Goal: Task Accomplishment & Management: Manage account settings

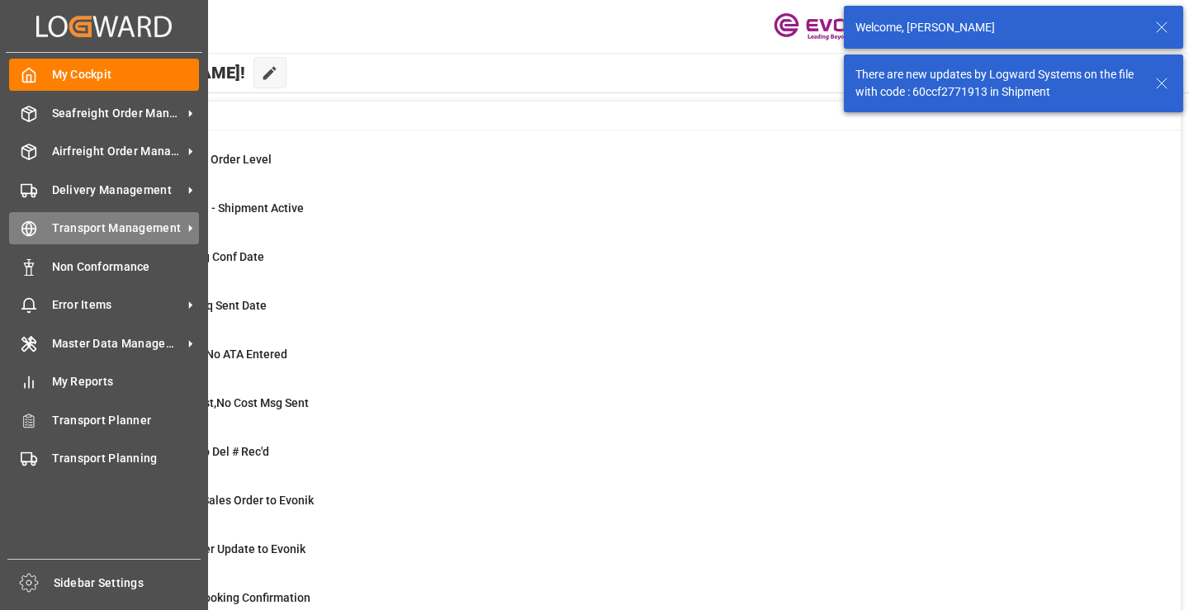
click at [38, 225] on div "Transport Management Transport Management" at bounding box center [104, 228] width 190 height 32
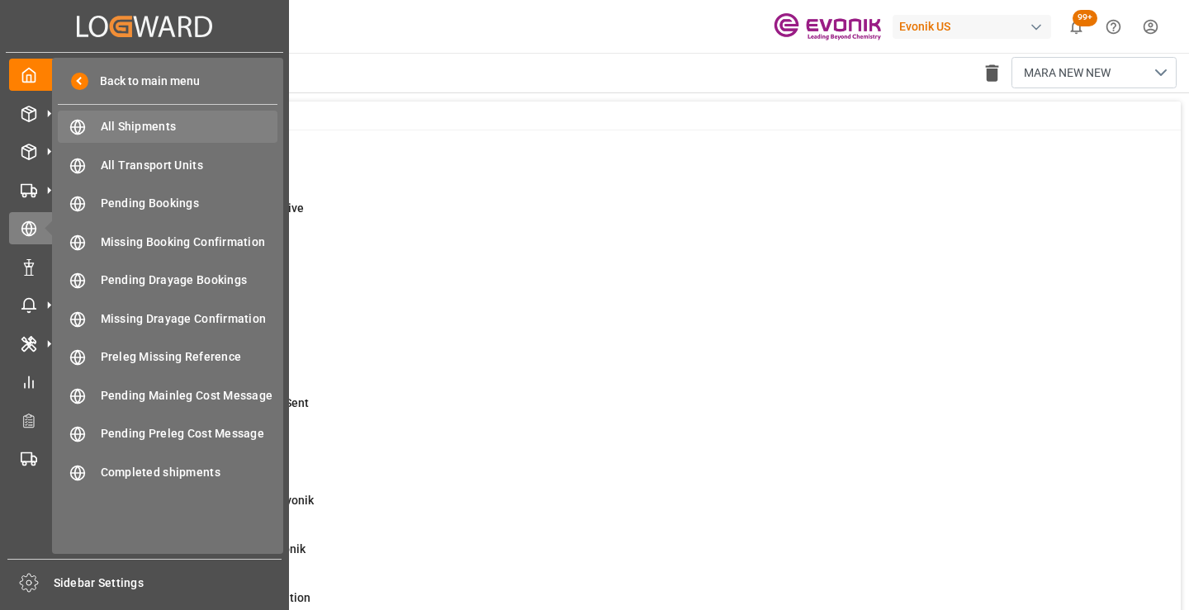
click at [144, 125] on span "All Shipments" at bounding box center [190, 126] width 178 height 17
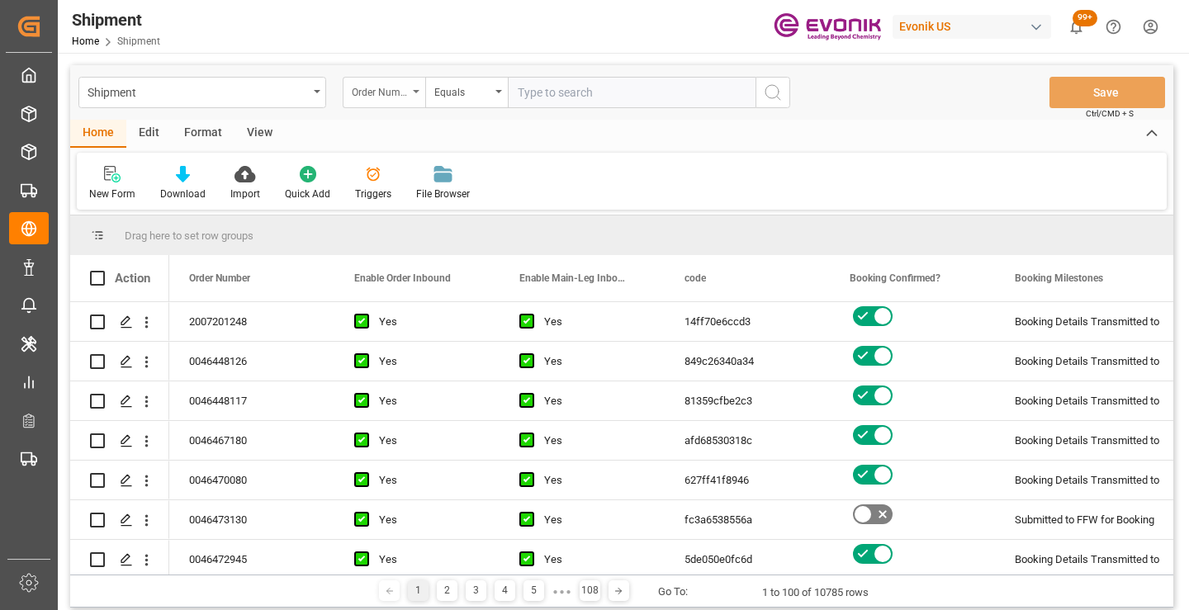
click at [405, 92] on div "Order Number" at bounding box center [380, 90] width 56 height 19
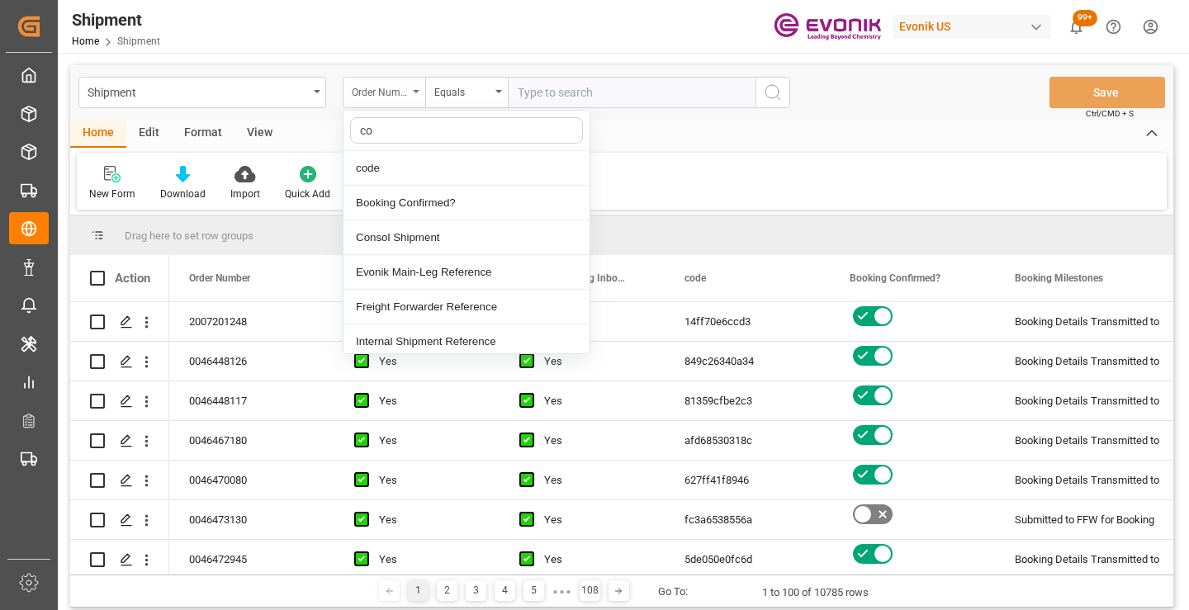
type input "cod"
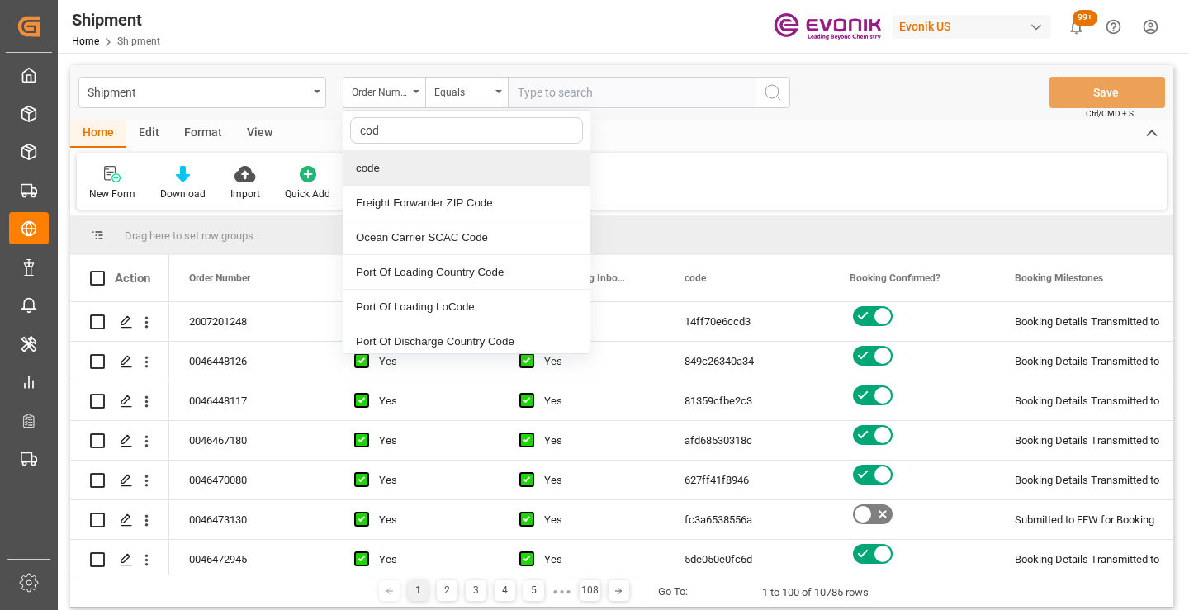
click at [405, 164] on div "code" at bounding box center [466, 168] width 246 height 35
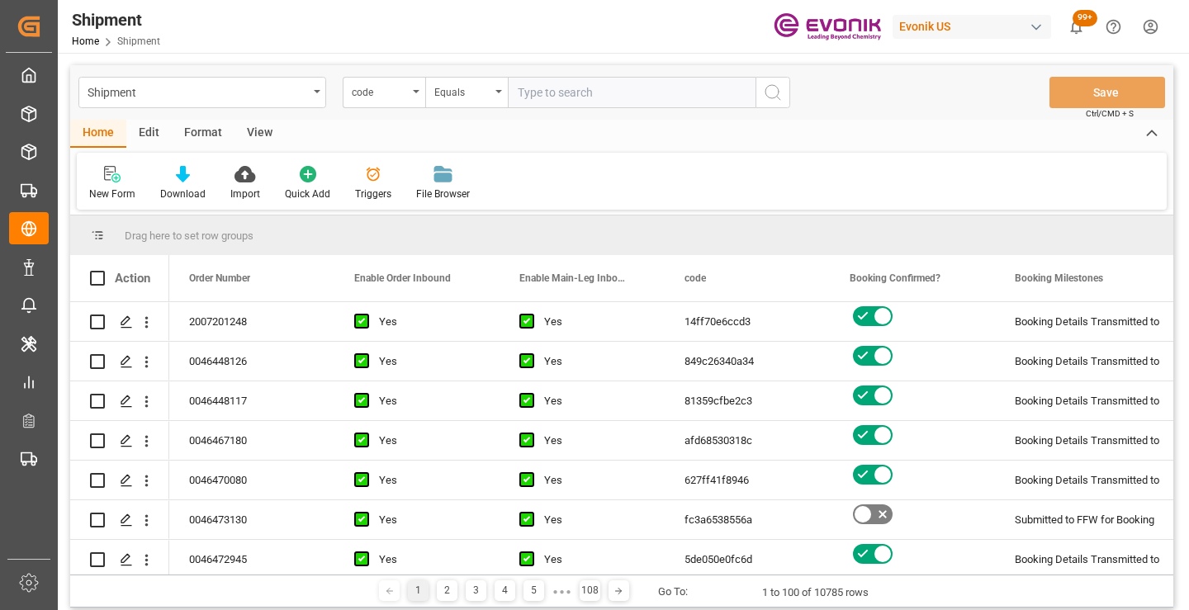
click at [582, 92] on input "text" at bounding box center [632, 92] width 248 height 31
paste input "8b5f488fb8f9"
type input "8b5f488fb8f9"
click at [778, 94] on circle "search button" at bounding box center [771, 91] width 13 height 13
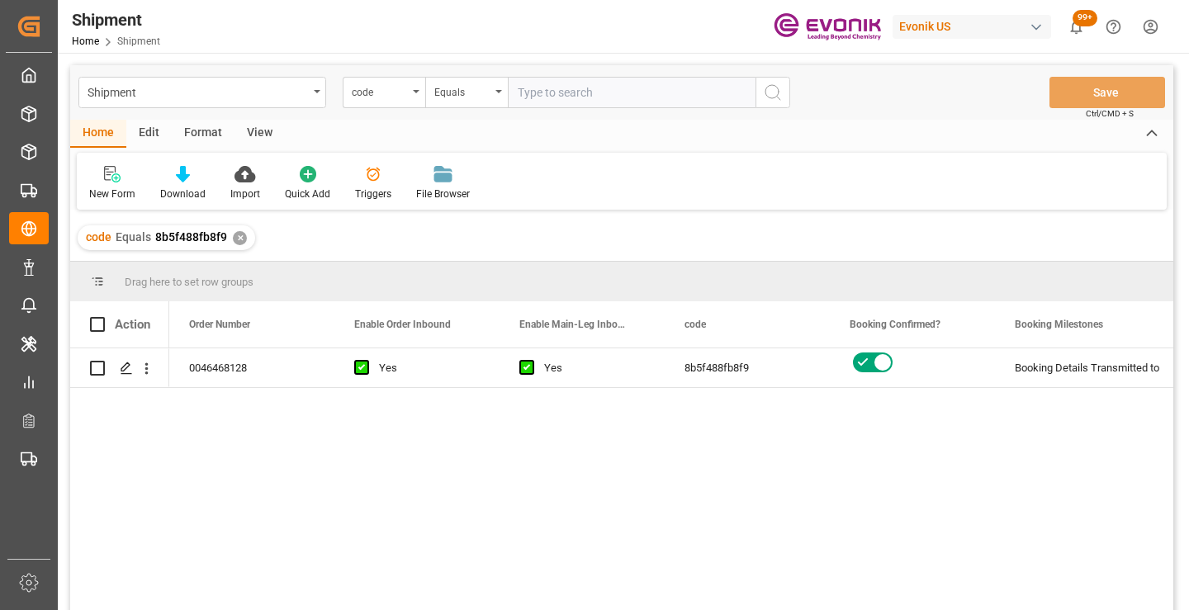
click at [770, 462] on div "0046468128 Yes Yes 8b5f488fb8f9 Booking Details Transmitted to SAP Active No" at bounding box center [671, 484] width 1004 height 272
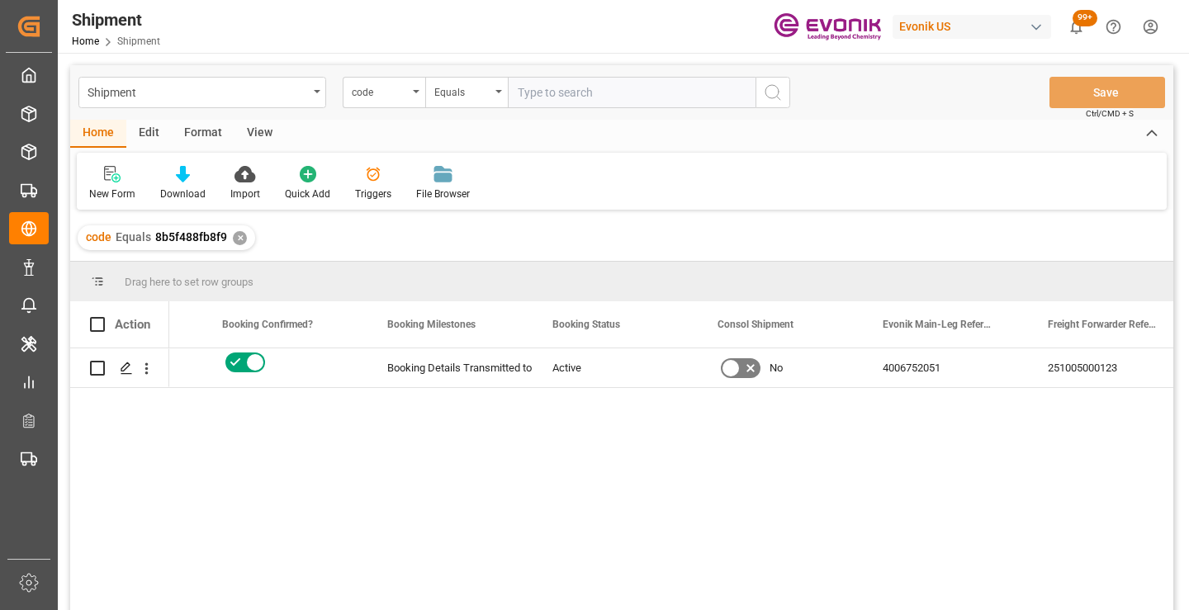
scroll to position [0, 660]
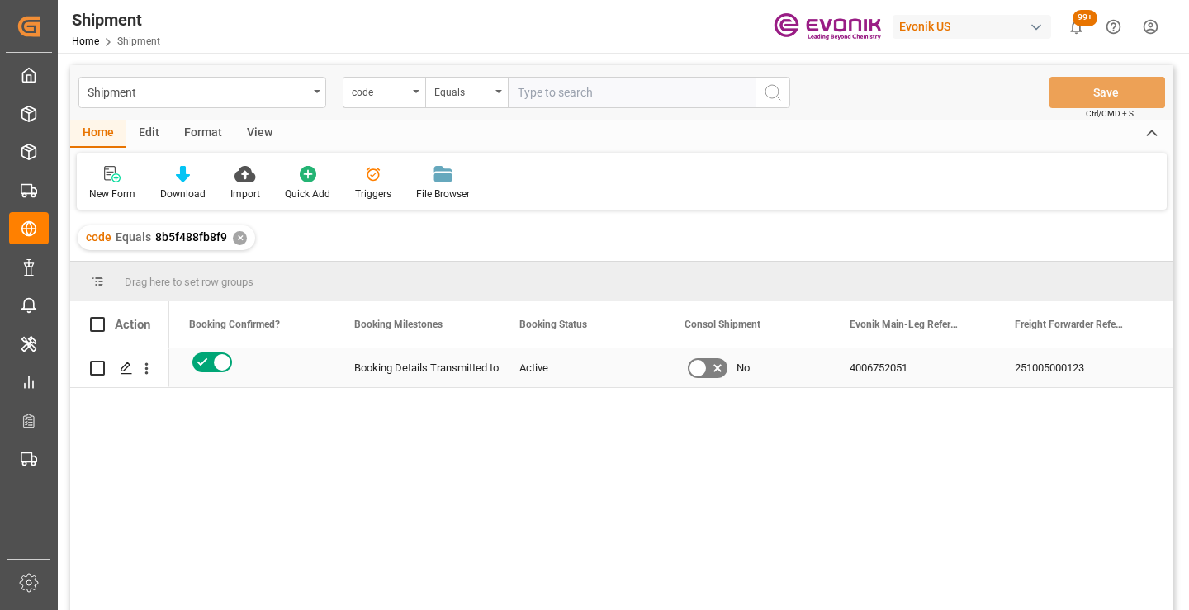
click at [1057, 363] on div "251005000123" at bounding box center [1077, 367] width 165 height 39
click at [236, 242] on div "✕" at bounding box center [240, 238] width 14 height 14
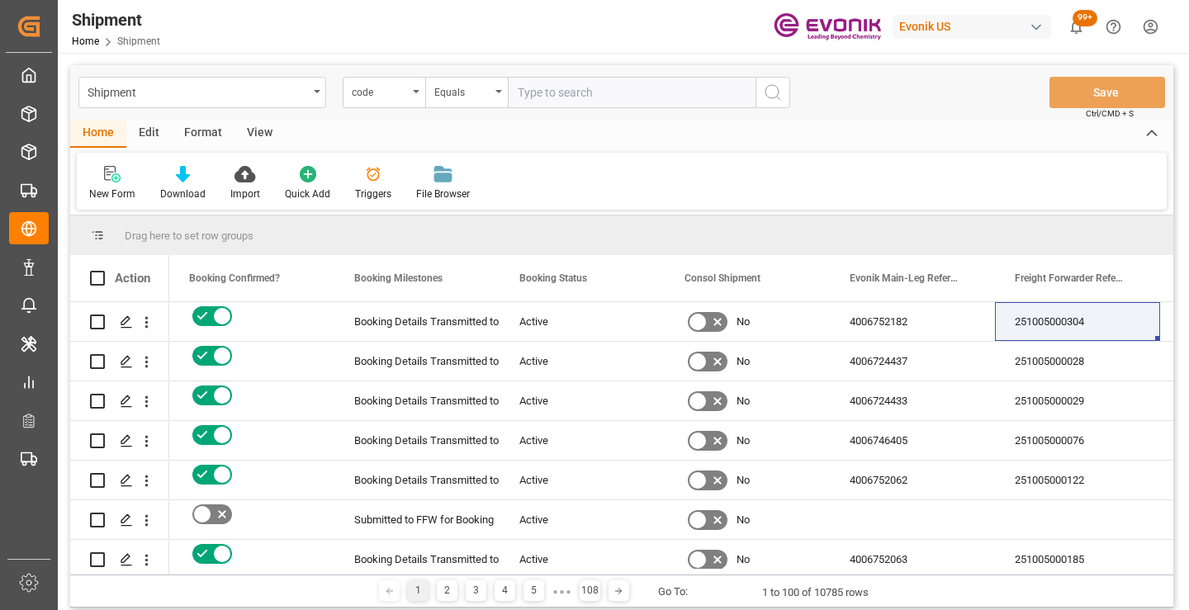
click at [562, 96] on input "text" at bounding box center [632, 92] width 248 height 31
paste input "f7ca718fe70d"
type input "f7ca718fe70d"
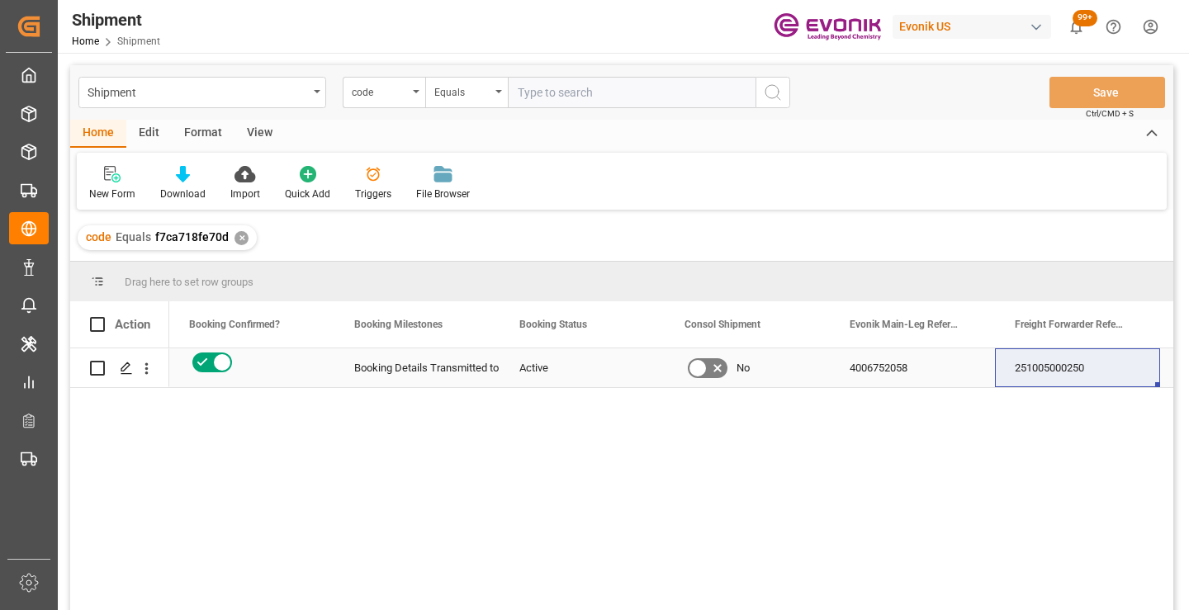
click at [1065, 368] on div "251005000250" at bounding box center [1077, 367] width 165 height 39
click at [239, 238] on div "✕" at bounding box center [241, 238] width 14 height 14
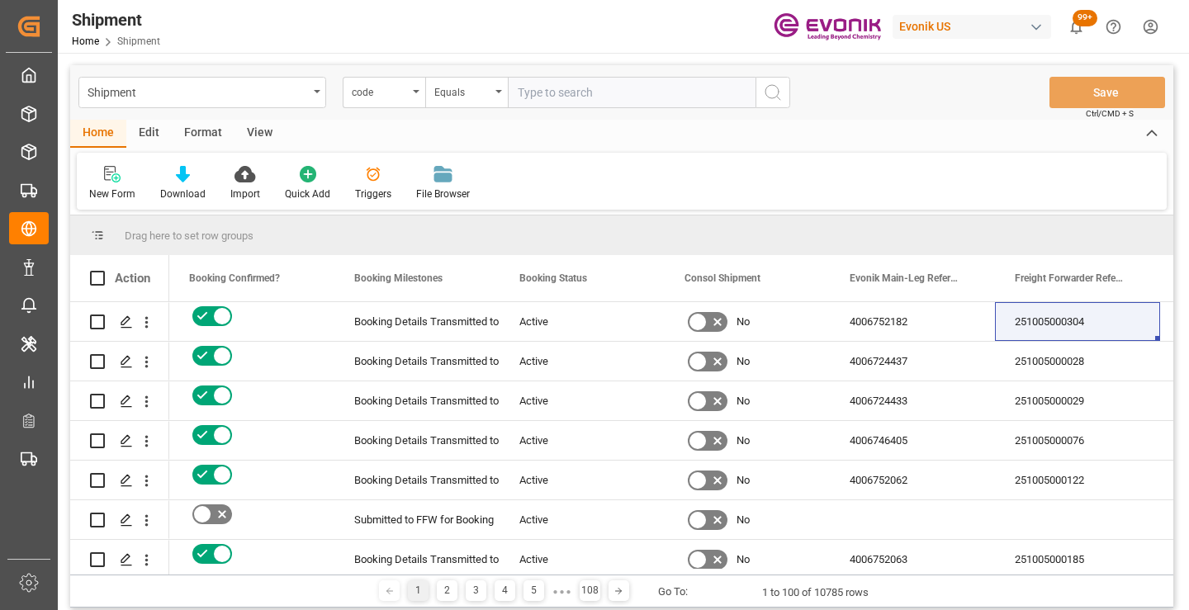
click at [617, 98] on input "text" at bounding box center [632, 92] width 248 height 31
paste input "bbf2f1e4a3b4"
type input "bbf2f1e4a3b4"
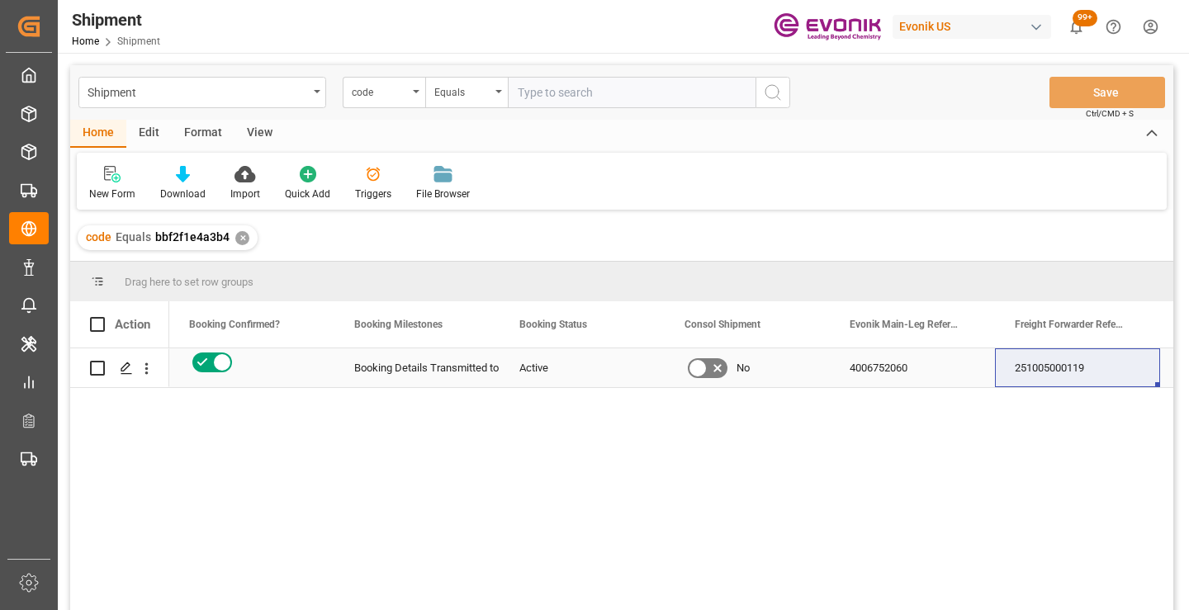
click at [1040, 361] on div "251005000119" at bounding box center [1077, 367] width 165 height 39
click at [239, 238] on div "✕" at bounding box center [242, 238] width 14 height 14
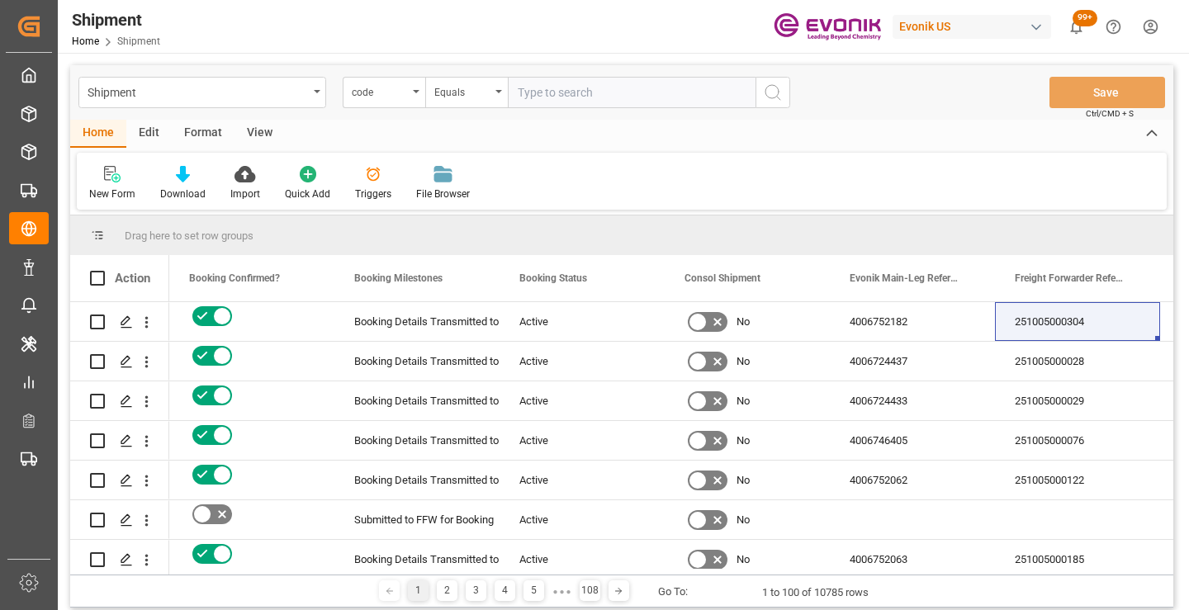
click at [661, 95] on input "text" at bounding box center [632, 92] width 248 height 31
paste input "627ff41f8946"
type input "627ff41f8946"
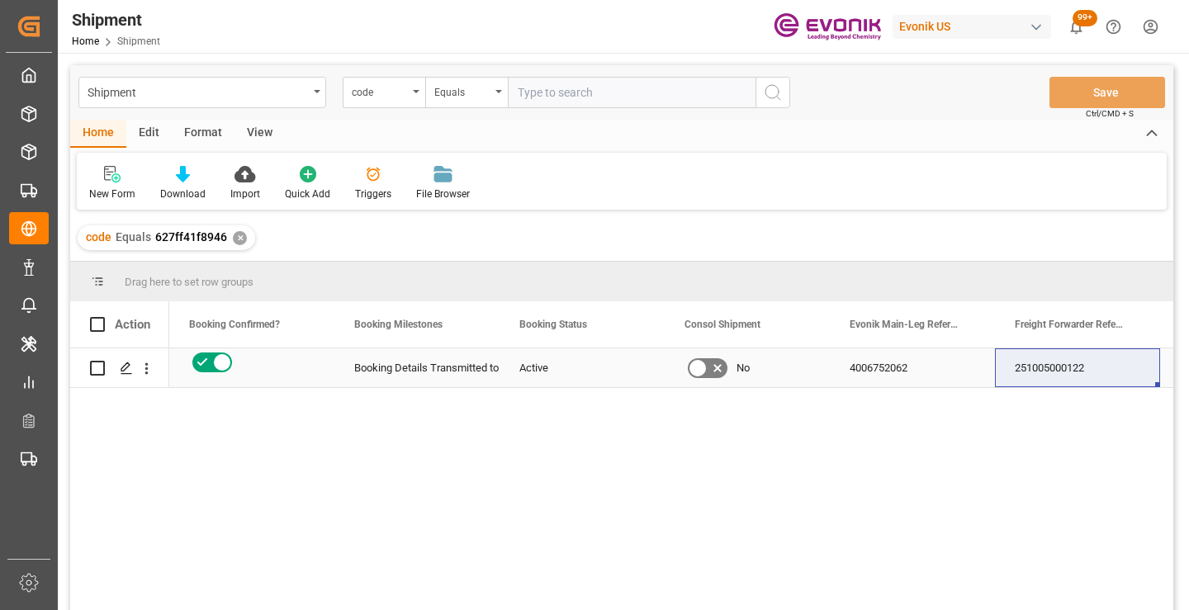
click at [1060, 380] on div "251005000122" at bounding box center [1077, 367] width 165 height 39
click at [239, 234] on div "✕" at bounding box center [240, 238] width 14 height 14
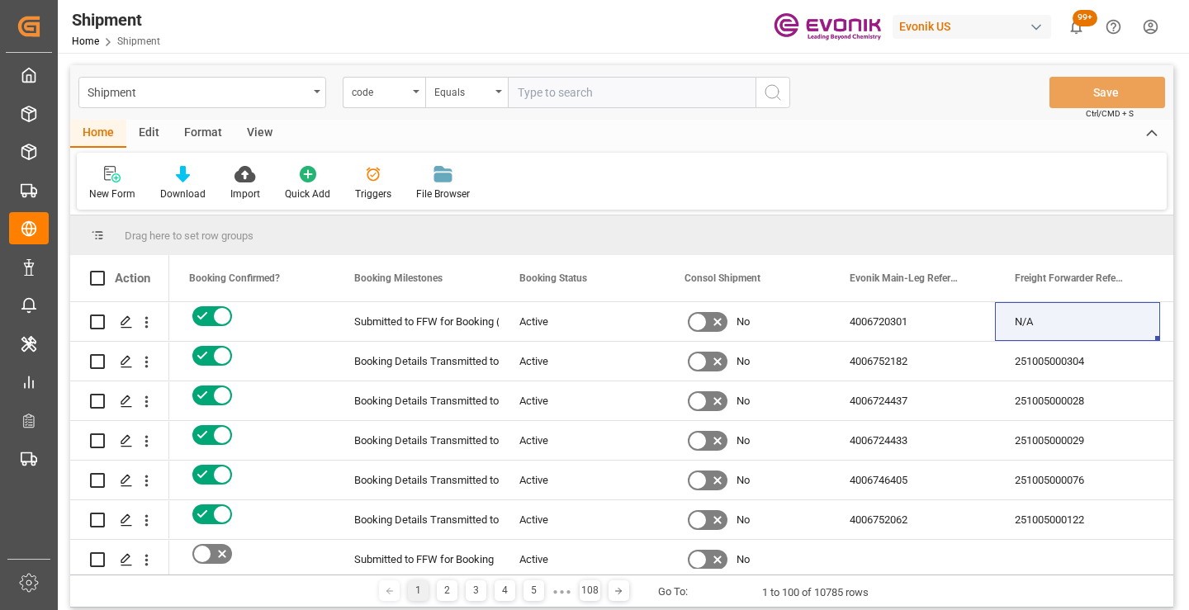
click at [556, 96] on input "text" at bounding box center [632, 92] width 248 height 31
paste input "5de050e0fc6d"
type input "5de050e0fc6d"
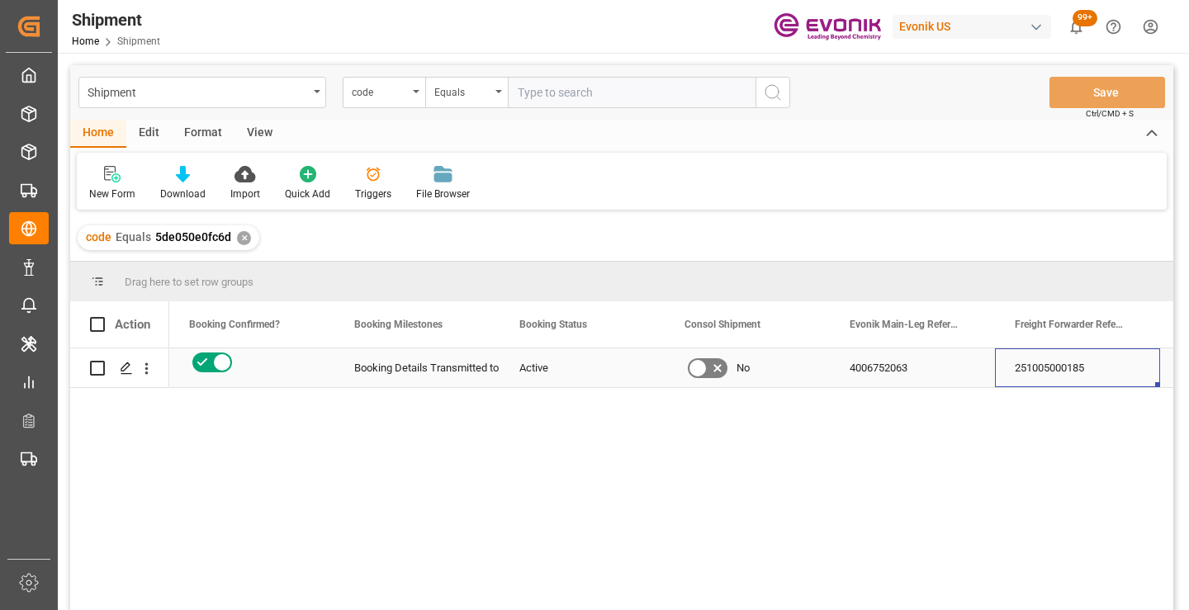
click at [1063, 375] on div "251005000185" at bounding box center [1077, 367] width 165 height 39
click at [245, 241] on div "✕" at bounding box center [244, 238] width 14 height 14
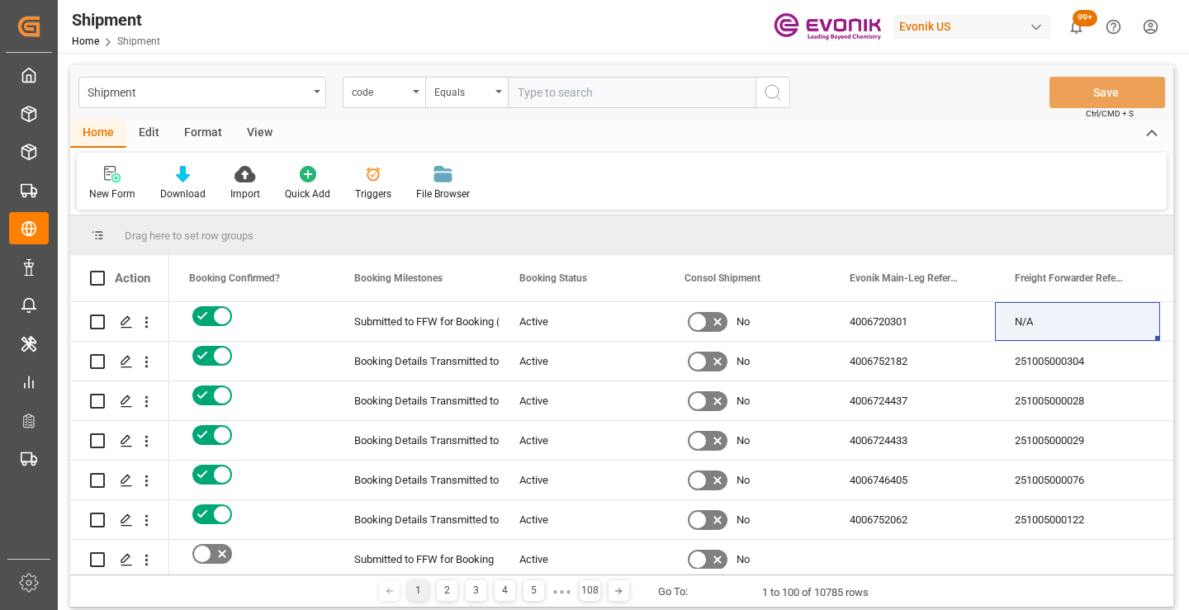
click at [629, 96] on input "text" at bounding box center [632, 92] width 248 height 31
paste input "b656ee58972c"
type input "b656ee58972c"
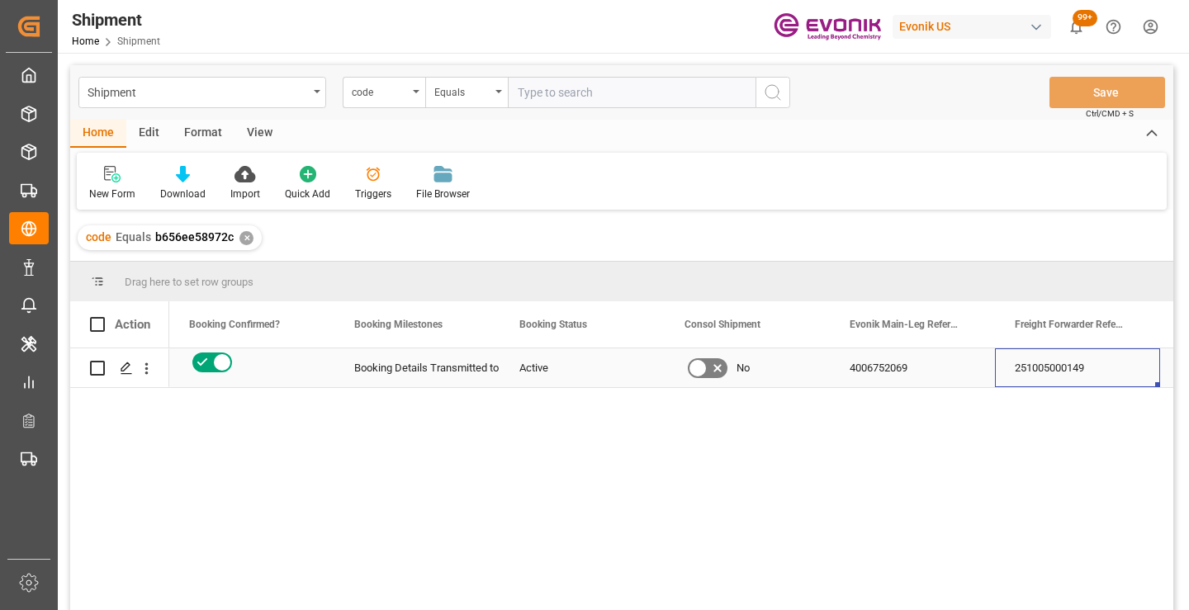
click at [1045, 366] on div "251005000149" at bounding box center [1077, 367] width 165 height 39
click at [241, 237] on div "✕" at bounding box center [246, 238] width 14 height 14
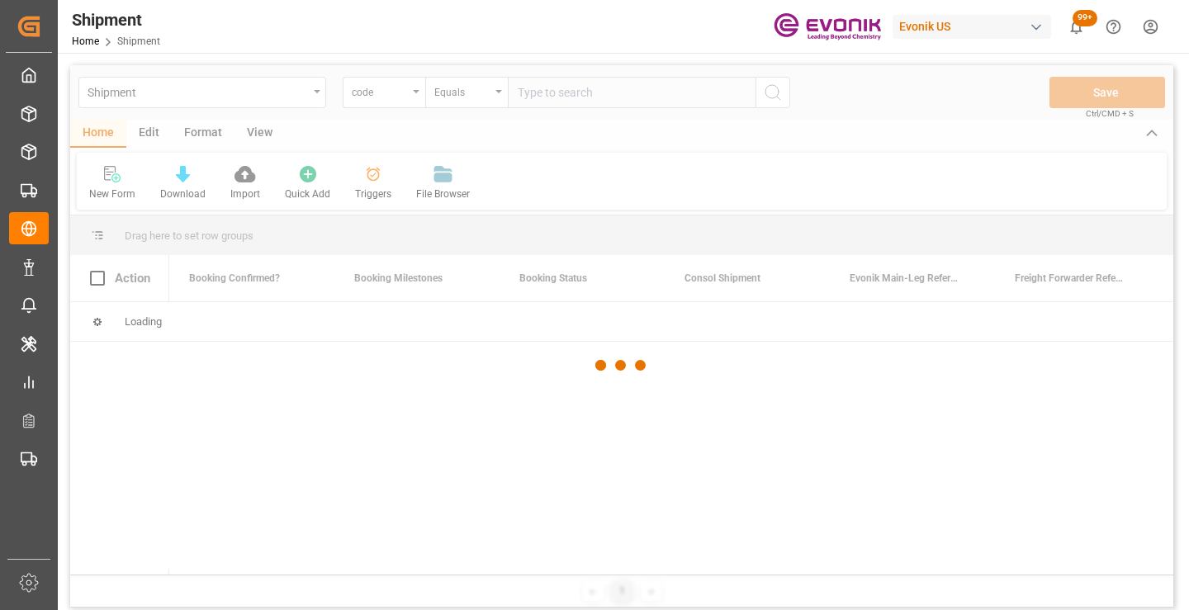
click at [608, 92] on div at bounding box center [621, 365] width 1103 height 600
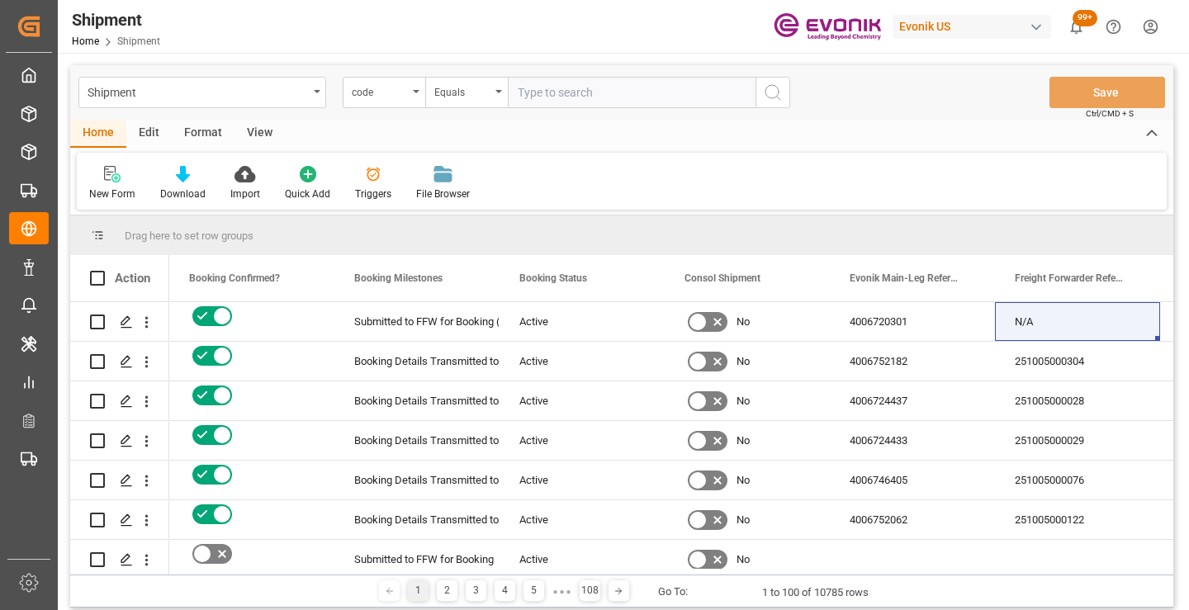
click at [608, 92] on input "text" at bounding box center [632, 92] width 248 height 31
paste input "fb4ec2dfe0f6"
type input "fb4ec2dfe0f6"
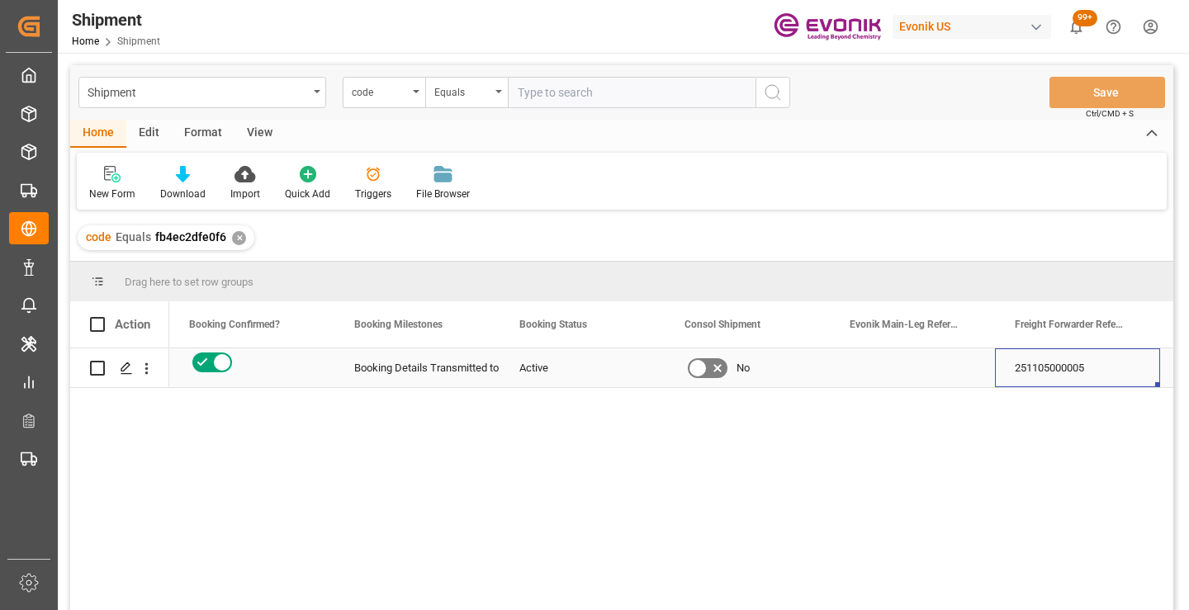
click at [1069, 371] on div "251105000005" at bounding box center [1077, 367] width 165 height 39
click at [235, 239] on div "✕" at bounding box center [239, 238] width 14 height 14
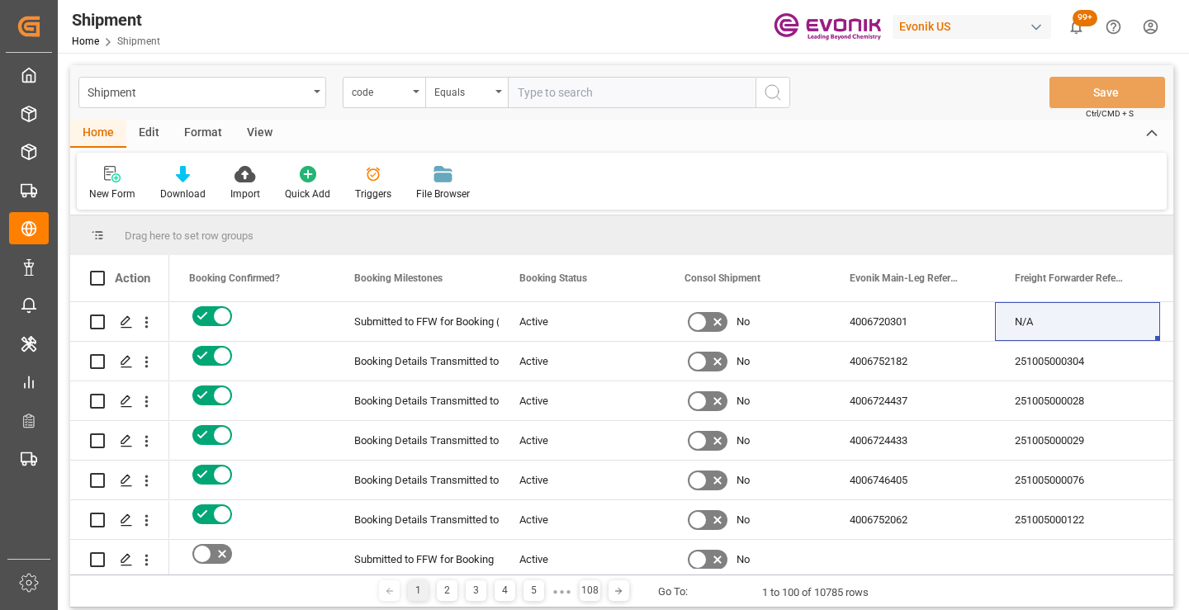
click at [615, 95] on input "text" at bounding box center [632, 92] width 248 height 31
paste input "d8cff58726e9"
type input "d8cff58726e9"
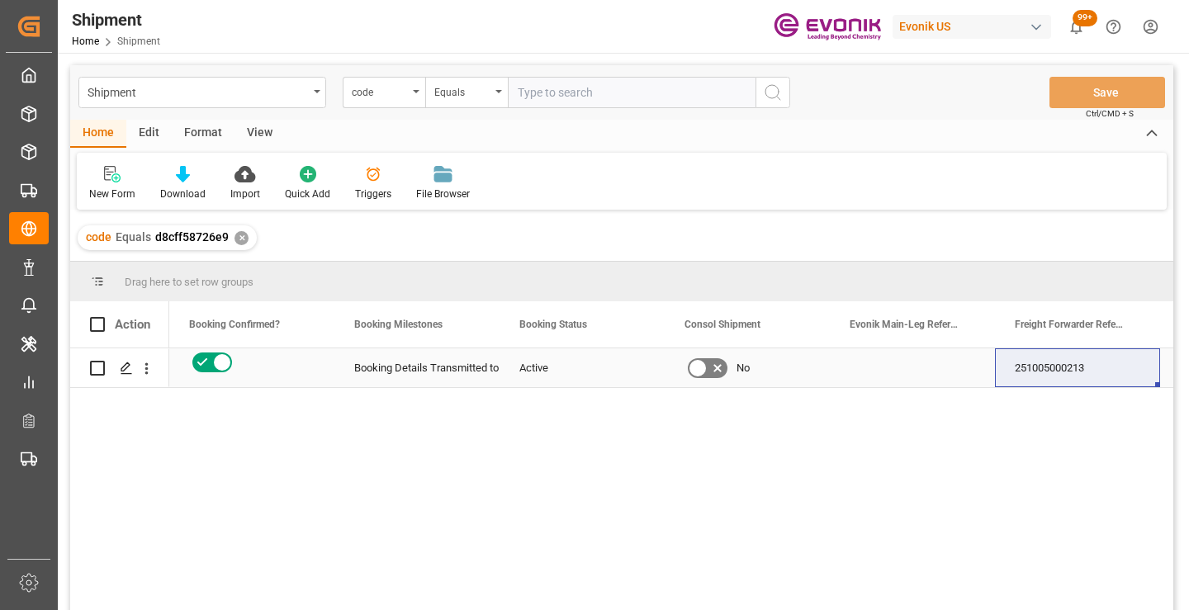
click at [1071, 369] on div "251005000213" at bounding box center [1077, 367] width 165 height 39
click at [235, 239] on div "✕" at bounding box center [241, 238] width 14 height 14
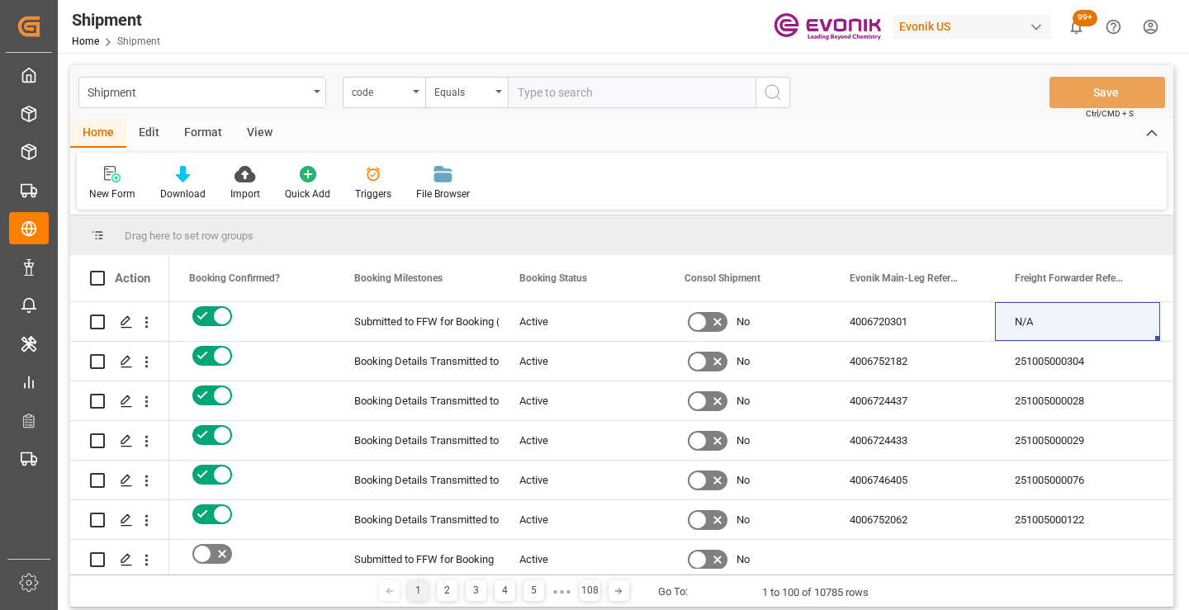
click at [612, 93] on input "text" at bounding box center [632, 92] width 248 height 31
paste input "3e31f7b1ba3b"
type input "3e31f7b1ba3b"
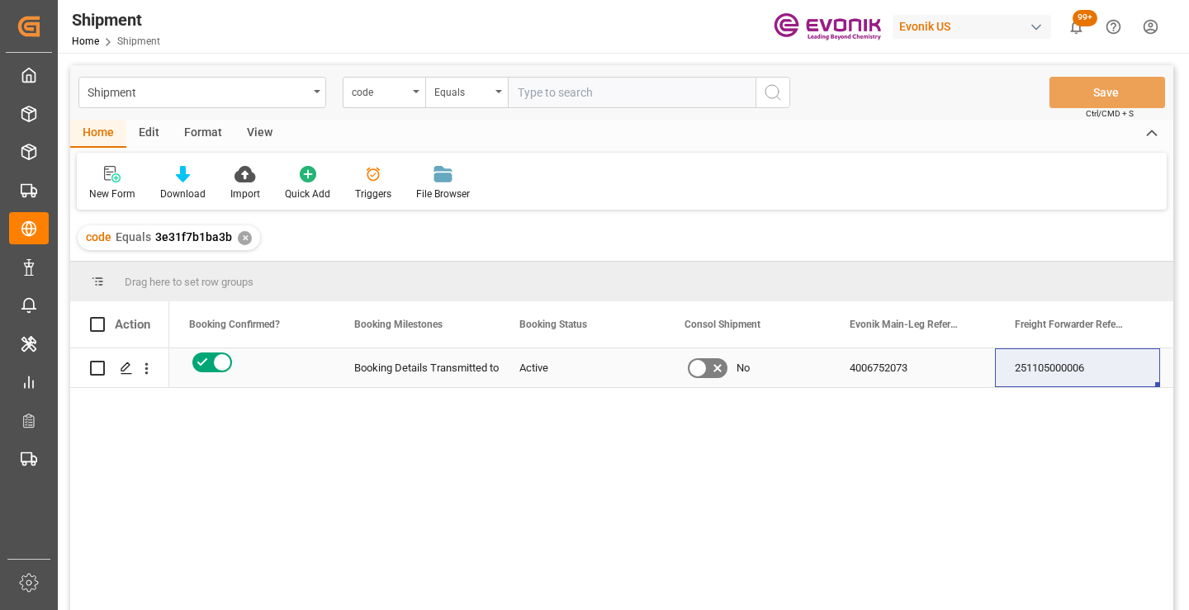
click at [1044, 362] on div "251105000006" at bounding box center [1077, 367] width 165 height 39
click at [242, 237] on div "✕" at bounding box center [245, 238] width 14 height 14
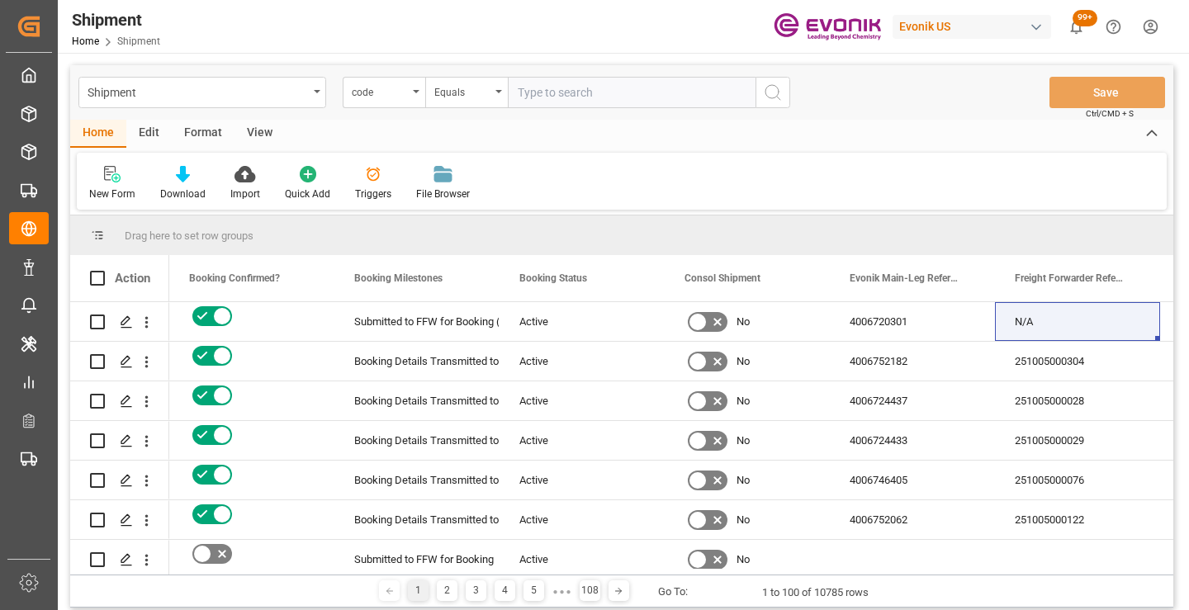
click at [570, 92] on input "text" at bounding box center [632, 92] width 248 height 31
paste input "af23108e555a"
type input "af23108e555a"
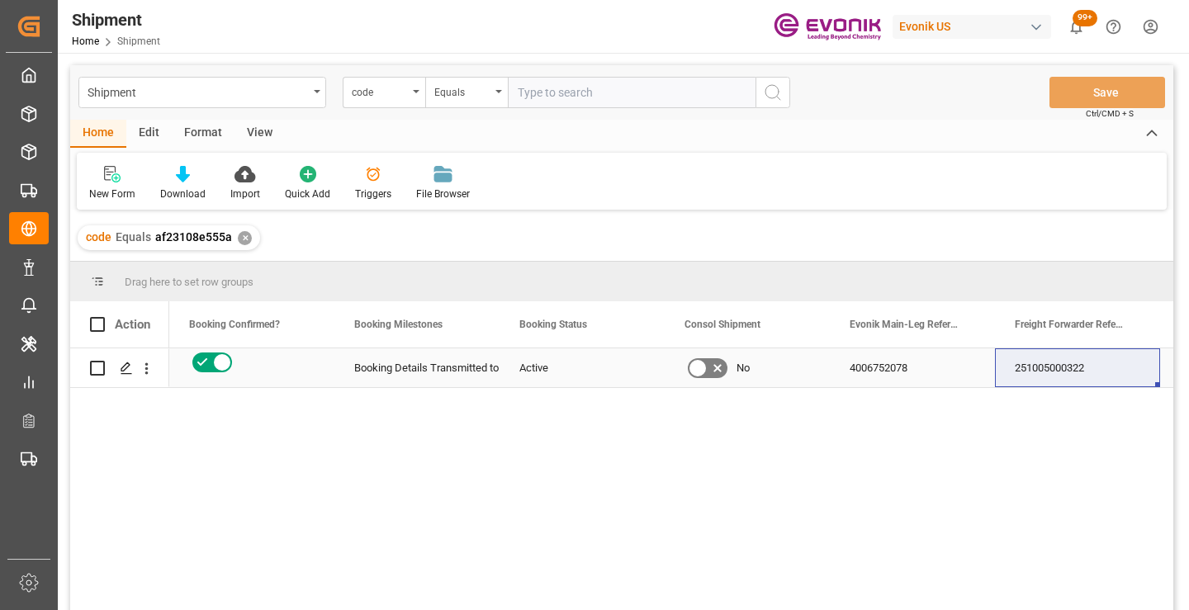
click at [1044, 363] on div "251005000322" at bounding box center [1077, 367] width 165 height 39
click at [242, 236] on div "✕" at bounding box center [245, 238] width 14 height 14
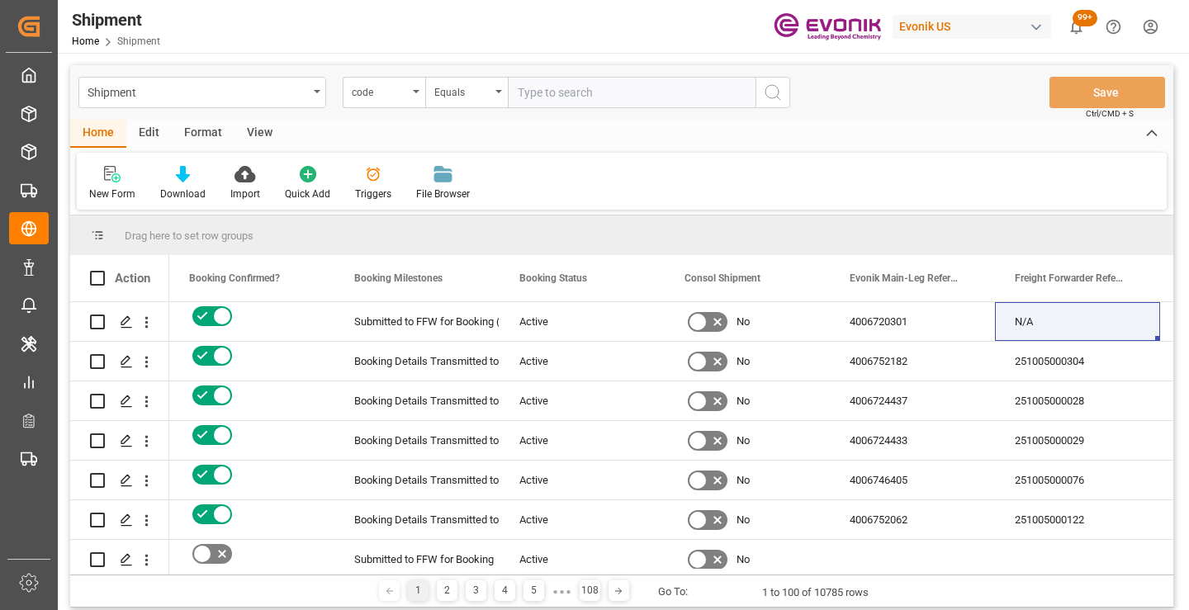
click at [616, 92] on input "text" at bounding box center [632, 92] width 248 height 31
paste input "9f2da56829bf"
type input "9f2da56829bf"
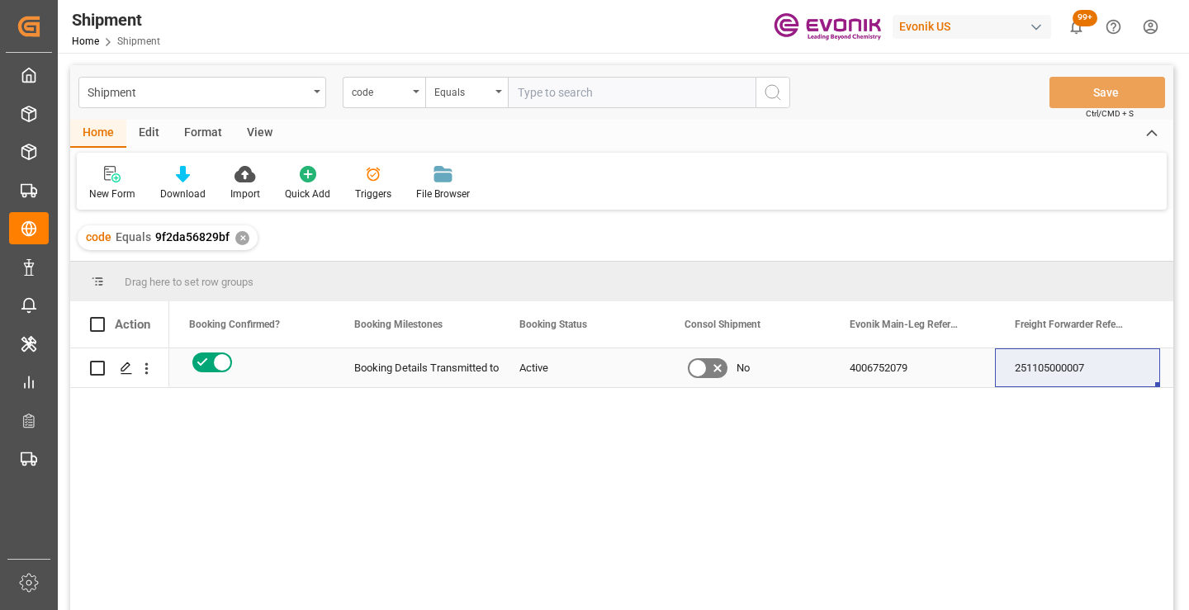
click at [1043, 369] on div "251105000007" at bounding box center [1077, 367] width 165 height 39
click at [239, 239] on div "✕" at bounding box center [242, 238] width 14 height 14
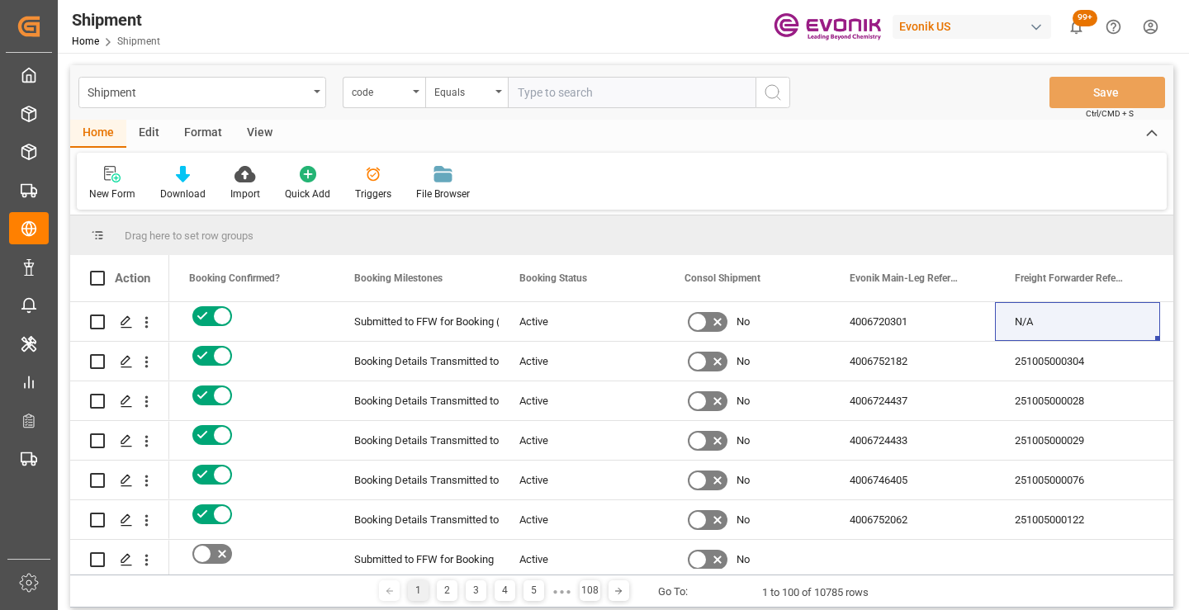
click at [631, 90] on input "text" at bounding box center [632, 92] width 248 height 31
paste input "14ff70e6ccd3"
type input "14ff70e6ccd3"
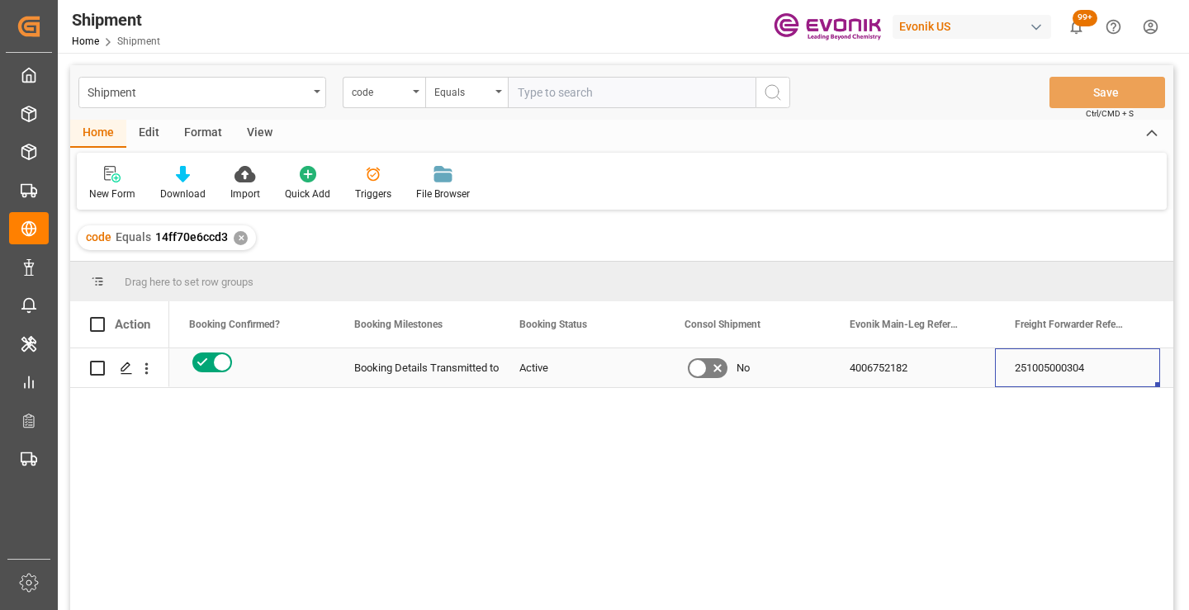
click at [1044, 367] on div "251005000304" at bounding box center [1077, 367] width 165 height 39
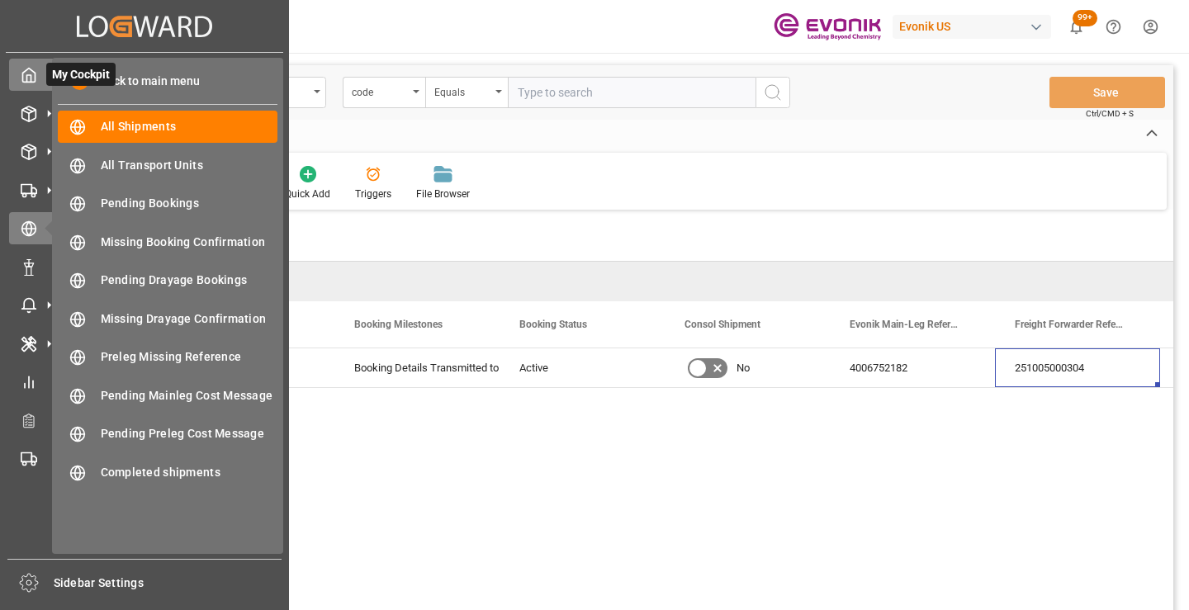
click at [24, 64] on div "My Cockpit My Cockpit" at bounding box center [144, 75] width 271 height 32
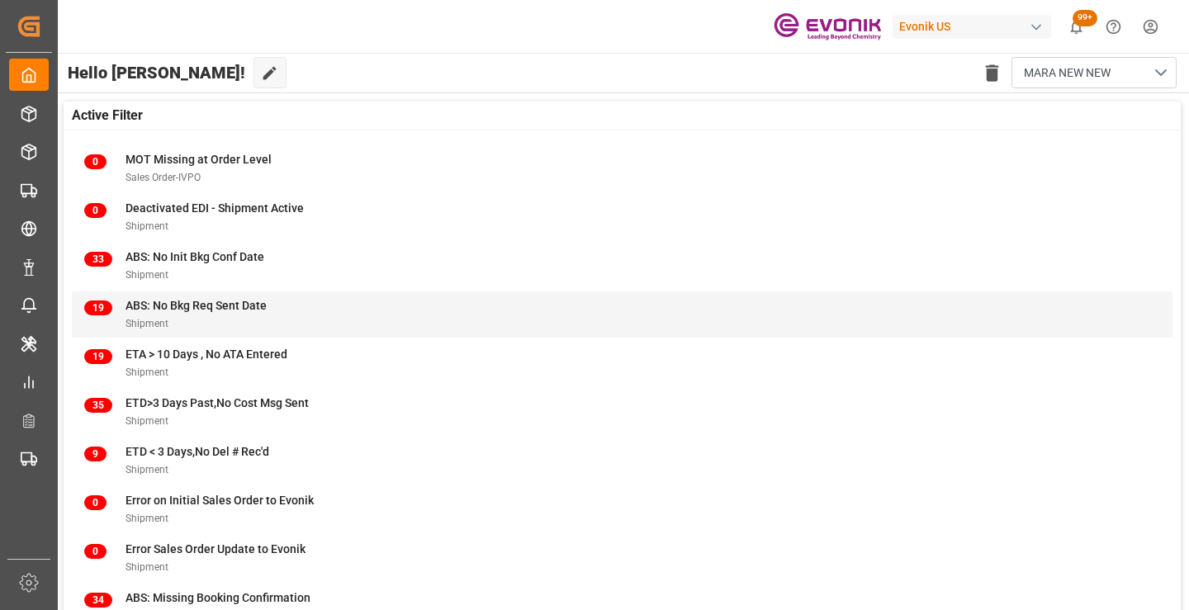
click at [169, 306] on span "ABS: No Bkg Req Sent Date" at bounding box center [195, 305] width 141 height 13
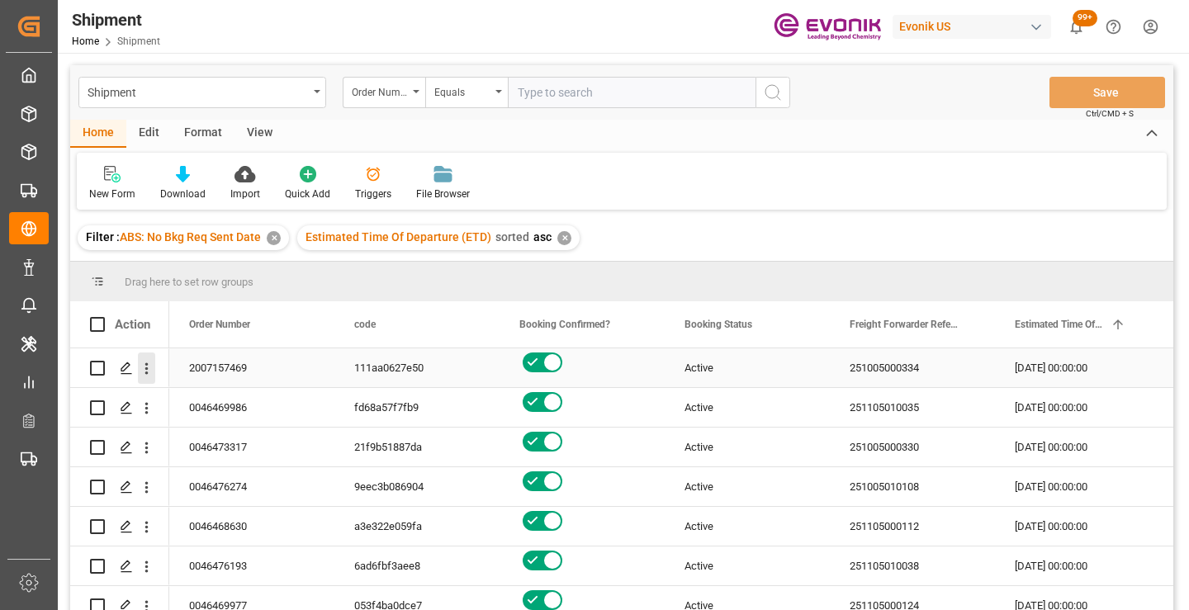
click at [144, 367] on icon "open menu" at bounding box center [146, 368] width 17 height 17
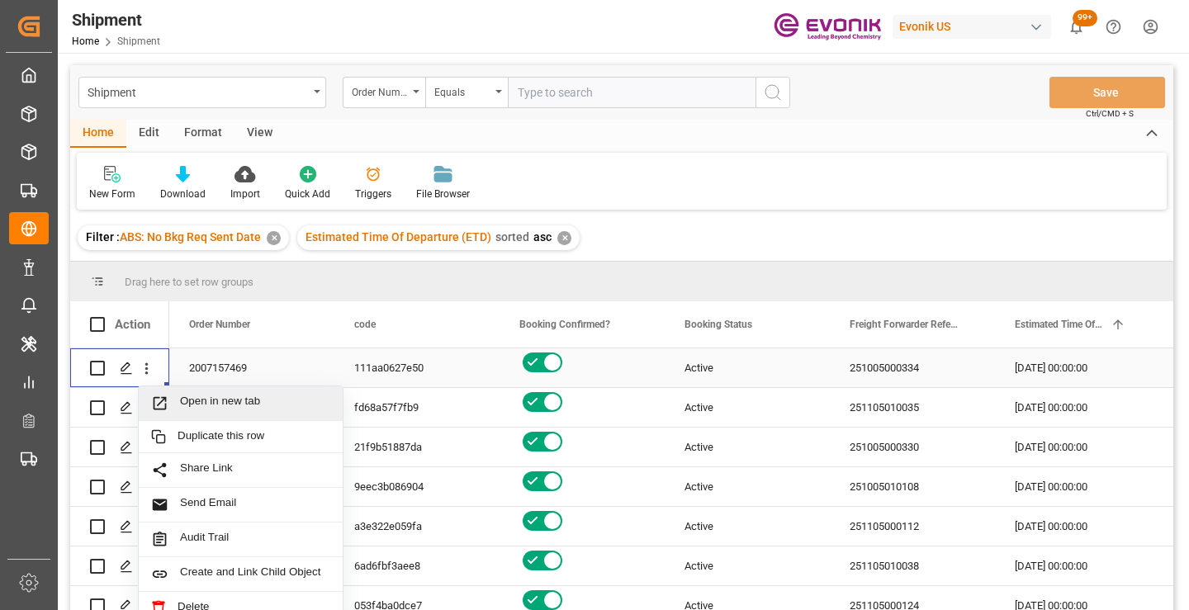
click at [214, 400] on span "Open in new tab" at bounding box center [255, 403] width 150 height 17
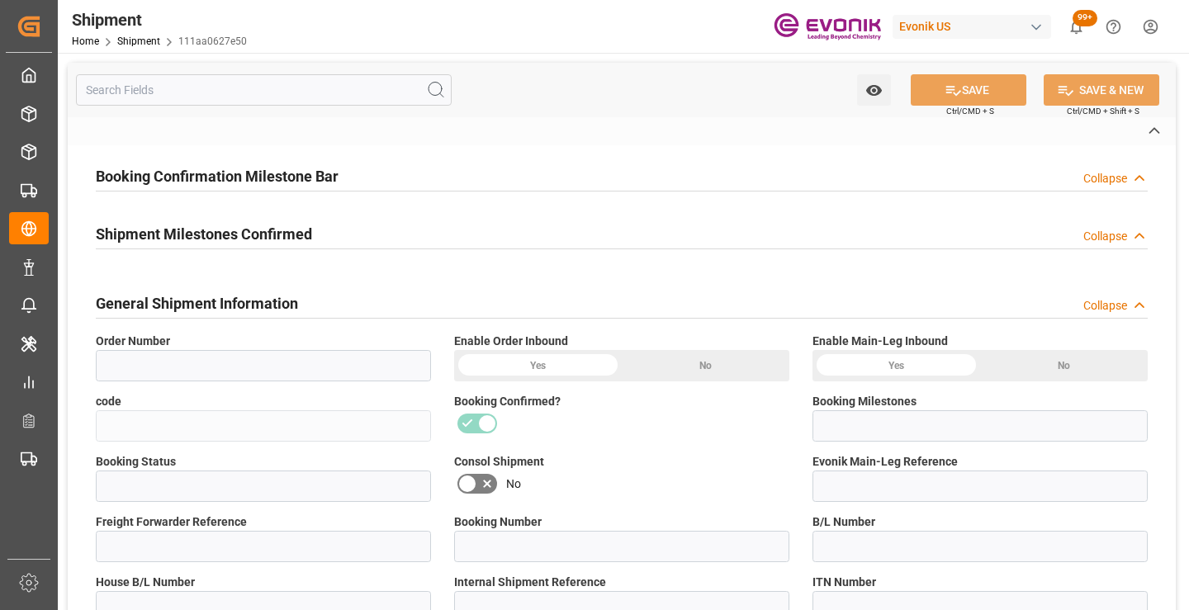
type input "2007157469"
type input "111aa0627e50"
type input "Submitted to FFW for Booking"
type input "Active"
type input "251005000334"
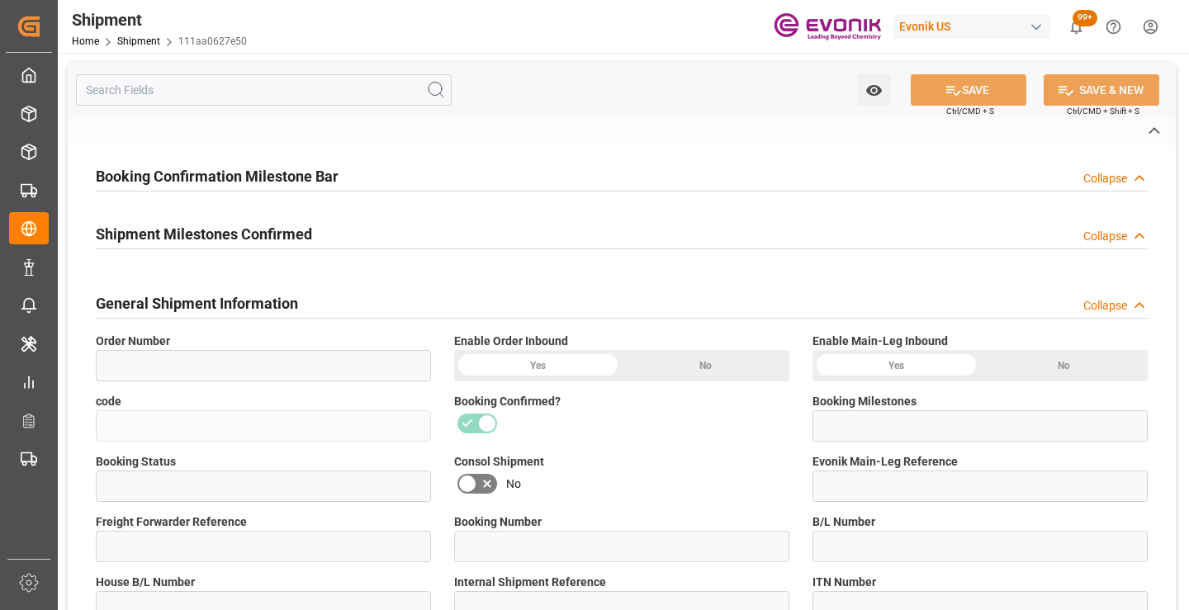
type input "260340373"
type input "P2P"
type input "45"
type input "FCL"
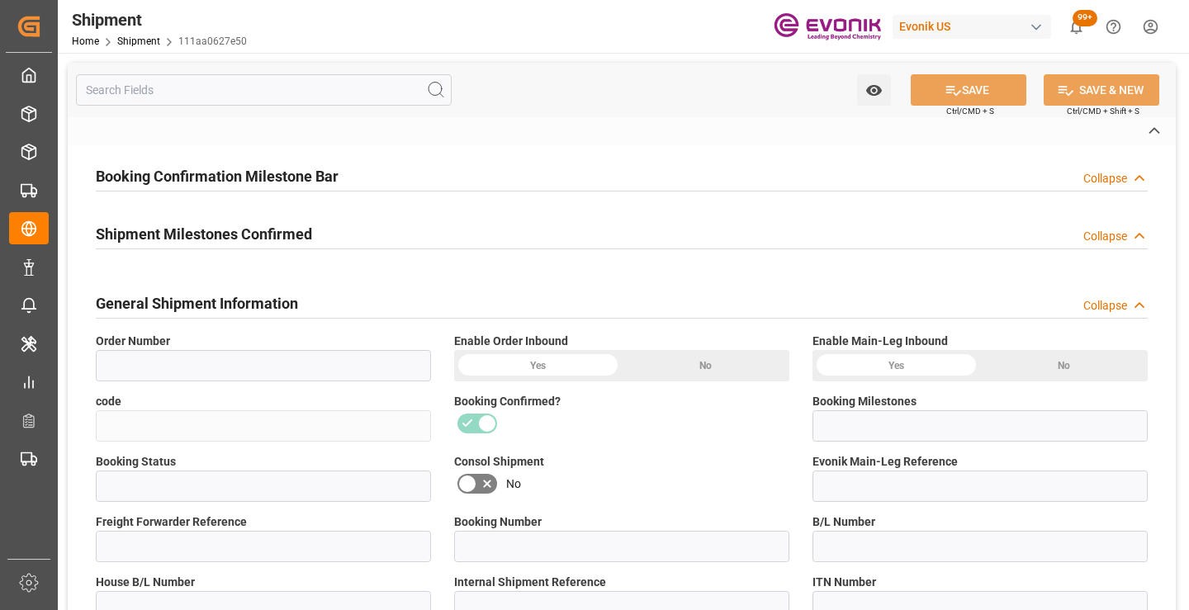
type input "0007"
type input "40GP"
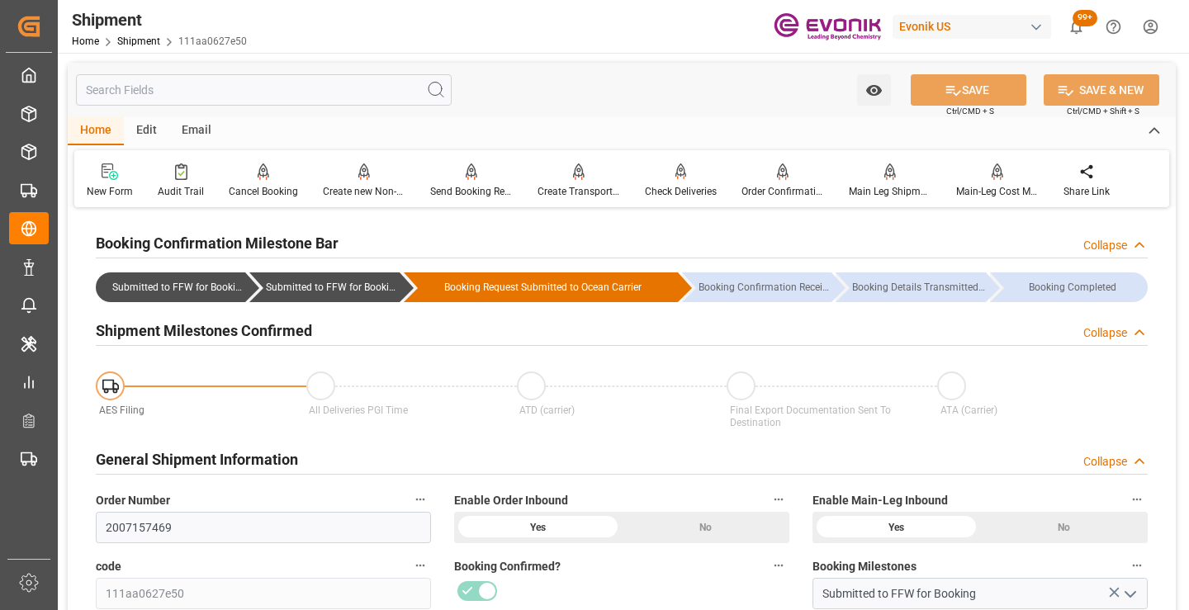
scroll to position [165, 0]
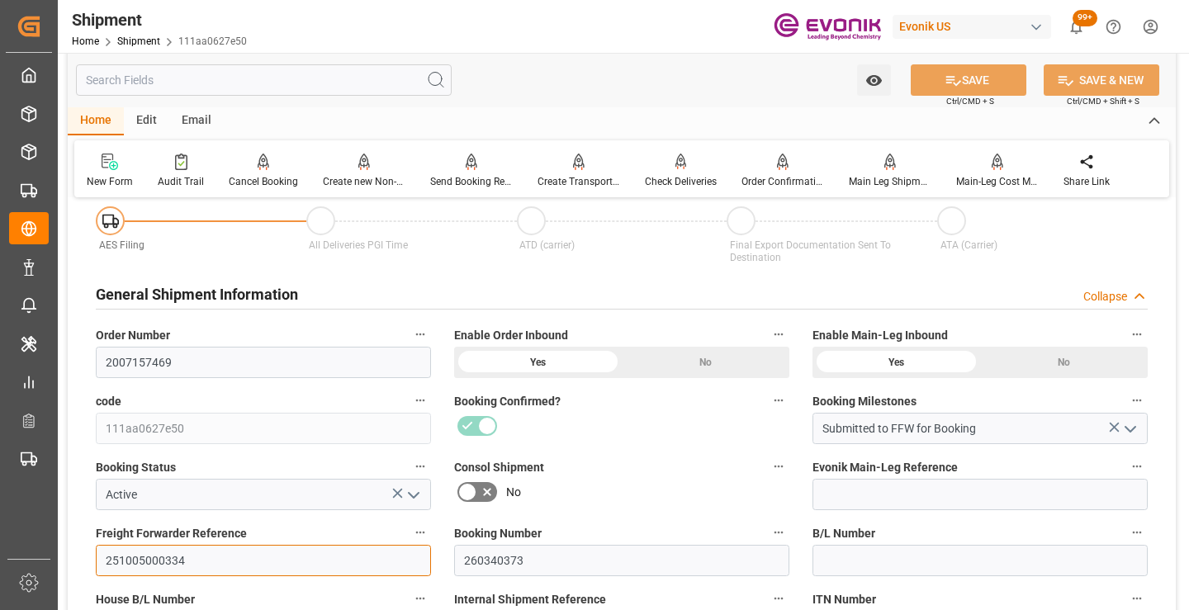
click at [148, 562] on input "251005000334" at bounding box center [263, 560] width 335 height 31
click at [329, 80] on input "text" at bounding box center [264, 79] width 376 height 31
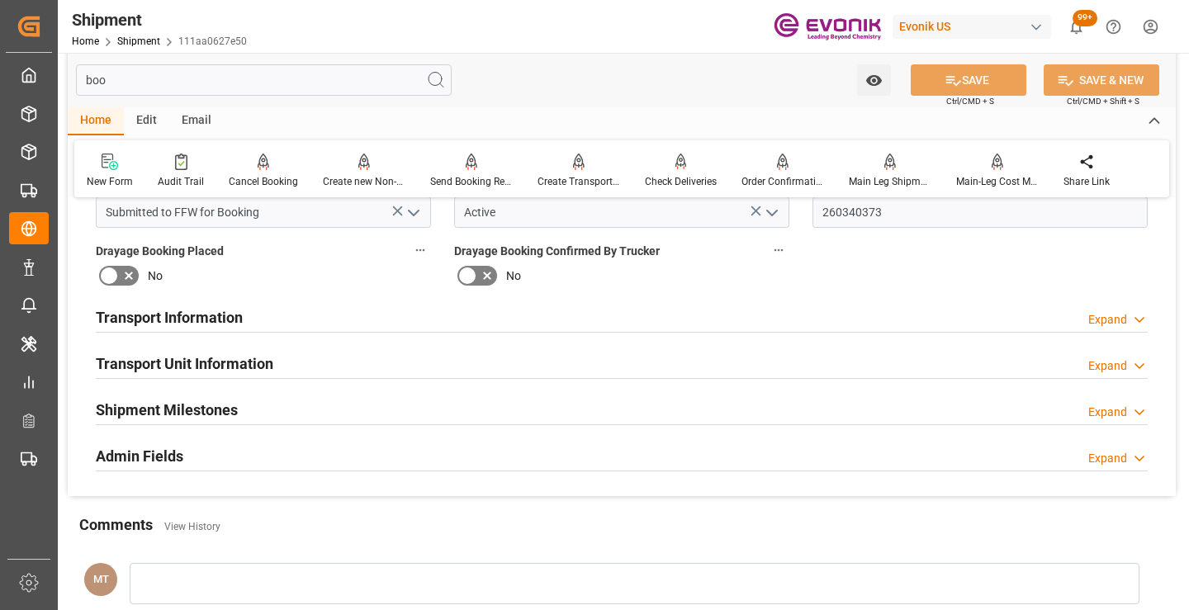
scroll to position [0, 0]
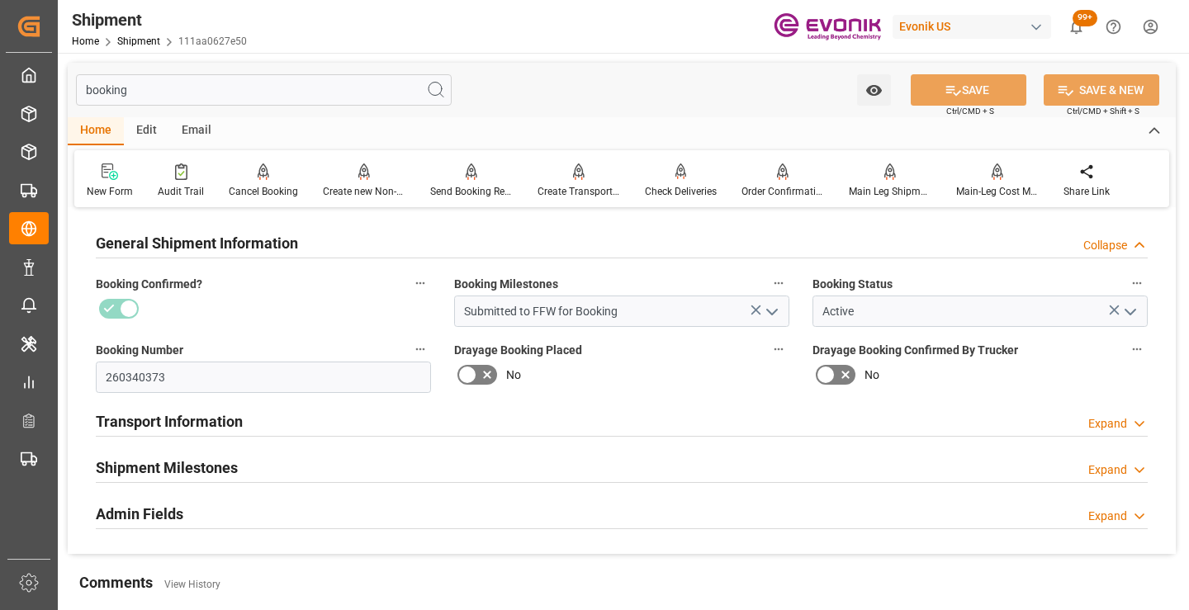
type input "booking"
click at [228, 466] on h2 "Shipment Milestones" at bounding box center [167, 468] width 142 height 22
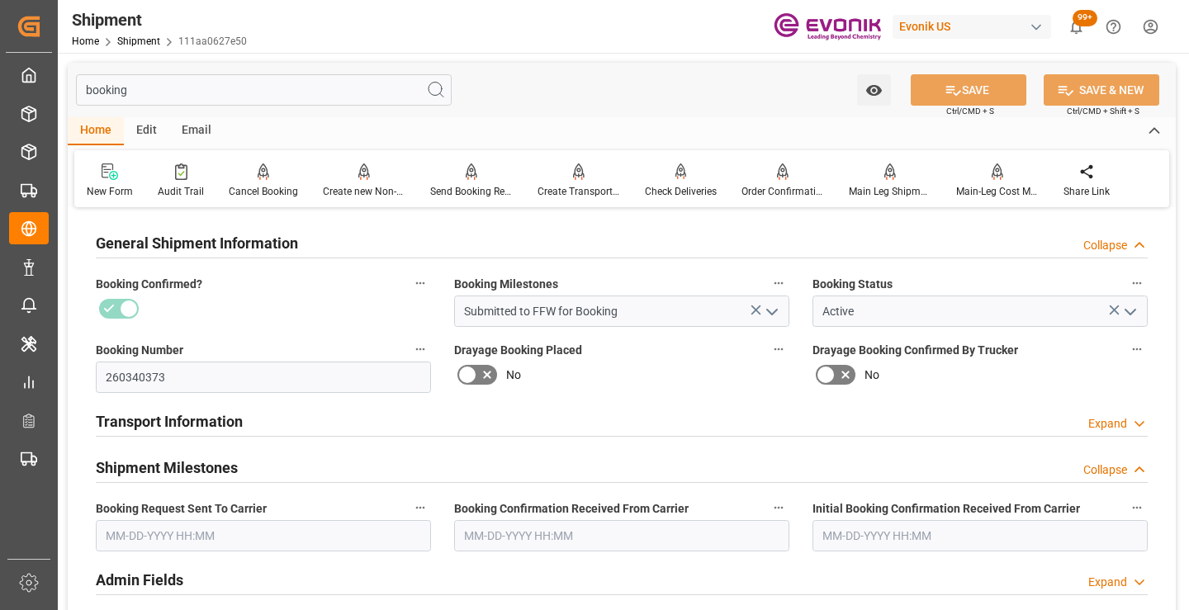
click at [241, 542] on input "text" at bounding box center [263, 535] width 335 height 31
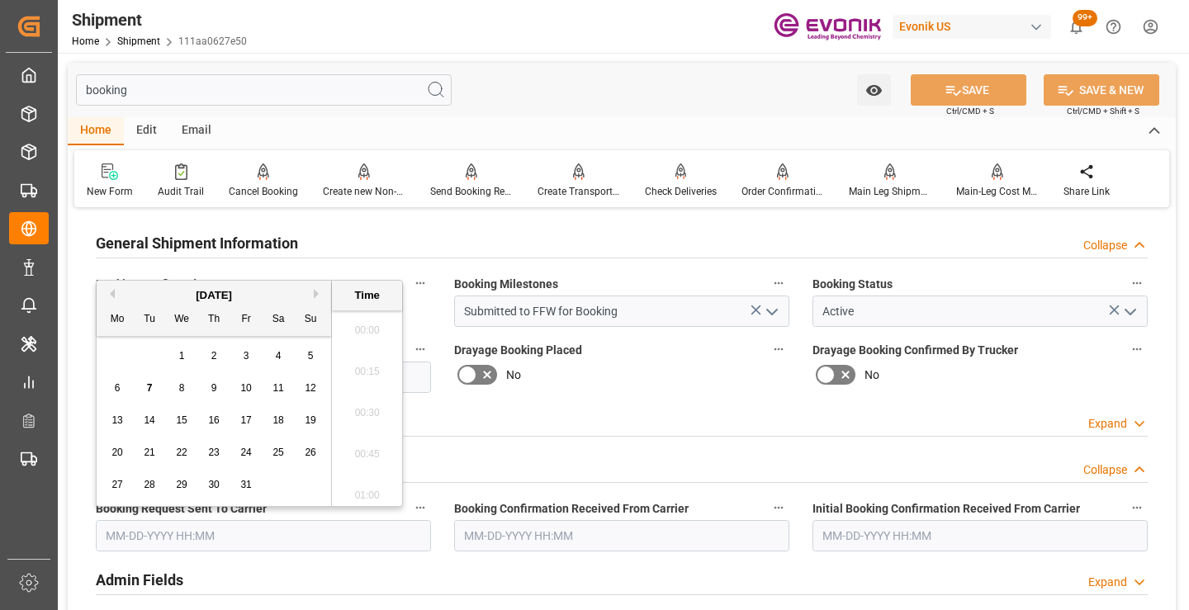
scroll to position [2524, 0]
click at [144, 388] on div "7" at bounding box center [150, 389] width 21 height 20
type input "[DATE] 00:00"
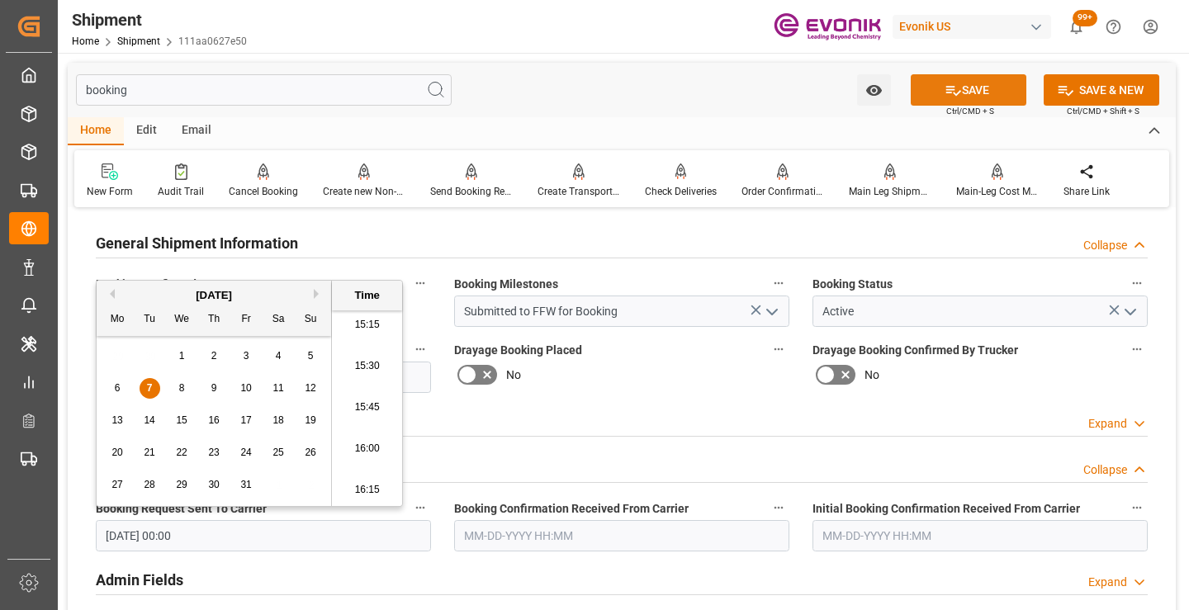
click at [938, 89] on button "SAVE" at bounding box center [969, 89] width 116 height 31
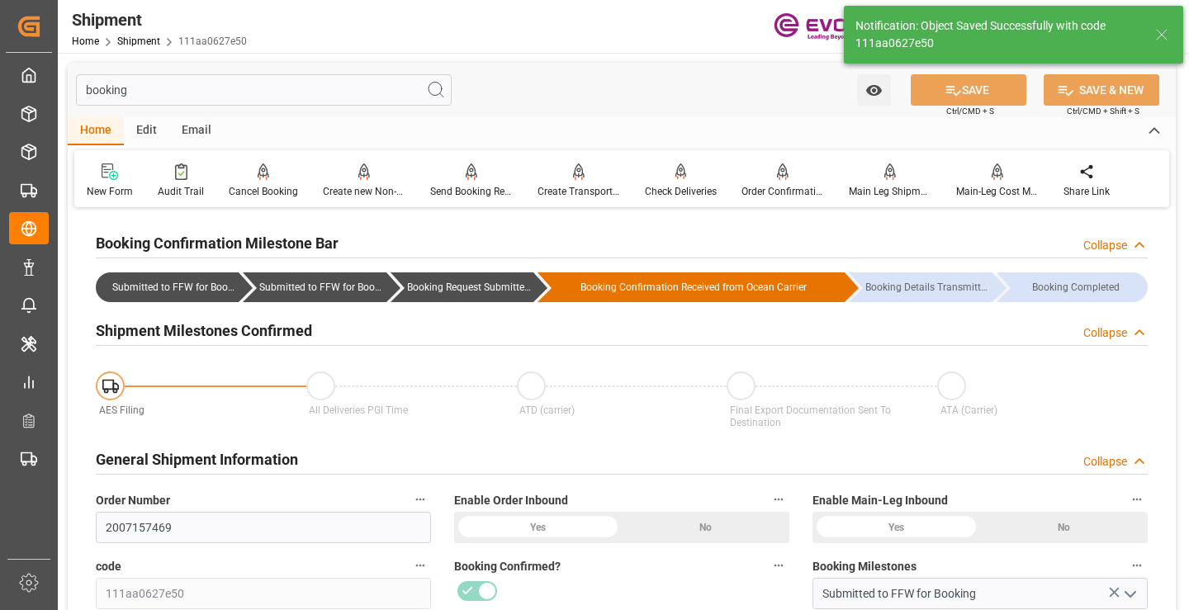
type input "Booking Request Submitted to Ocean Carrier"
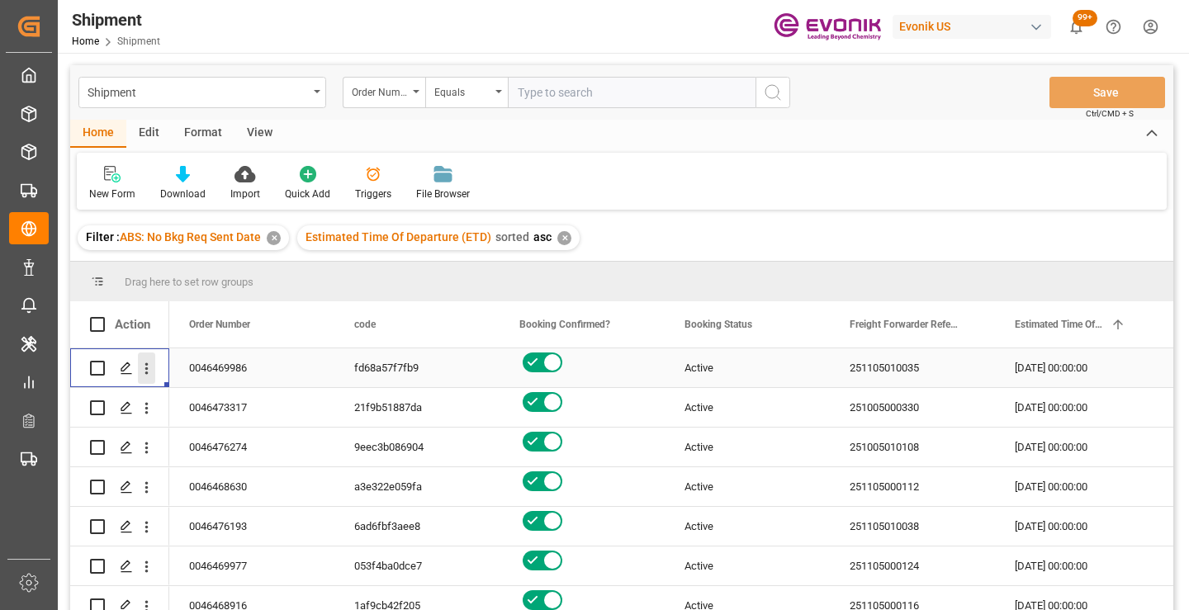
click at [146, 367] on icon "open menu" at bounding box center [146, 368] width 17 height 17
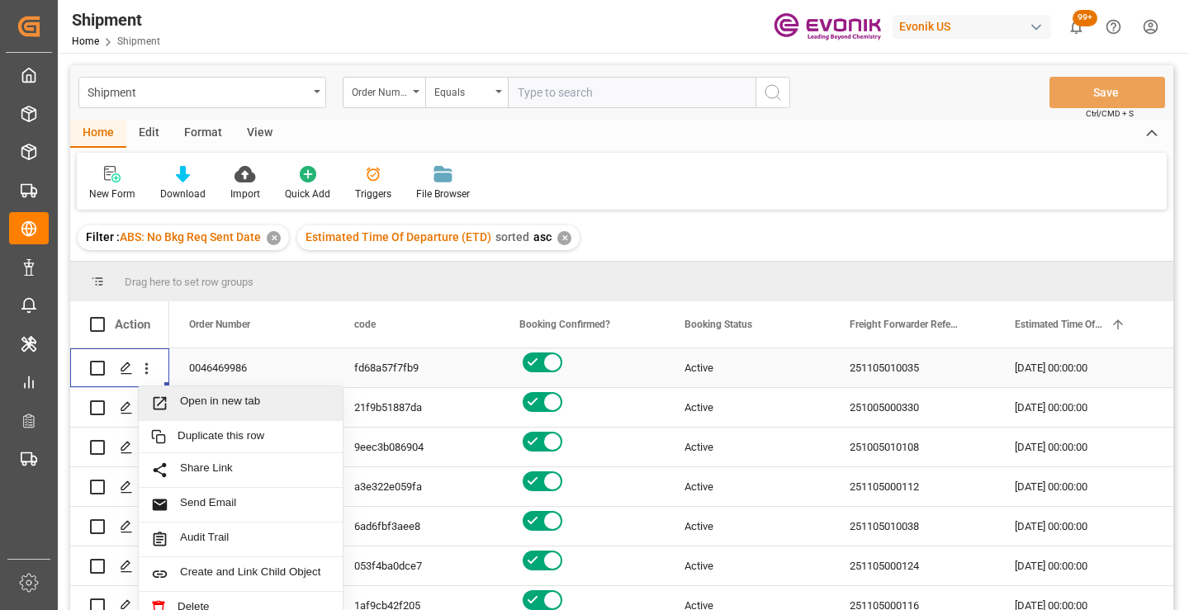
click at [245, 400] on span "Open in new tab" at bounding box center [255, 403] width 150 height 17
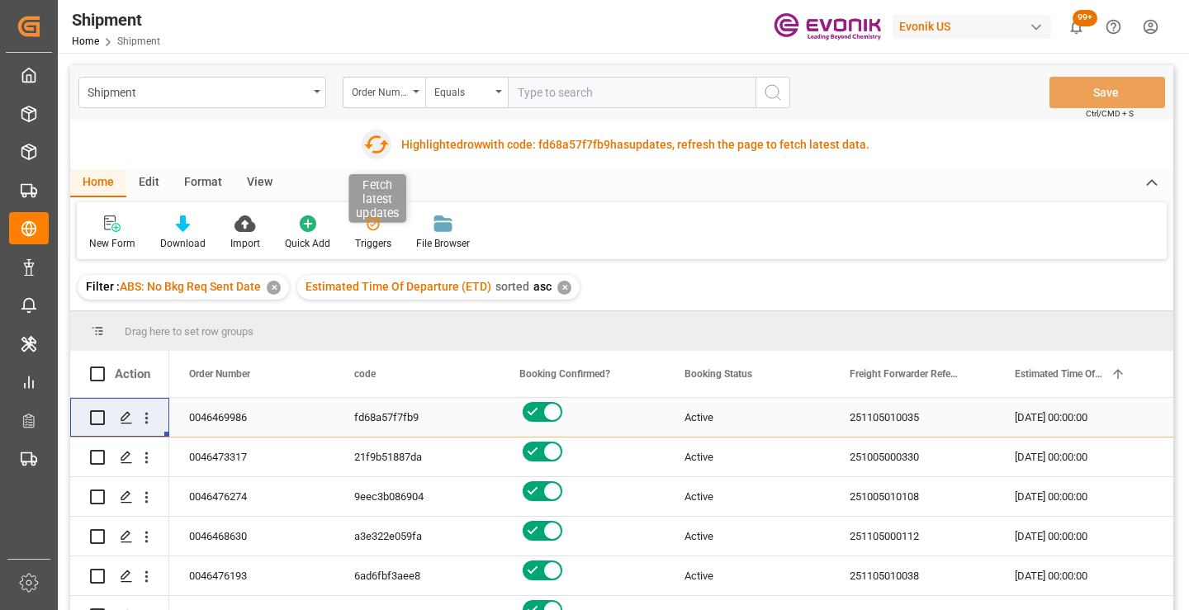
click at [379, 140] on icon "button" at bounding box center [375, 144] width 26 height 26
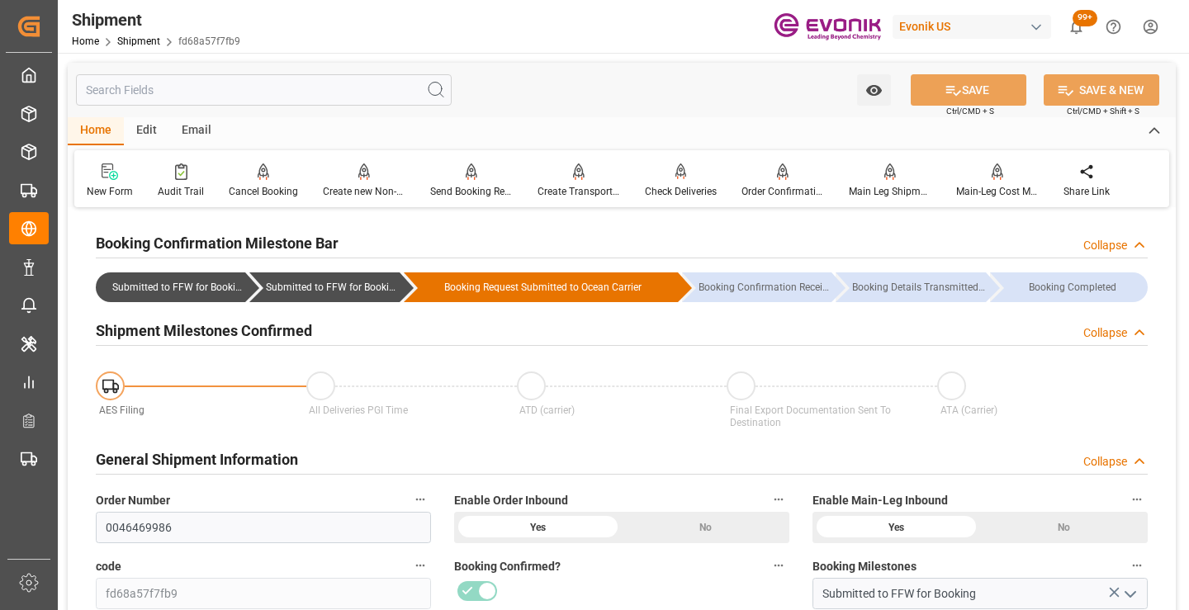
scroll to position [413, 0]
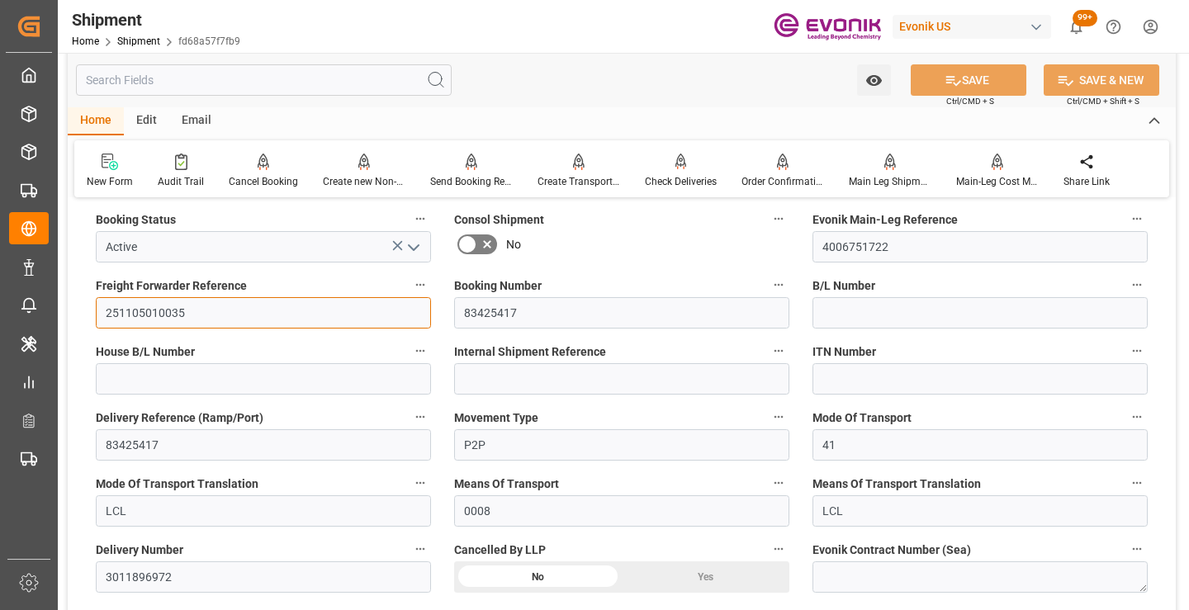
click at [146, 319] on input "251105010035" at bounding box center [263, 312] width 335 height 31
click at [292, 79] on input "text" at bounding box center [264, 79] width 376 height 31
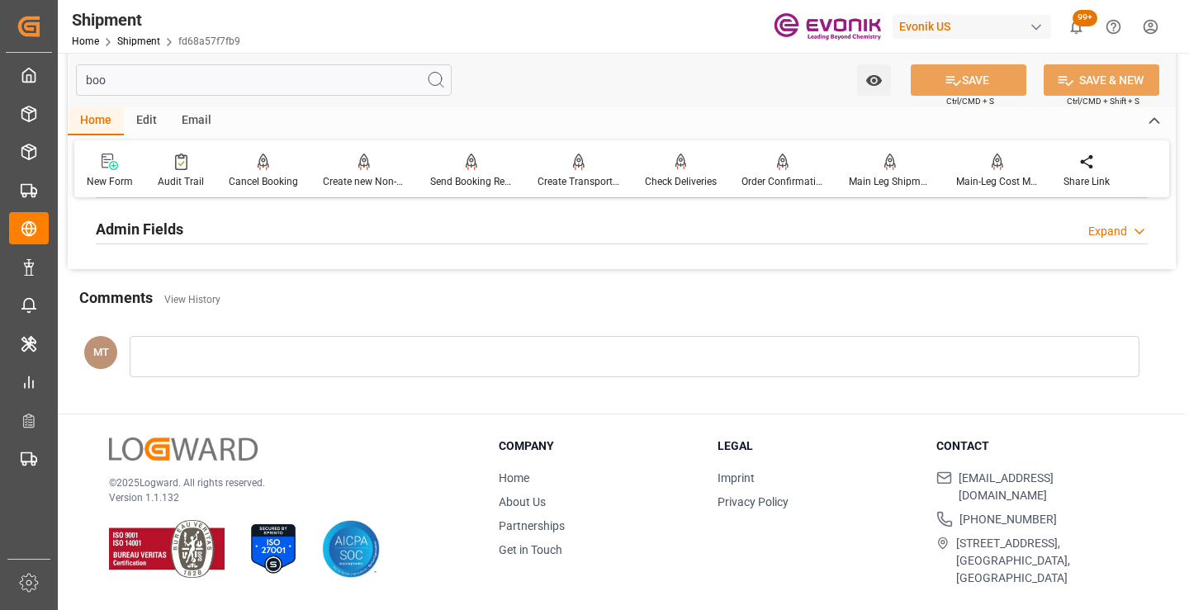
scroll to position [198, 0]
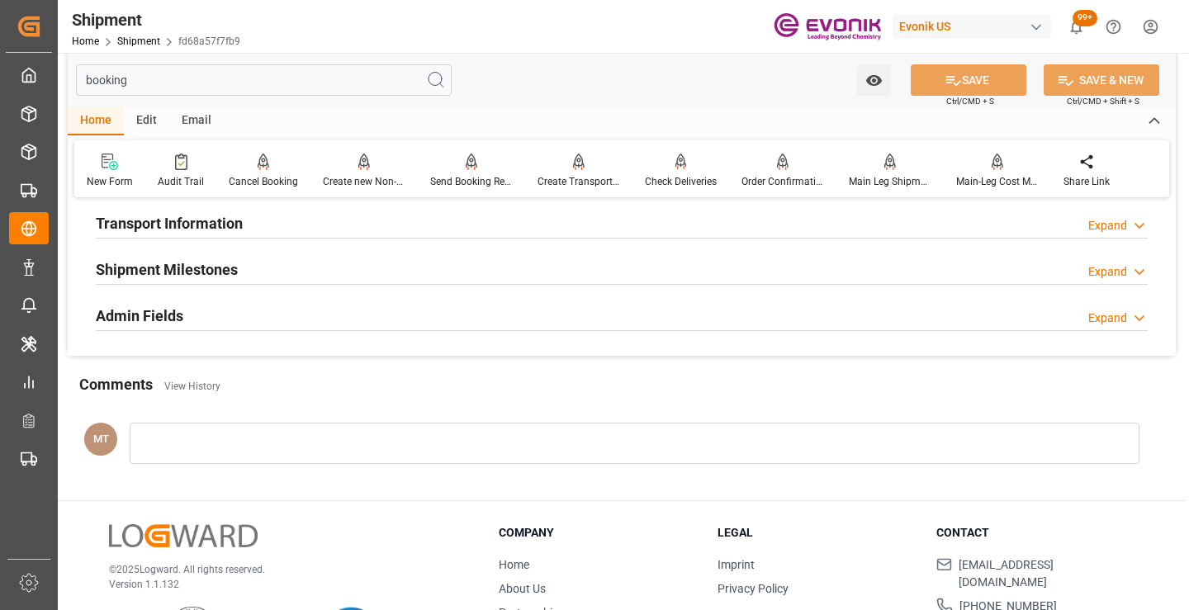
type input "booking"
click at [242, 266] on div "Shipment Milestones Expand" at bounding box center [622, 268] width 1052 height 31
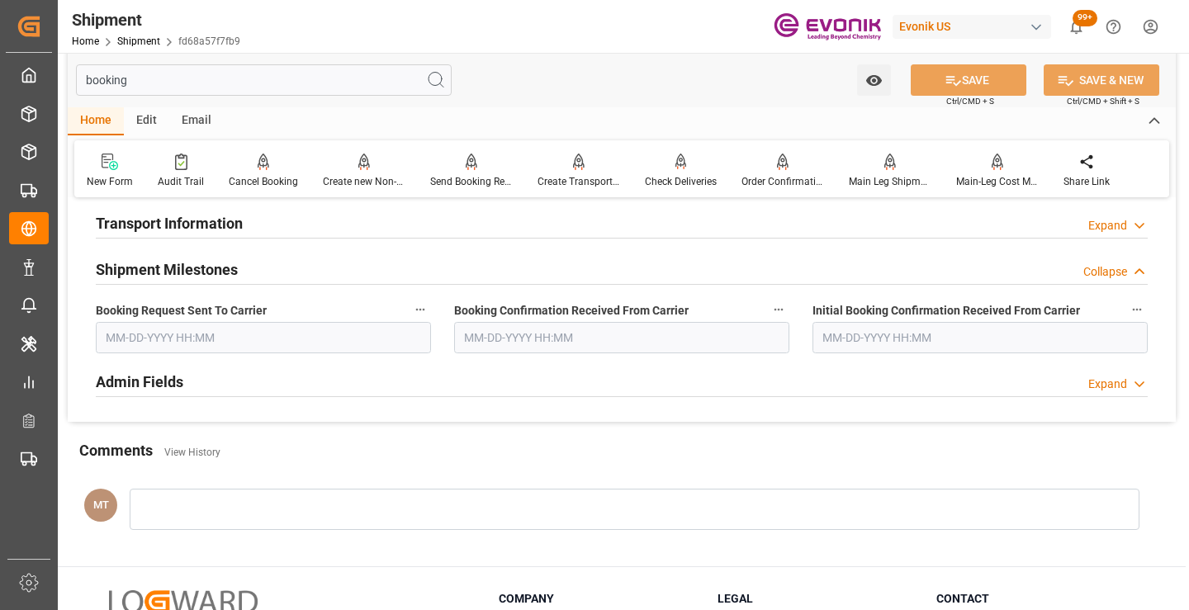
click at [191, 341] on input "text" at bounding box center [263, 337] width 335 height 31
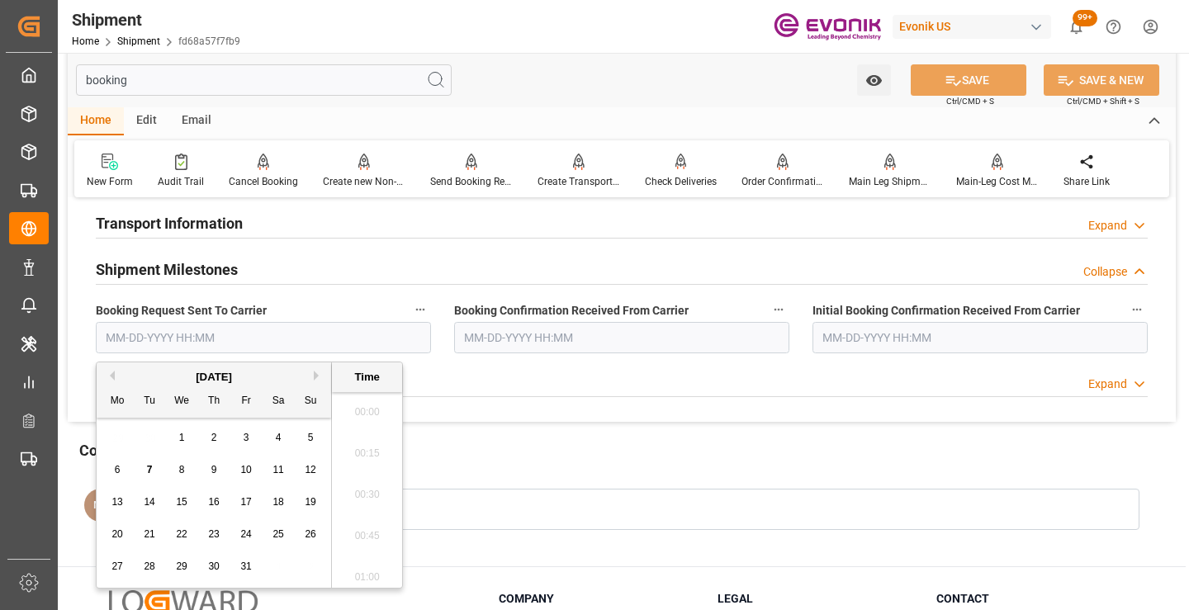
scroll to position [2524, 0]
click at [143, 469] on div "7" at bounding box center [150, 471] width 21 height 20
type input "[DATE] 00:00"
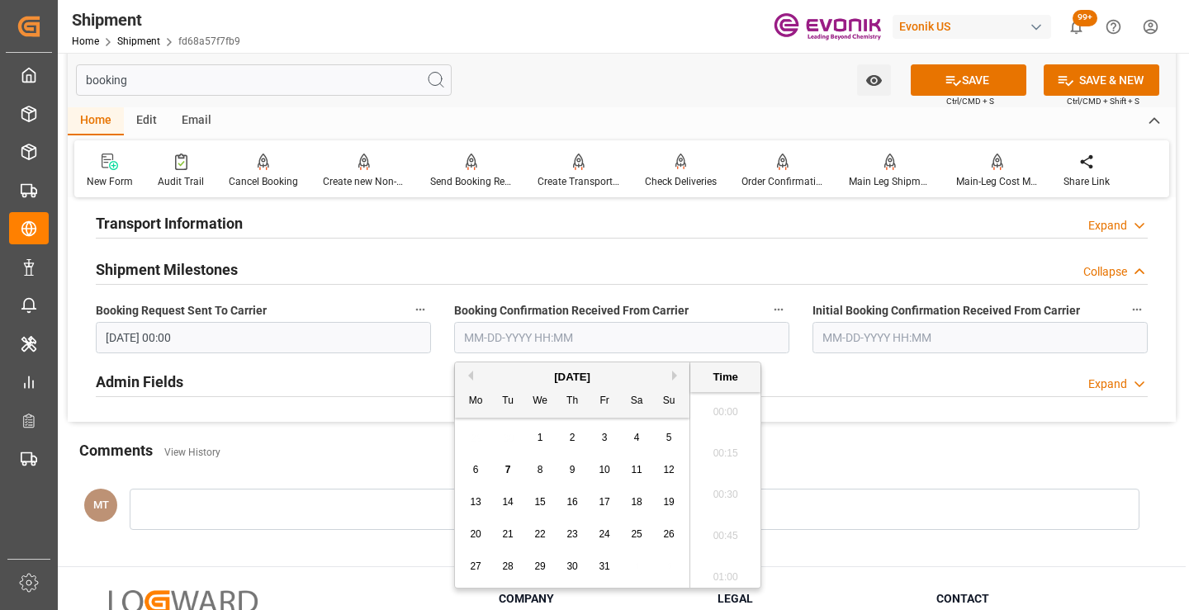
click at [541, 331] on input "text" at bounding box center [621, 337] width 335 height 31
click at [507, 471] on span "7" at bounding box center [508, 470] width 6 height 12
type input "[DATE] 00:00"
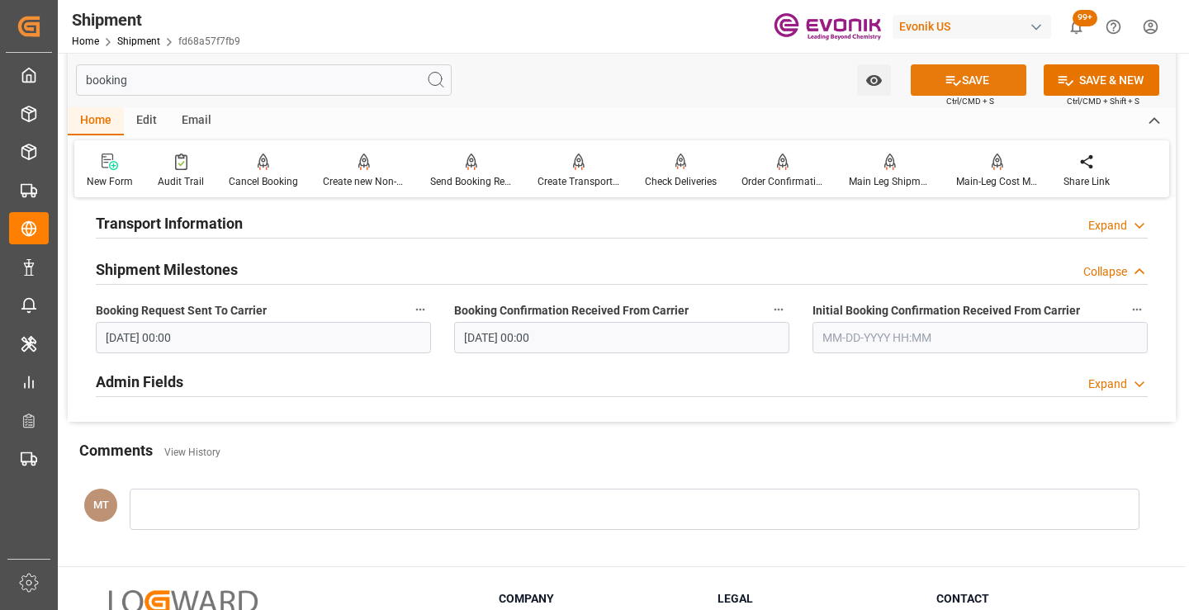
click at [973, 78] on button "SAVE" at bounding box center [969, 79] width 116 height 31
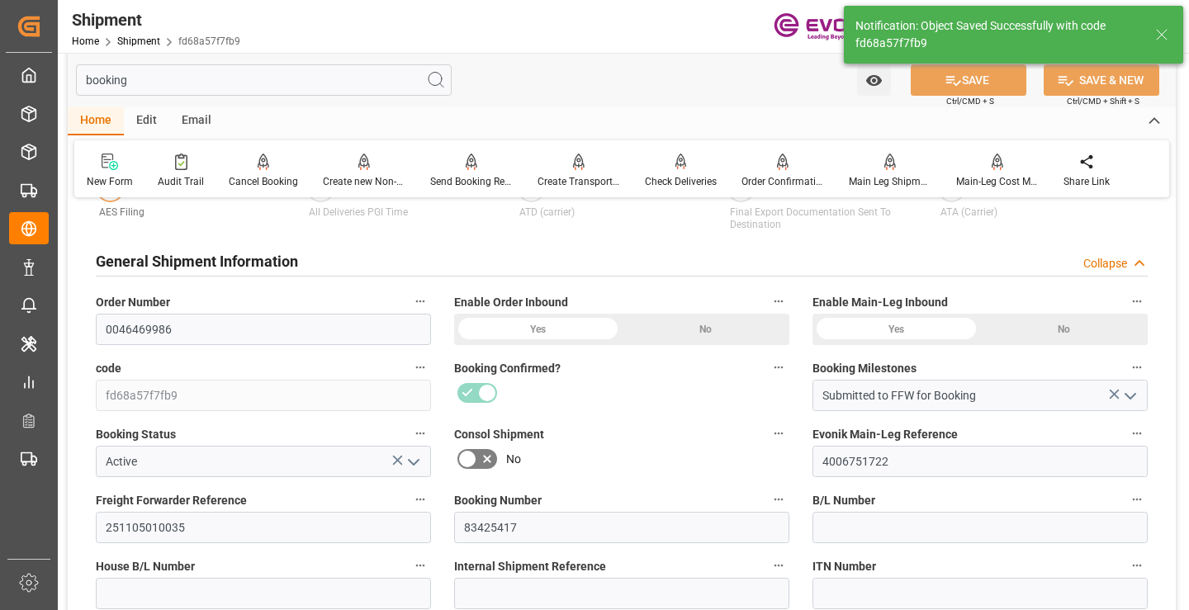
type input "Booking Details Transmitted to SAP"
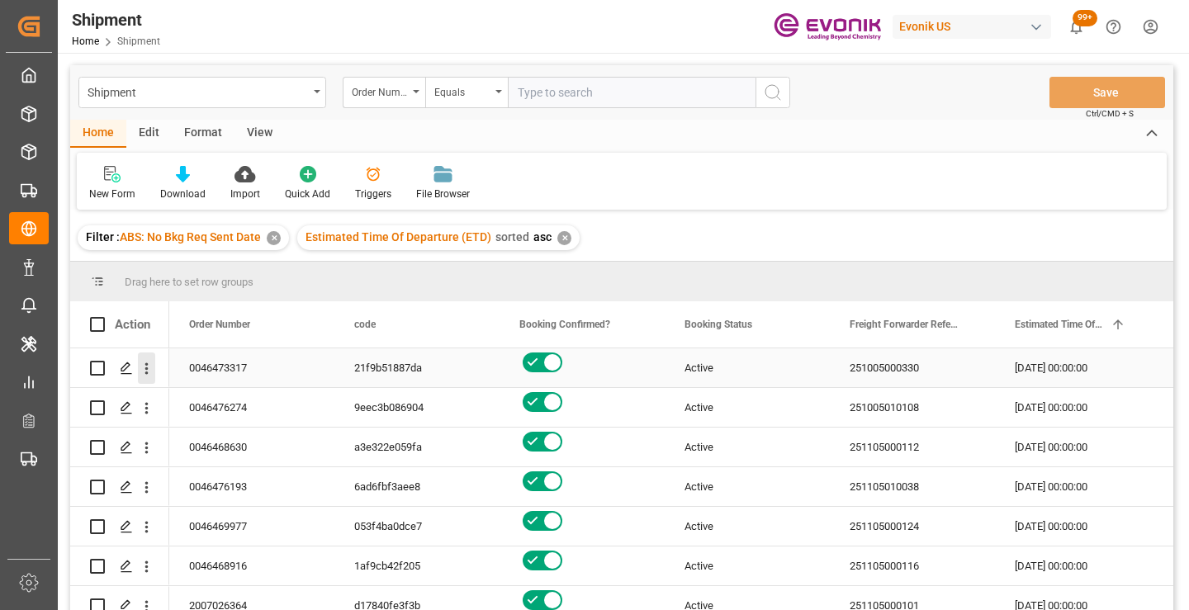
click at [144, 367] on icon "open menu" at bounding box center [146, 368] width 17 height 17
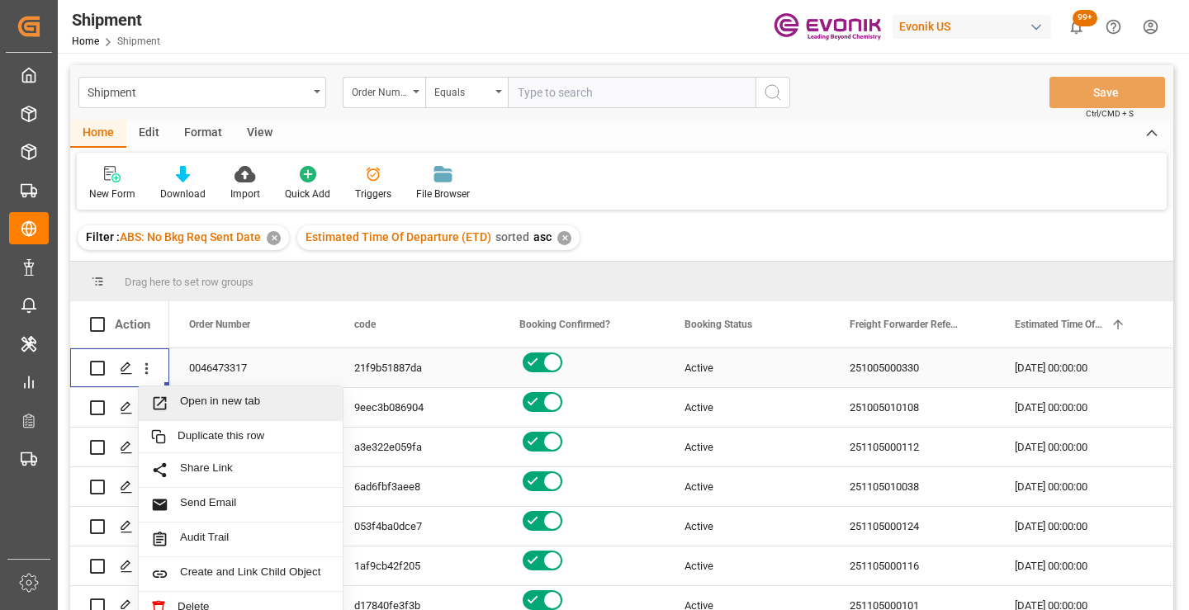
click at [219, 401] on span "Open in new tab" at bounding box center [255, 403] width 150 height 17
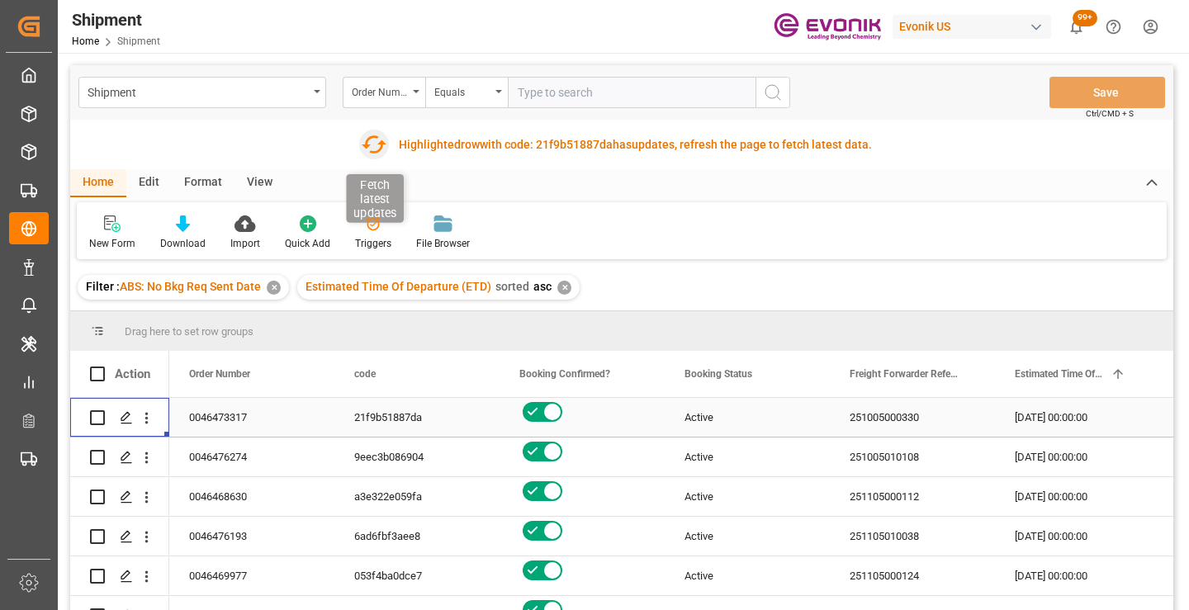
click at [373, 140] on icon "button" at bounding box center [373, 144] width 26 height 26
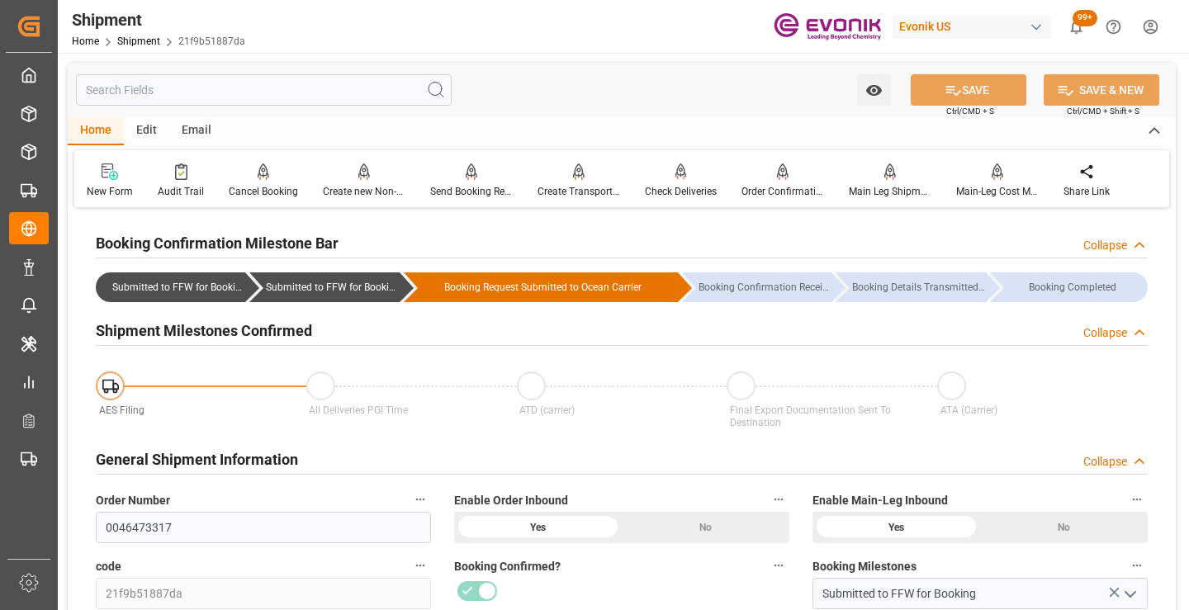
scroll to position [248, 0]
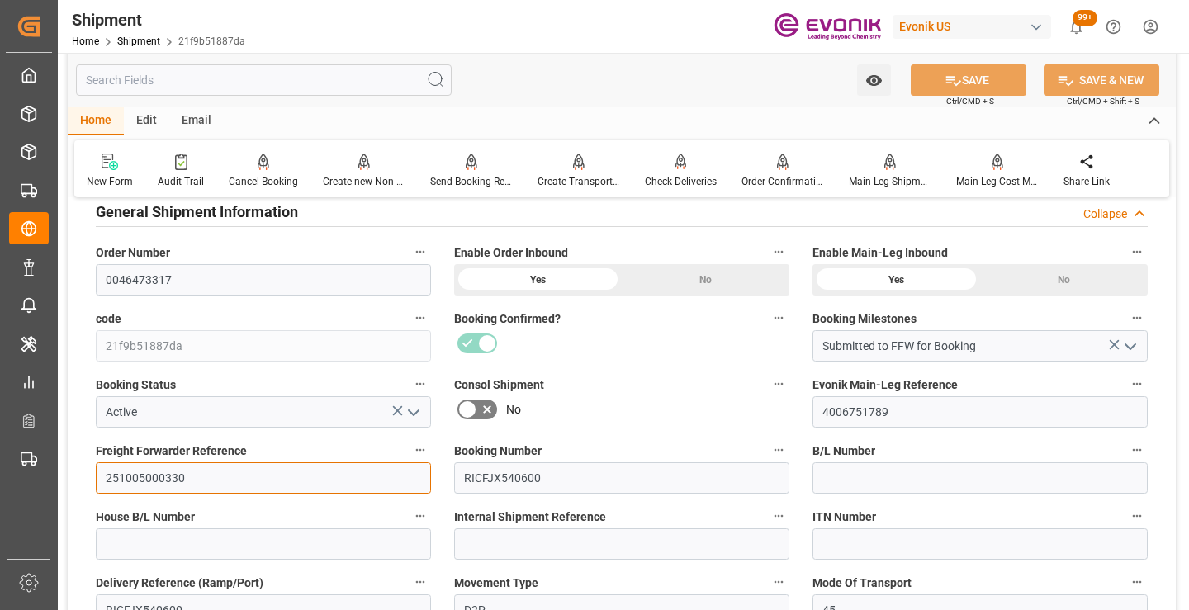
click at [162, 477] on input "251005000330" at bounding box center [263, 477] width 335 height 31
click at [338, 78] on input "text" at bounding box center [264, 79] width 376 height 31
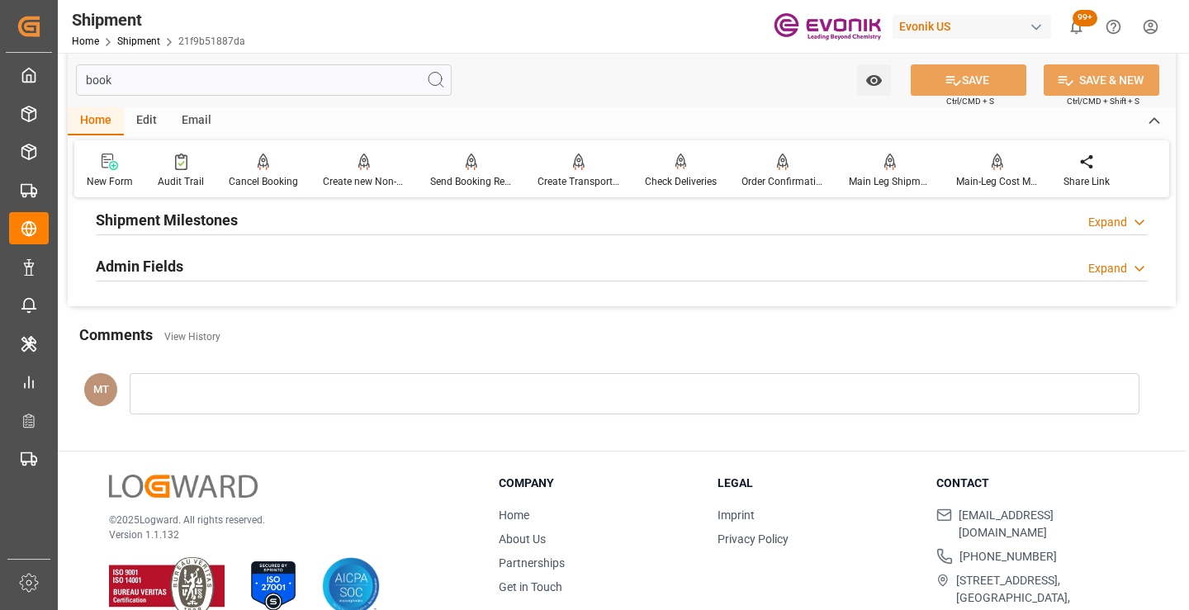
scroll to position [33, 0]
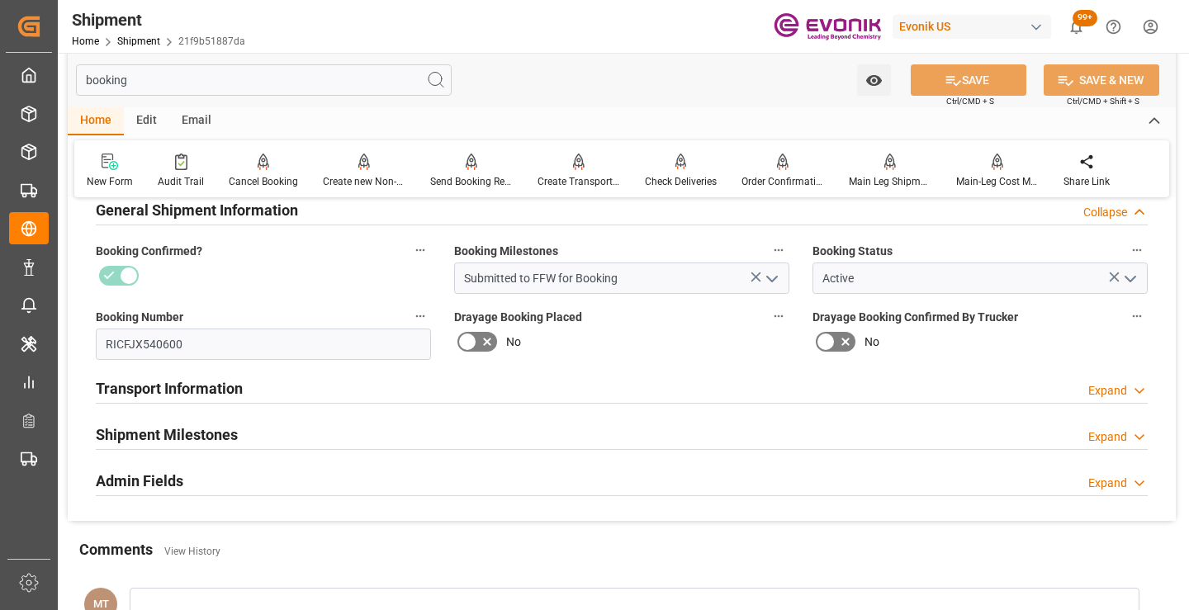
type input "booking"
click at [254, 433] on div "Shipment Milestones Expand" at bounding box center [622, 433] width 1052 height 31
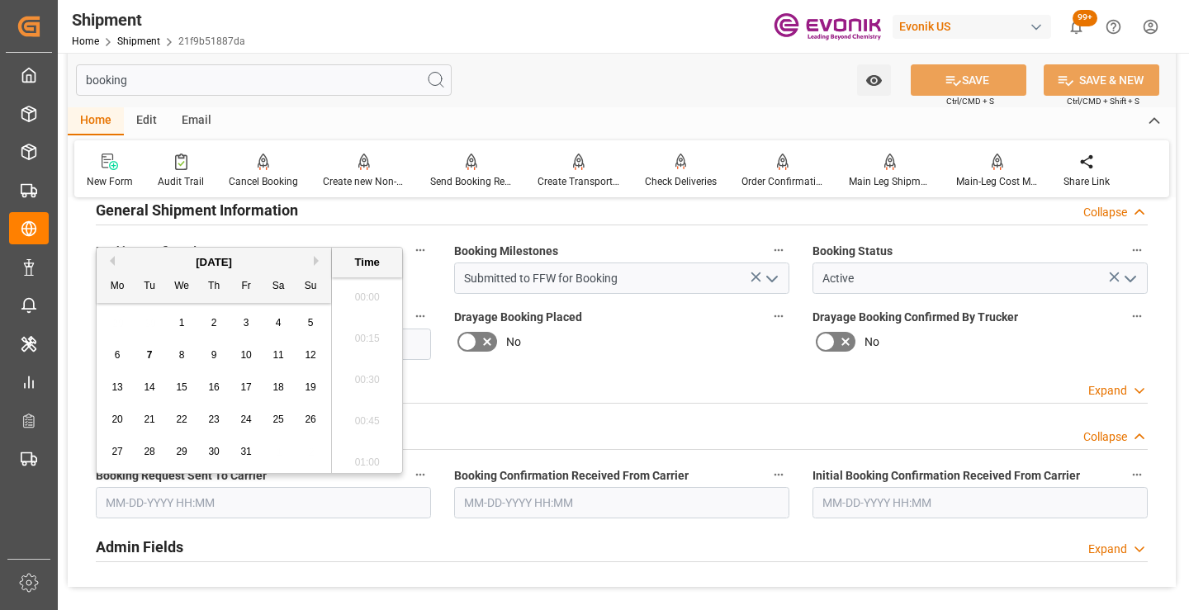
click at [268, 499] on input "text" at bounding box center [263, 502] width 335 height 31
click at [119, 354] on span "6" at bounding box center [118, 355] width 6 height 12
type input "10-06-2025 00:00"
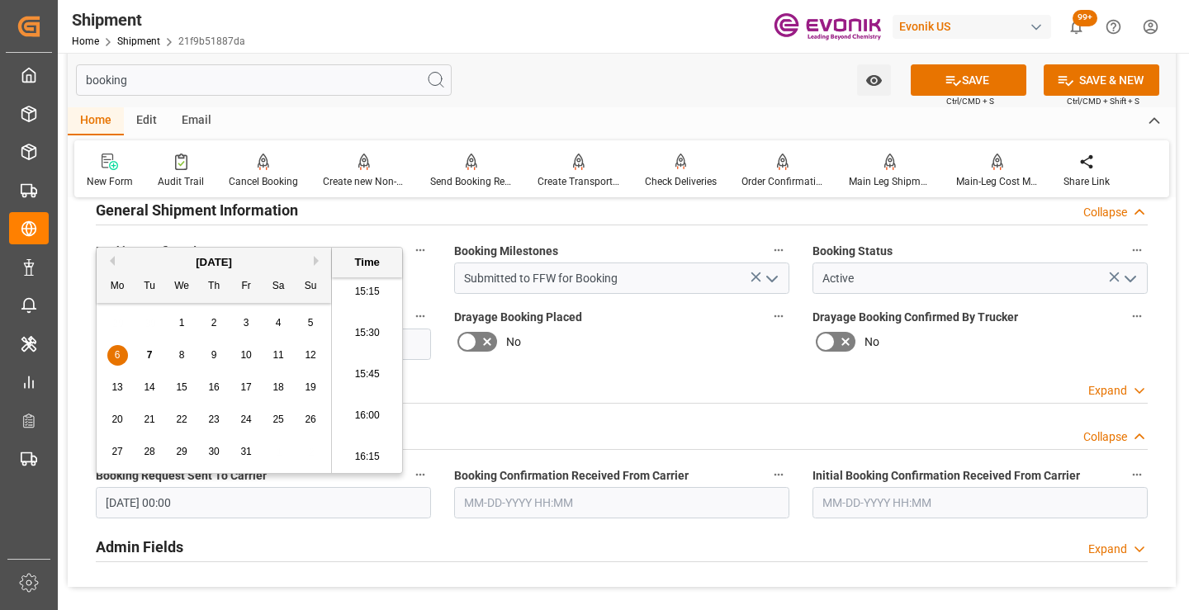
click at [514, 499] on input "text" at bounding box center [621, 502] width 335 height 31
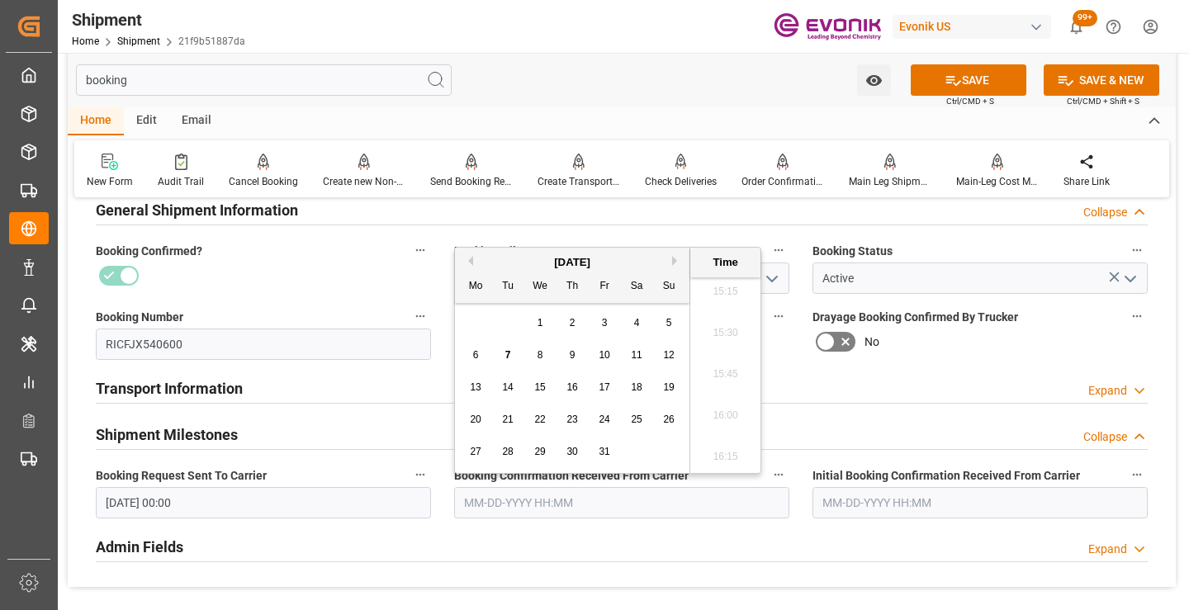
click at [473, 352] on span "6" at bounding box center [476, 355] width 6 height 12
type input "[DATE] 00:00"
click at [969, 77] on button "SAVE" at bounding box center [969, 79] width 116 height 31
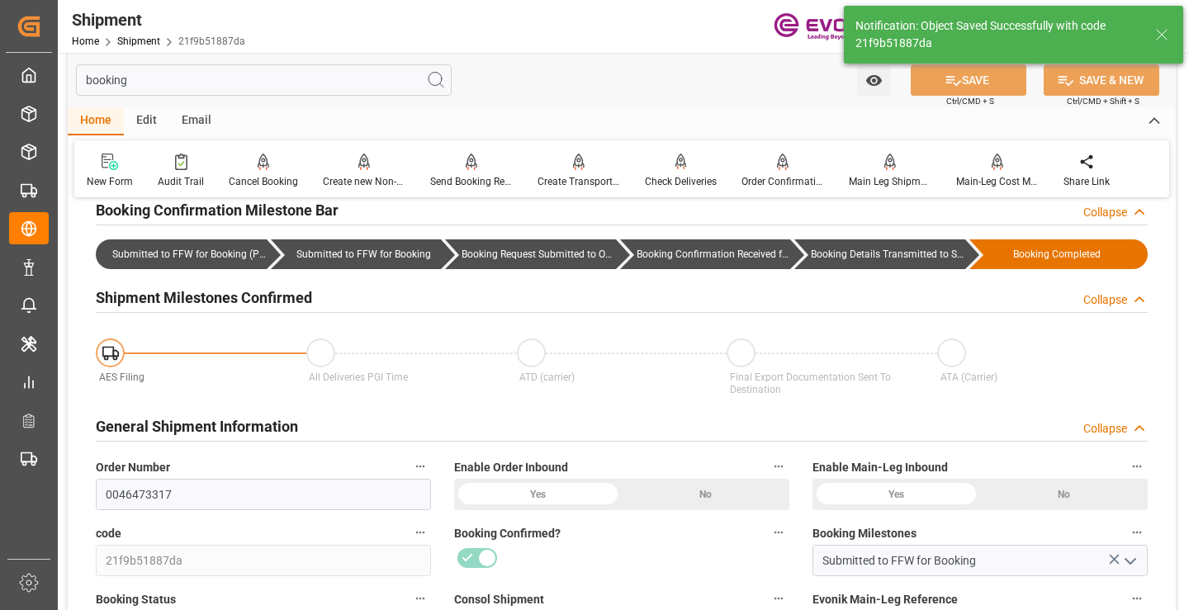
type input "Booking Details Transmitted to SAP"
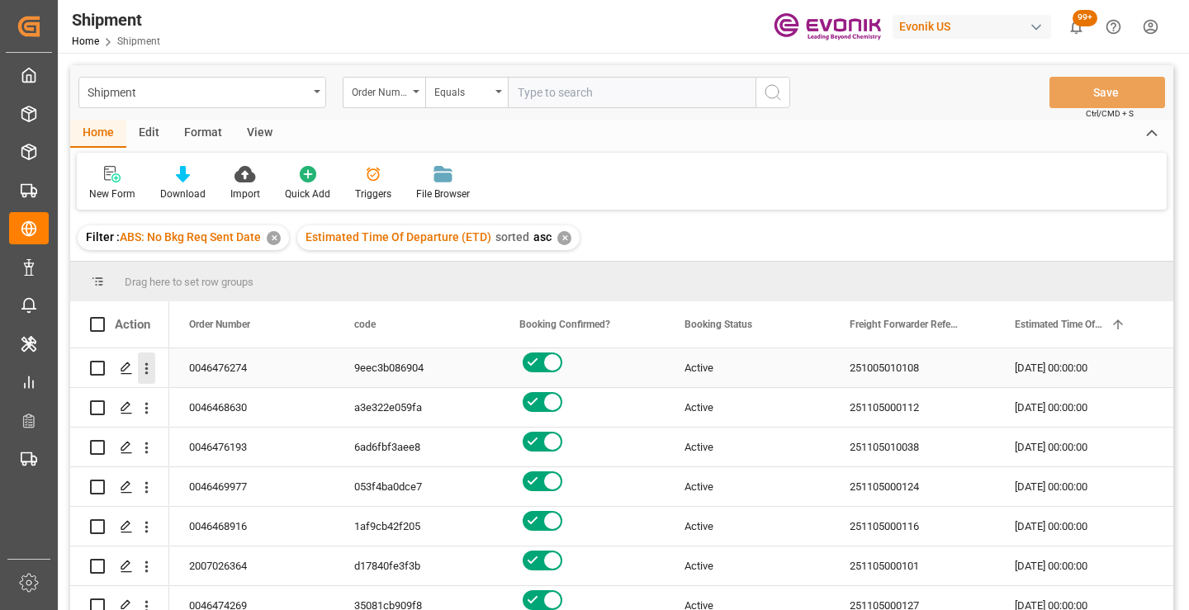
click at [149, 365] on icon "open menu" at bounding box center [146, 368] width 17 height 17
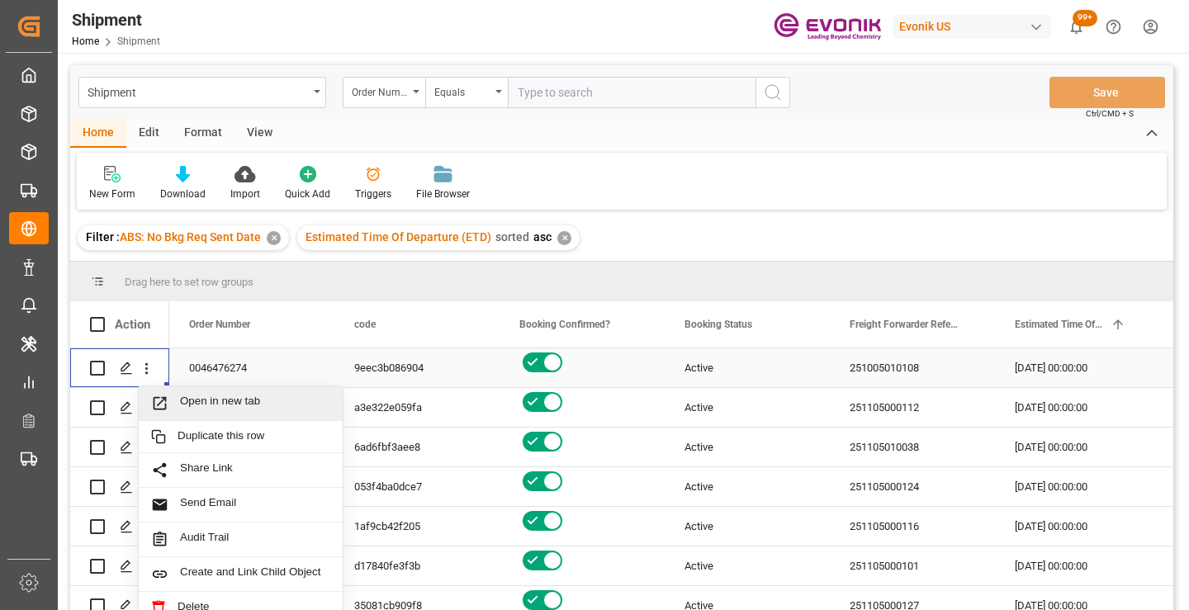
click at [201, 398] on span "Open in new tab" at bounding box center [255, 403] width 150 height 17
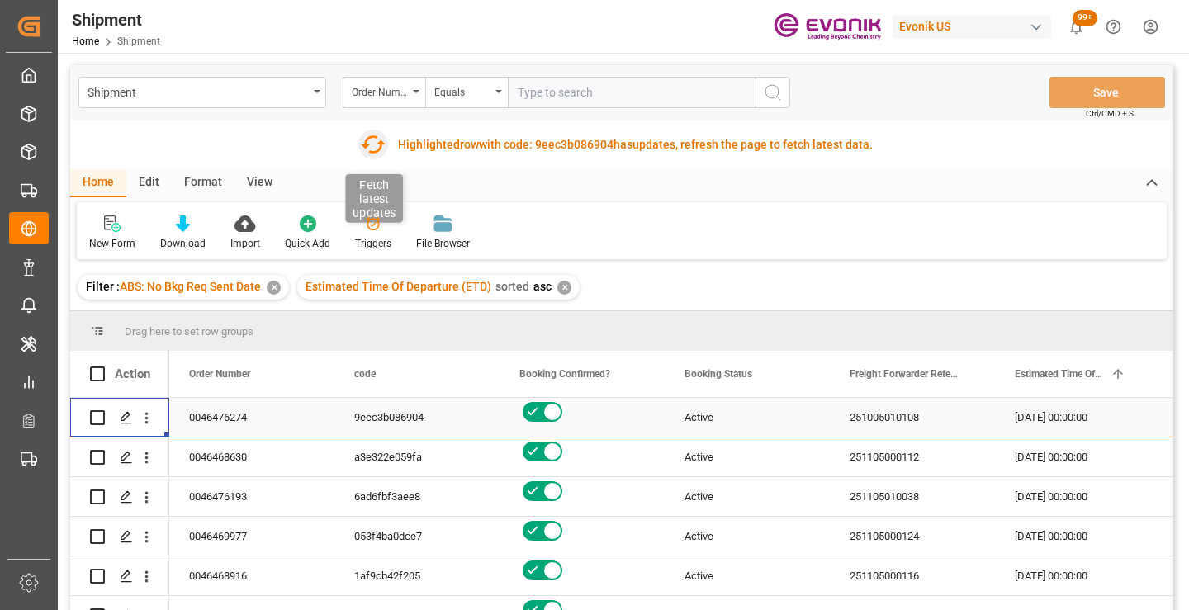
click at [371, 142] on icon "button" at bounding box center [372, 144] width 26 height 26
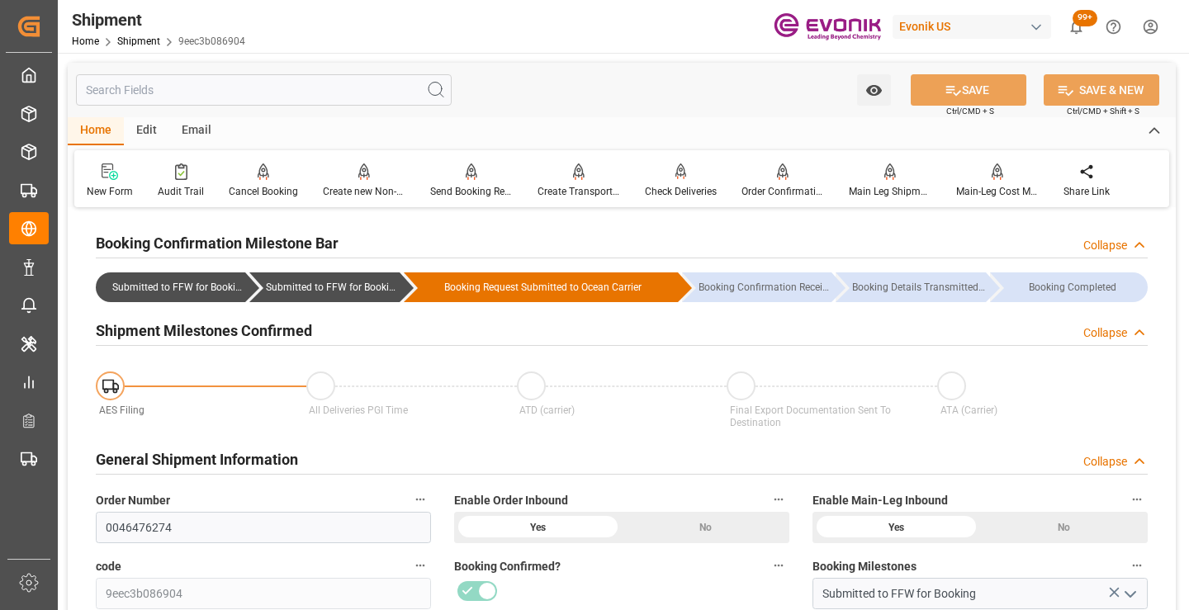
scroll to position [165, 0]
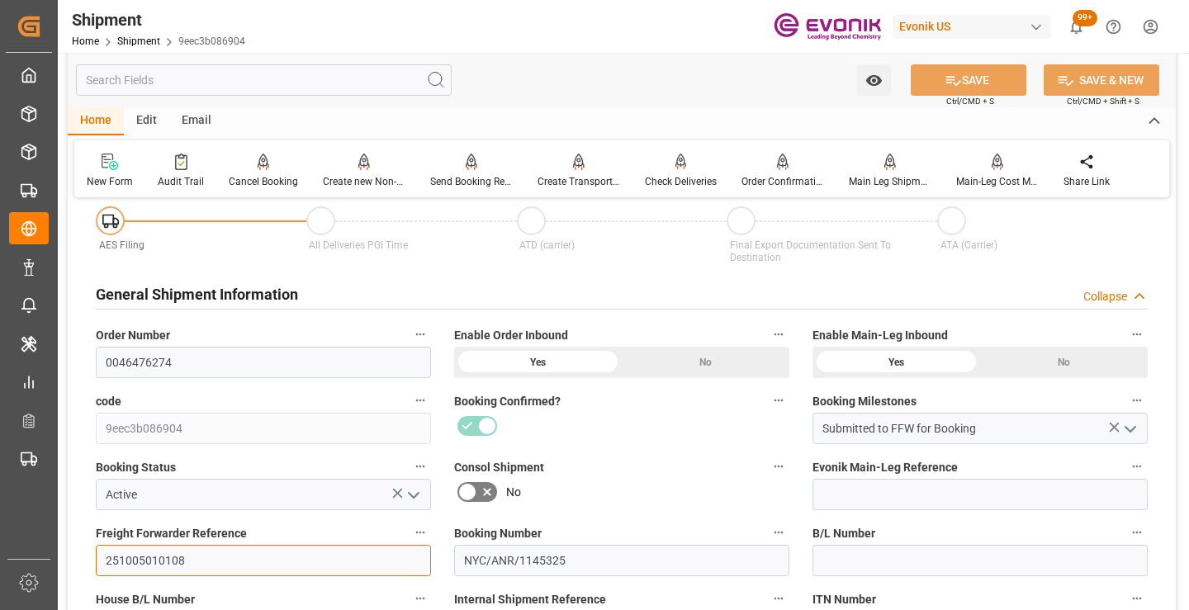
click at [163, 554] on input "251005010108" at bounding box center [263, 560] width 335 height 31
click at [282, 78] on input "text" at bounding box center [264, 79] width 376 height 31
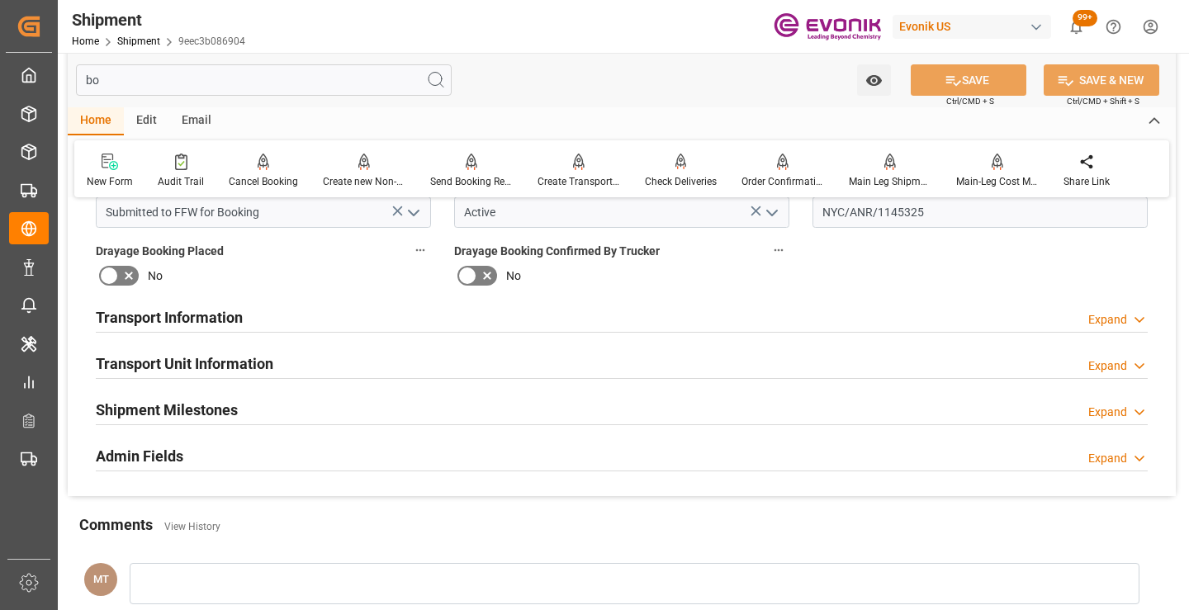
scroll to position [0, 0]
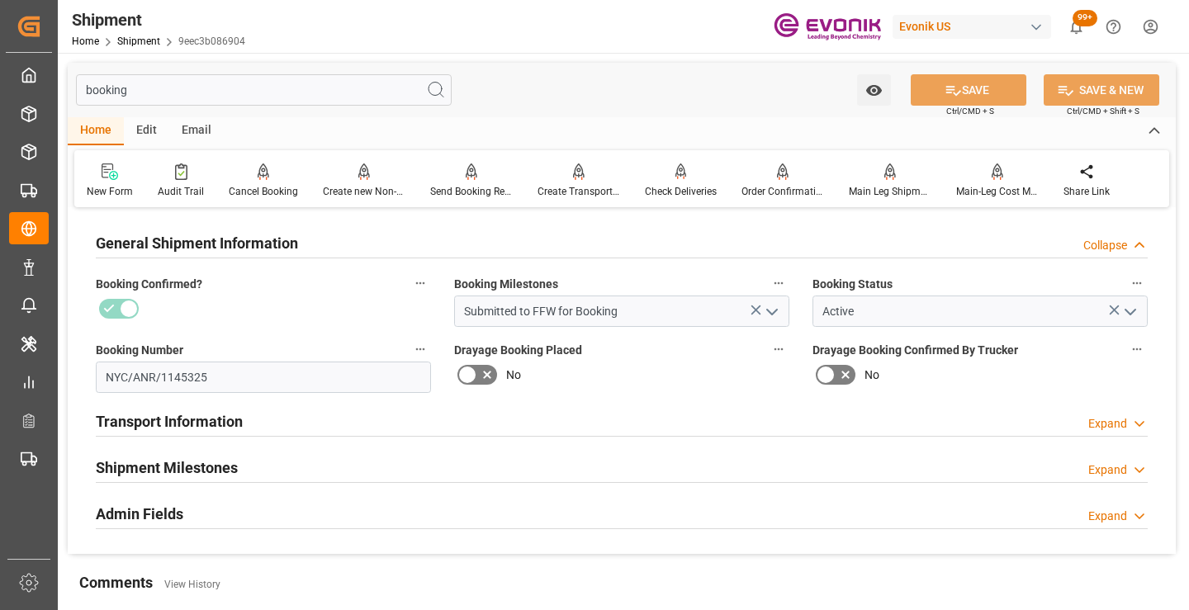
type input "booking"
click at [235, 455] on div "Shipment Milestones" at bounding box center [167, 466] width 142 height 31
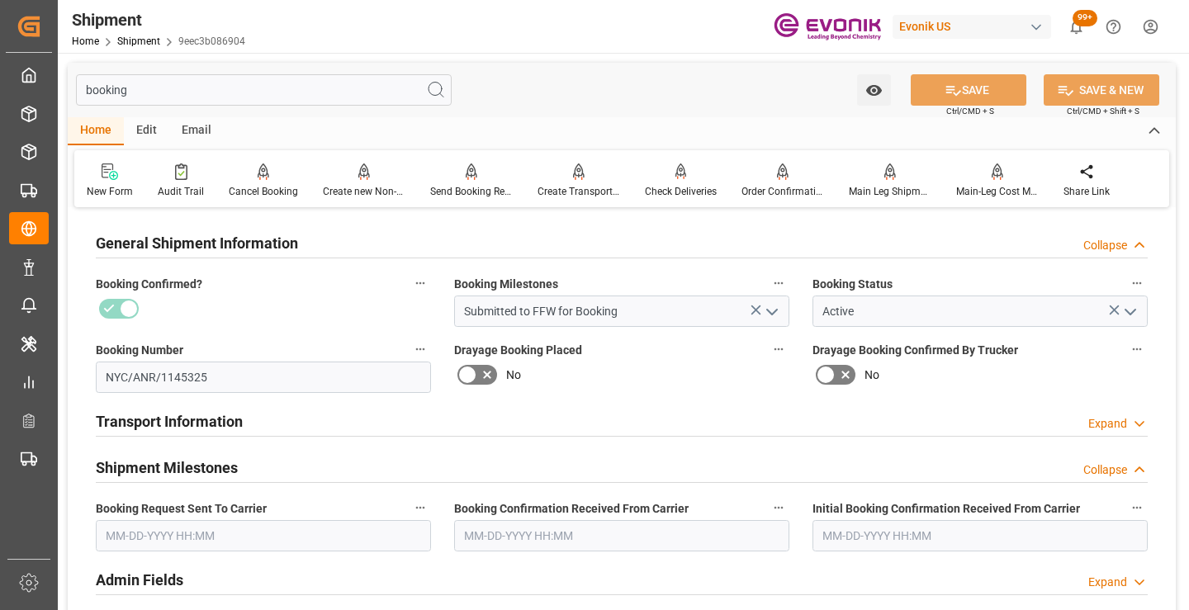
click at [198, 525] on input "text" at bounding box center [263, 535] width 335 height 31
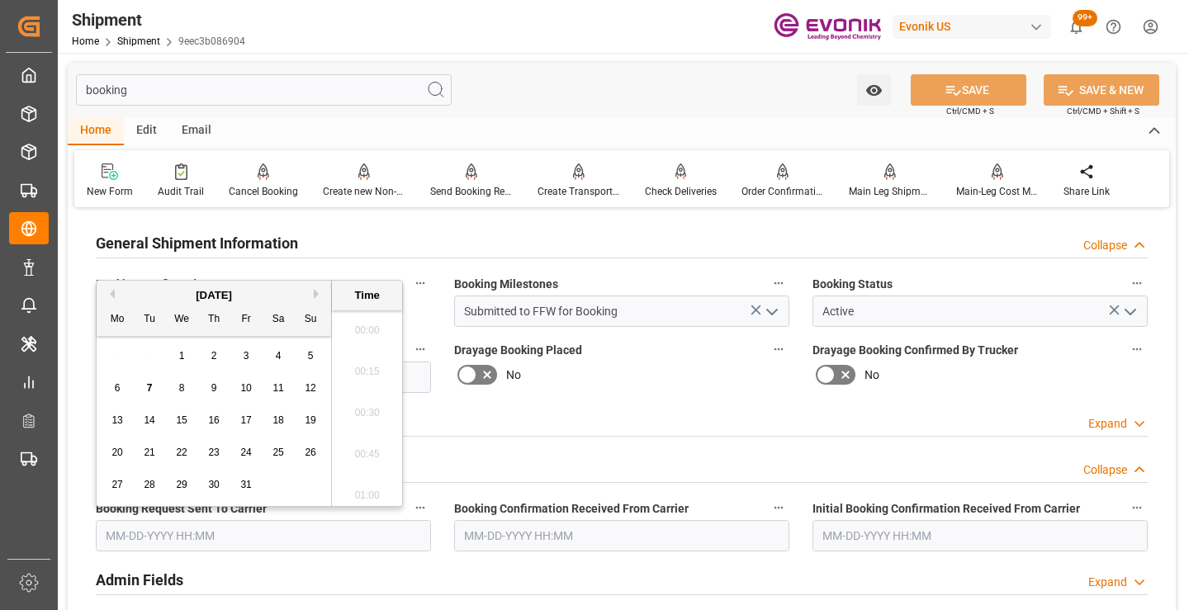
scroll to position [2524, 0]
click at [118, 385] on span "6" at bounding box center [118, 388] width 6 height 12
type input "10-06-2025 00:00"
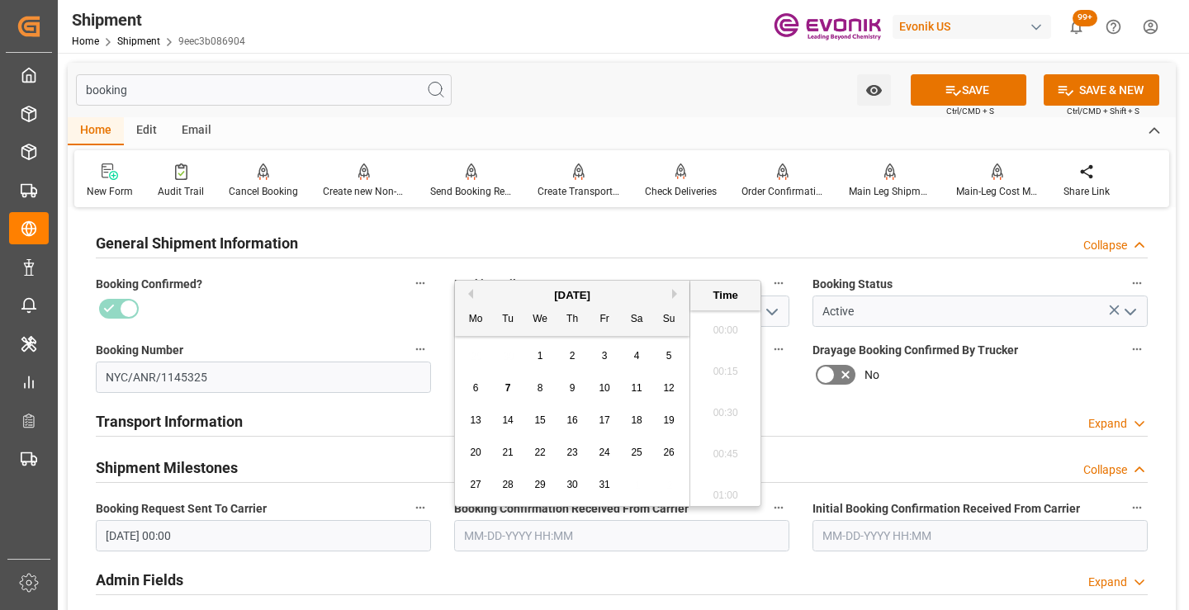
click at [572, 526] on input "text" at bounding box center [621, 535] width 335 height 31
click at [502, 385] on div "7" at bounding box center [508, 389] width 21 height 20
type input "10-07-2025 00:00"
click at [954, 92] on icon at bounding box center [952, 90] width 17 height 17
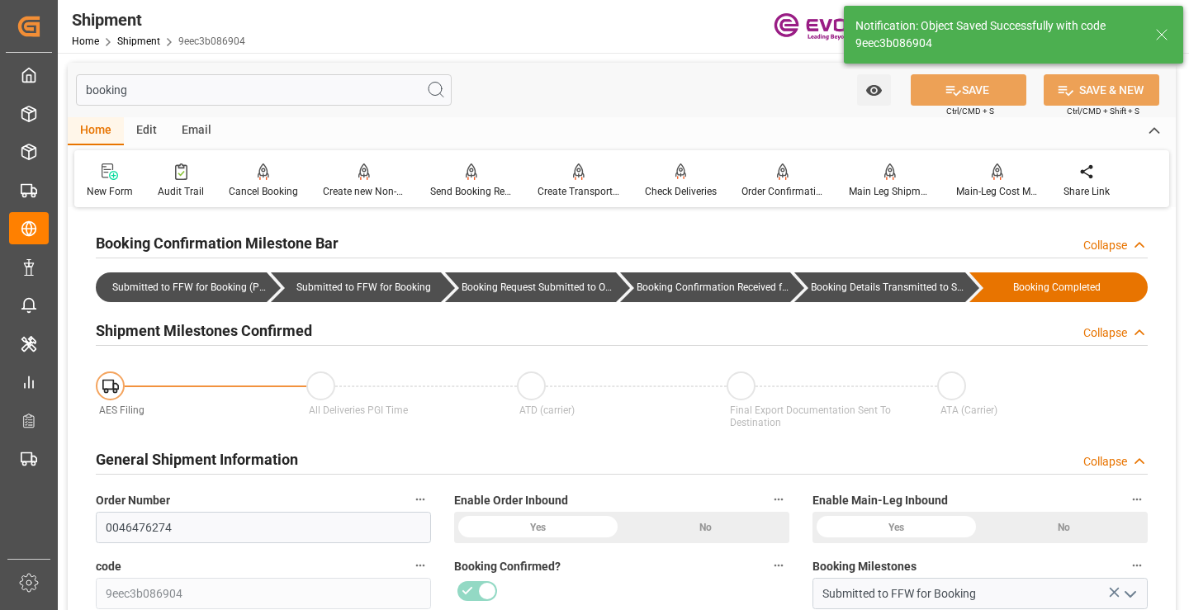
type input "Booking Details Transmitted to SAP"
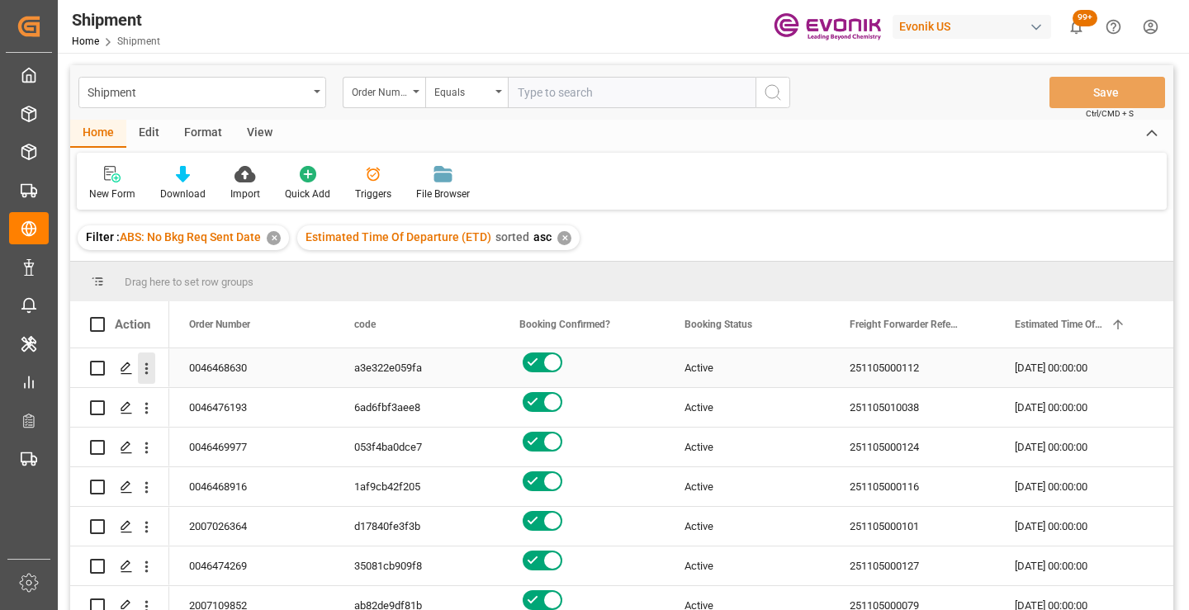
click at [141, 369] on icon "open menu" at bounding box center [146, 368] width 17 height 17
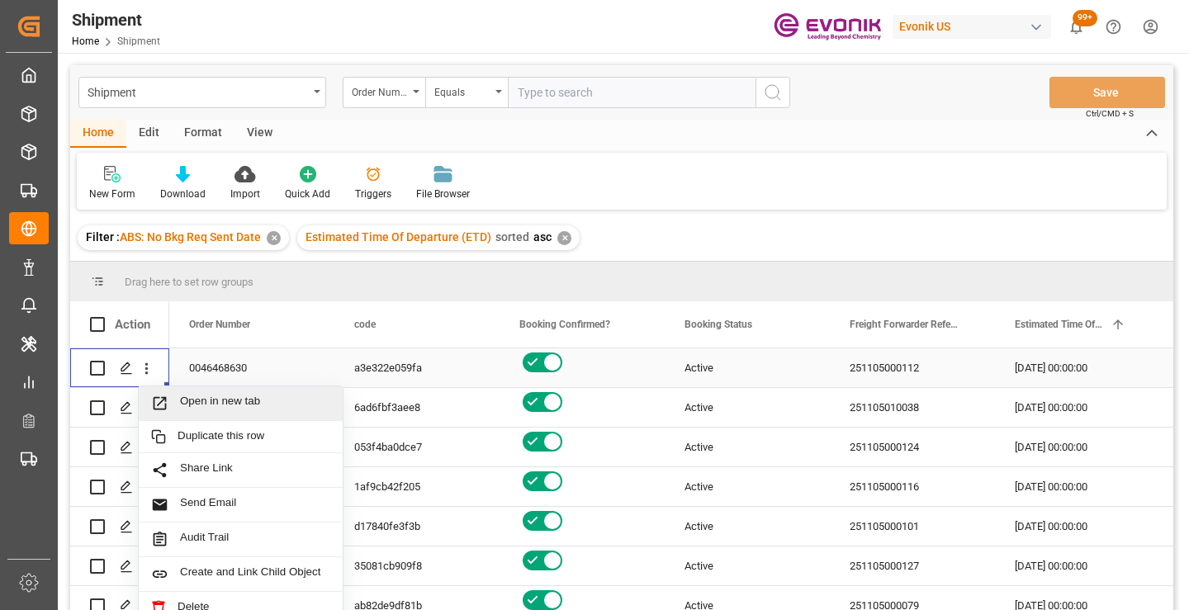
click at [230, 402] on span "Open in new tab" at bounding box center [255, 403] width 150 height 17
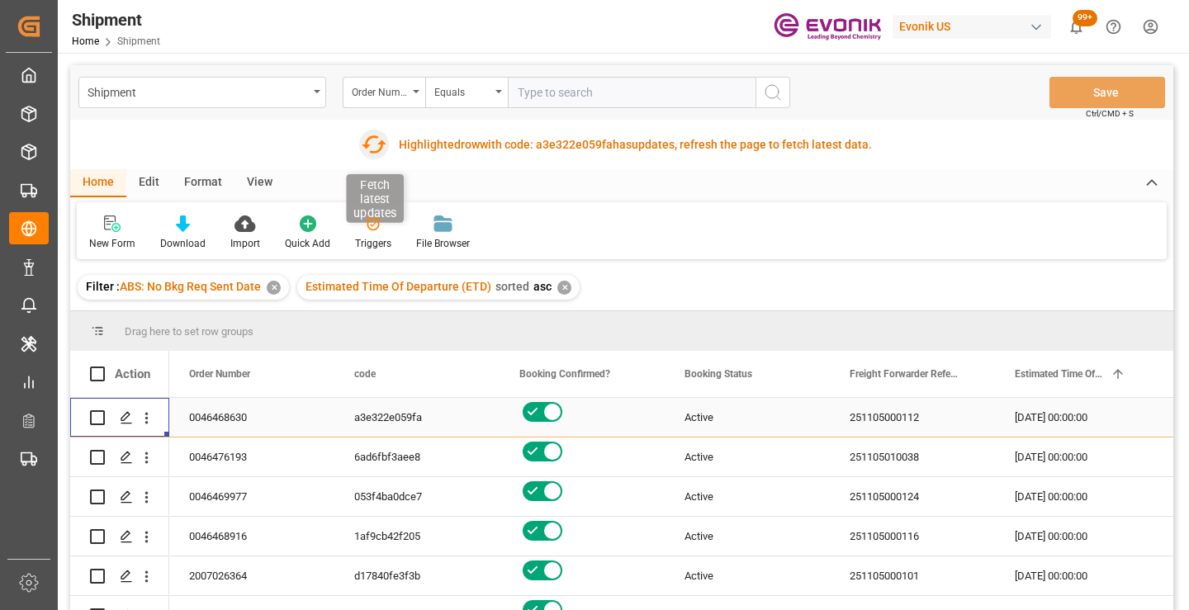
click at [368, 145] on icon "button" at bounding box center [374, 144] width 25 height 18
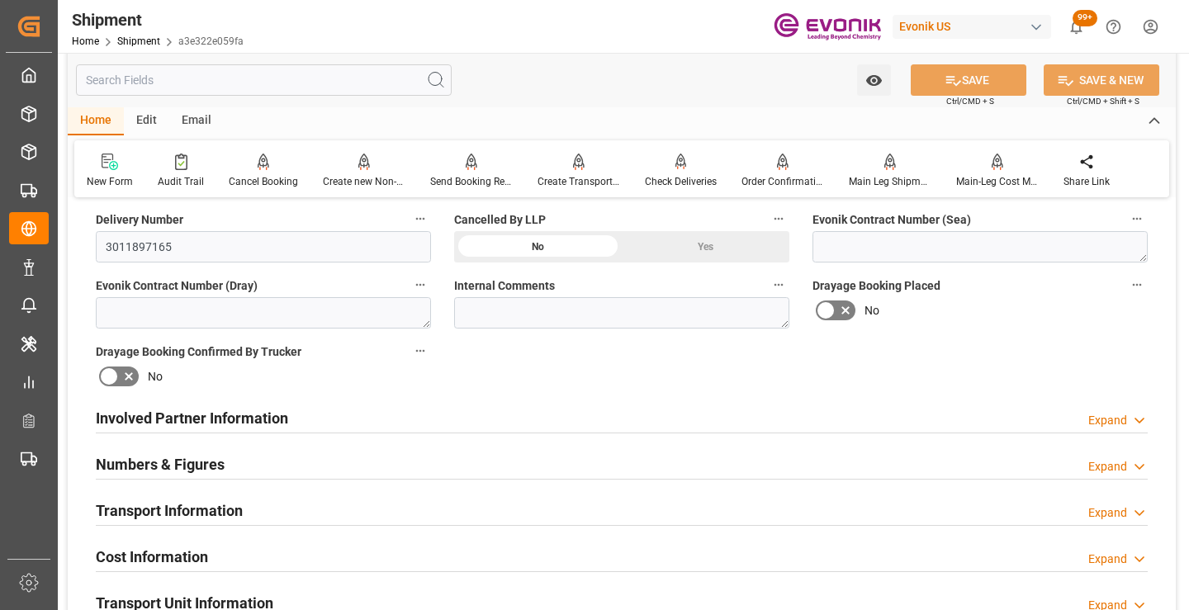
scroll to position [413, 0]
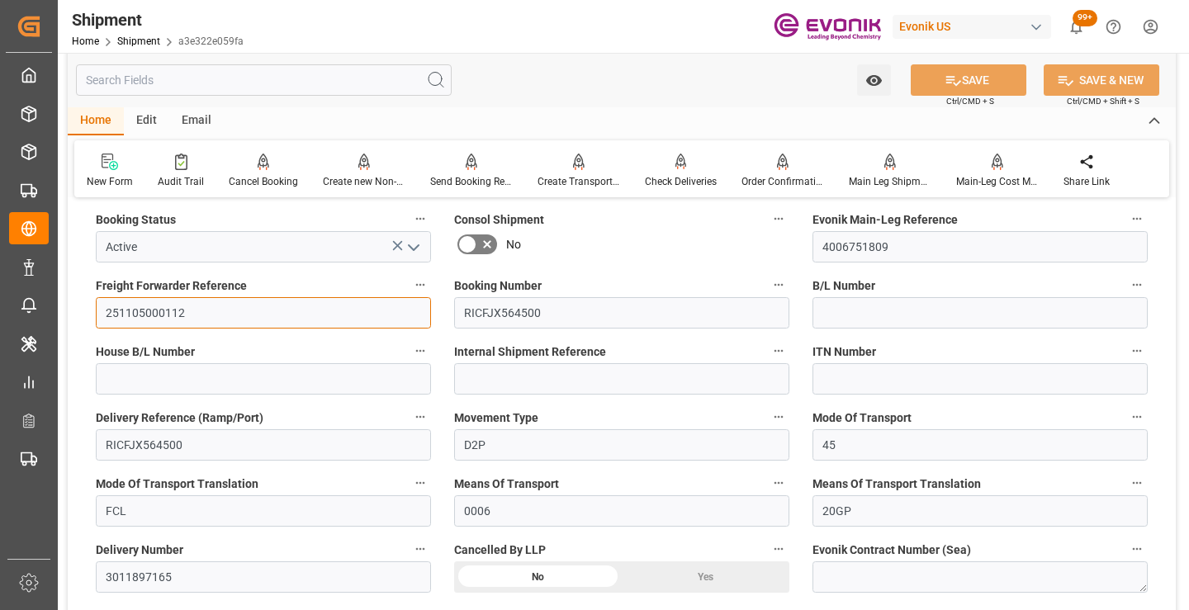
click at [154, 316] on input "251105000112" at bounding box center [263, 312] width 335 height 31
click at [350, 83] on input "text" at bounding box center [264, 79] width 376 height 31
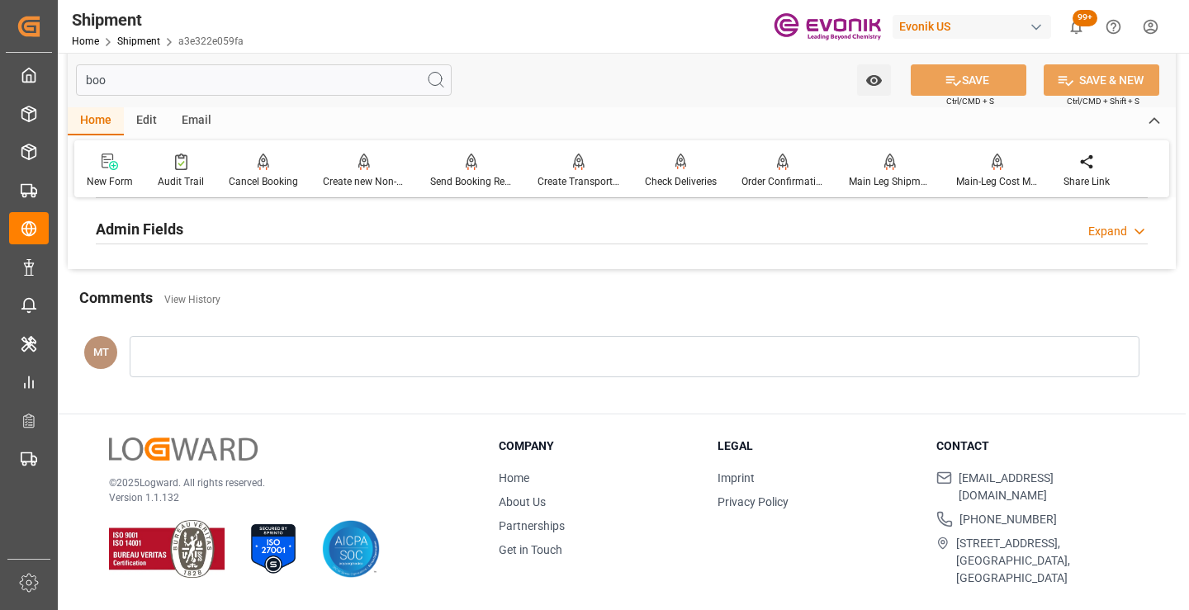
scroll to position [198, 0]
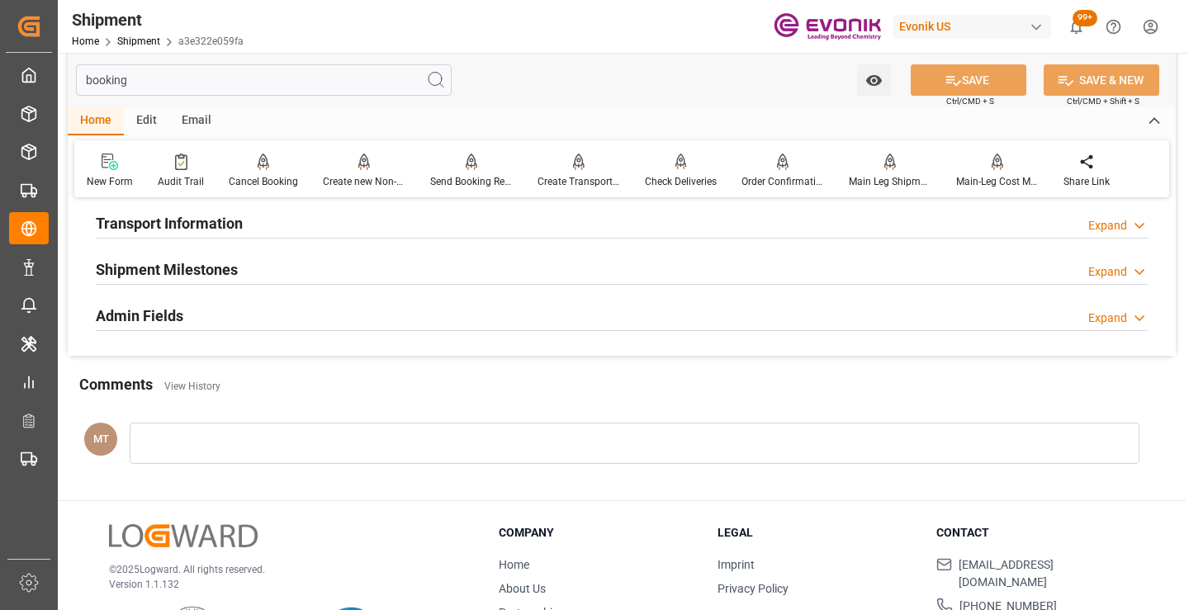
type input "booking"
click at [324, 277] on div "Shipment Milestones Expand" at bounding box center [622, 268] width 1052 height 31
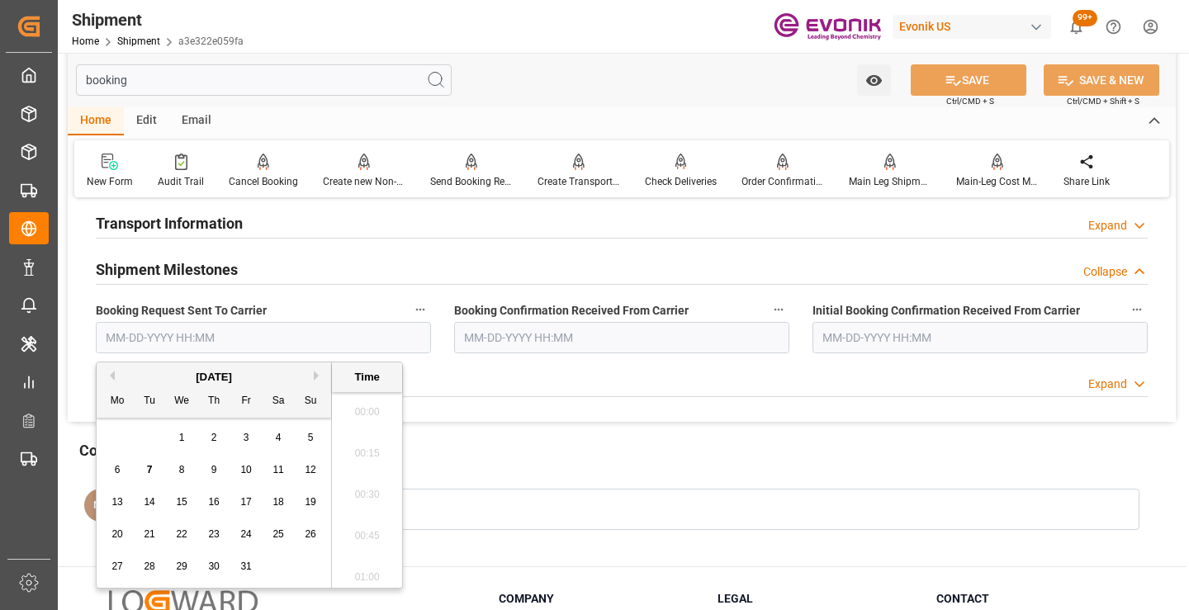
click at [238, 342] on input "text" at bounding box center [263, 337] width 335 height 31
click at [112, 471] on div "6" at bounding box center [117, 471] width 21 height 20
type input "10-06-2025 00:00"
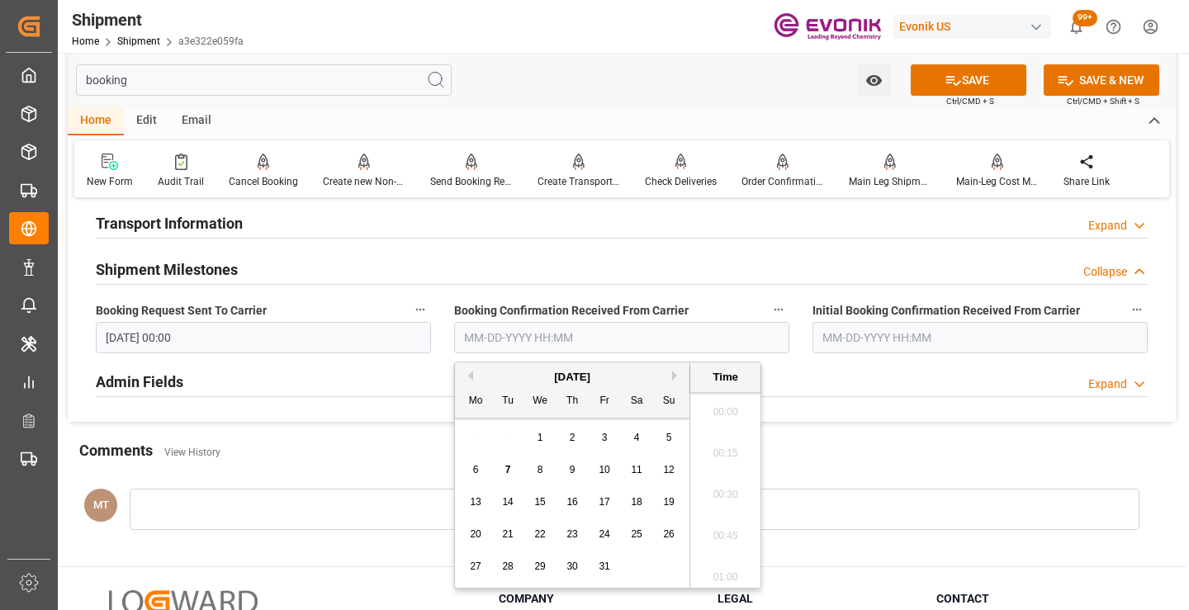
click at [578, 336] on input "text" at bounding box center [621, 337] width 335 height 31
click at [473, 471] on span "6" at bounding box center [476, 470] width 6 height 12
type input "10-06-2025 00:00"
click at [974, 73] on button "SAVE" at bounding box center [969, 79] width 116 height 31
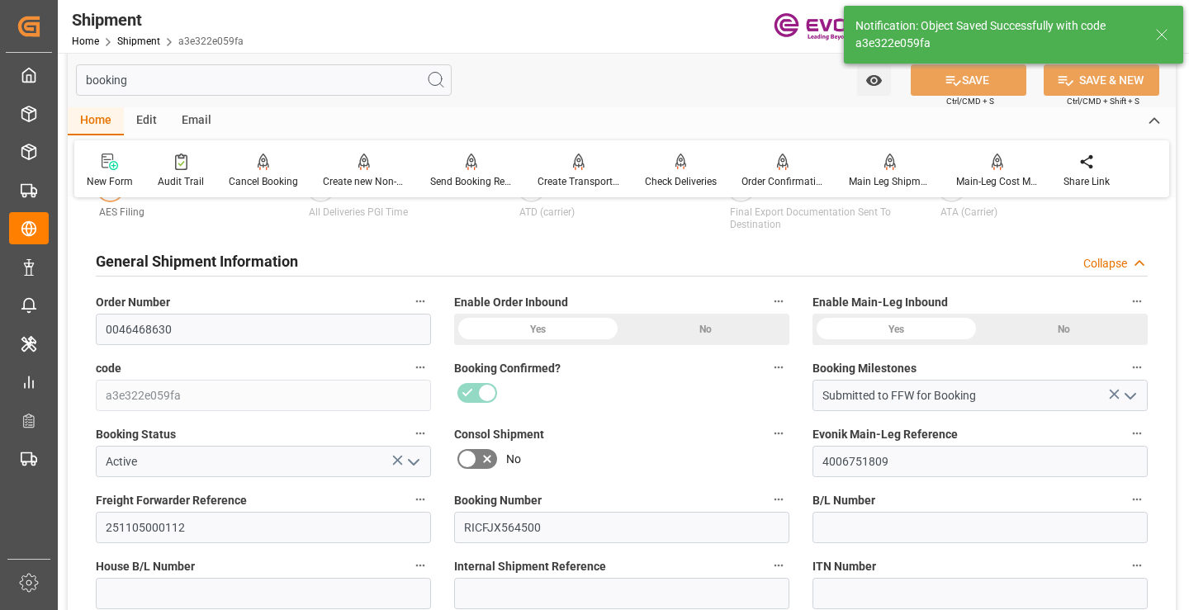
type input "Booking Details Transmitted to SAP"
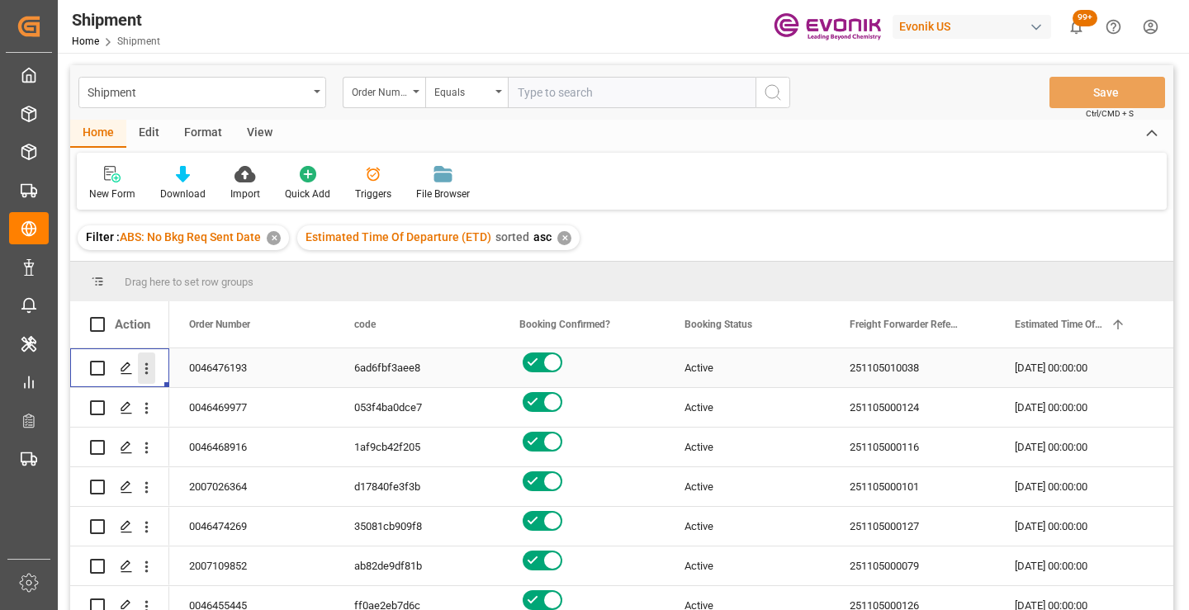
click at [146, 373] on icon "open menu" at bounding box center [146, 369] width 3 height 12
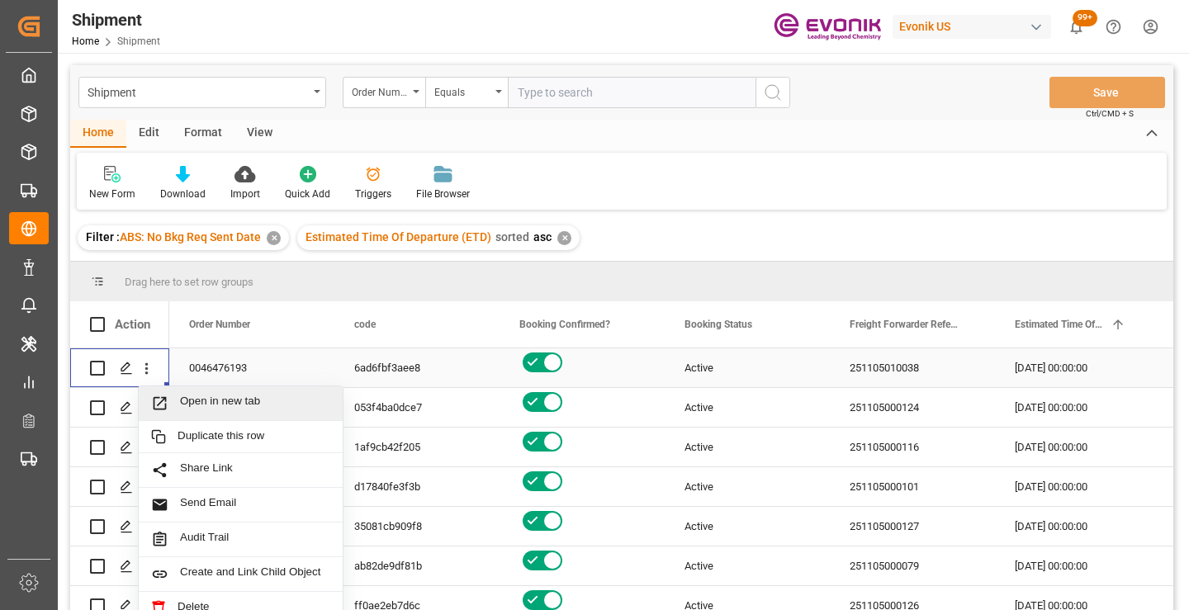
click at [199, 404] on span "Open in new tab" at bounding box center [255, 403] width 150 height 17
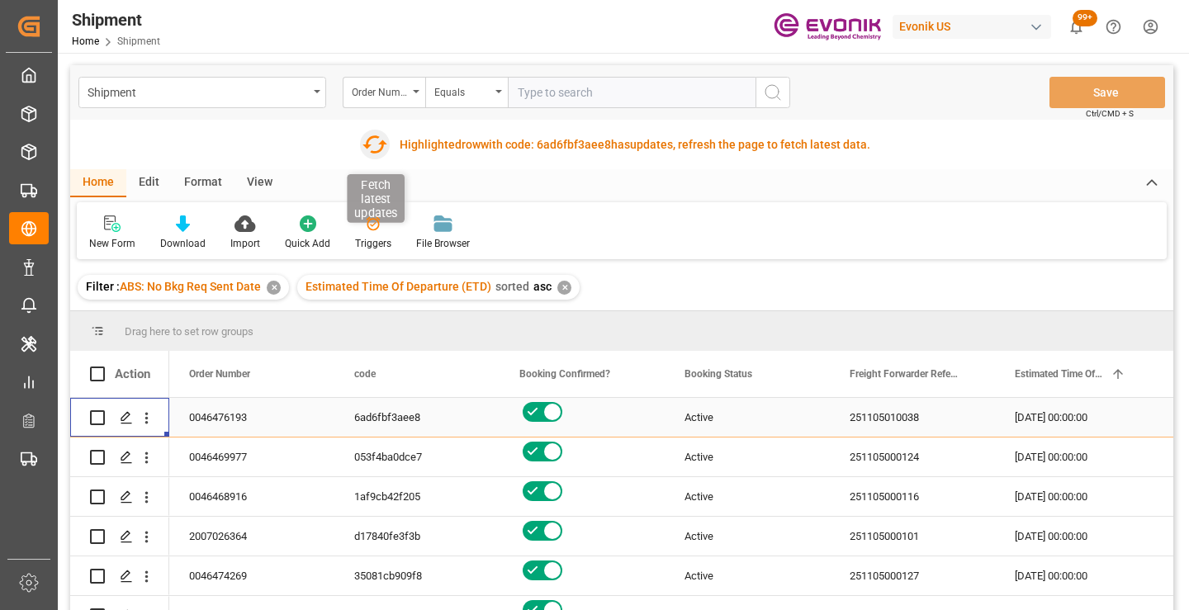
click at [369, 148] on icon "button" at bounding box center [375, 144] width 26 height 26
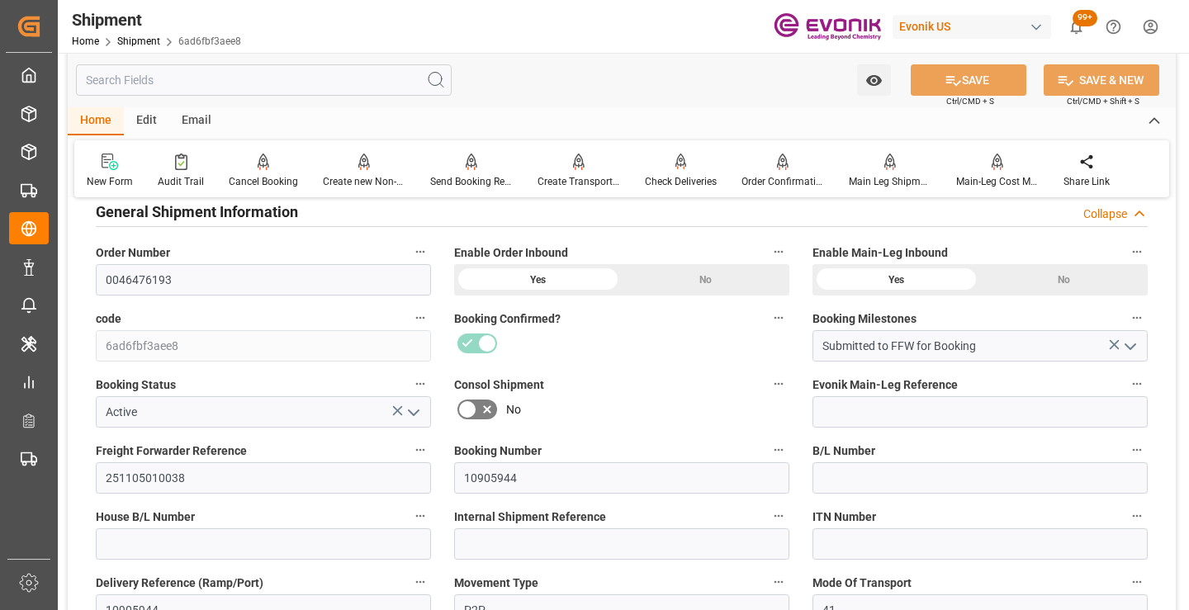
scroll to position [330, 0]
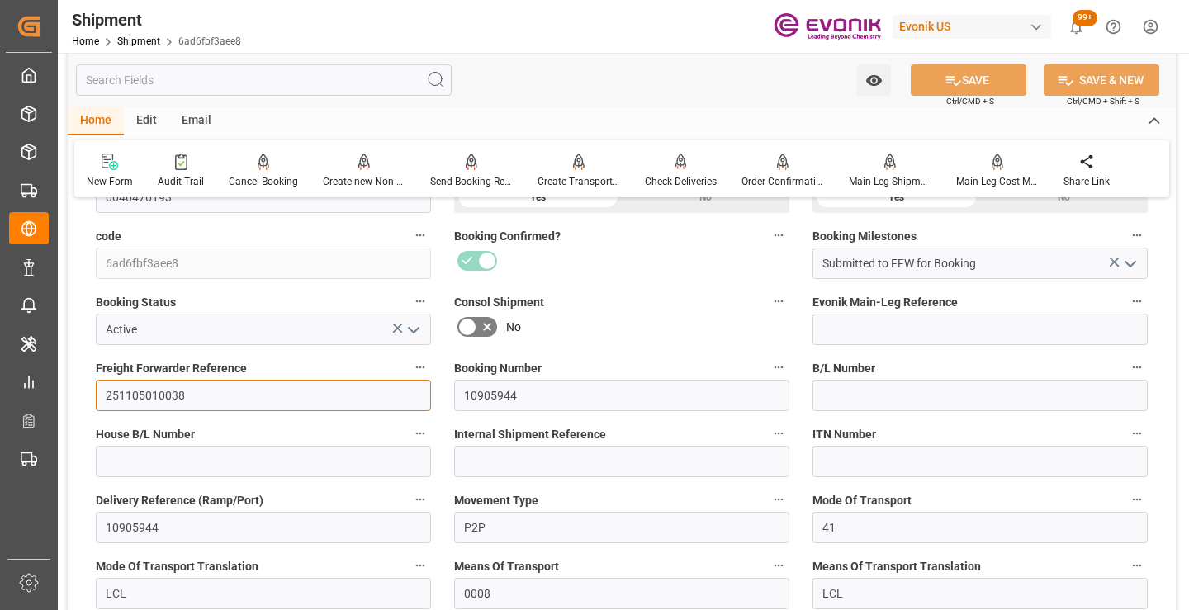
click at [163, 404] on input "251105010038" at bounding box center [263, 395] width 335 height 31
click at [334, 83] on input "text" at bounding box center [264, 79] width 376 height 31
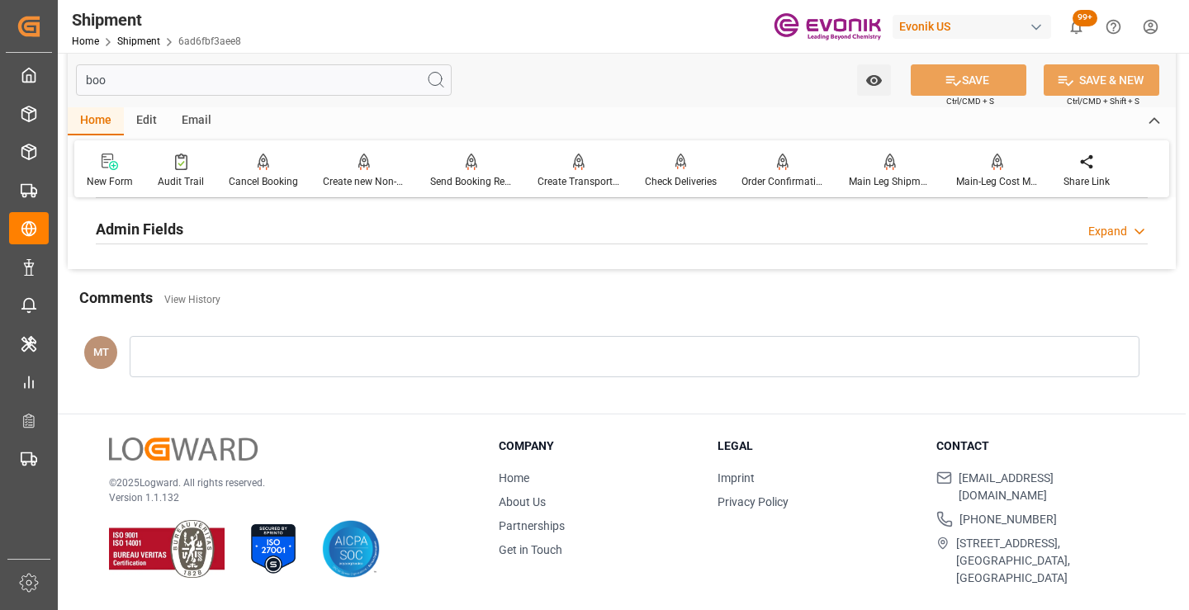
scroll to position [116, 0]
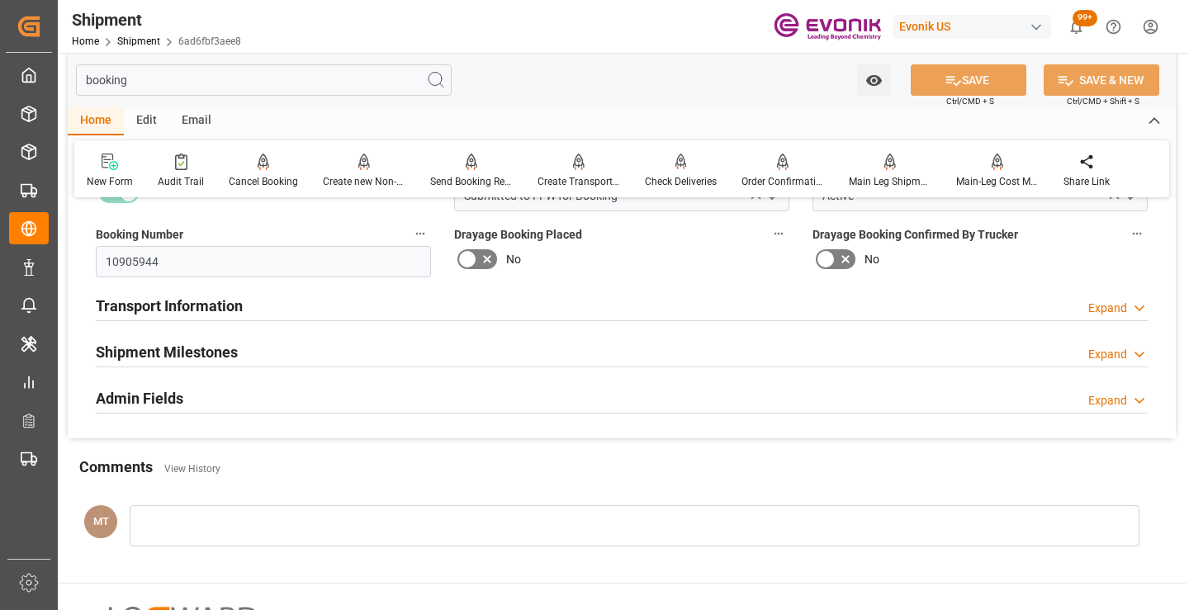
type input "booking"
click at [286, 346] on div "Shipment Milestones Expand" at bounding box center [622, 350] width 1052 height 31
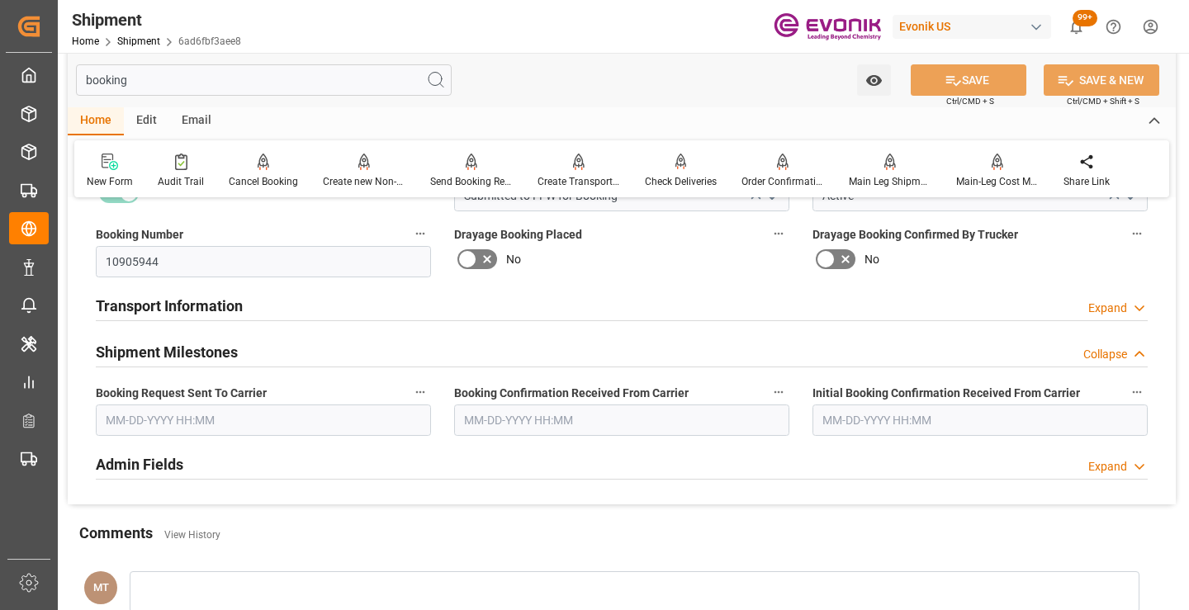
click at [196, 427] on input "text" at bounding box center [263, 420] width 335 height 31
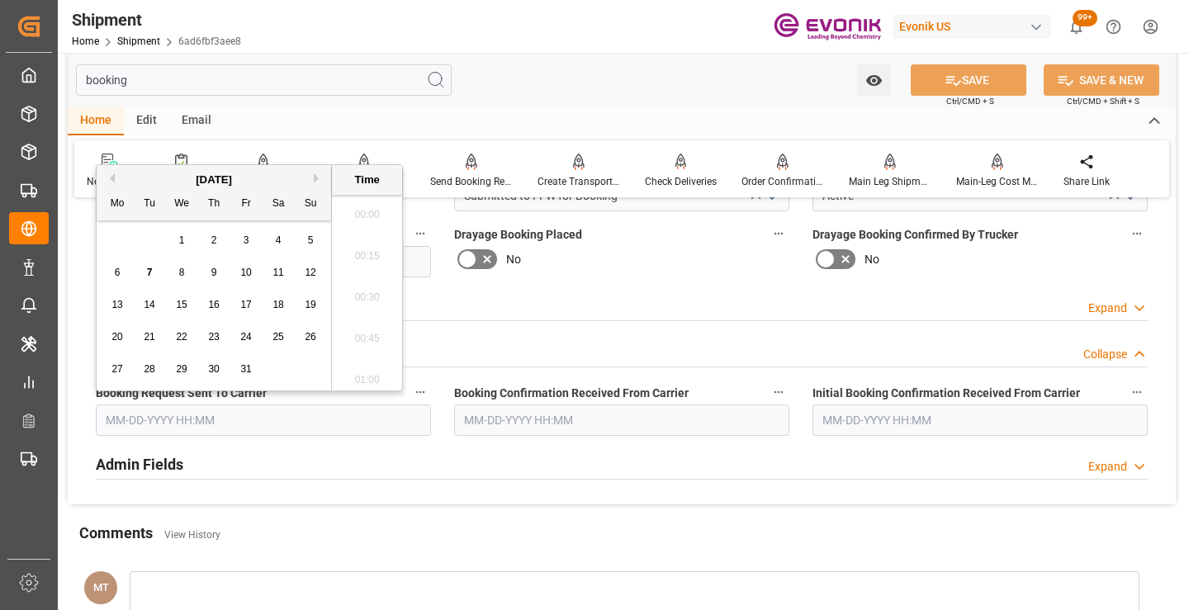
scroll to position [2524, 0]
drag, startPoint x: 117, startPoint y: 271, endPoint x: 169, endPoint y: 279, distance: 52.7
click at [117, 271] on span "6" at bounding box center [118, 273] width 6 height 12
type input "[DATE] 00:00"
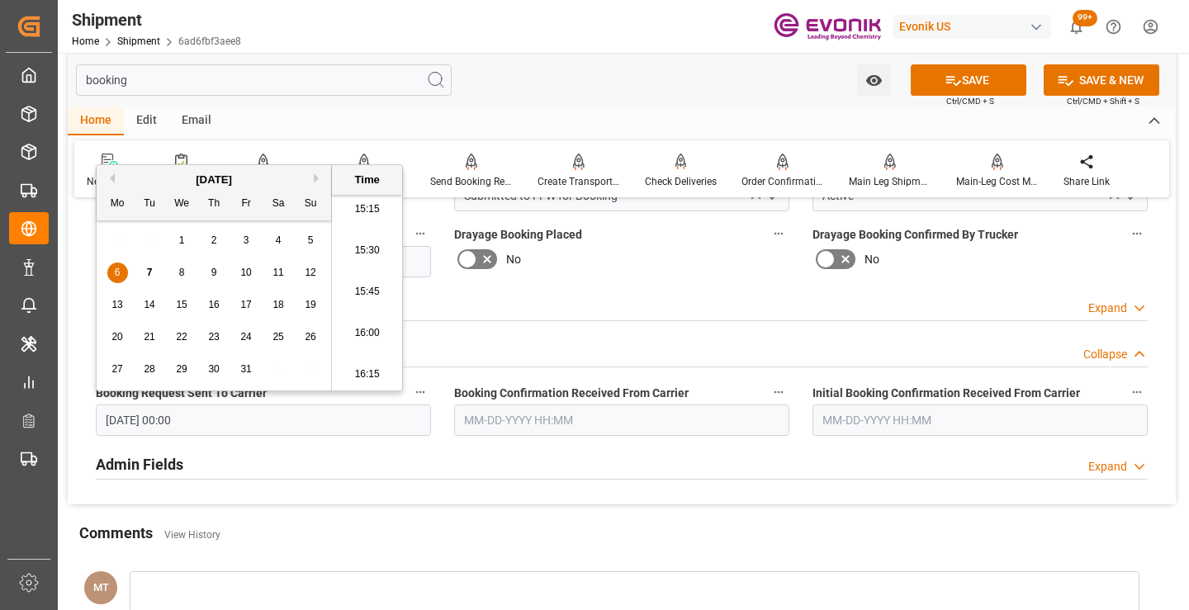
click at [547, 420] on input "text" at bounding box center [621, 420] width 335 height 31
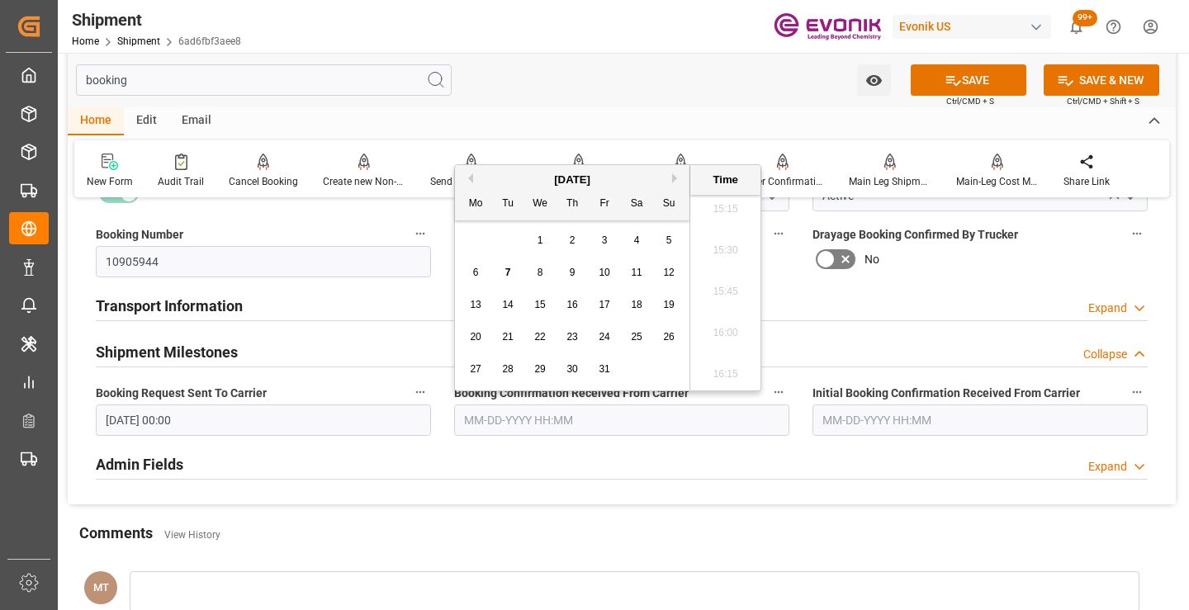
click at [473, 271] on span "6" at bounding box center [476, 273] width 6 height 12
type input "[DATE] 00:00"
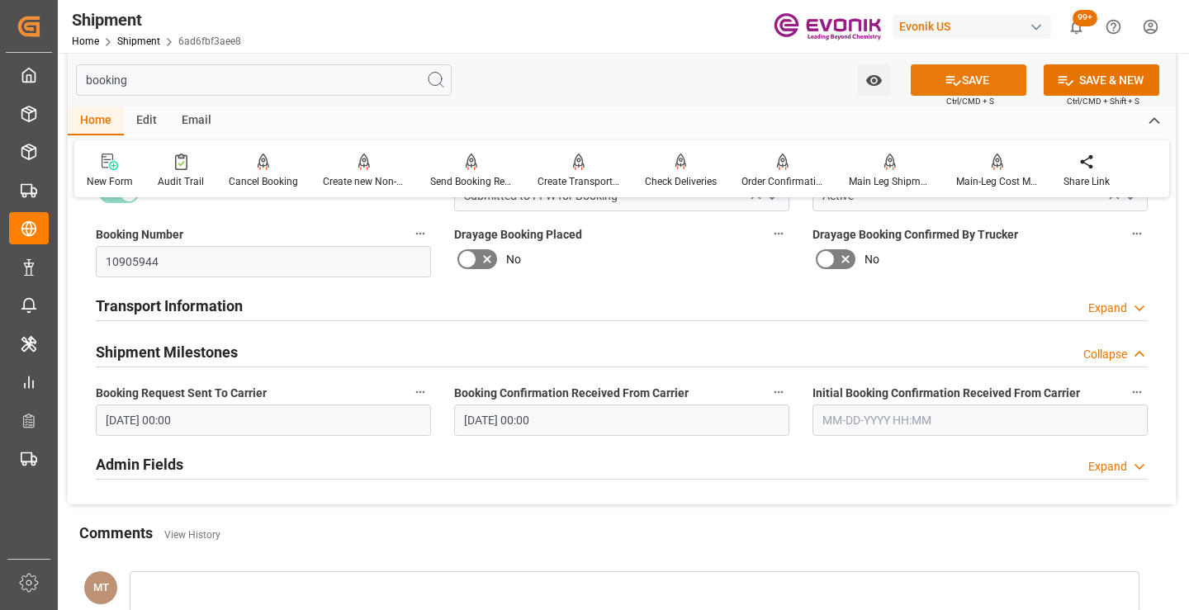
click at [992, 72] on button "SAVE" at bounding box center [969, 79] width 116 height 31
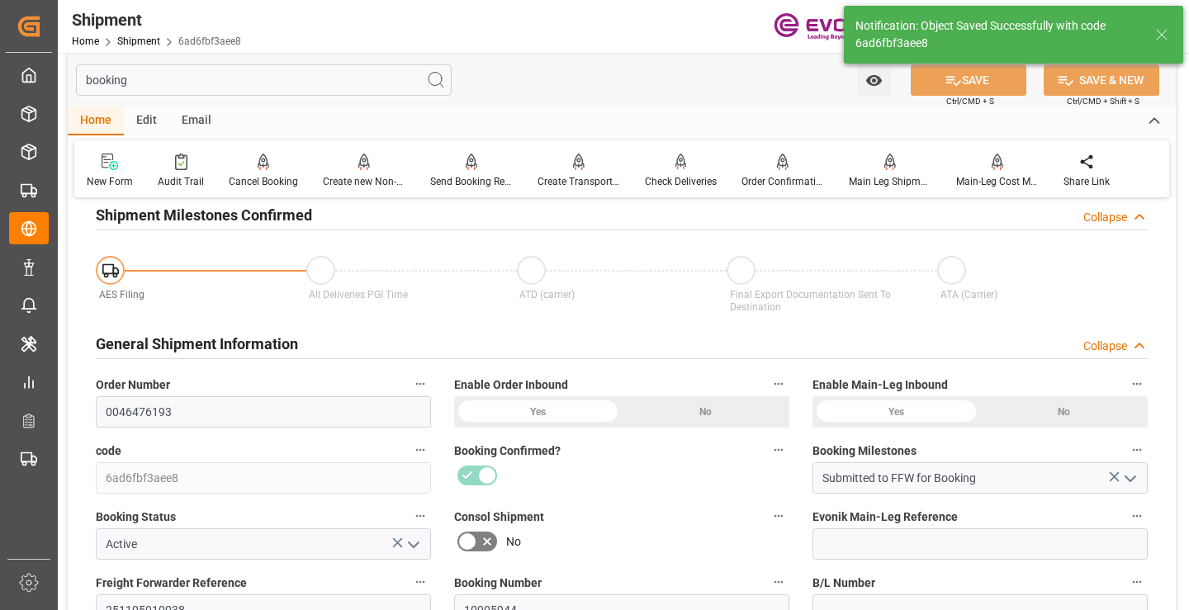
type input "Booking Details Transmitted to SAP"
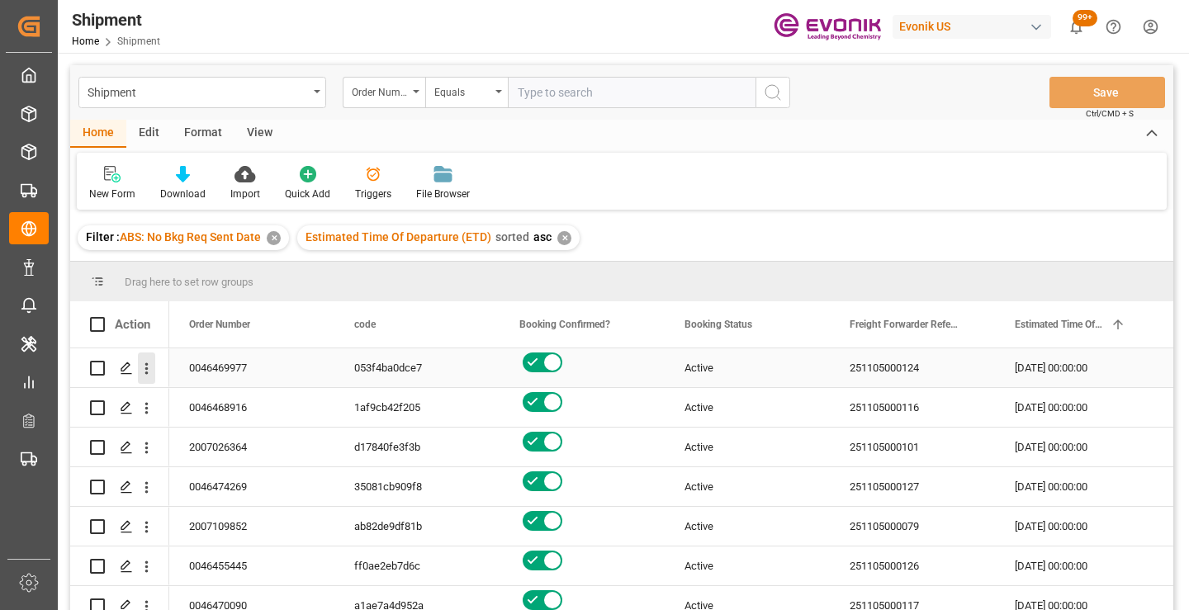
click at [145, 359] on button "open menu" at bounding box center [146, 368] width 17 height 31
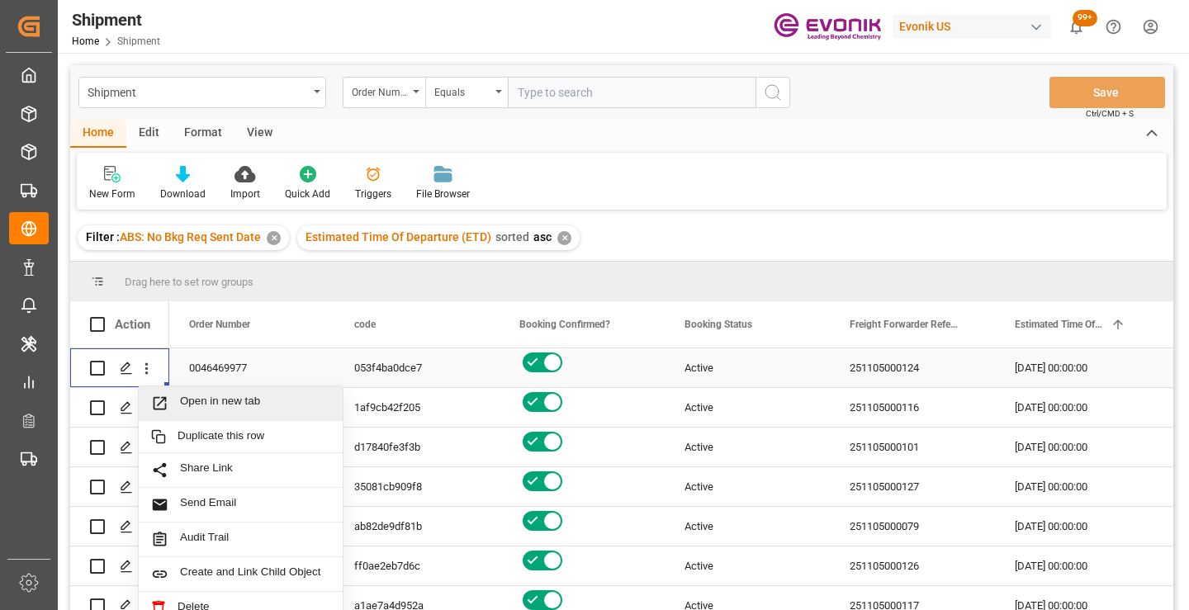
click at [244, 405] on span "Open in new tab" at bounding box center [255, 403] width 150 height 17
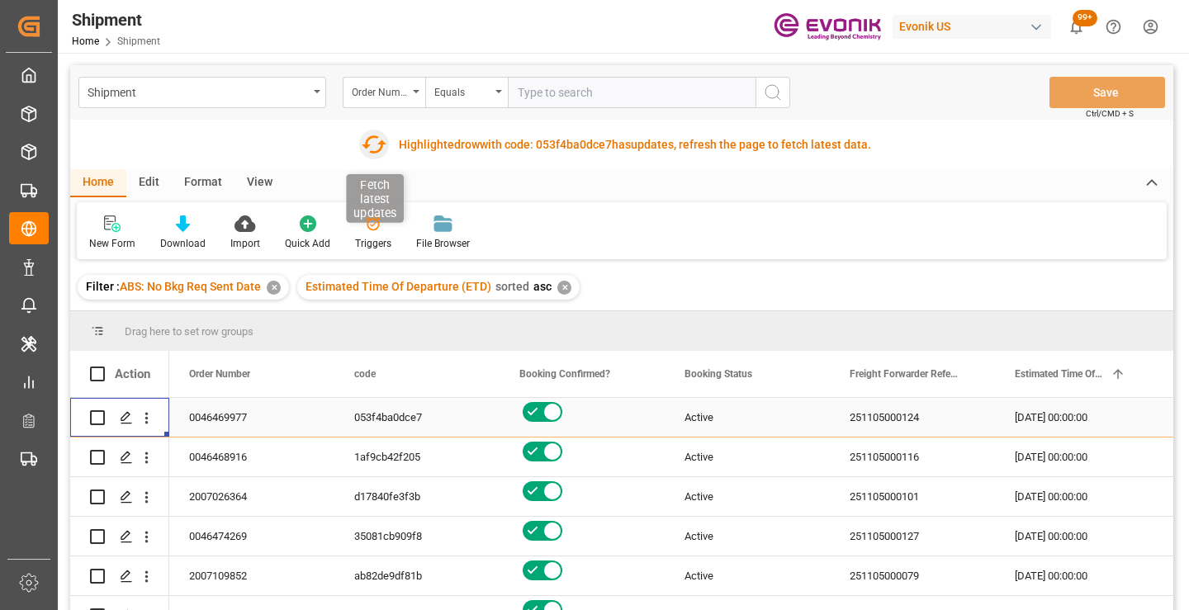
click at [374, 143] on icon "button" at bounding box center [374, 144] width 26 height 26
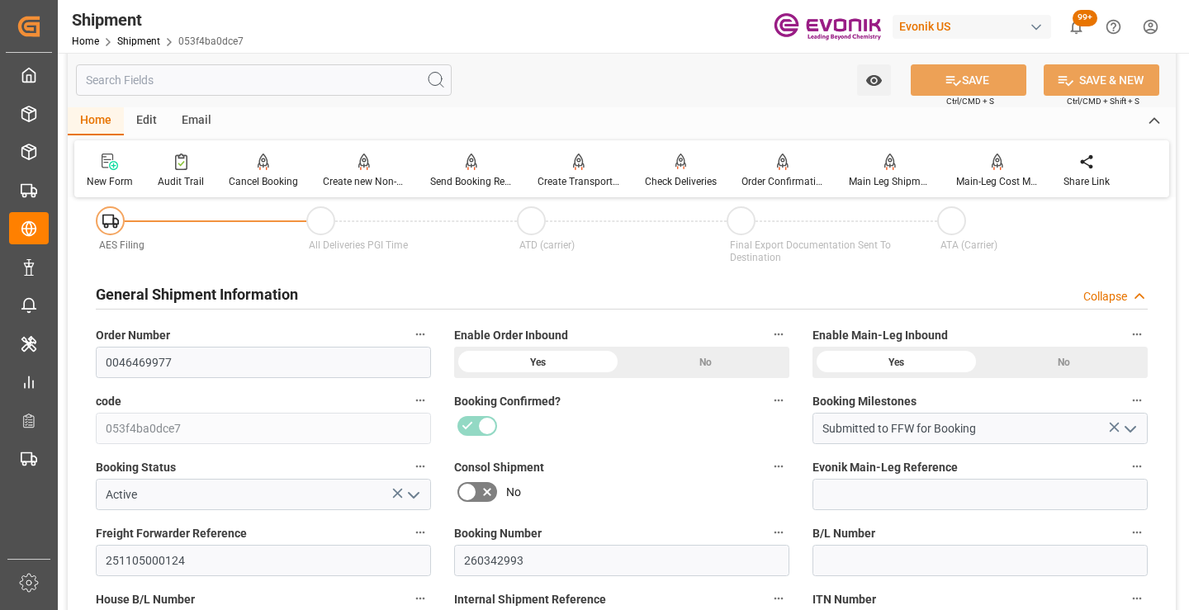
scroll to position [248, 0]
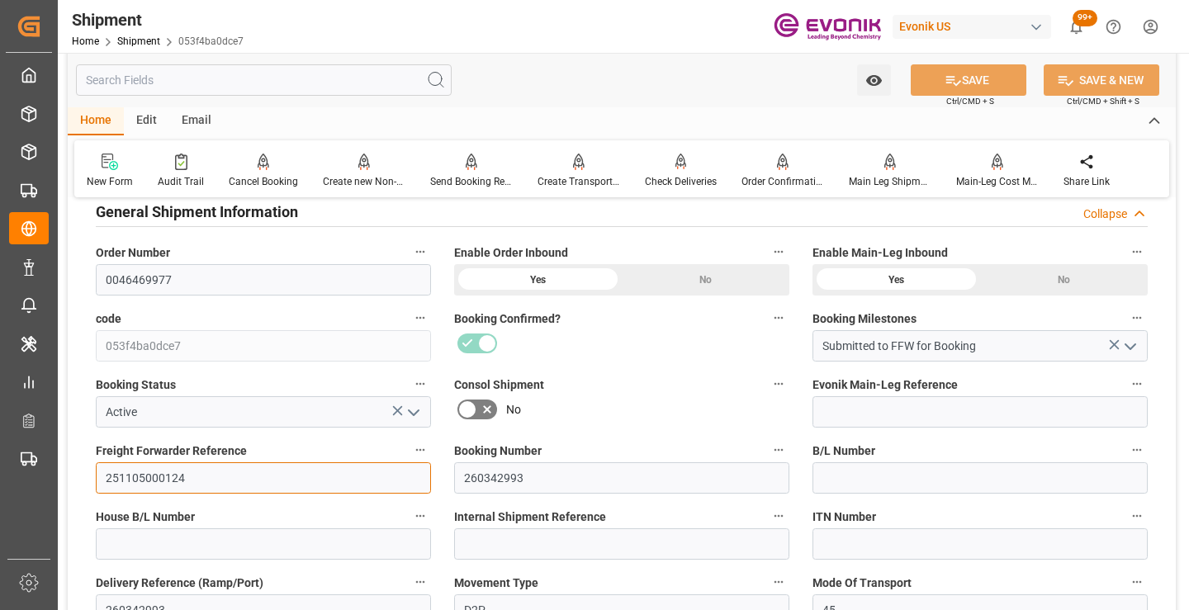
click at [159, 481] on input "251105000124" at bounding box center [263, 477] width 335 height 31
click at [281, 76] on input "text" at bounding box center [264, 79] width 376 height 31
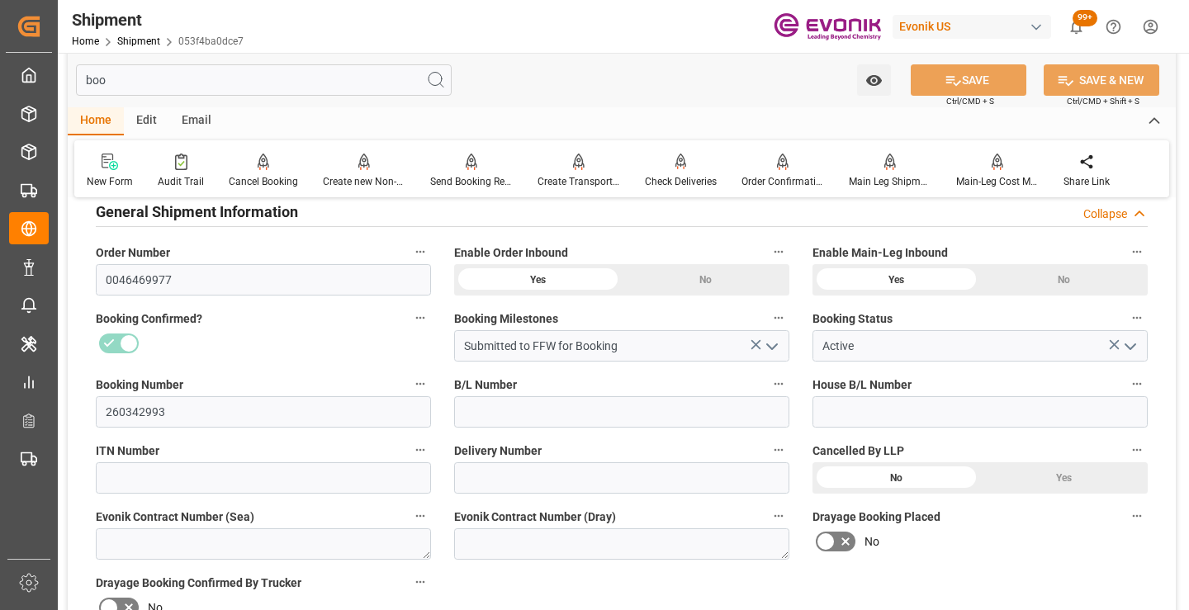
scroll to position [33, 0]
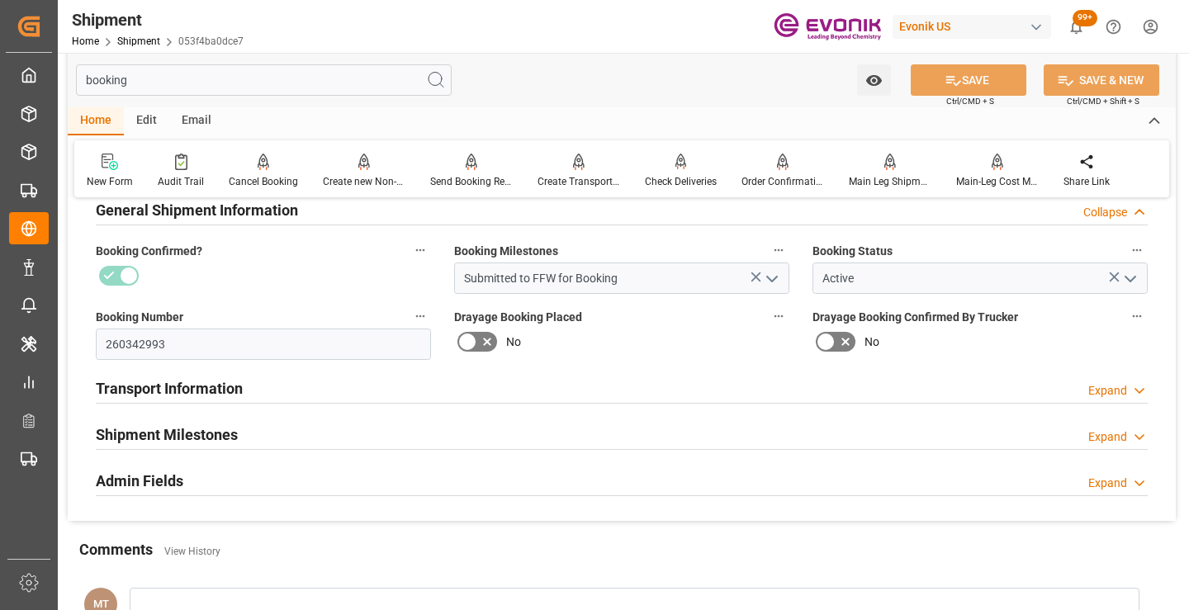
type input "booking"
click at [230, 438] on h2 "Shipment Milestones" at bounding box center [167, 435] width 142 height 22
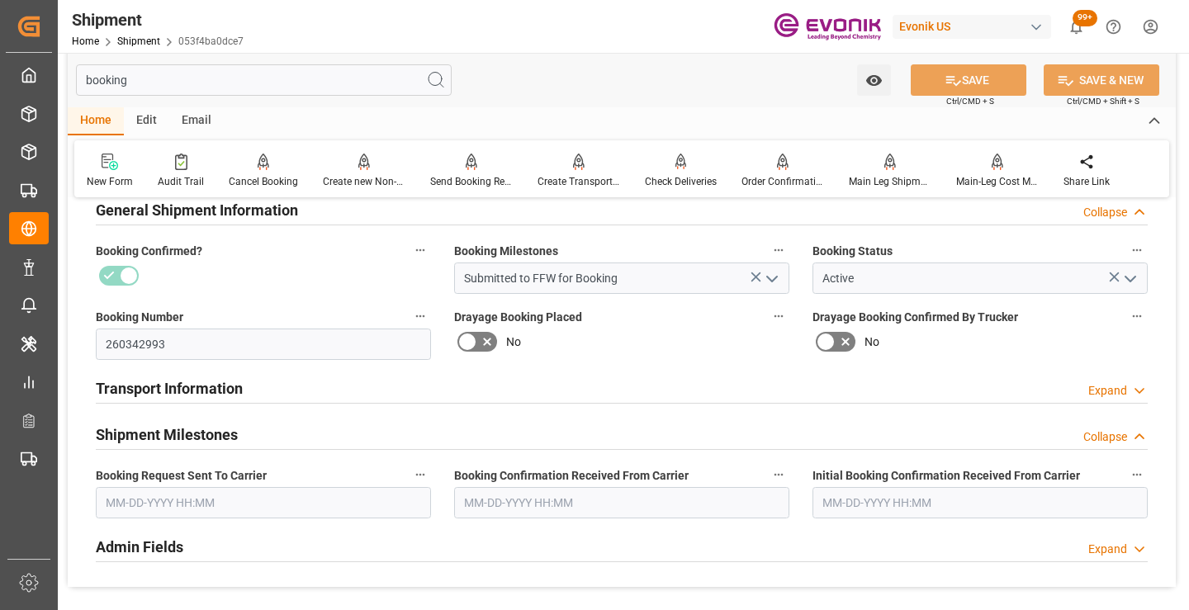
click at [202, 507] on input "text" at bounding box center [263, 502] width 335 height 31
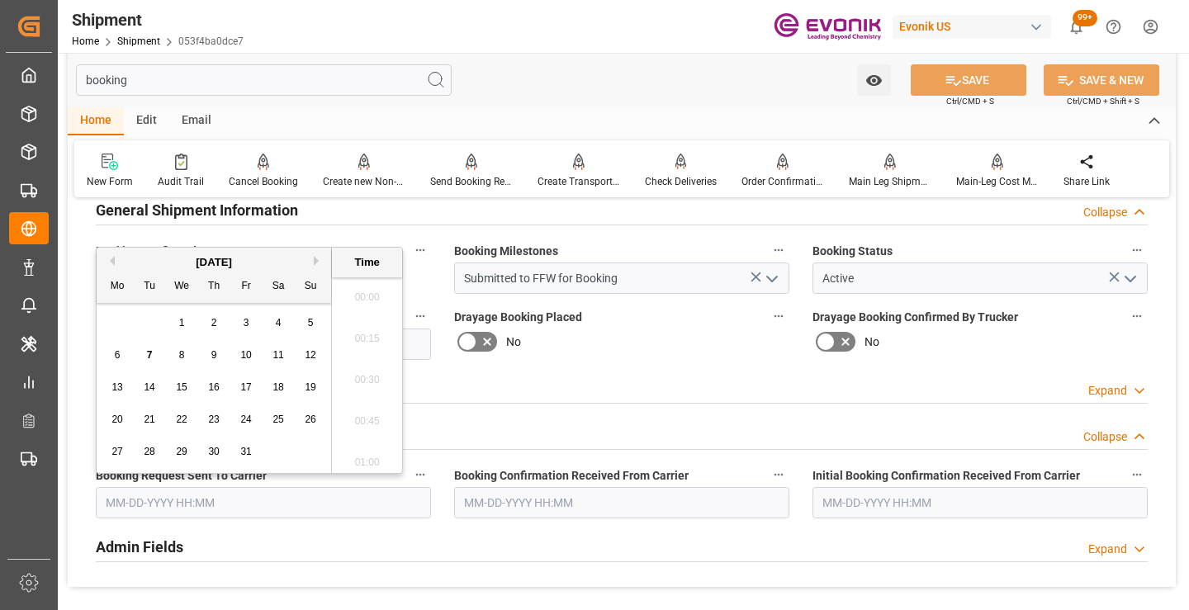
scroll to position [2524, 0]
click at [149, 357] on span "7" at bounding box center [150, 355] width 6 height 12
type input "[DATE] 00:00"
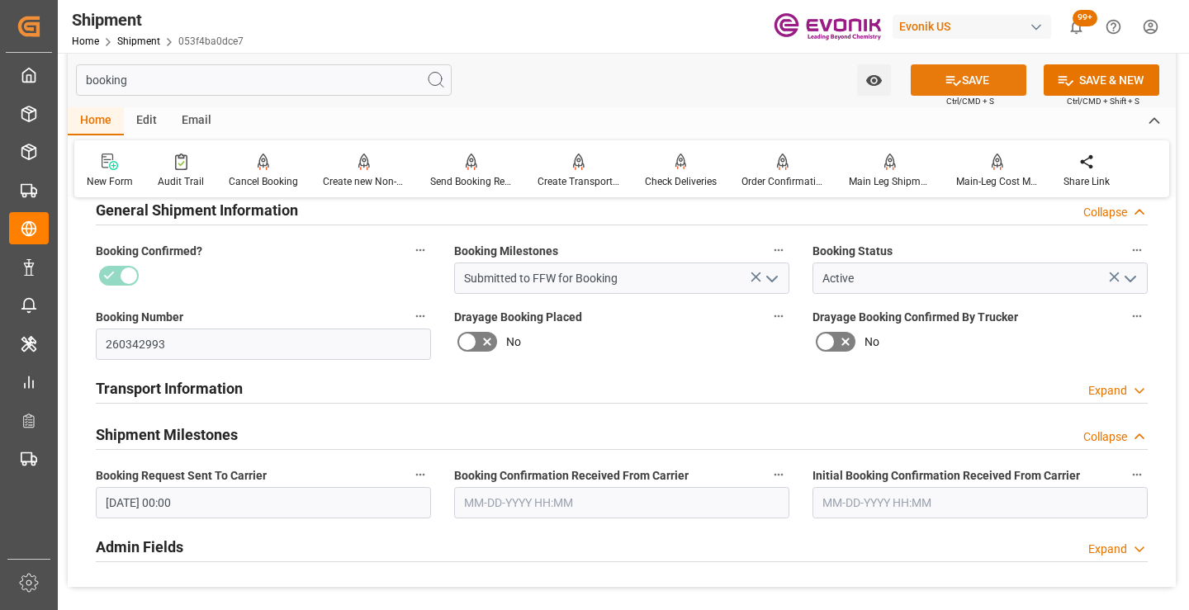
click at [949, 84] on icon at bounding box center [952, 80] width 17 height 17
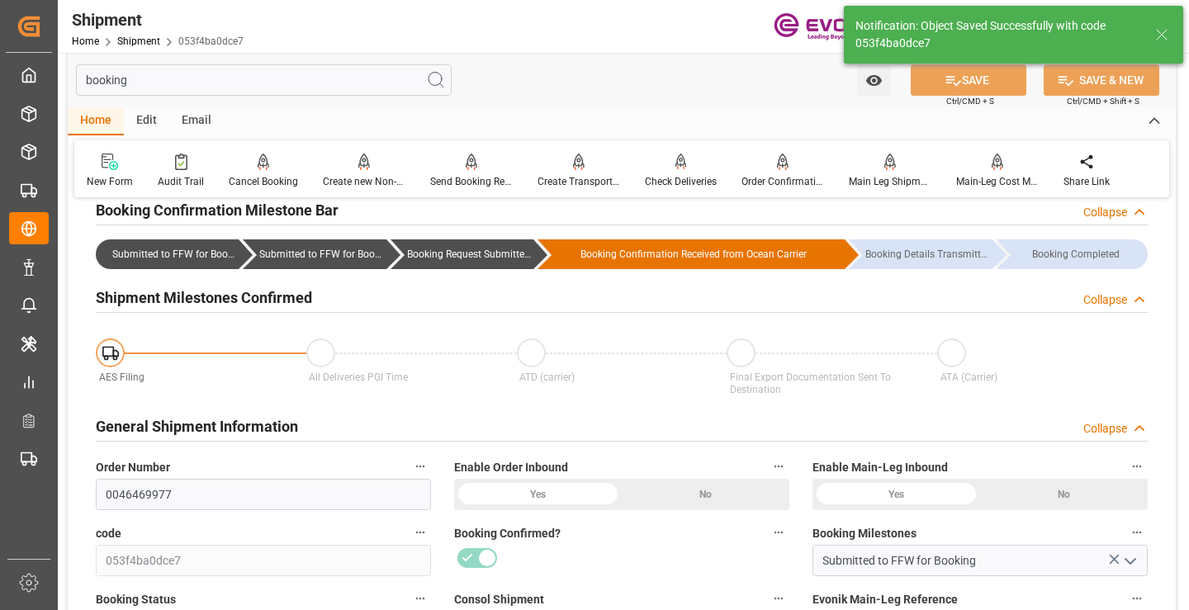
type input "Booking Request Submitted to Ocean Carrier"
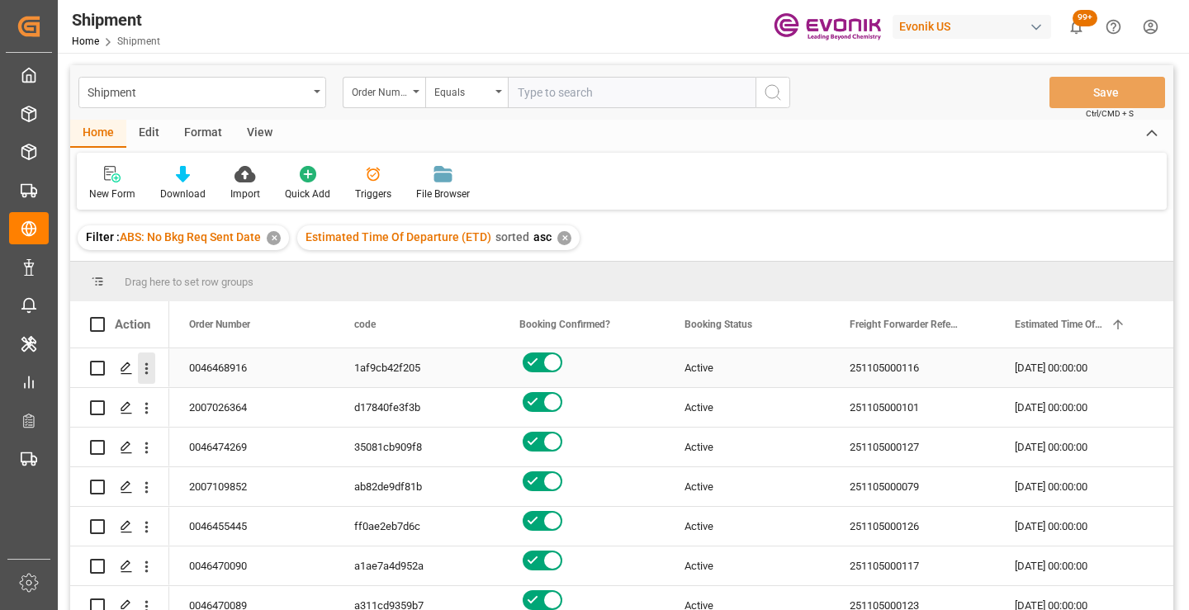
click at [143, 371] on icon "open menu" at bounding box center [146, 368] width 17 height 17
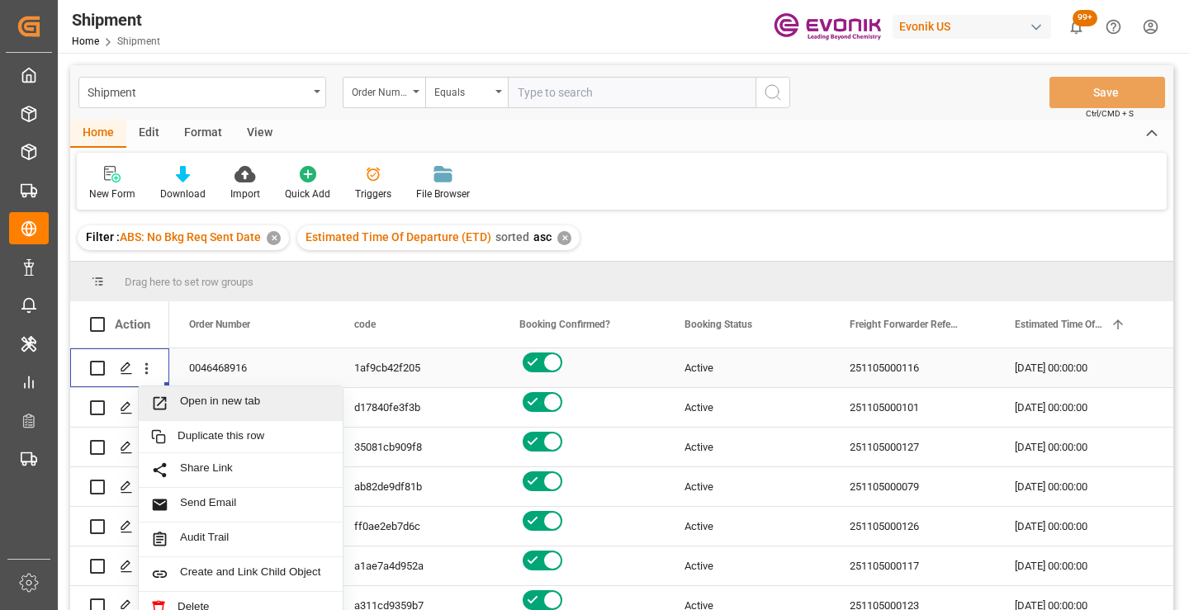
click at [192, 402] on span "Open in new tab" at bounding box center [255, 403] width 150 height 17
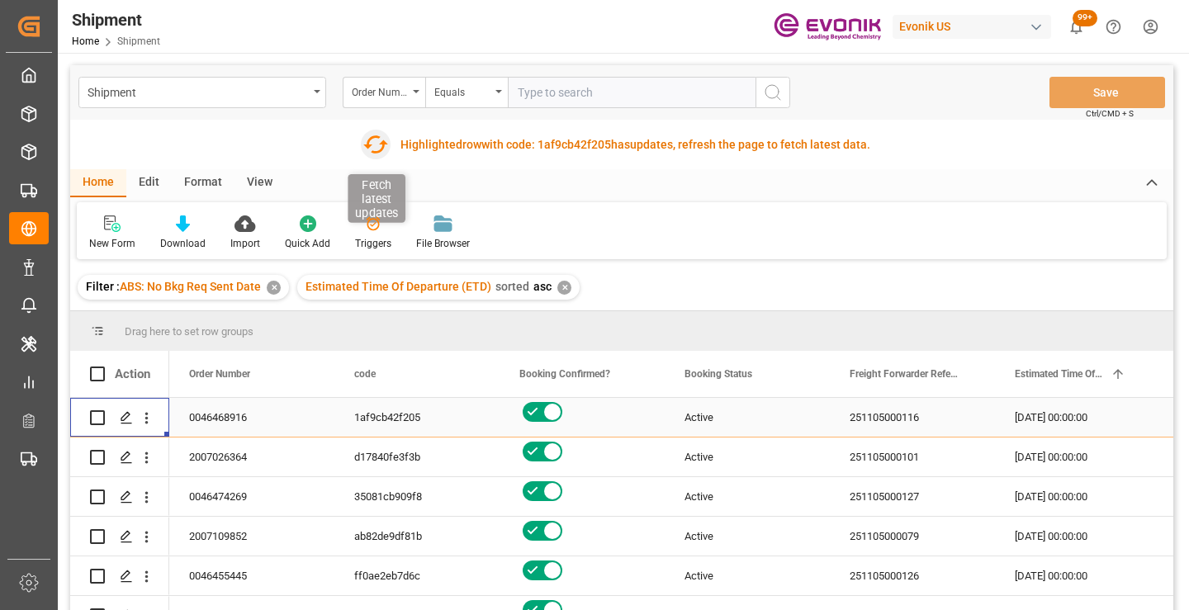
click at [373, 144] on icon "button" at bounding box center [375, 144] width 26 height 26
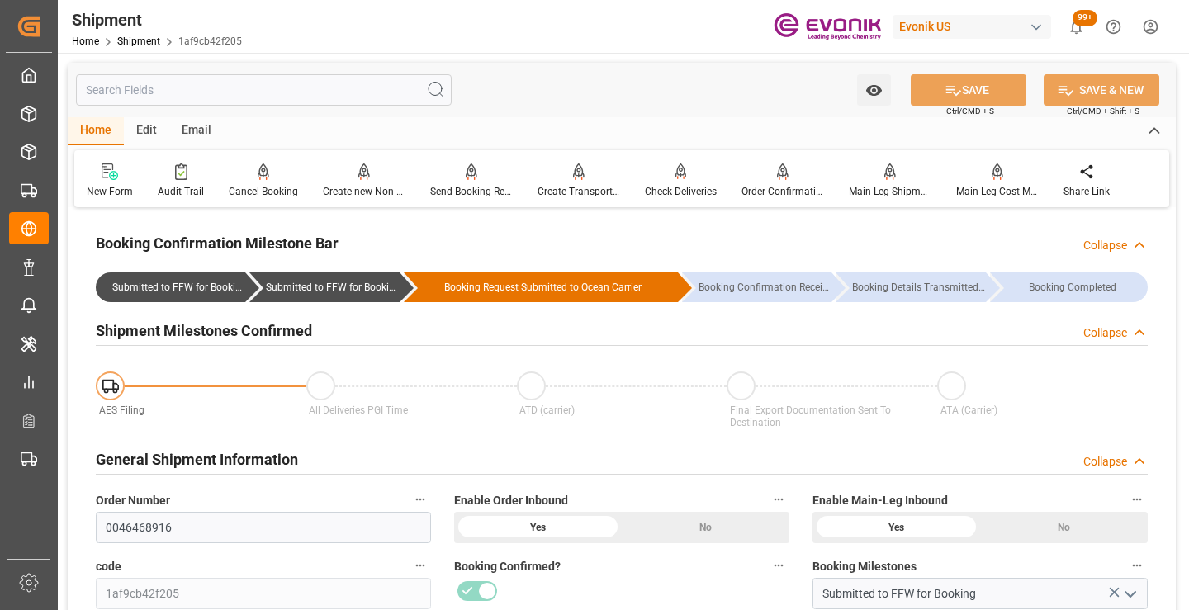
scroll to position [248, 0]
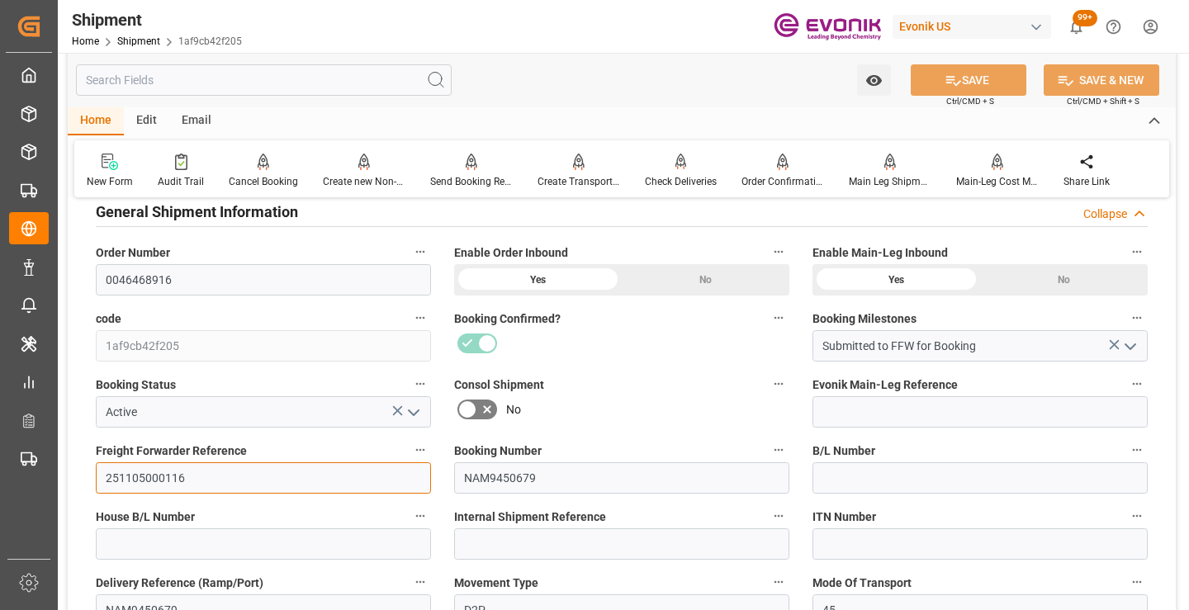
click at [153, 478] on input "251105000116" at bounding box center [263, 477] width 335 height 31
click at [363, 87] on input "text" at bounding box center [264, 79] width 376 height 31
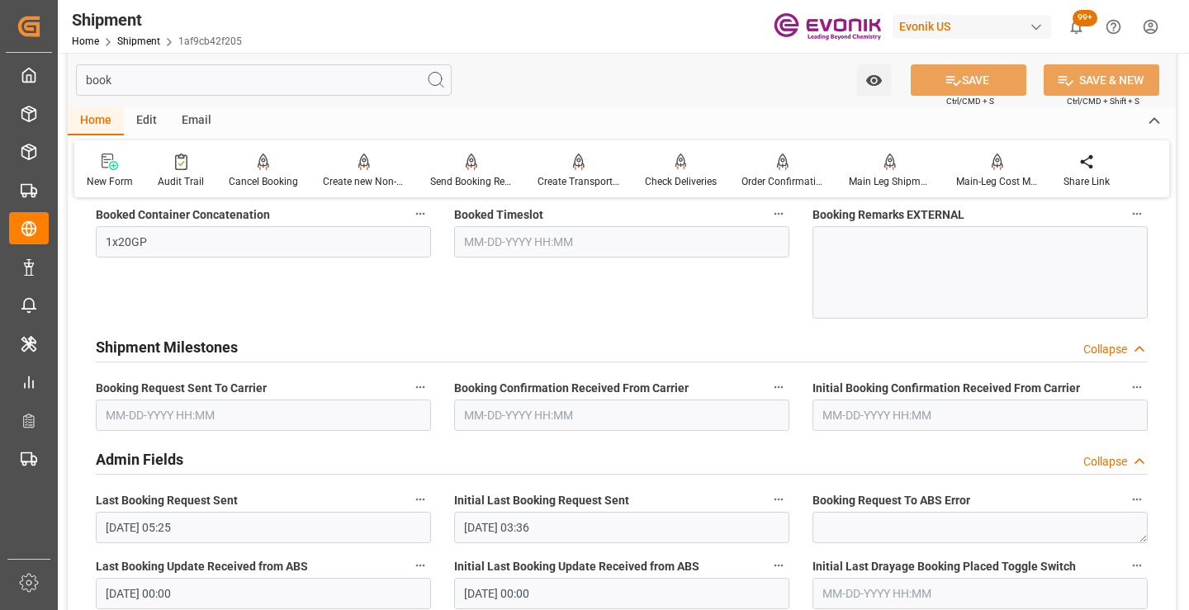
scroll to position [33, 0]
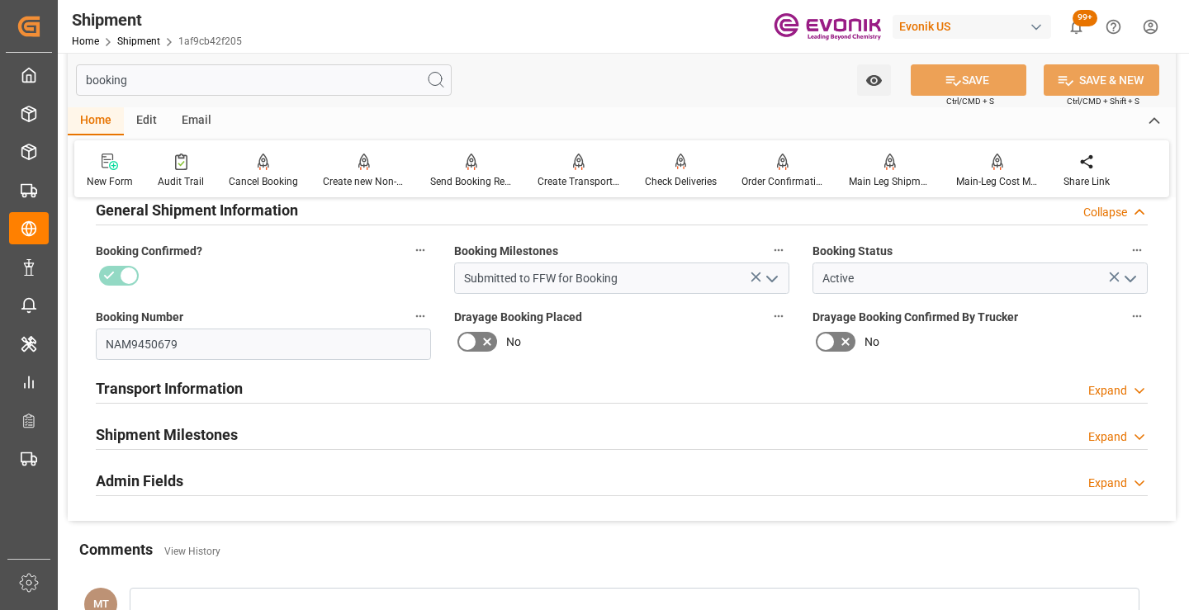
type input "booking"
click at [261, 427] on div "Shipment Milestones Expand" at bounding box center [622, 433] width 1052 height 31
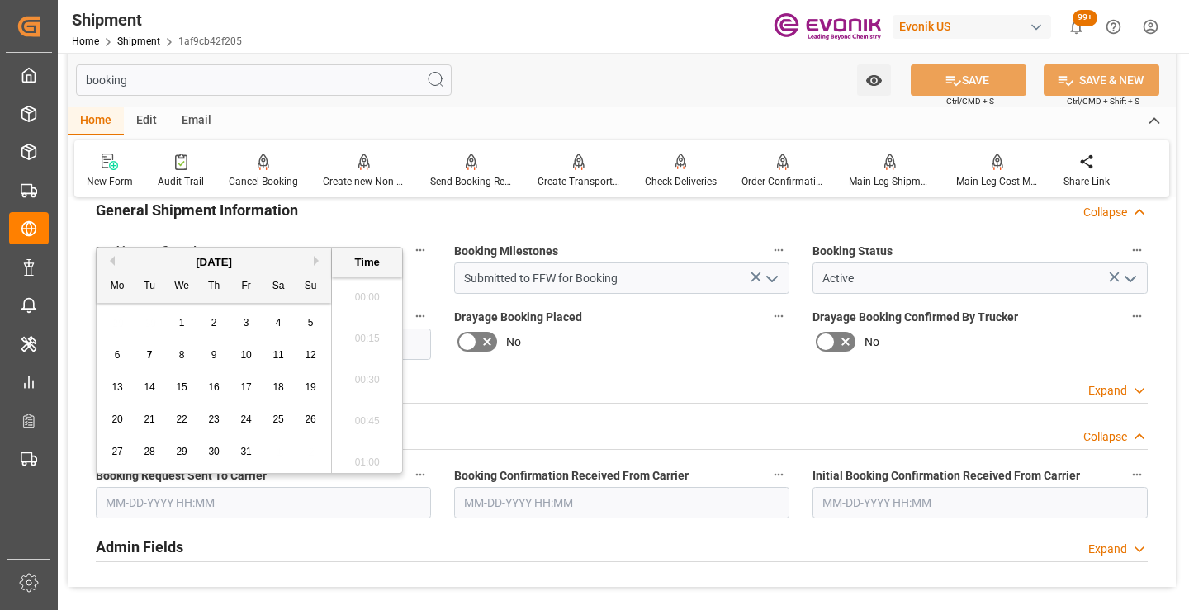
click at [234, 503] on input "text" at bounding box center [263, 502] width 335 height 31
click at [147, 349] on span "7" at bounding box center [150, 355] width 6 height 12
type input "[DATE] 00:00"
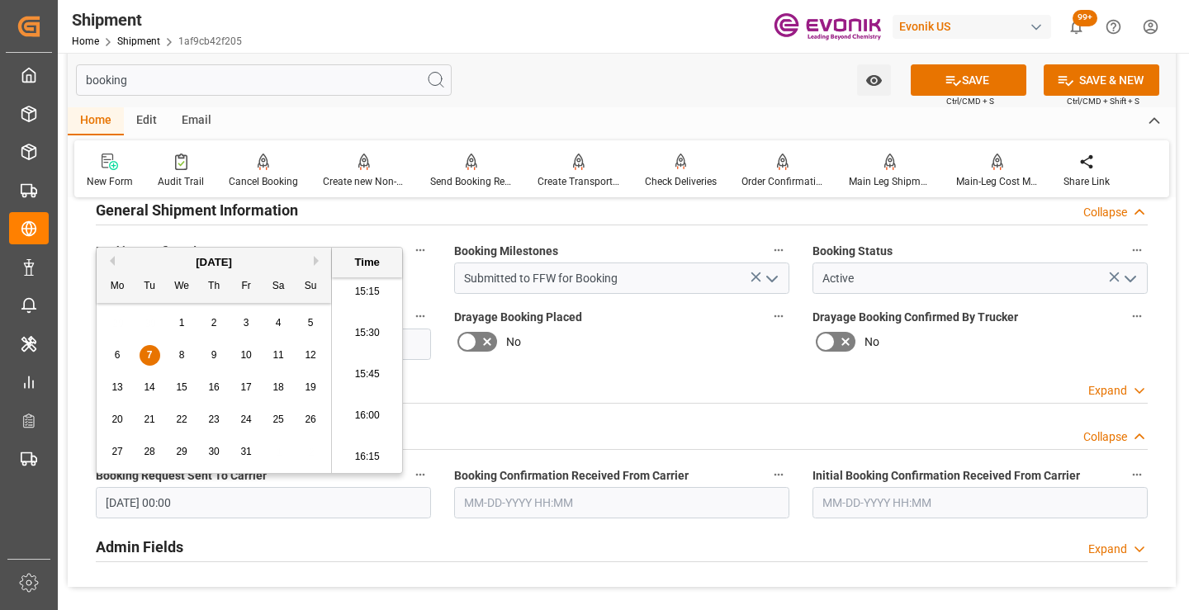
click at [510, 501] on input "text" at bounding box center [621, 502] width 335 height 31
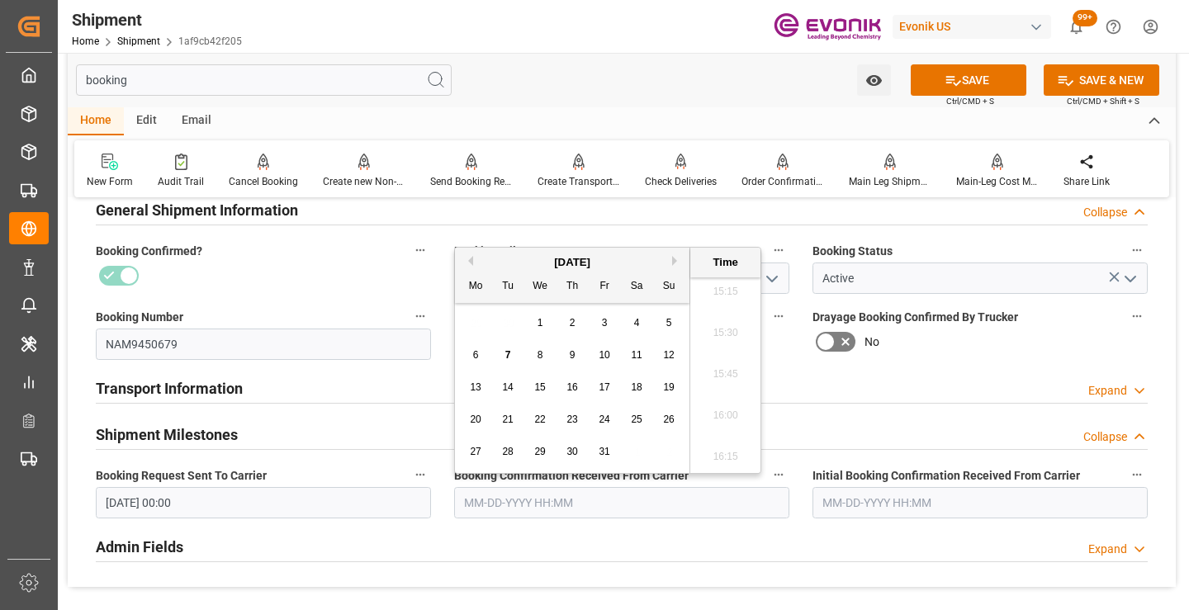
click at [508, 354] on span "7" at bounding box center [508, 355] width 6 height 12
type input "[DATE] 00:00"
click at [940, 70] on button "SAVE" at bounding box center [969, 79] width 116 height 31
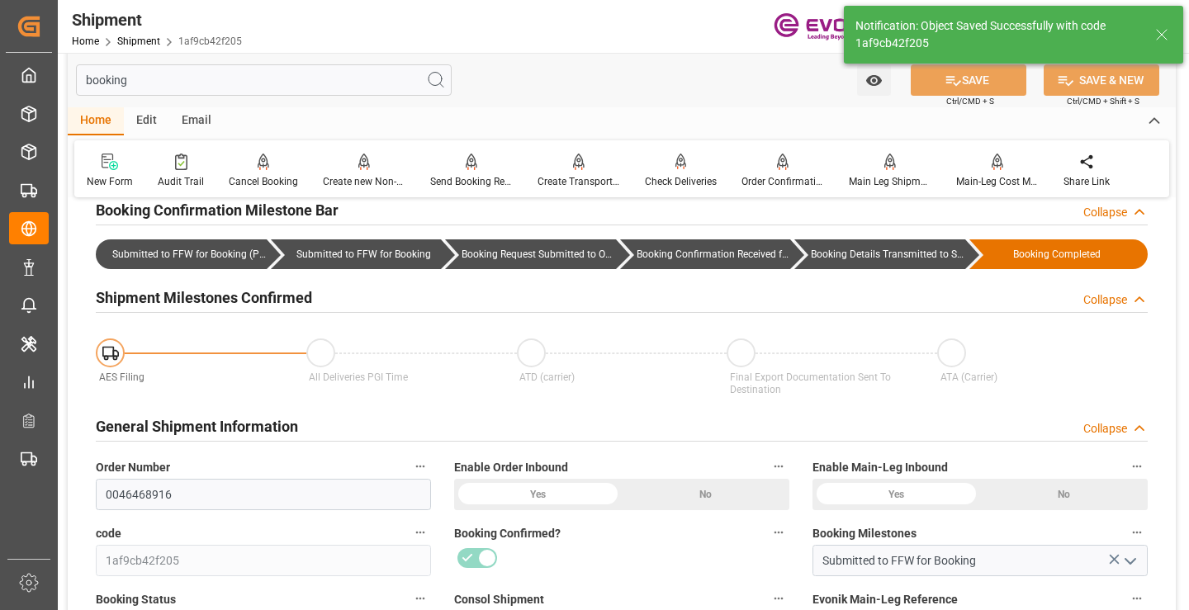
type input "Booking Details Transmitted to SAP"
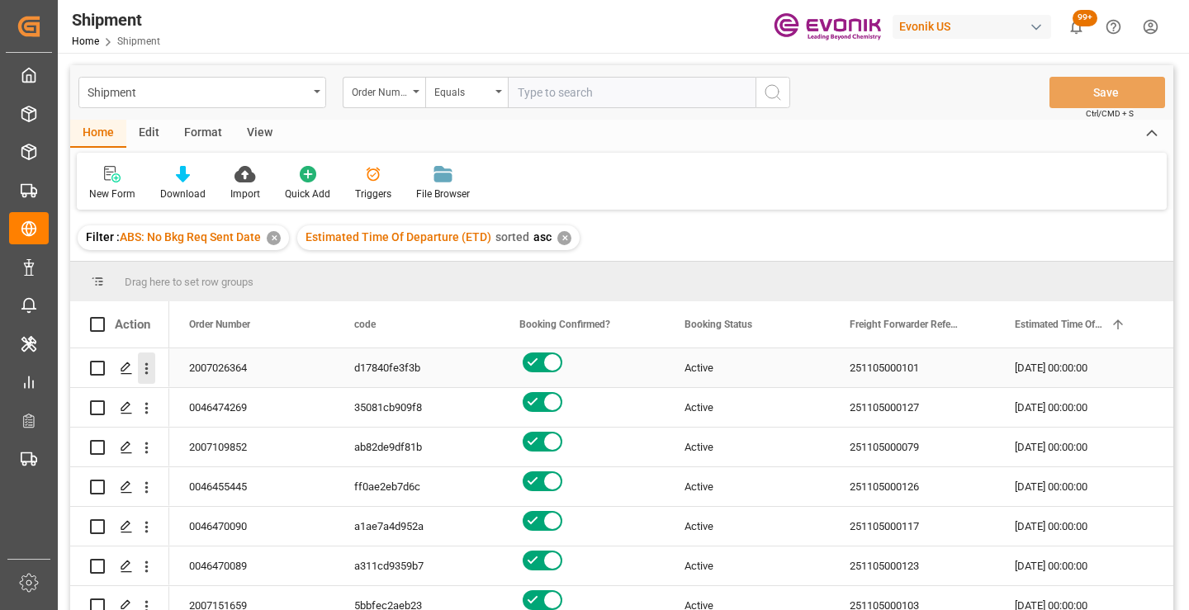
click at [145, 367] on icon "open menu" at bounding box center [146, 368] width 17 height 17
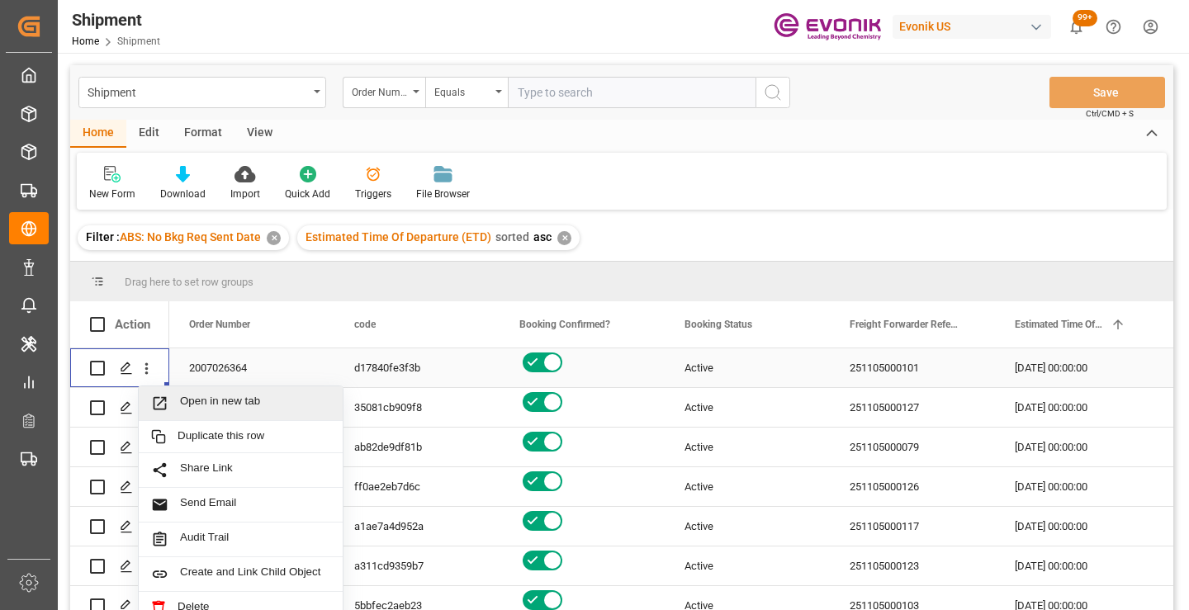
click at [234, 396] on span "Open in new tab" at bounding box center [255, 403] width 150 height 17
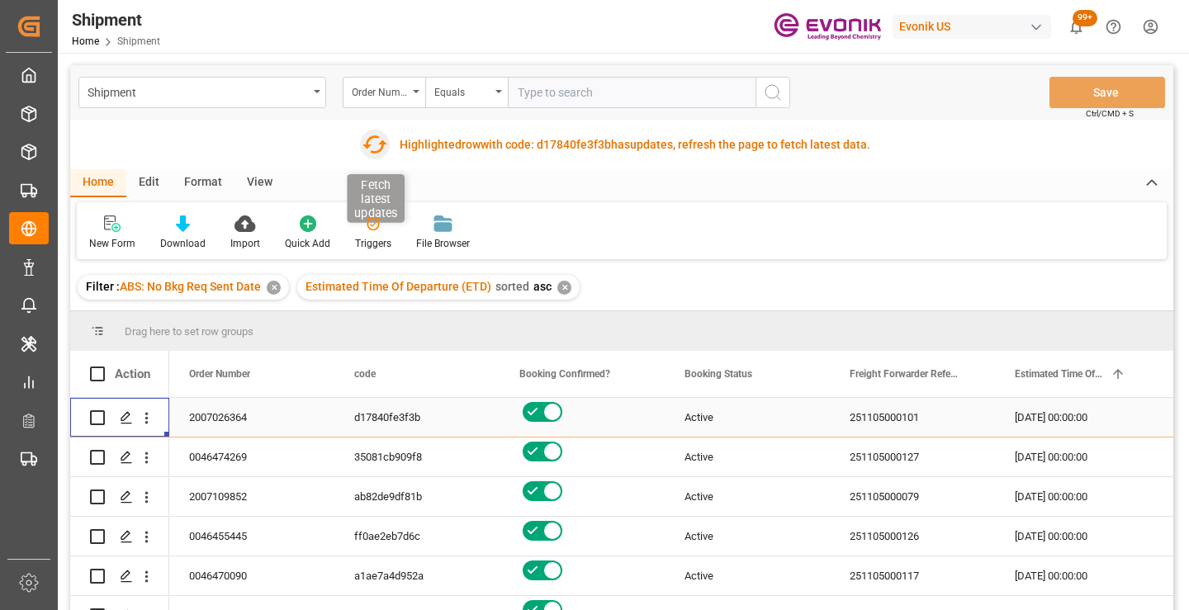
click at [374, 144] on icon "button" at bounding box center [375, 144] width 26 height 26
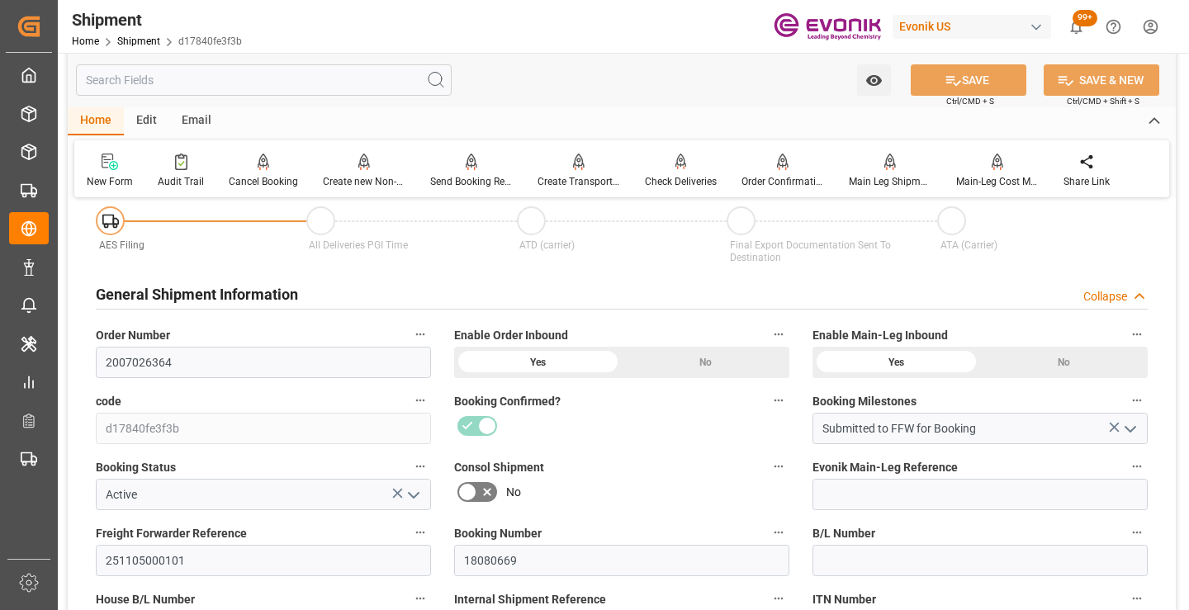
scroll to position [248, 0]
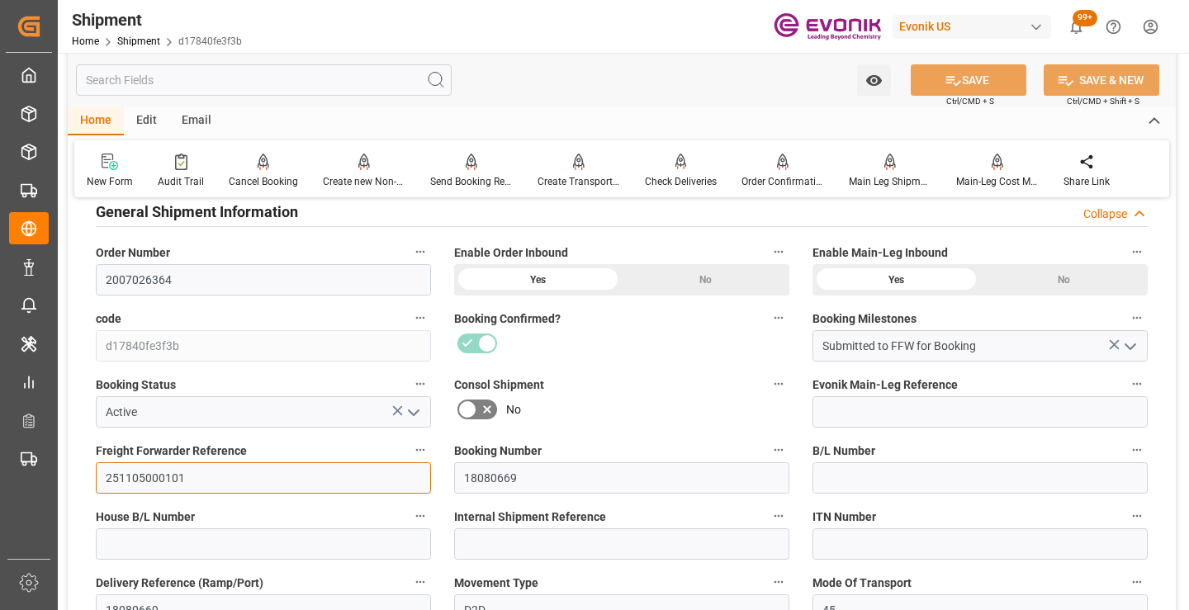
click at [152, 481] on input "251105000101" at bounding box center [263, 477] width 335 height 31
click at [253, 81] on input "text" at bounding box center [264, 79] width 376 height 31
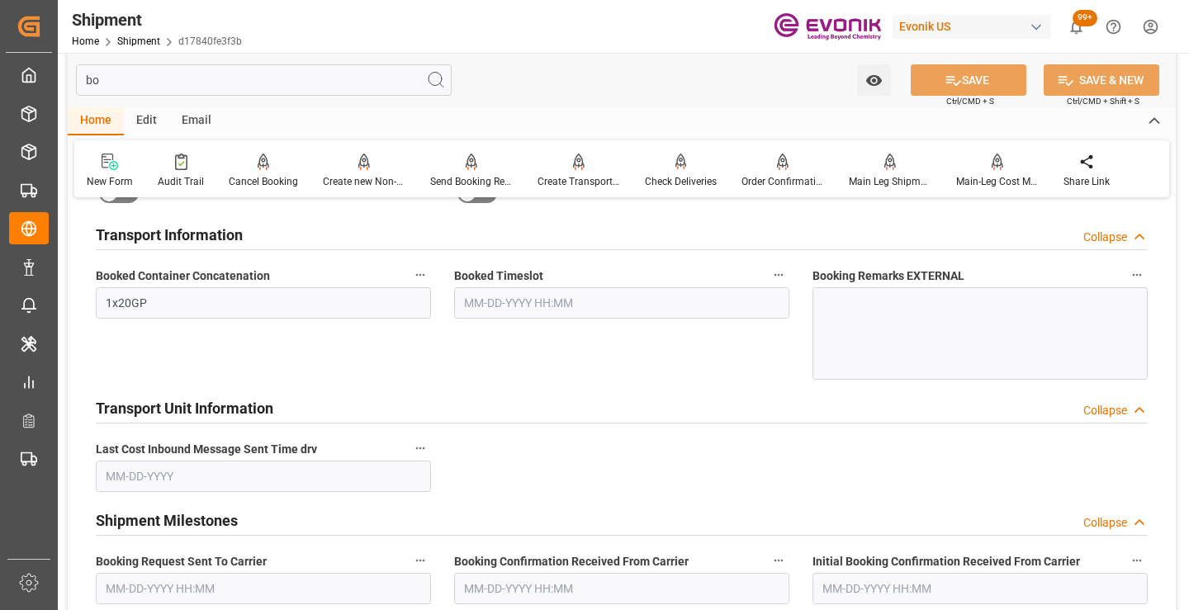
scroll to position [33, 0]
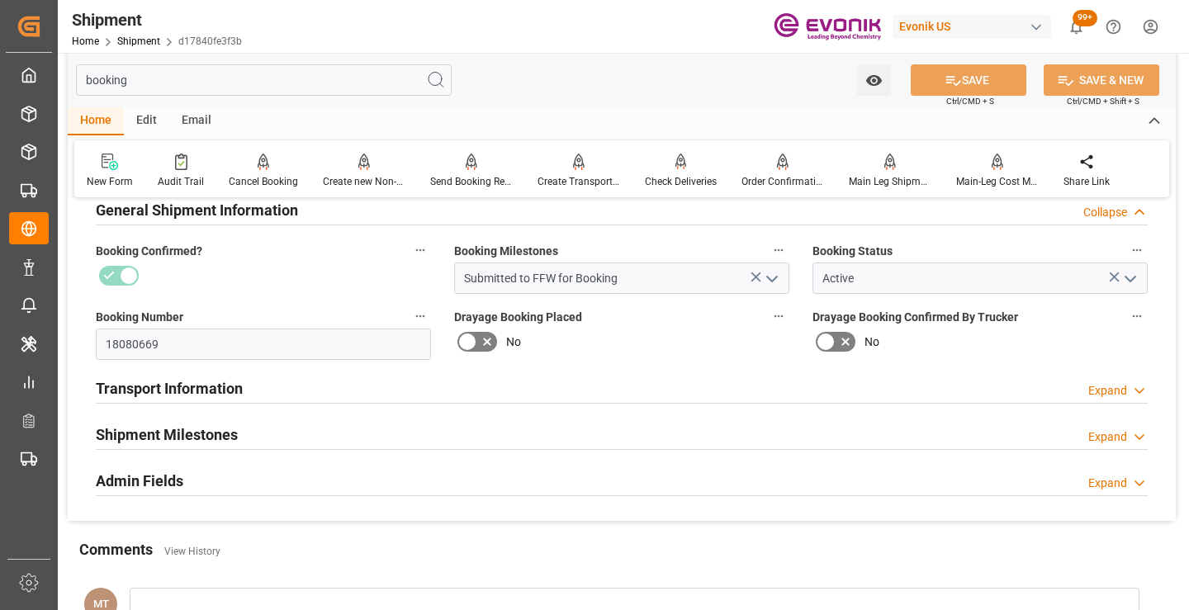
type input "booking"
click at [209, 435] on h2 "Shipment Milestones" at bounding box center [167, 435] width 142 height 22
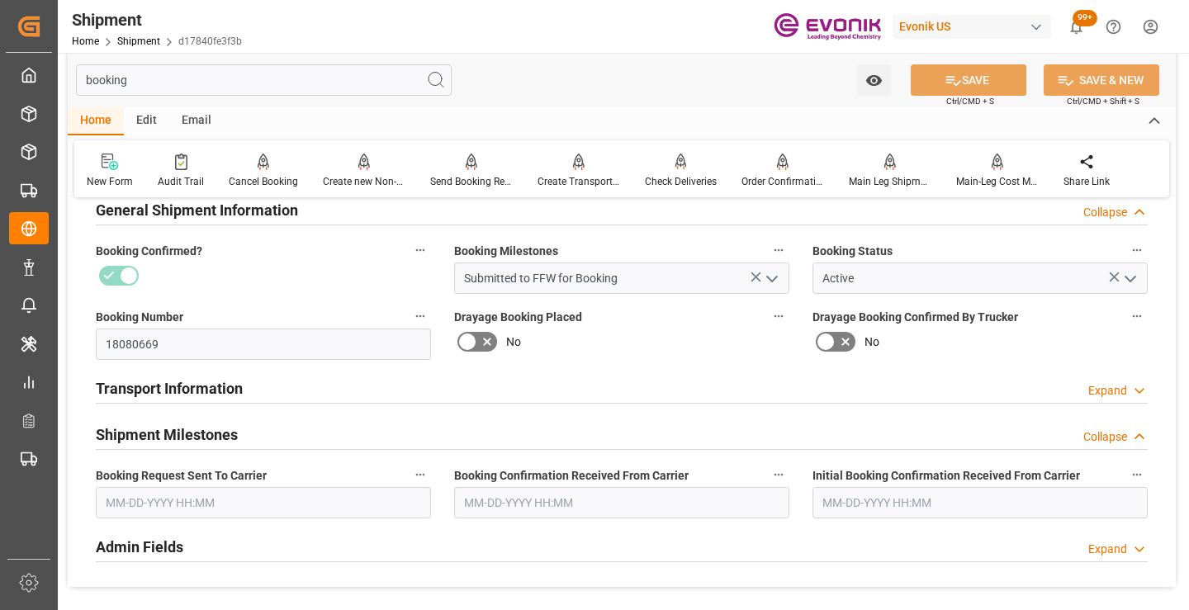
click at [212, 504] on input "text" at bounding box center [263, 502] width 335 height 31
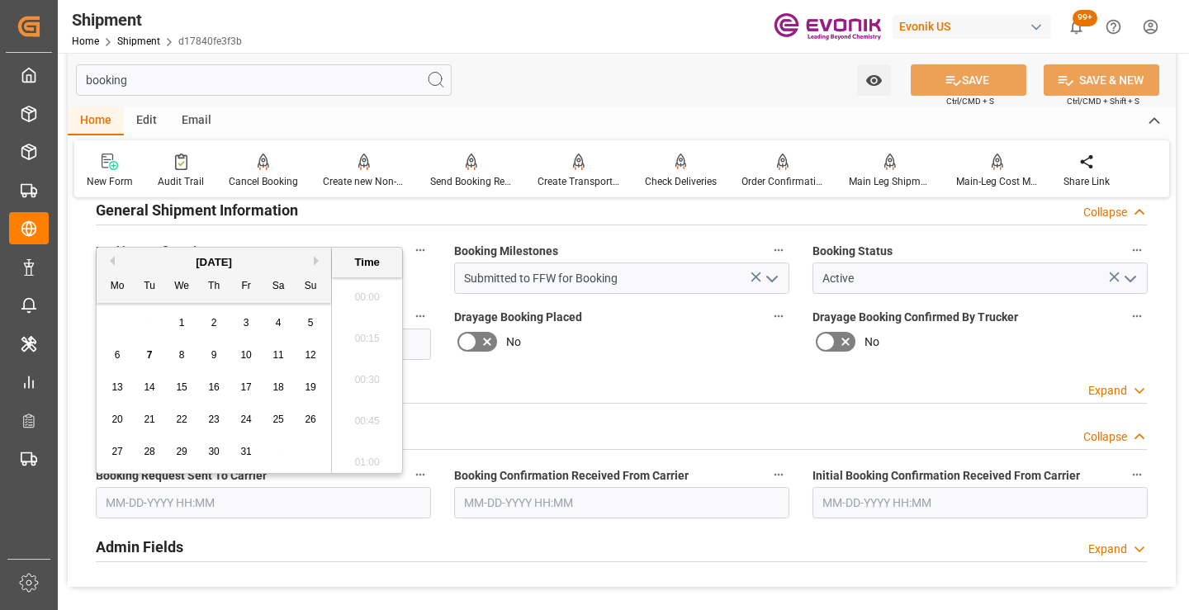
scroll to position [2565, 0]
click at [149, 349] on span "7" at bounding box center [150, 355] width 6 height 12
type input "[DATE] 00:00"
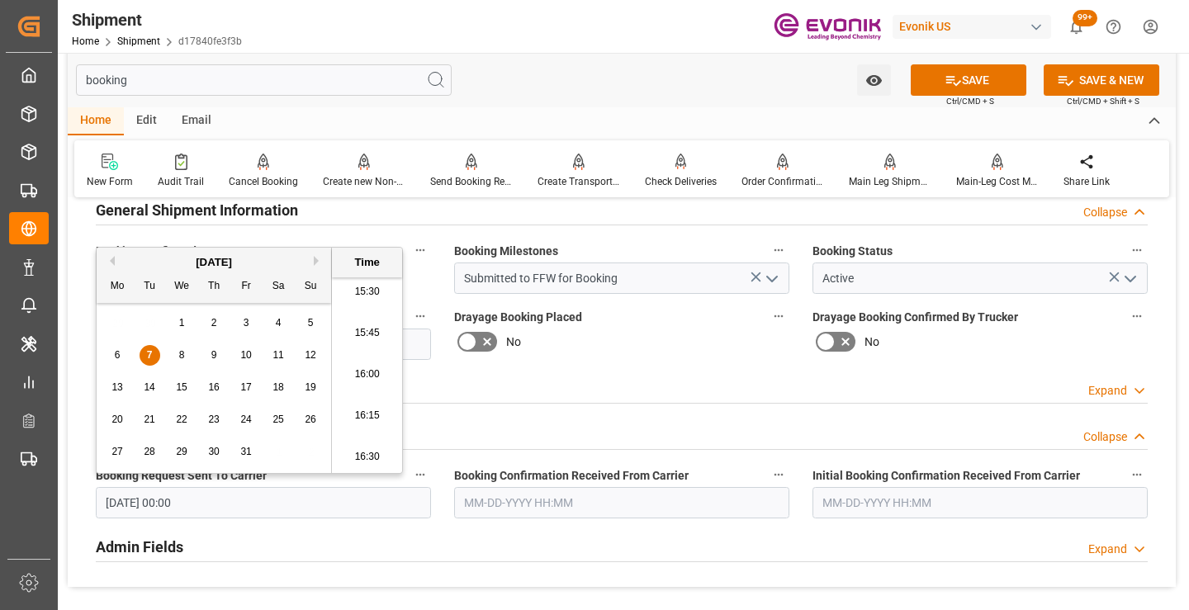
click at [585, 499] on input "text" at bounding box center [621, 502] width 335 height 31
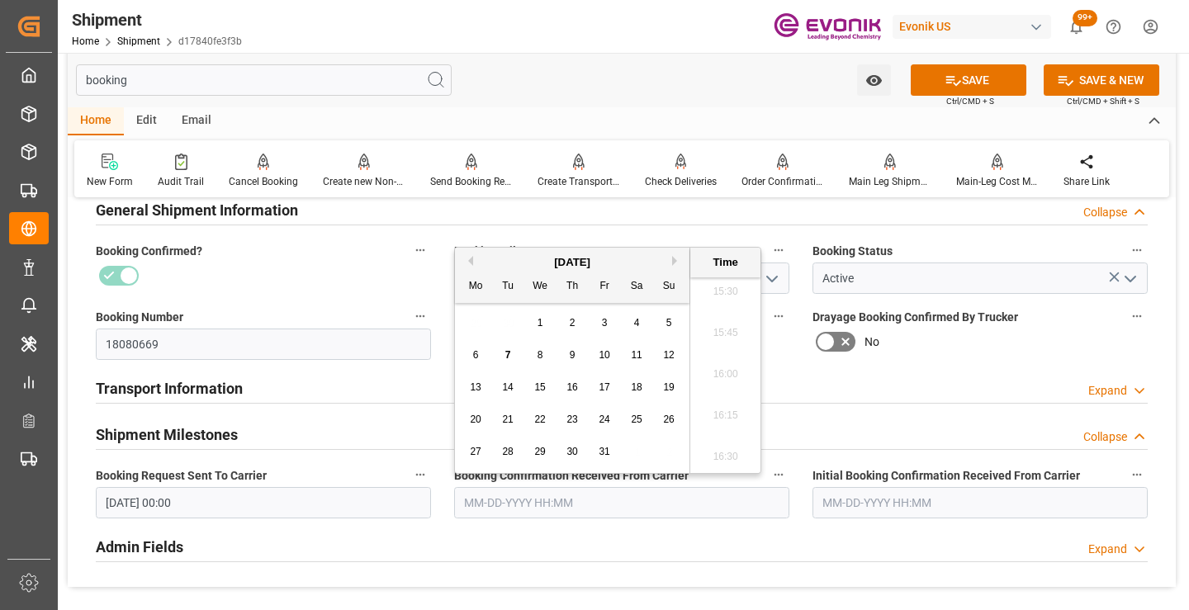
click at [507, 353] on span "7" at bounding box center [508, 355] width 6 height 12
type input "[DATE] 00:00"
click at [939, 80] on button "SAVE" at bounding box center [969, 79] width 116 height 31
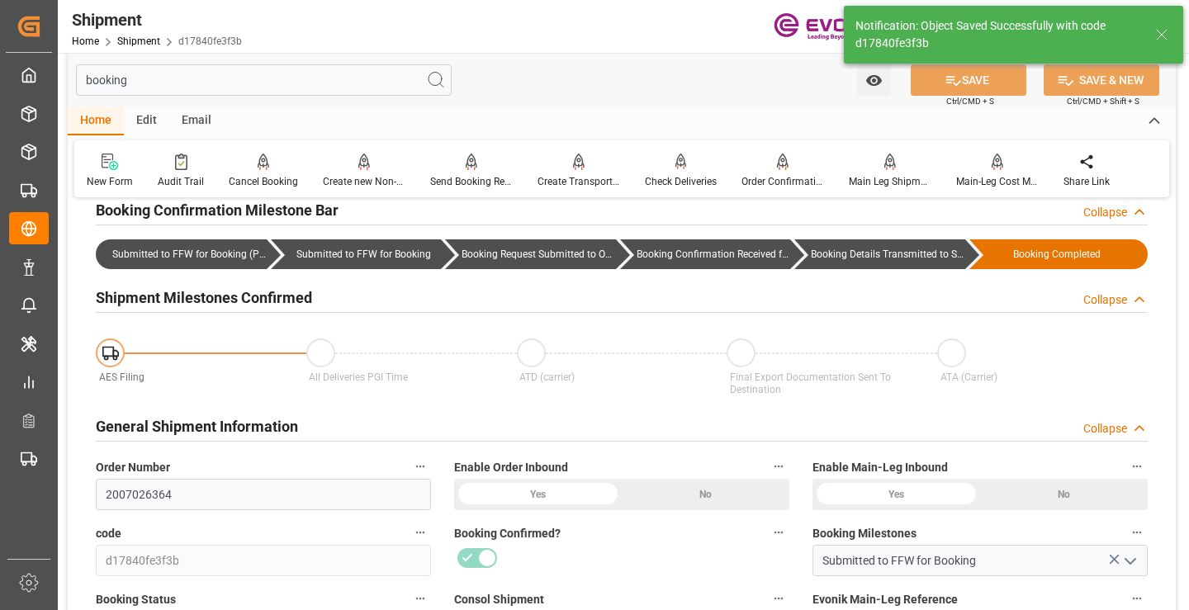
type input "Booking Details Transmitted to SAP"
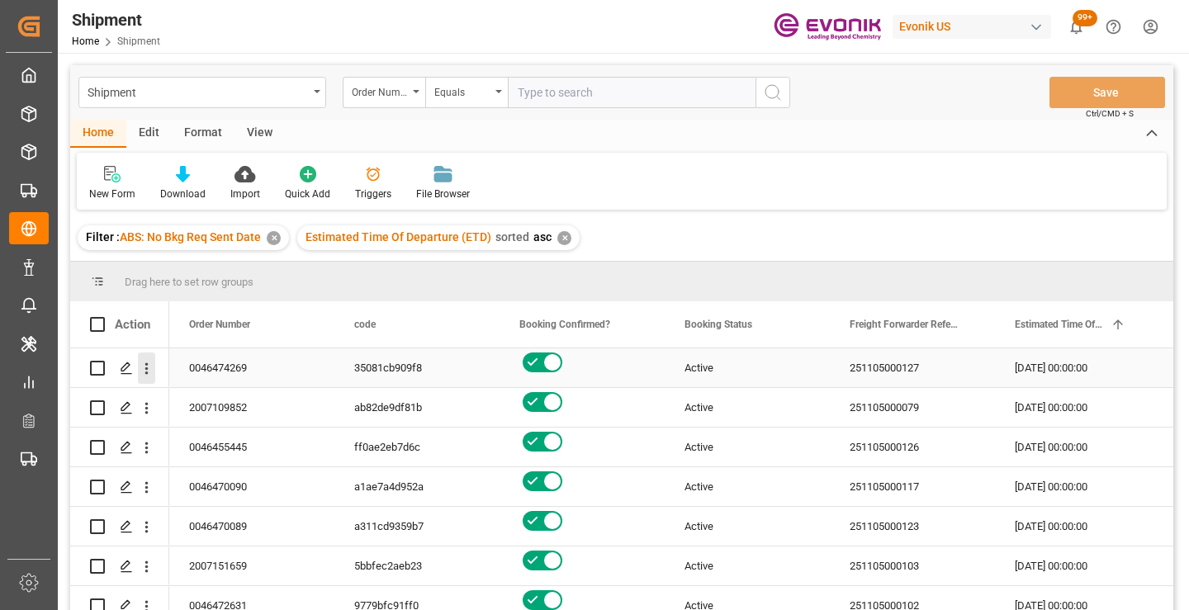
click at [148, 370] on icon "open menu" at bounding box center [146, 368] width 17 height 17
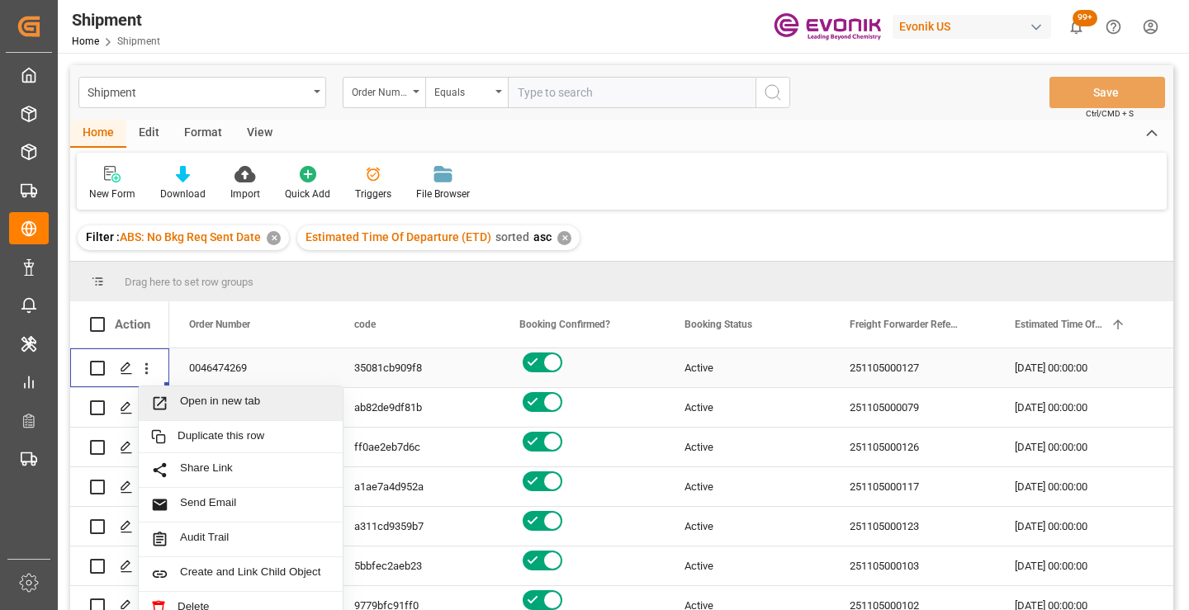
click at [213, 409] on span "Open in new tab" at bounding box center [255, 403] width 150 height 17
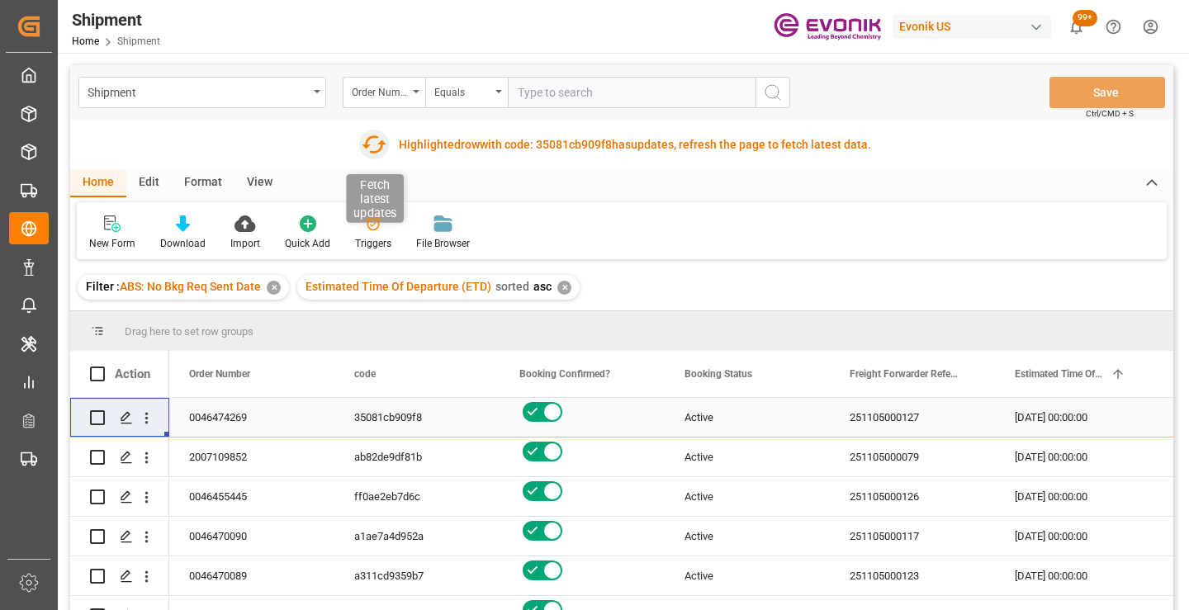
click at [378, 144] on icon "button" at bounding box center [374, 144] width 25 height 18
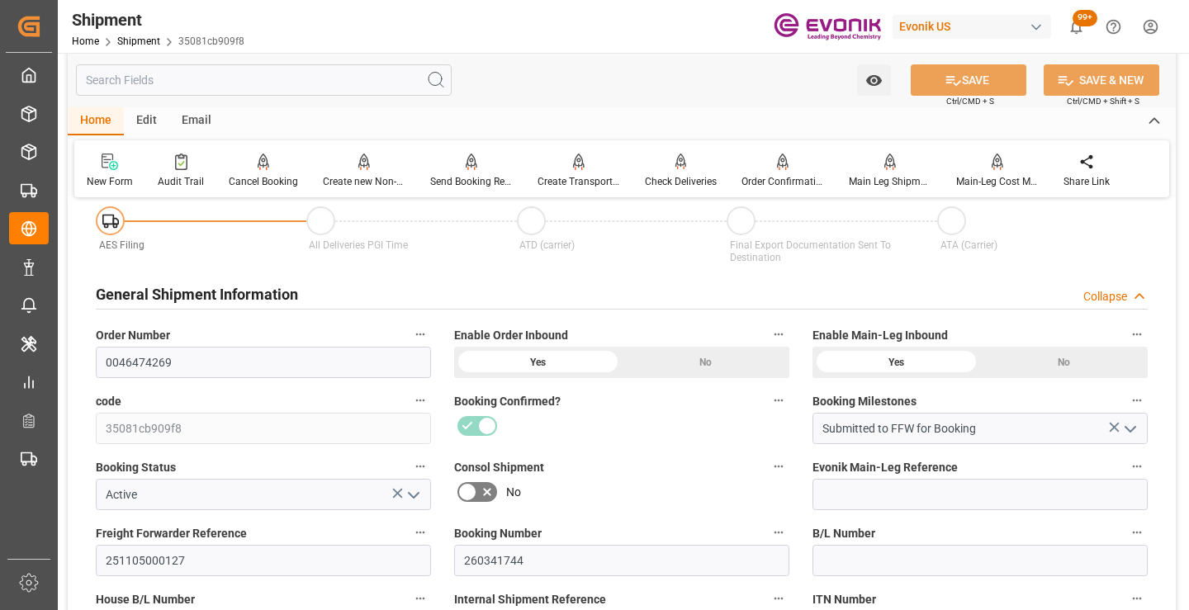
scroll to position [248, 0]
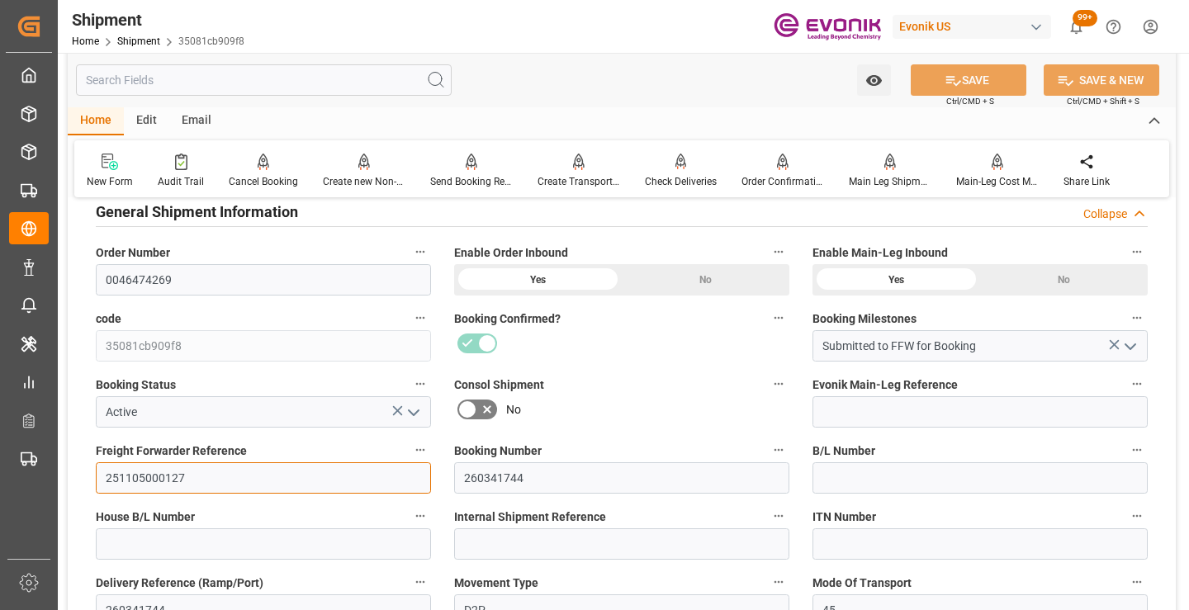
click at [158, 473] on input "251105000127" at bounding box center [263, 477] width 335 height 31
click at [291, 83] on input "text" at bounding box center [264, 79] width 376 height 31
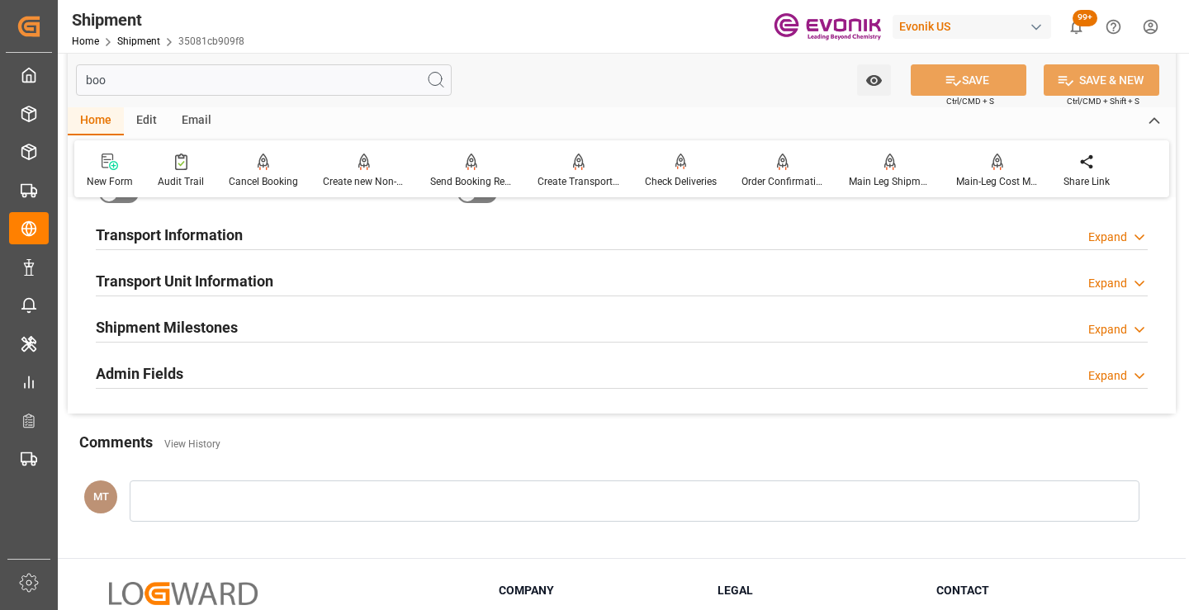
scroll to position [33, 0]
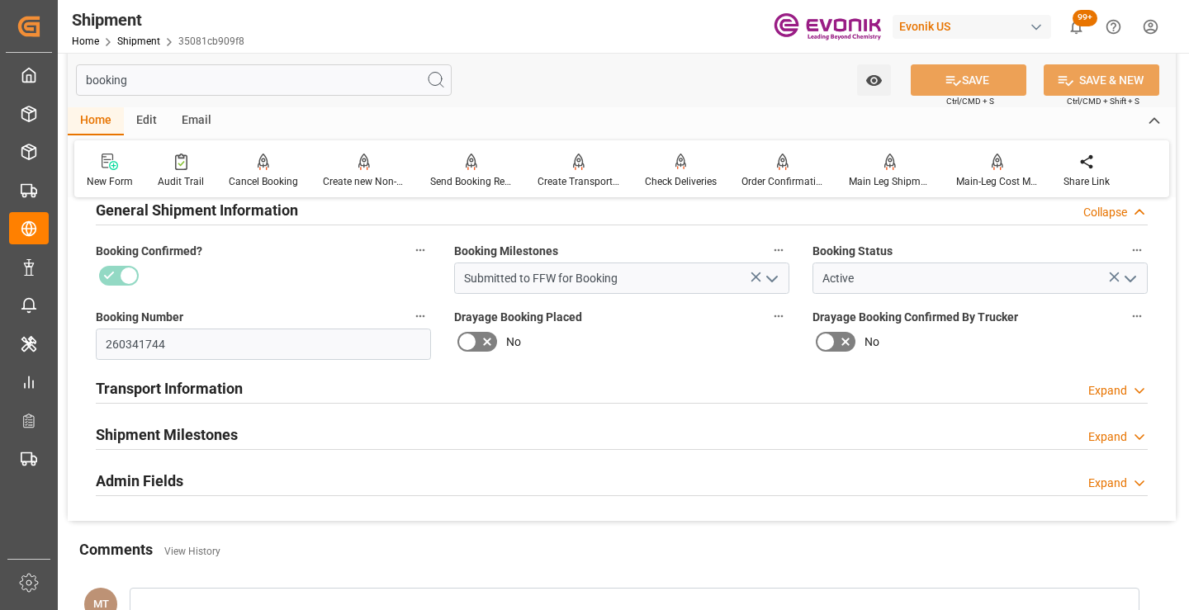
type input "booking"
click at [236, 433] on h2 "Shipment Milestones" at bounding box center [167, 435] width 142 height 22
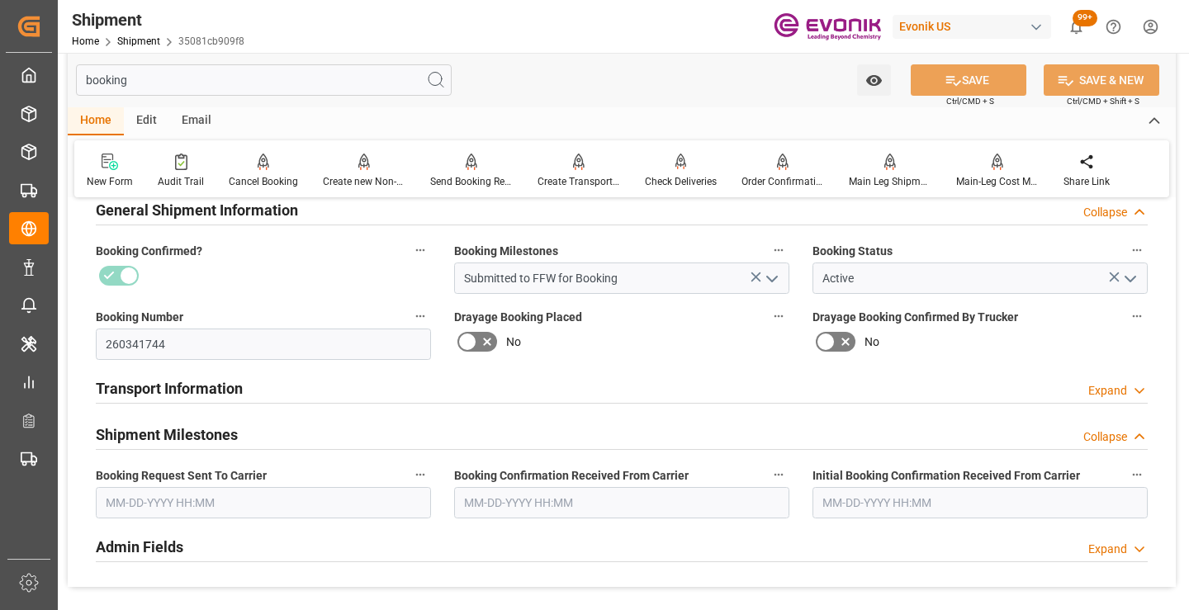
click at [211, 506] on input "text" at bounding box center [263, 502] width 335 height 31
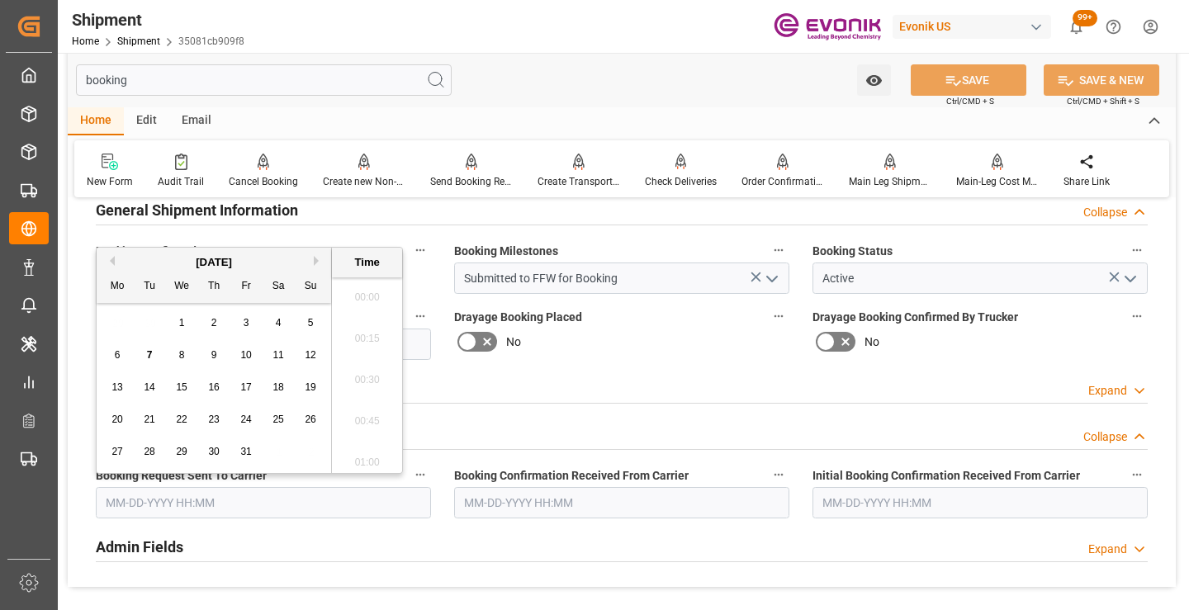
scroll to position [2565, 0]
click at [151, 351] on span "7" at bounding box center [150, 355] width 6 height 12
type input "[DATE] 00:00"
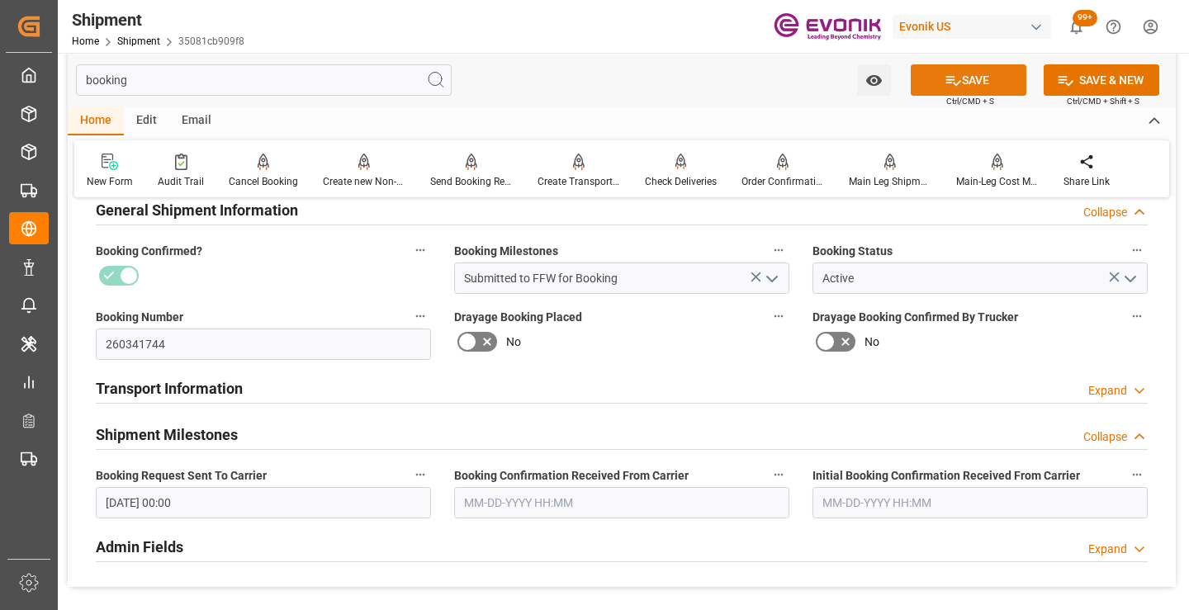
click at [967, 86] on button "SAVE" at bounding box center [969, 79] width 116 height 31
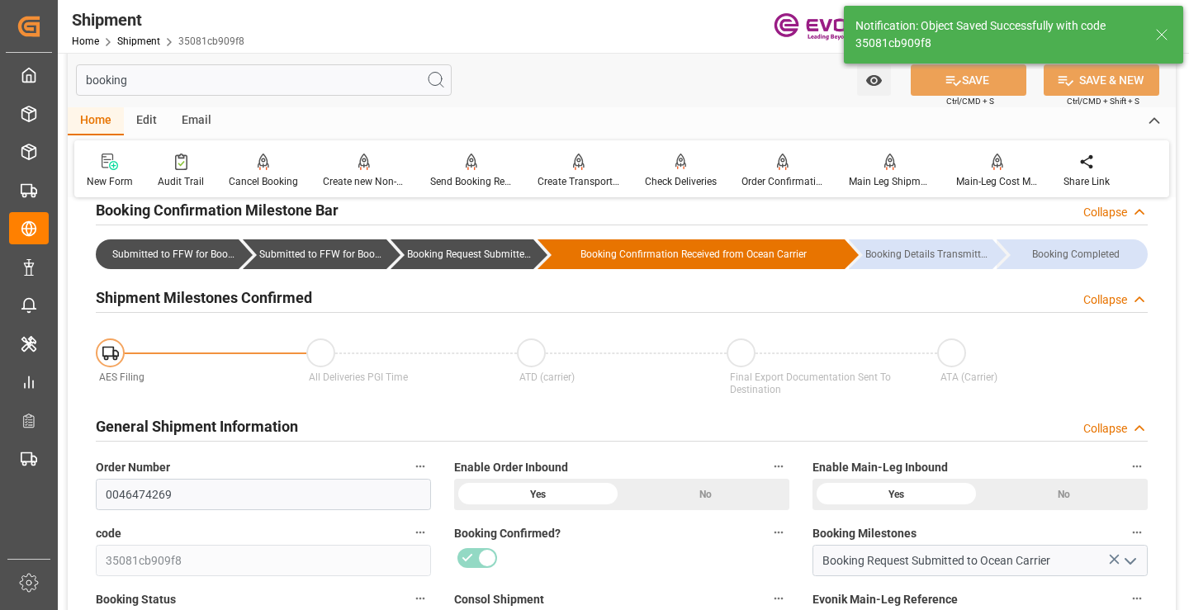
type input "Booking Request Submitted to Ocean Carrier"
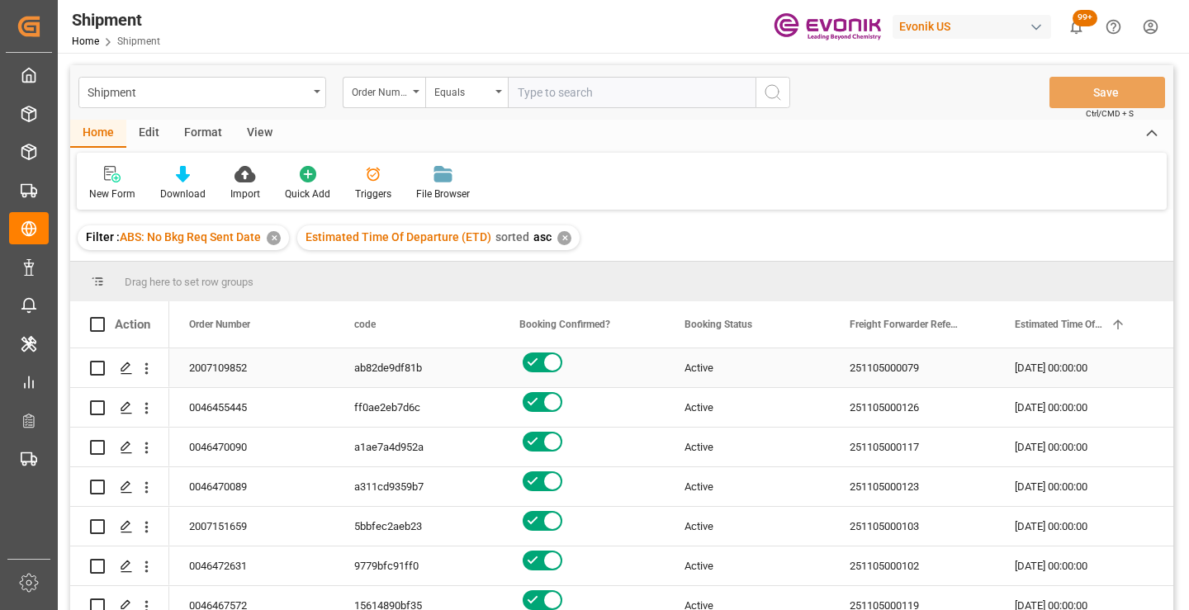
click at [149, 377] on icon "open menu" at bounding box center [146, 368] width 17 height 17
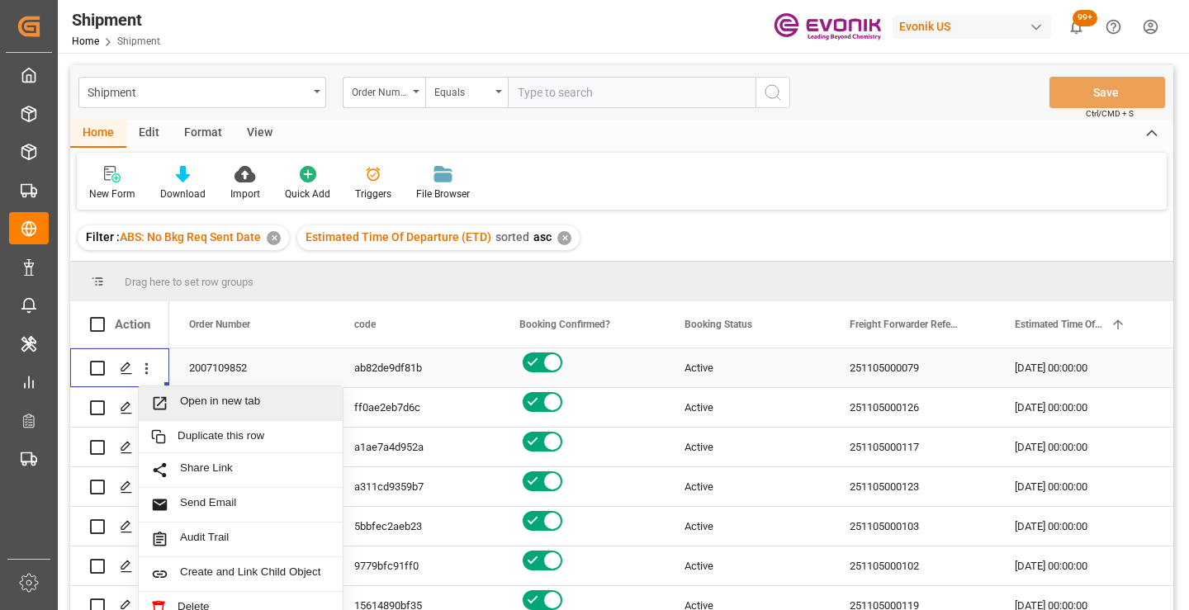
click at [231, 406] on span "Open in new tab" at bounding box center [255, 403] width 150 height 17
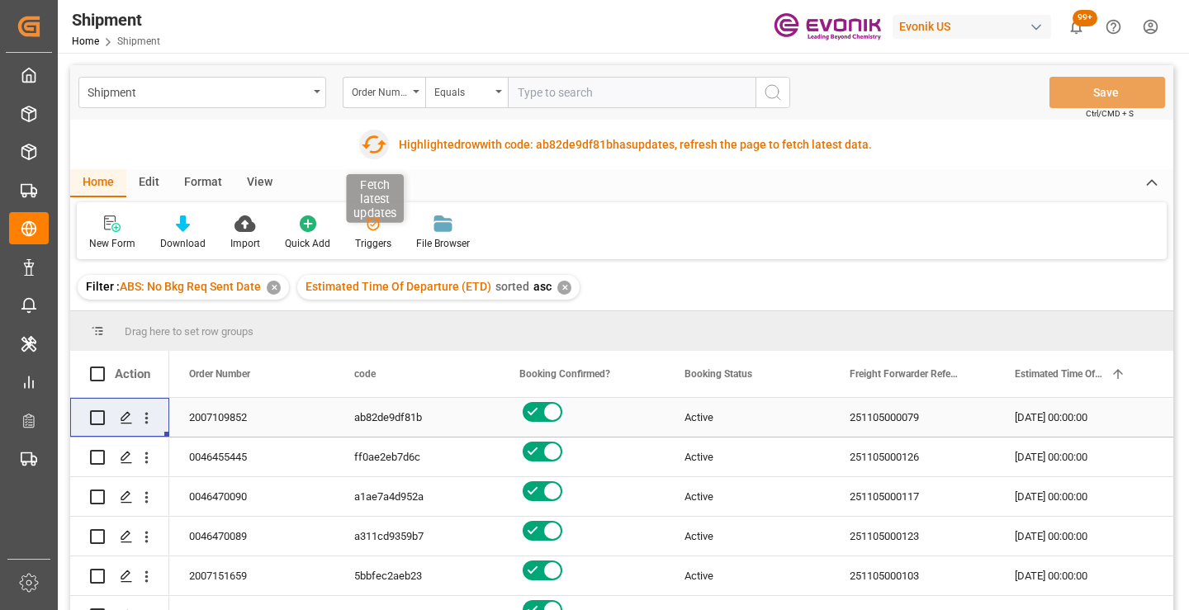
click at [374, 147] on icon "button" at bounding box center [373, 144] width 26 height 26
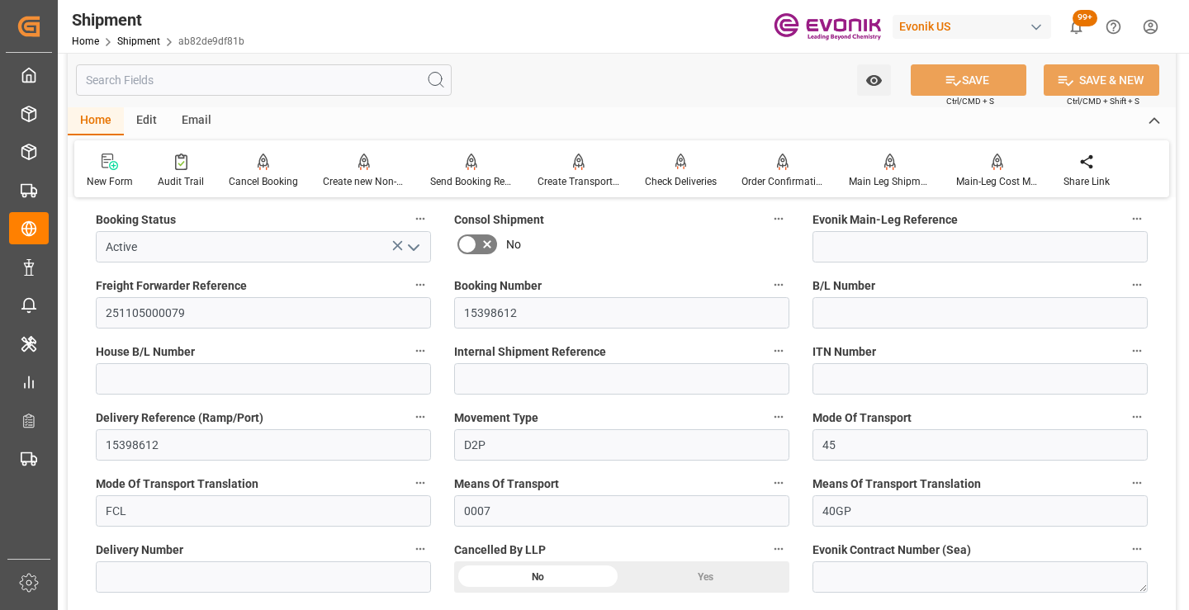
scroll to position [495, 0]
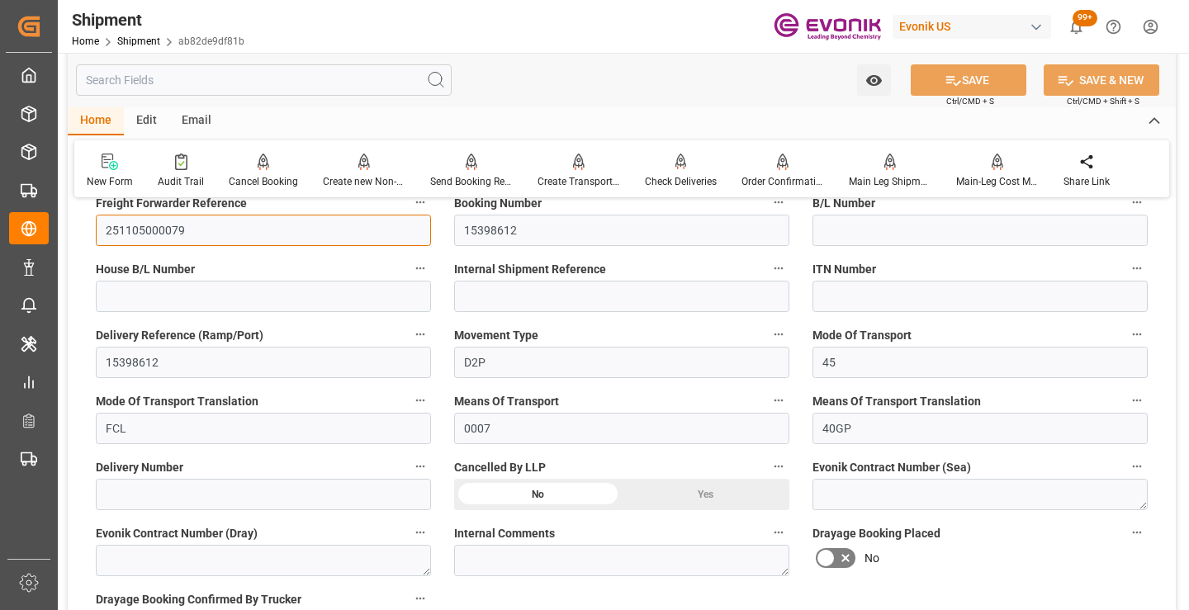
click at [164, 230] on input "251105000079" at bounding box center [263, 230] width 335 height 31
click at [336, 82] on input "text" at bounding box center [264, 79] width 376 height 31
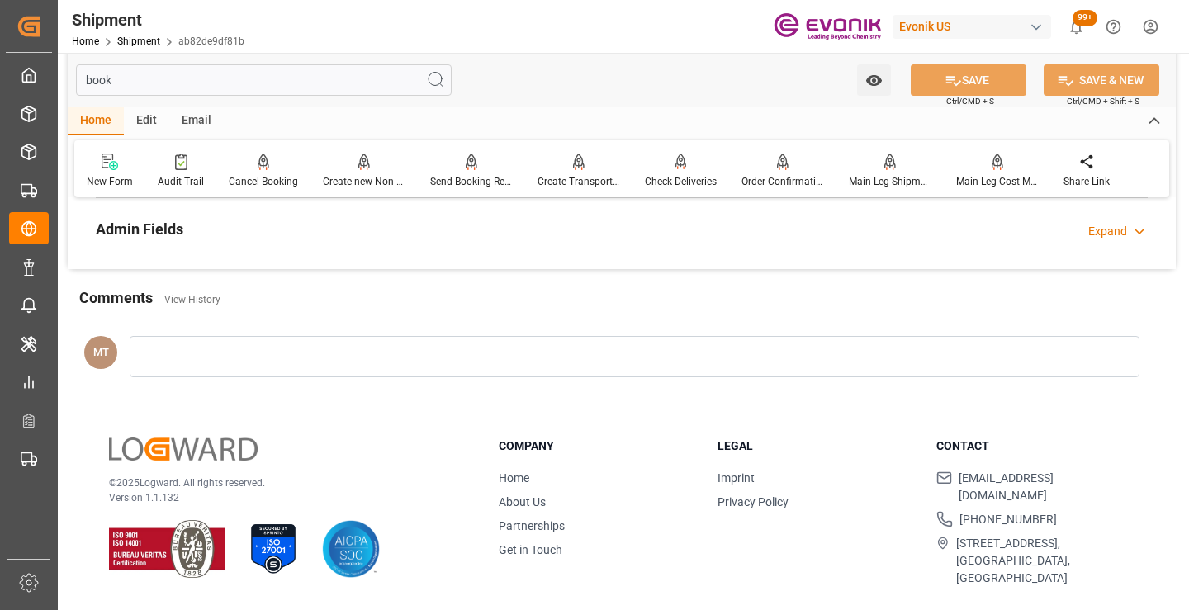
scroll to position [215, 0]
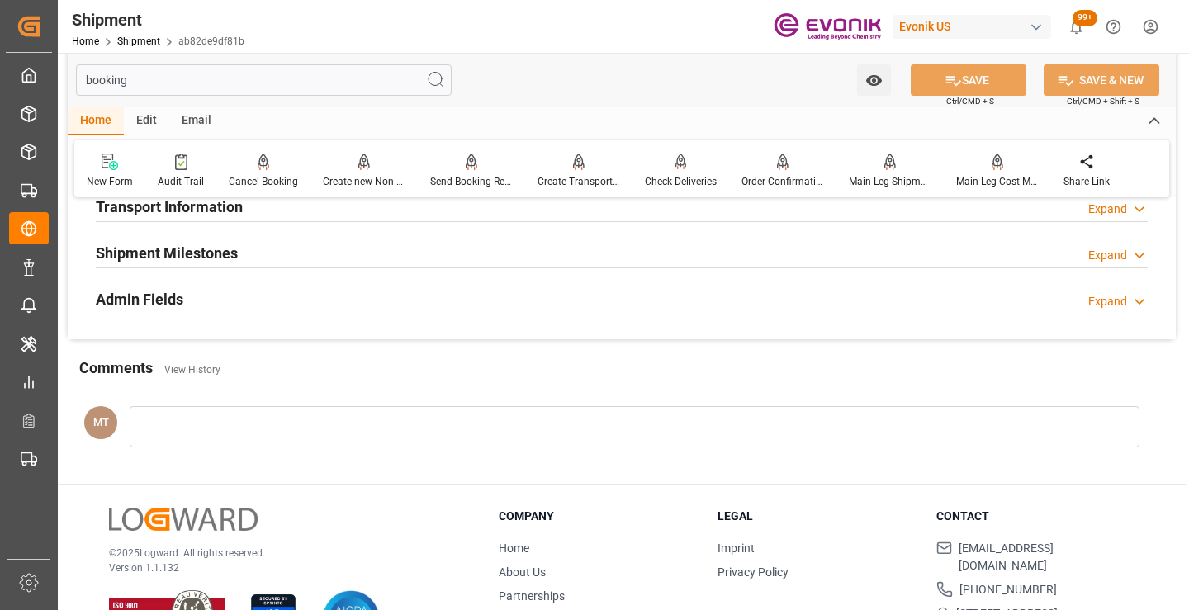
type input "booking"
click at [245, 252] on div "Shipment Milestones Expand" at bounding box center [622, 251] width 1052 height 31
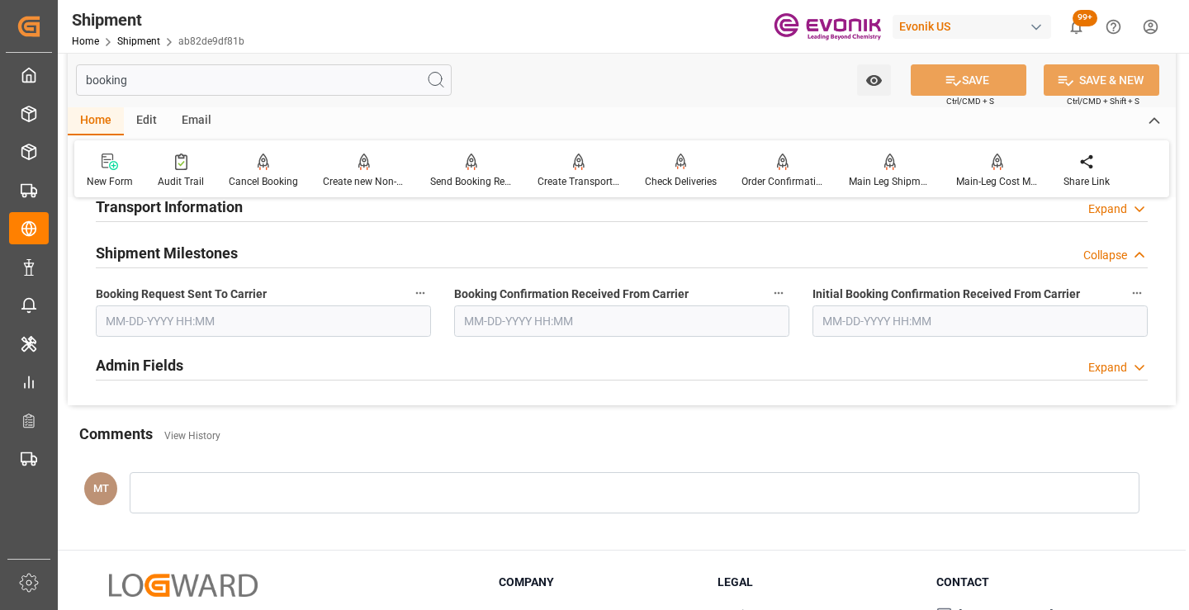
click at [242, 331] on input "text" at bounding box center [263, 320] width 335 height 31
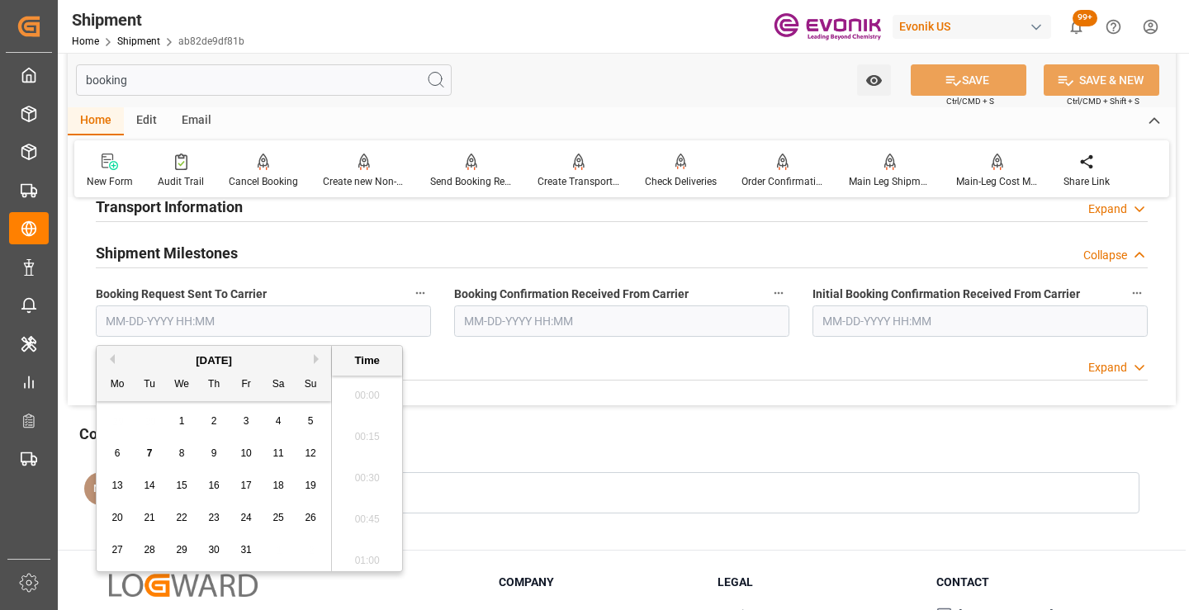
scroll to position [2565, 0]
click at [211, 421] on span "2" at bounding box center [214, 421] width 6 height 12
type input "10-02-2025 00:00"
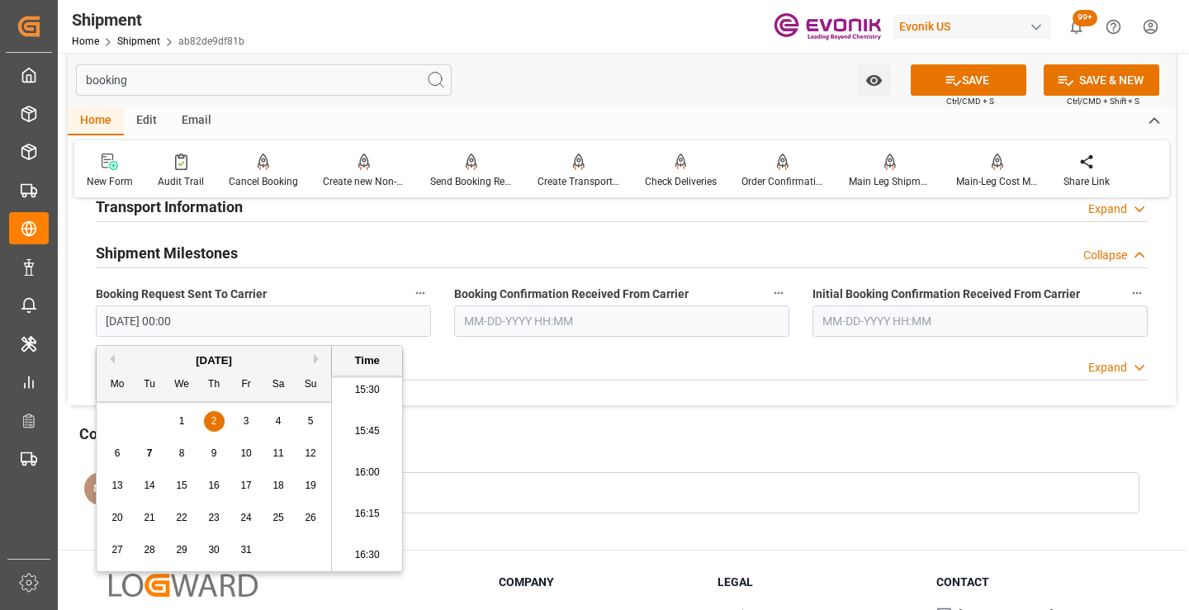
click at [541, 319] on input "text" at bounding box center [621, 320] width 335 height 31
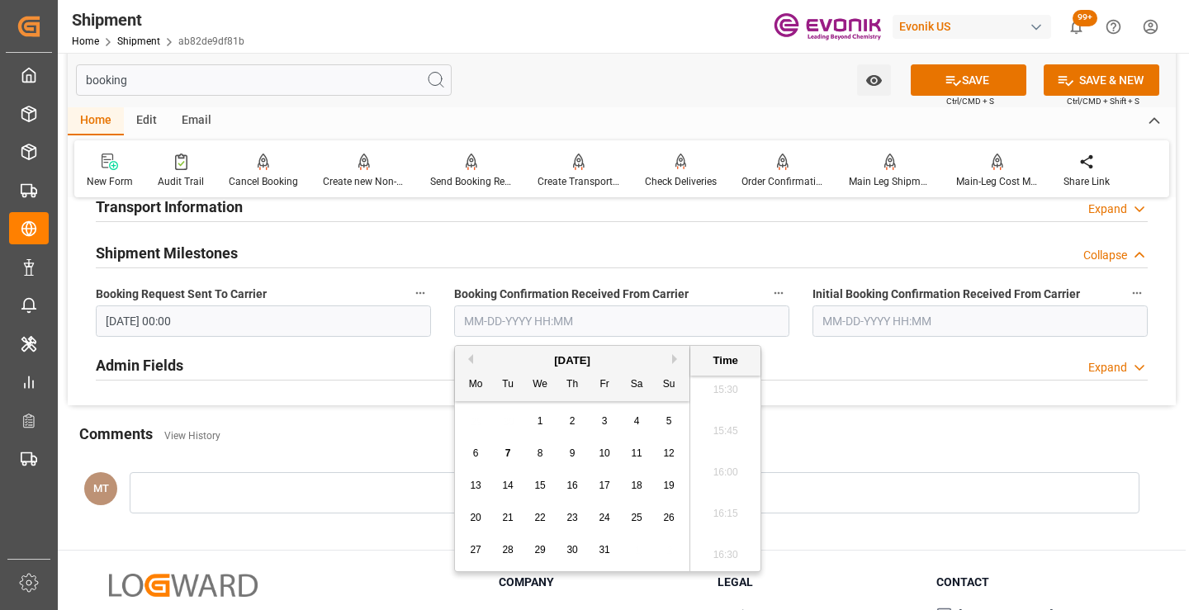
click at [476, 451] on span "6" at bounding box center [476, 453] width 6 height 12
type input "10-06-2025 00:00"
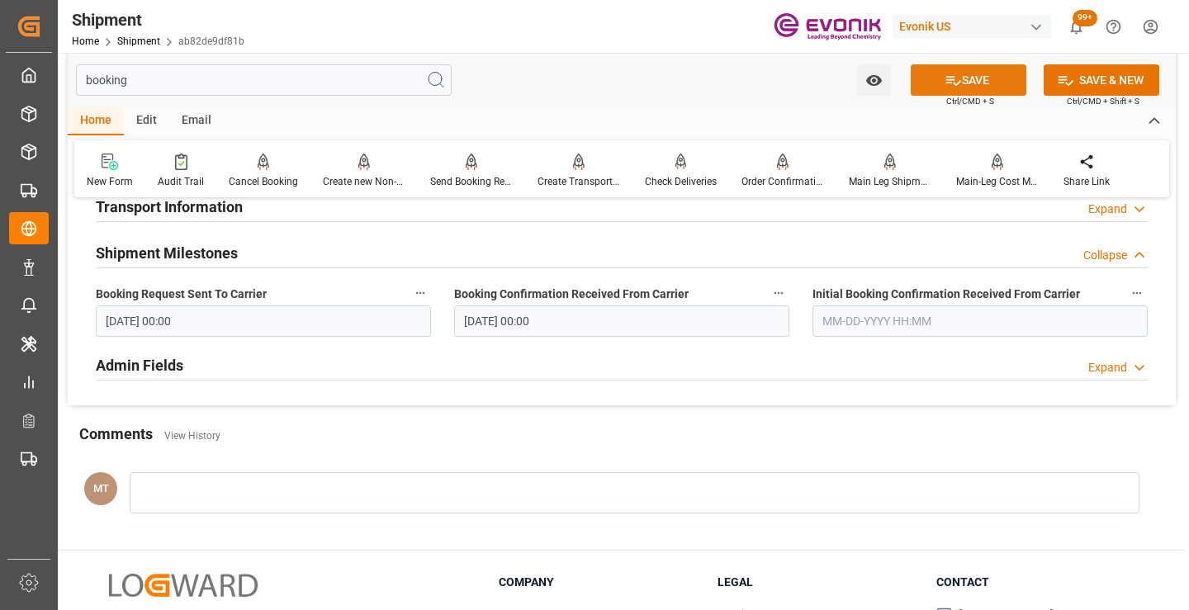
click at [935, 88] on button "SAVE" at bounding box center [969, 79] width 116 height 31
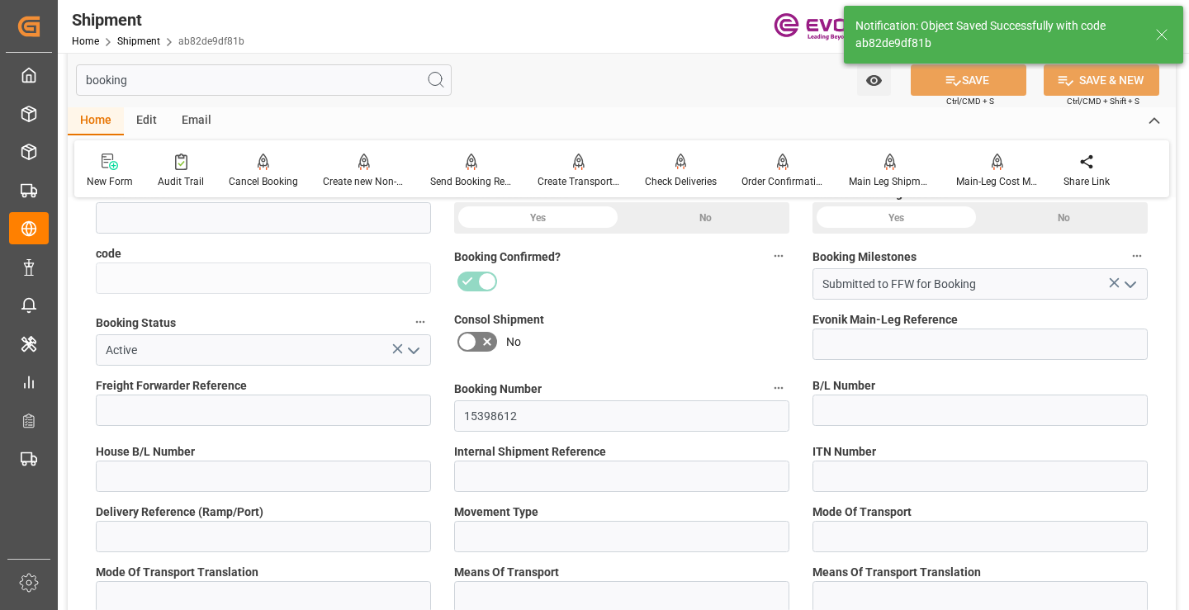
type input "2007109852"
type input "ab82de9df81b"
type input "251105000079"
type input "15398612"
type input "D2P"
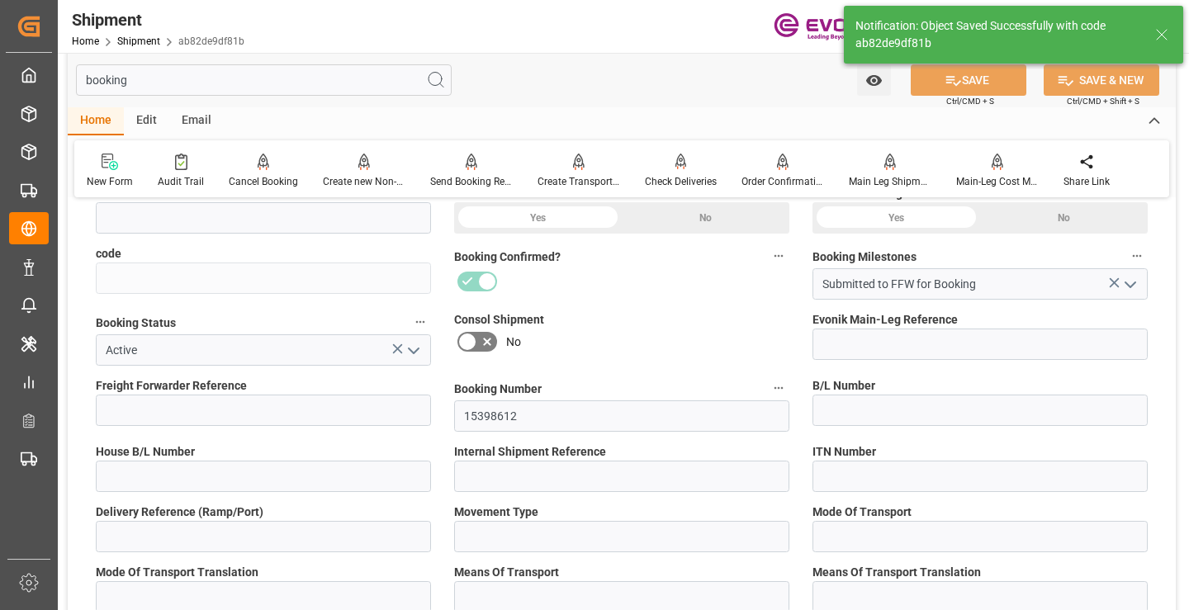
type input "45"
type input "FCL"
type input "0007"
type input "40GP"
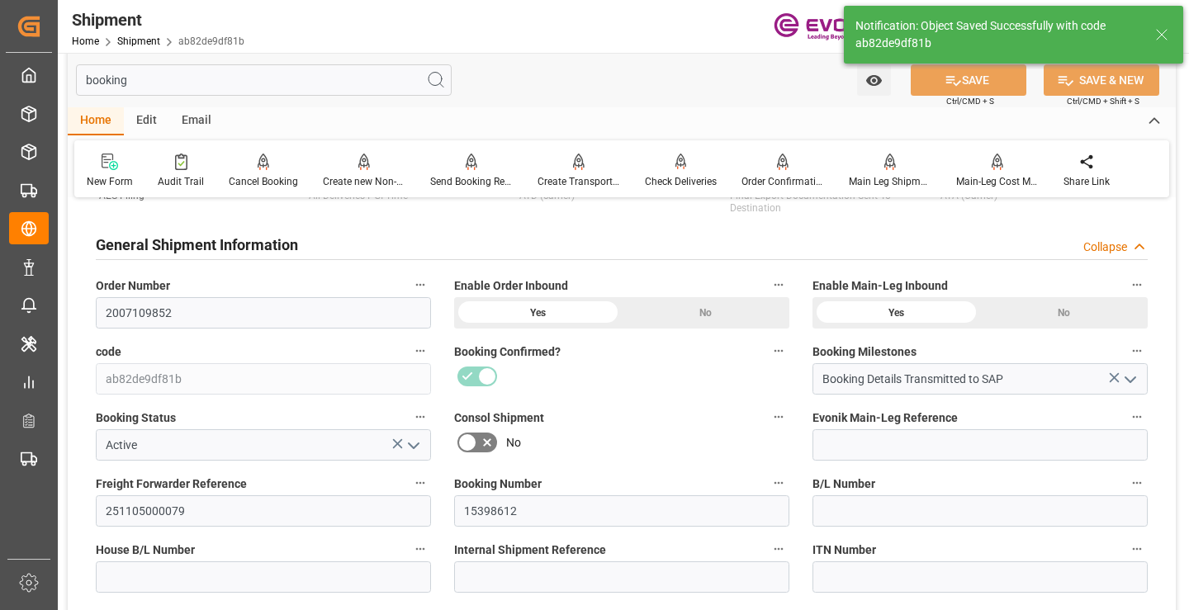
type input "Booking Details Transmitted to SAP"
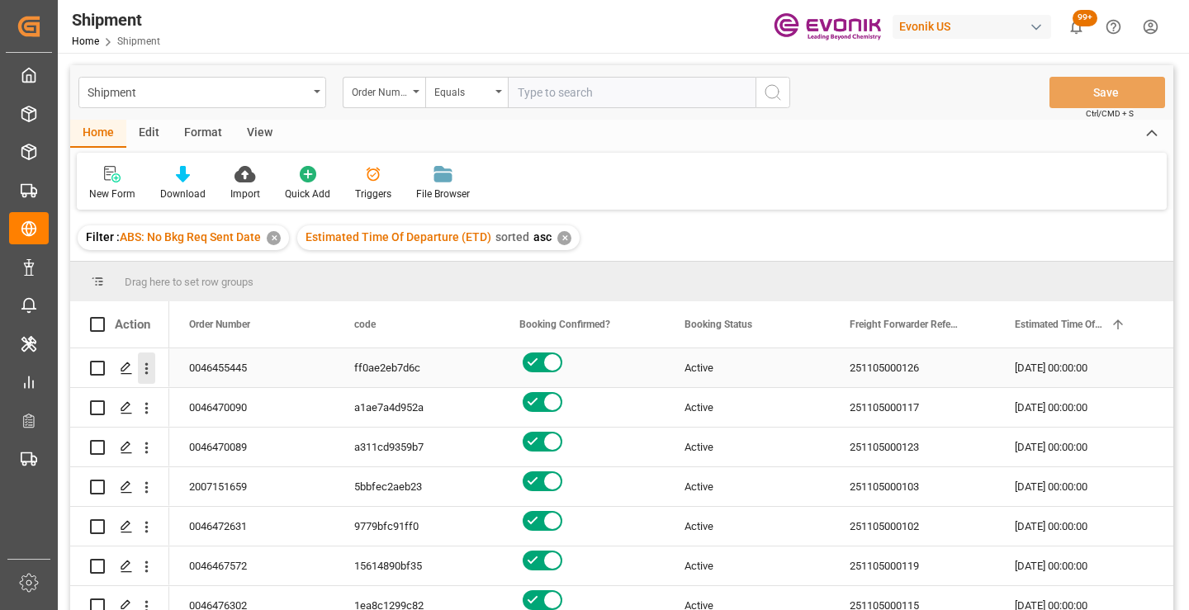
click at [147, 370] on icon "open menu" at bounding box center [146, 369] width 3 height 12
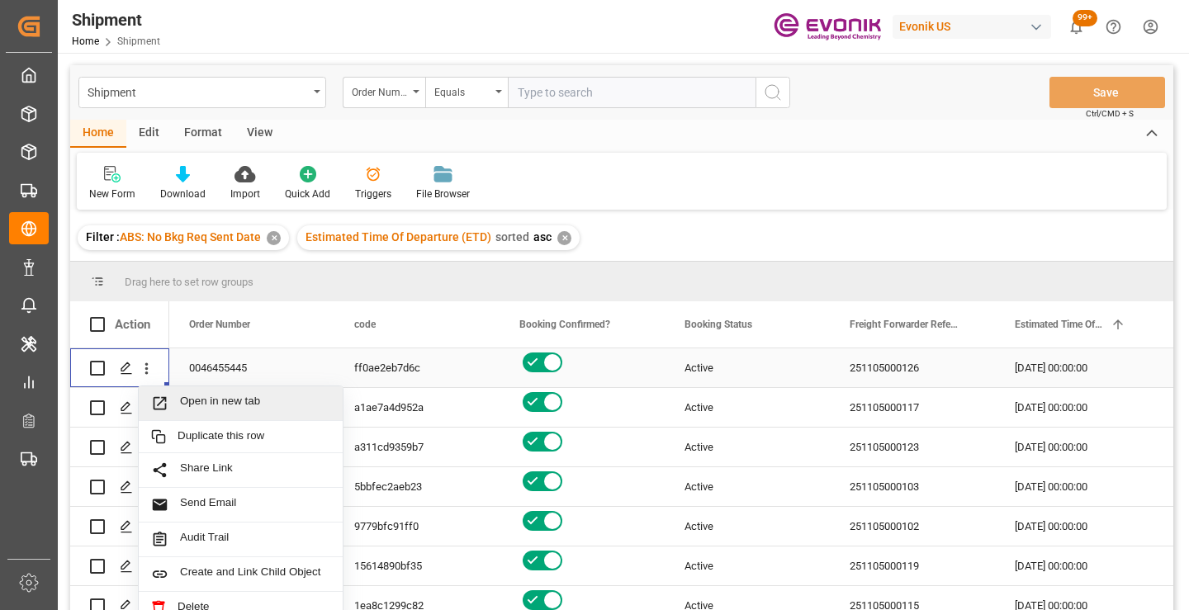
click at [259, 403] on span "Open in new tab" at bounding box center [255, 403] width 150 height 17
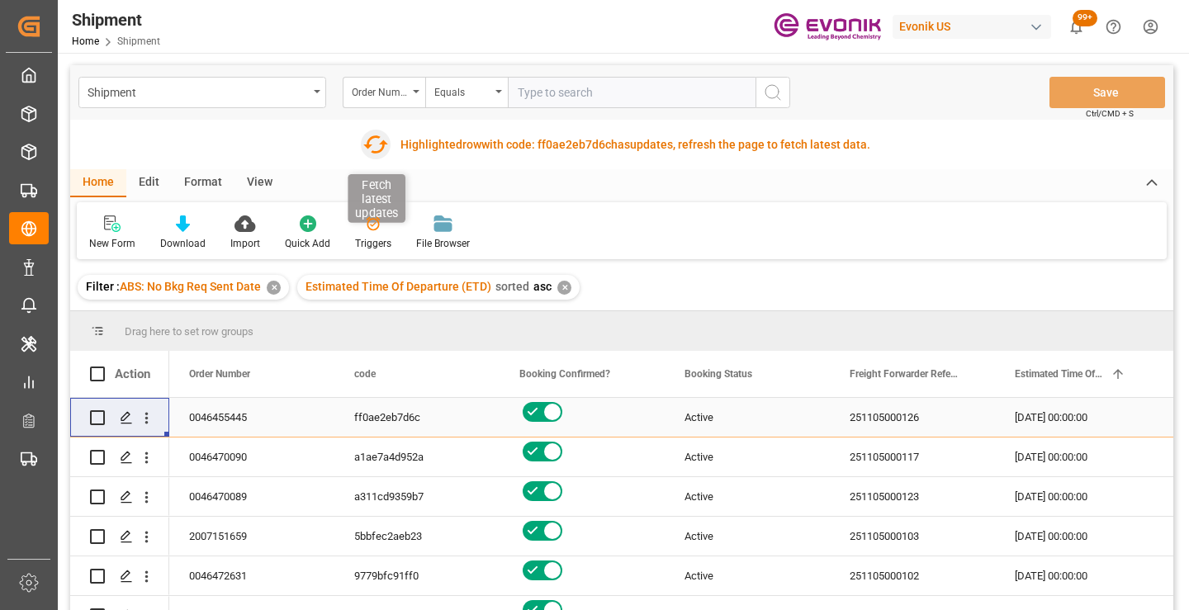
click at [376, 140] on icon "button" at bounding box center [375, 144] width 26 height 26
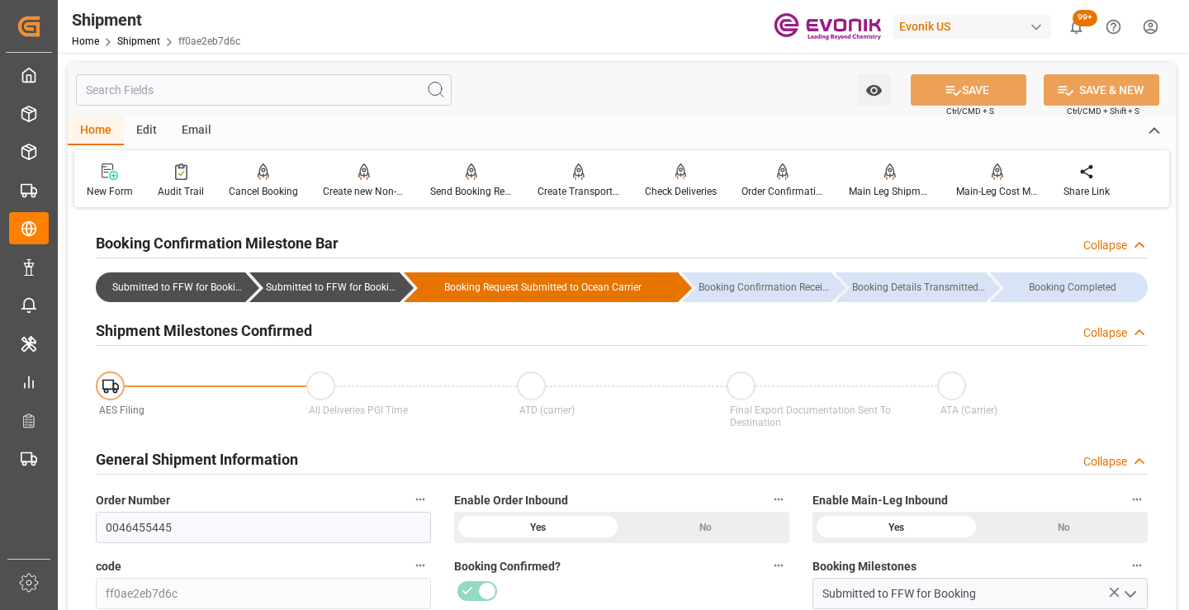
scroll to position [248, 0]
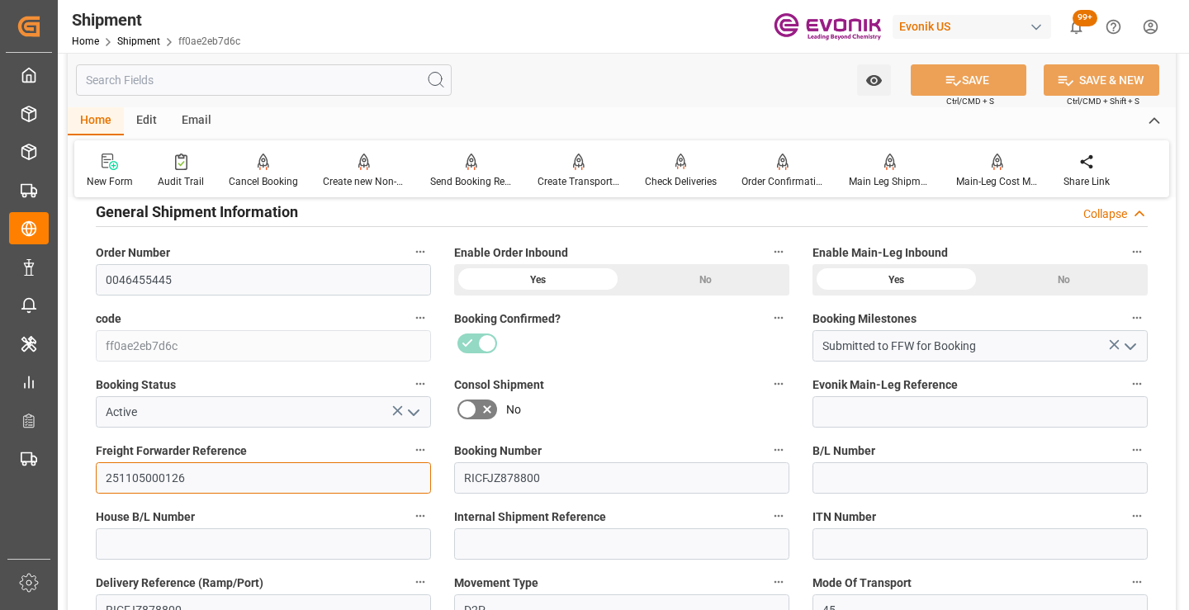
click at [167, 473] on input "251105000126" at bounding box center [263, 477] width 335 height 31
click at [301, 83] on input "text" at bounding box center [264, 79] width 376 height 31
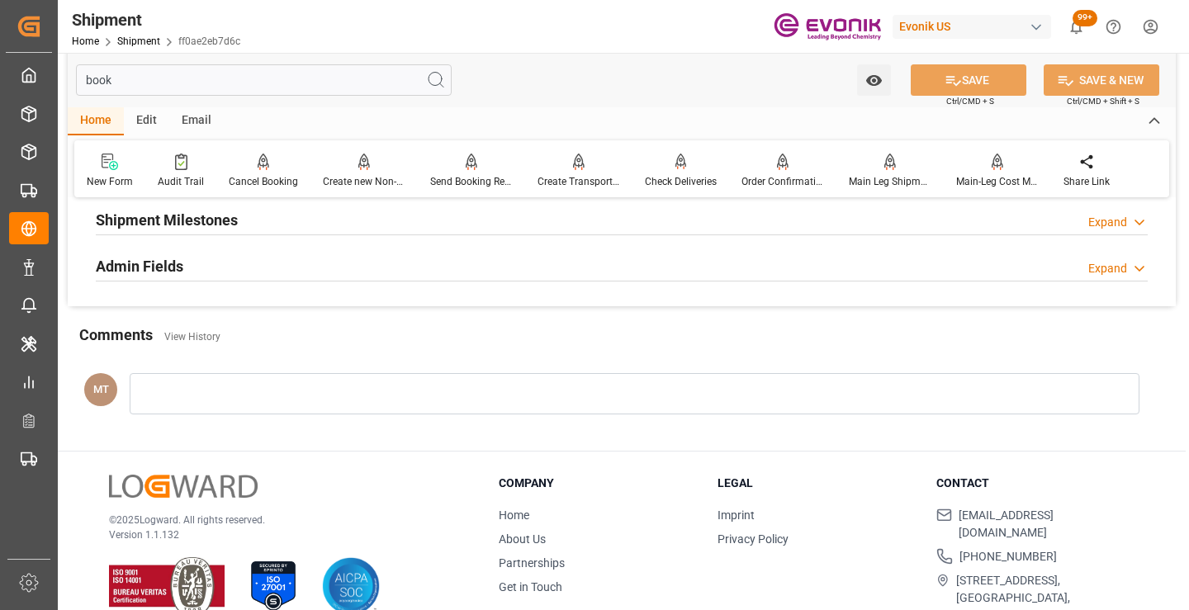
scroll to position [33, 0]
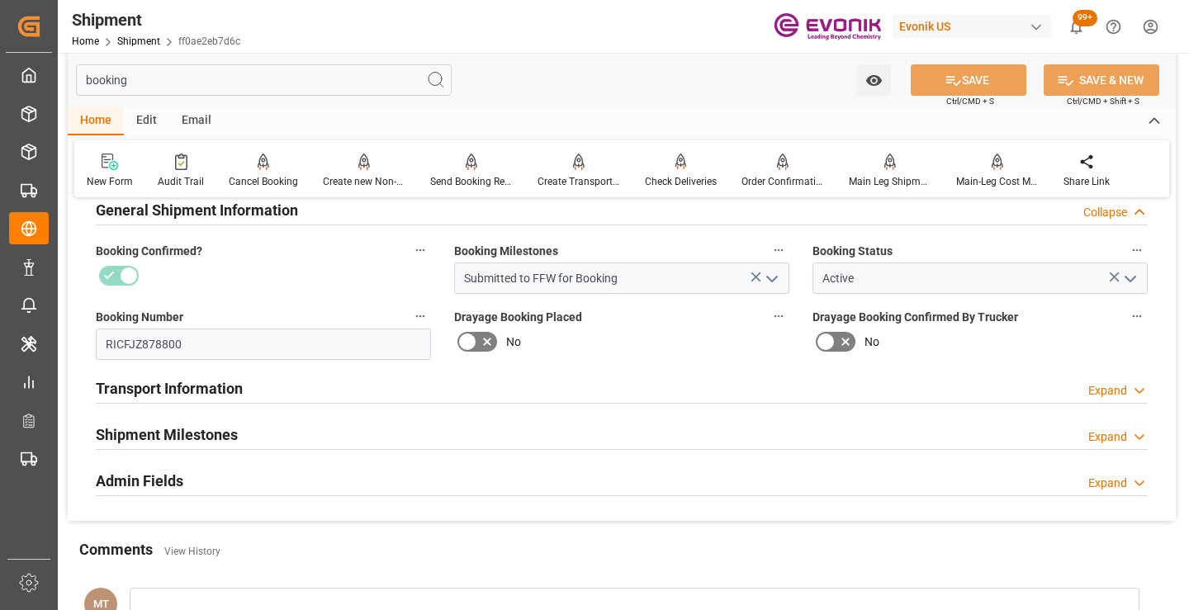
type input "booking"
click at [272, 435] on div "Shipment Milestones Expand" at bounding box center [622, 433] width 1052 height 31
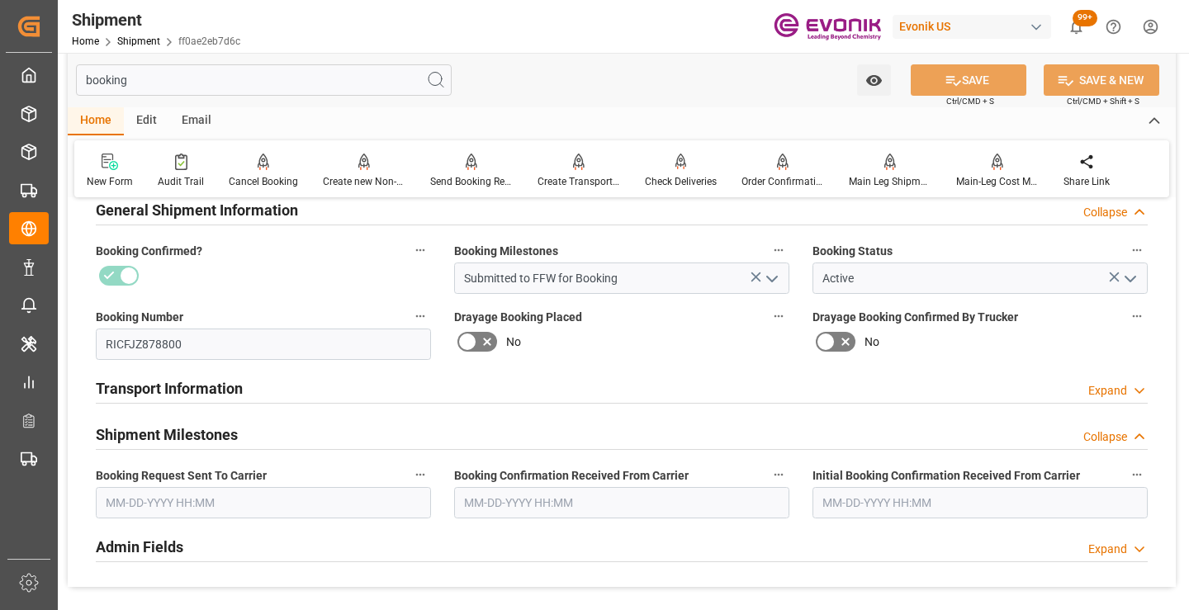
click at [249, 509] on input "text" at bounding box center [263, 502] width 335 height 31
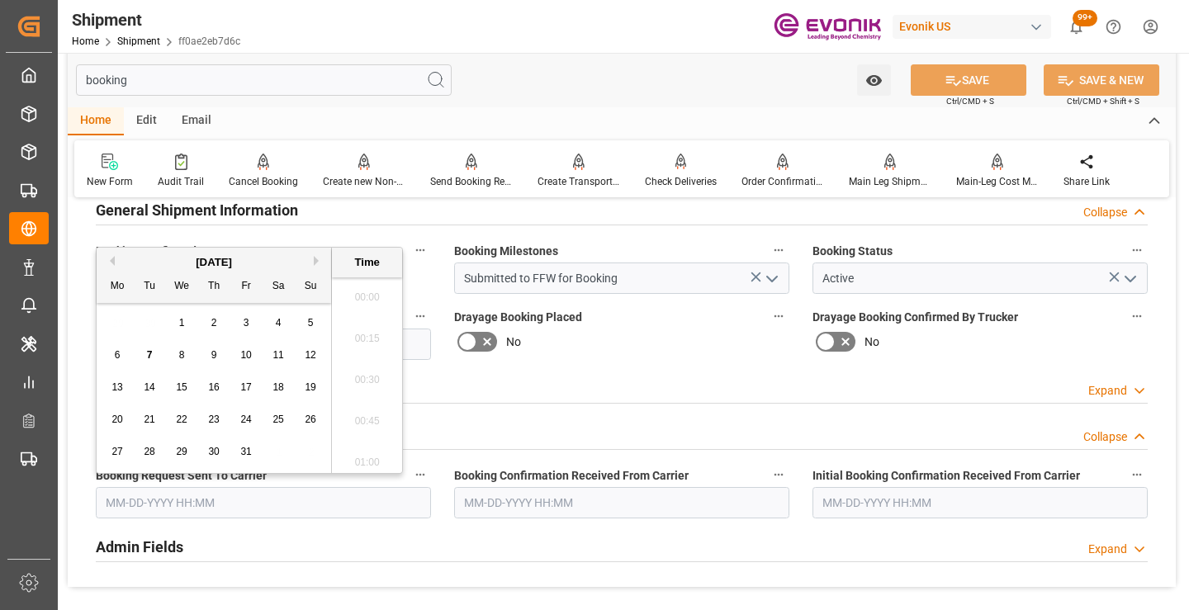
scroll to position [2565, 0]
click at [149, 352] on span "7" at bounding box center [150, 355] width 6 height 12
type input "10-07-2025 00:00"
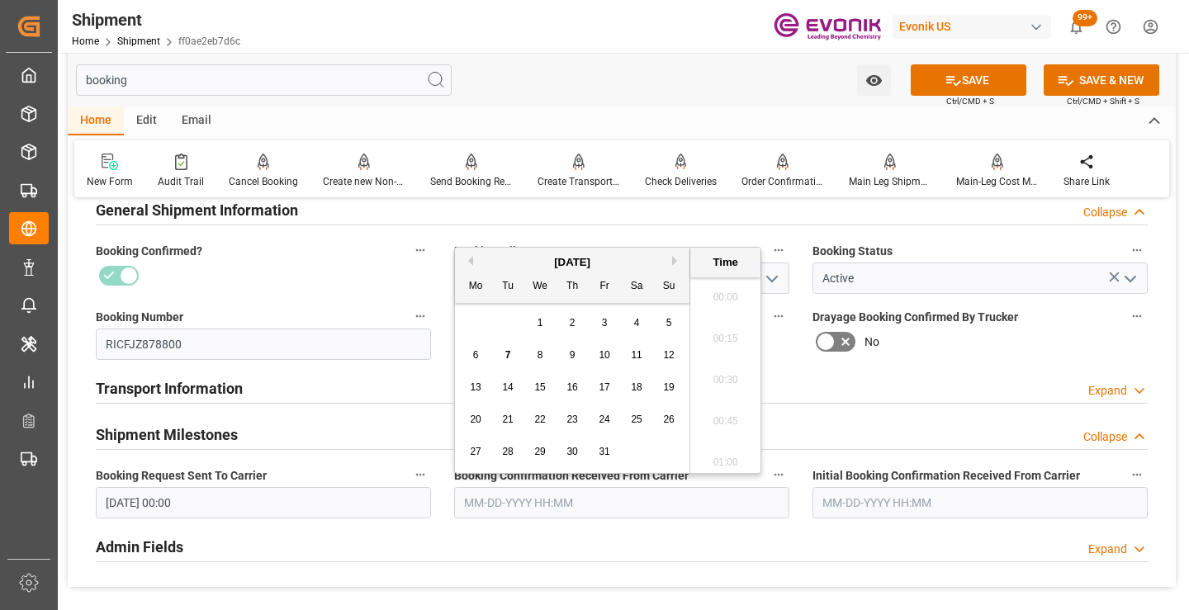
click at [611, 504] on input "text" at bounding box center [621, 502] width 335 height 31
click at [501, 357] on div "7" at bounding box center [508, 356] width 21 height 20
type input "10-07-2025 00:00"
click at [944, 76] on icon at bounding box center [952, 80] width 17 height 17
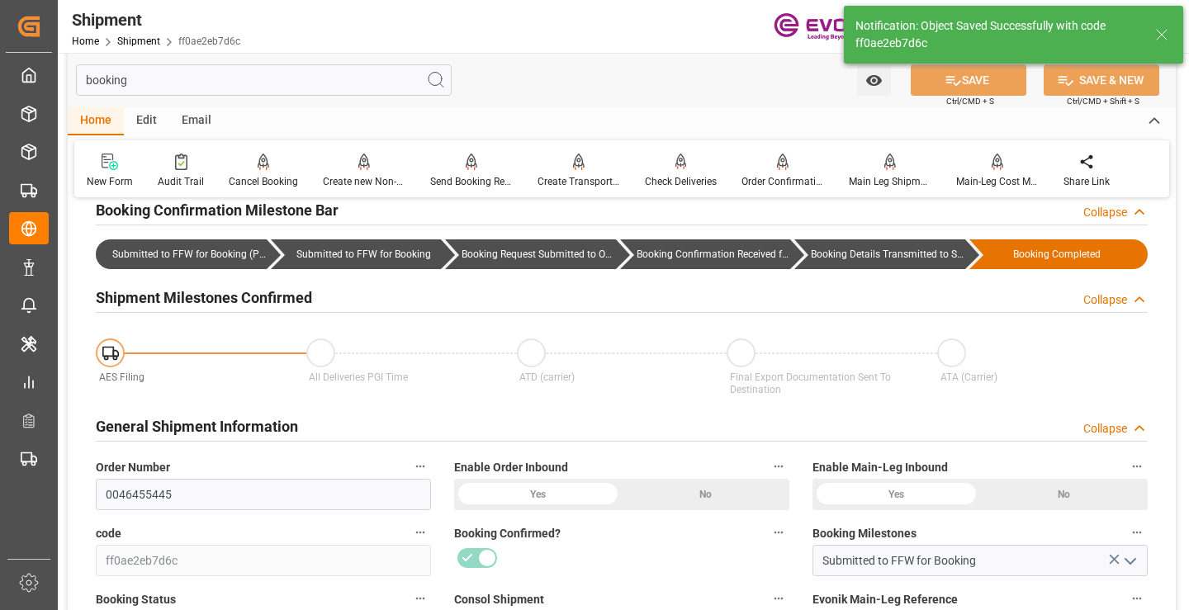
type input "Booking Details Transmitted to SAP"
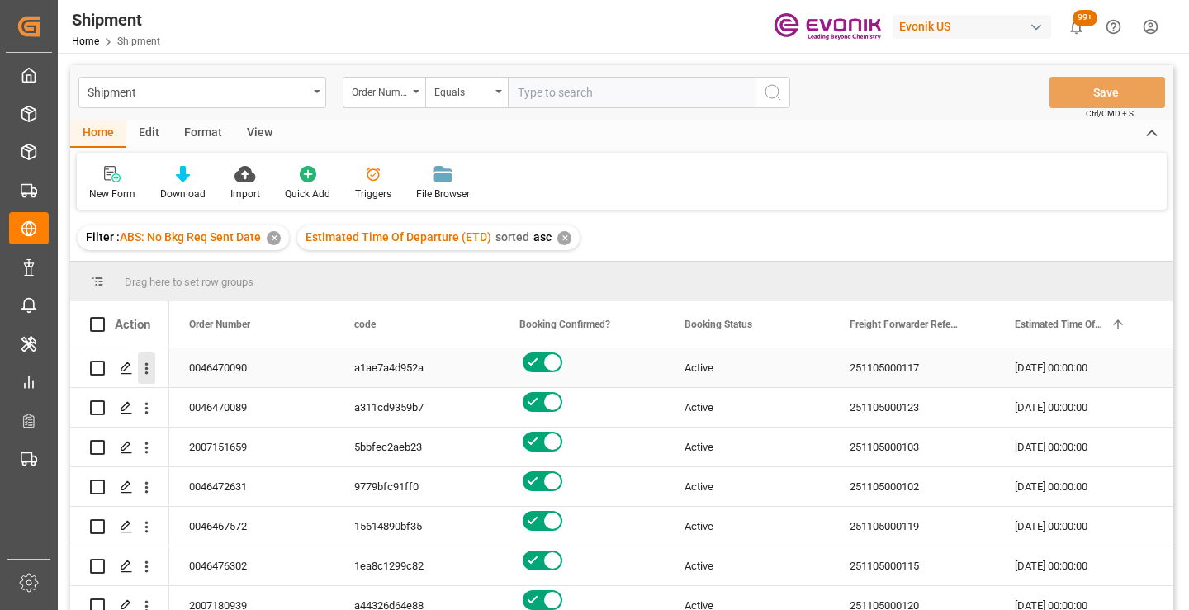
click at [148, 365] on icon "open menu" at bounding box center [146, 369] width 3 height 12
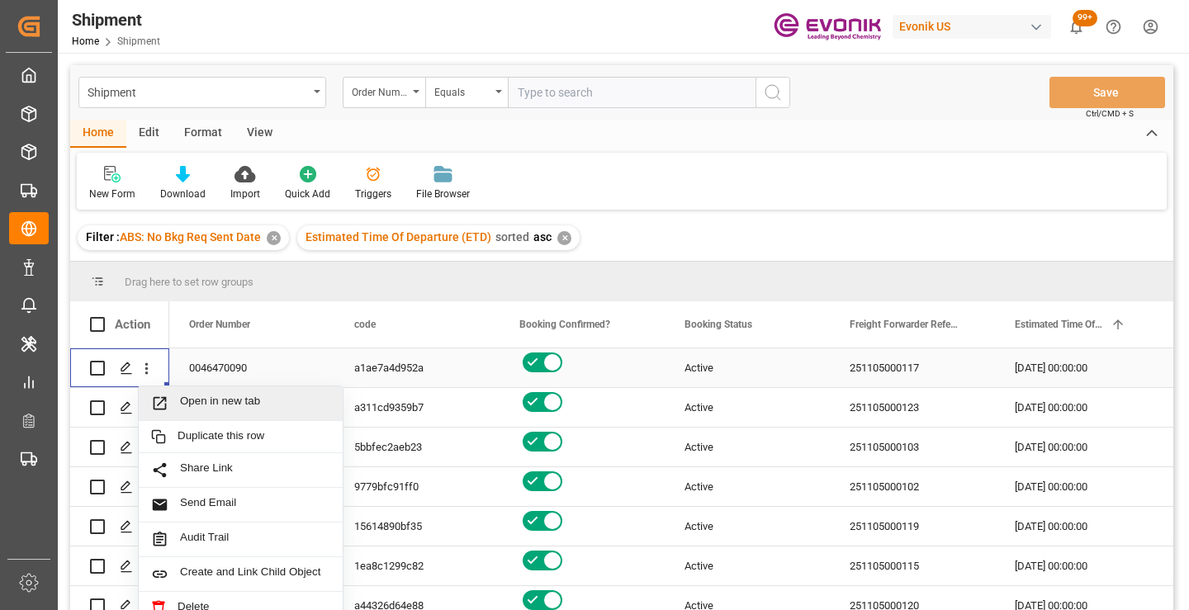
click at [218, 405] on span "Open in new tab" at bounding box center [255, 403] width 150 height 17
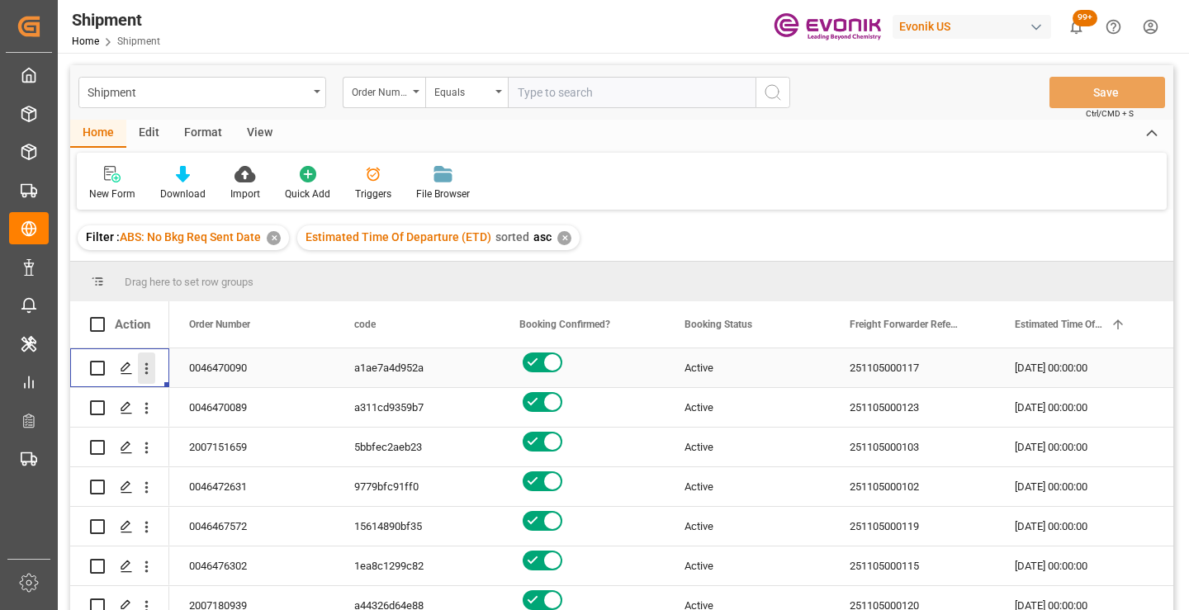
click at [147, 368] on icon "open menu" at bounding box center [146, 369] width 3 height 12
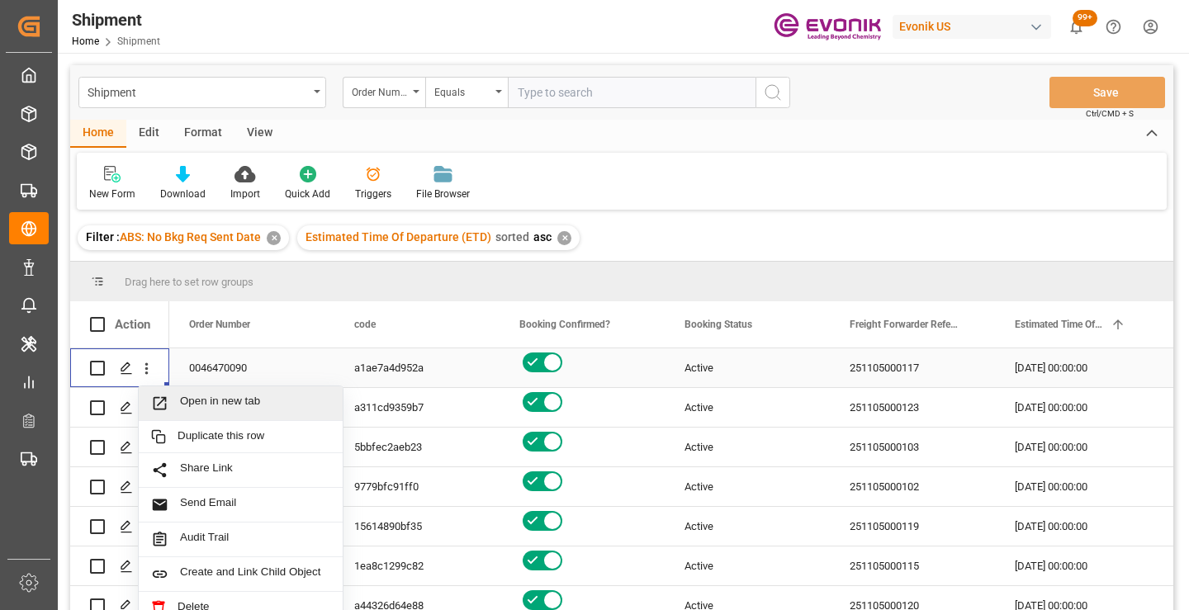
click at [253, 396] on span "Open in new tab" at bounding box center [255, 403] width 150 height 17
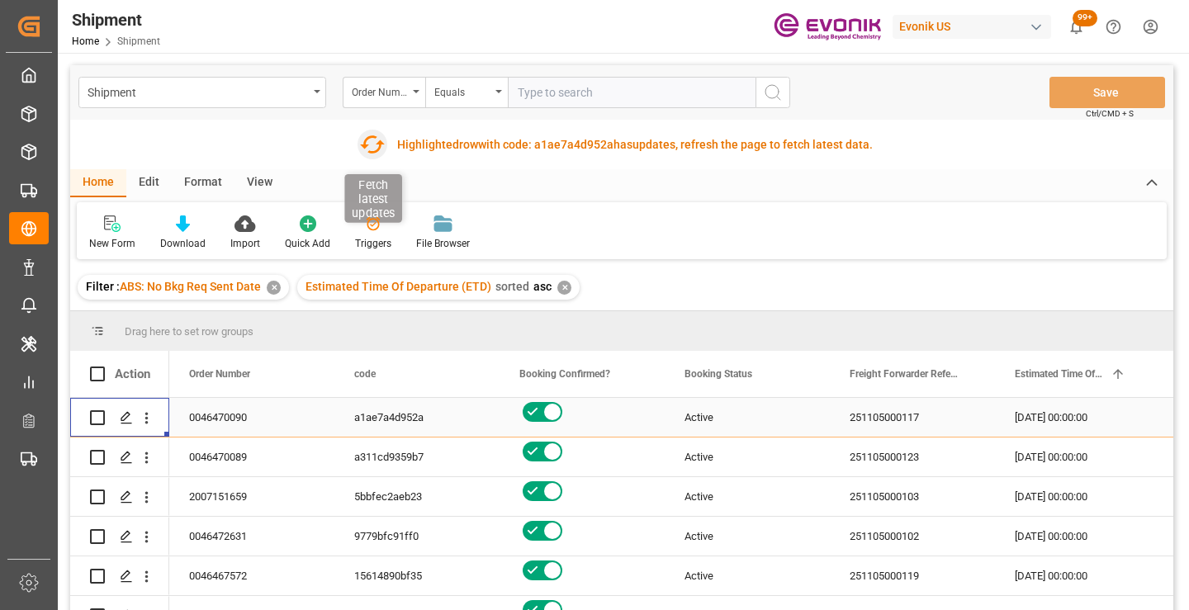
click at [372, 148] on icon "button" at bounding box center [372, 144] width 26 height 26
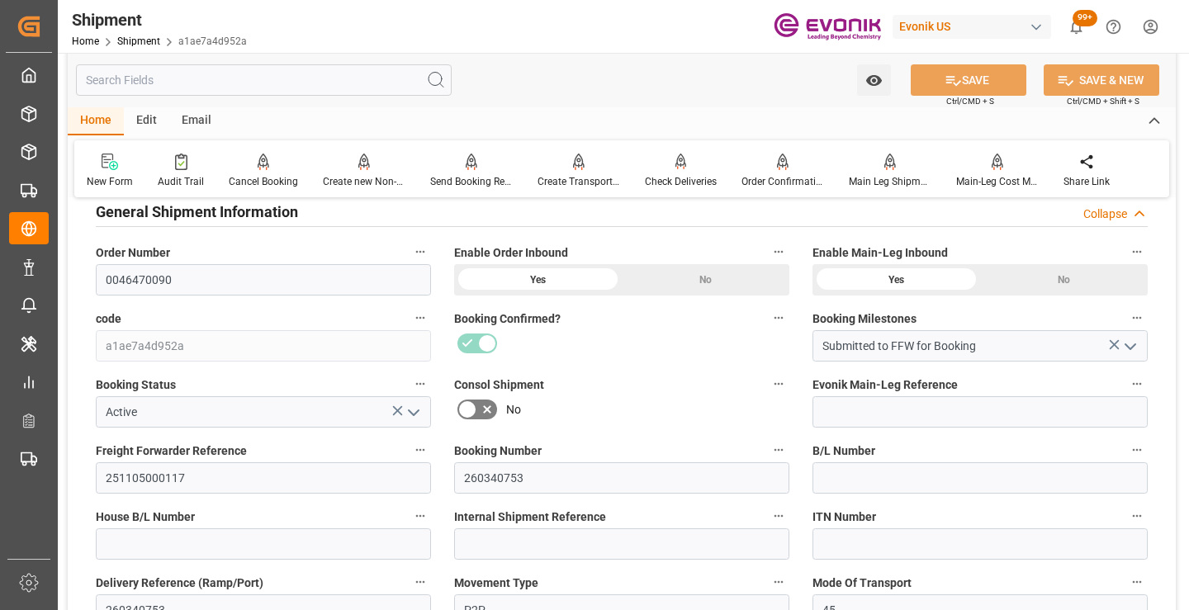
scroll to position [330, 0]
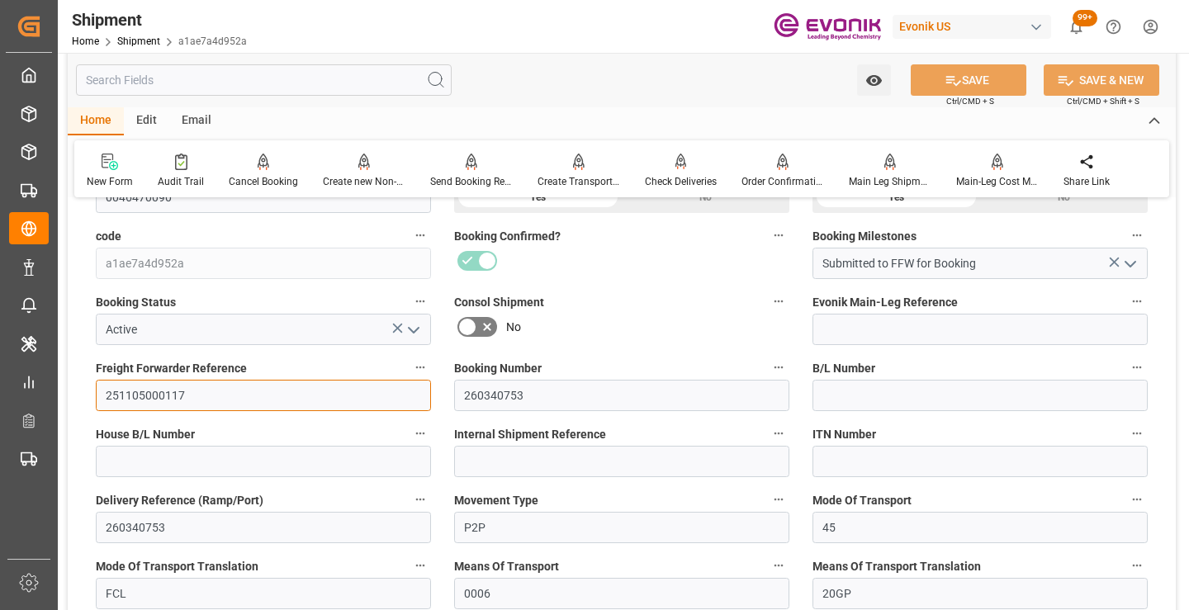
click at [168, 391] on input "251105000117" at bounding box center [263, 395] width 335 height 31
paste input "26"
type input "251105000126"
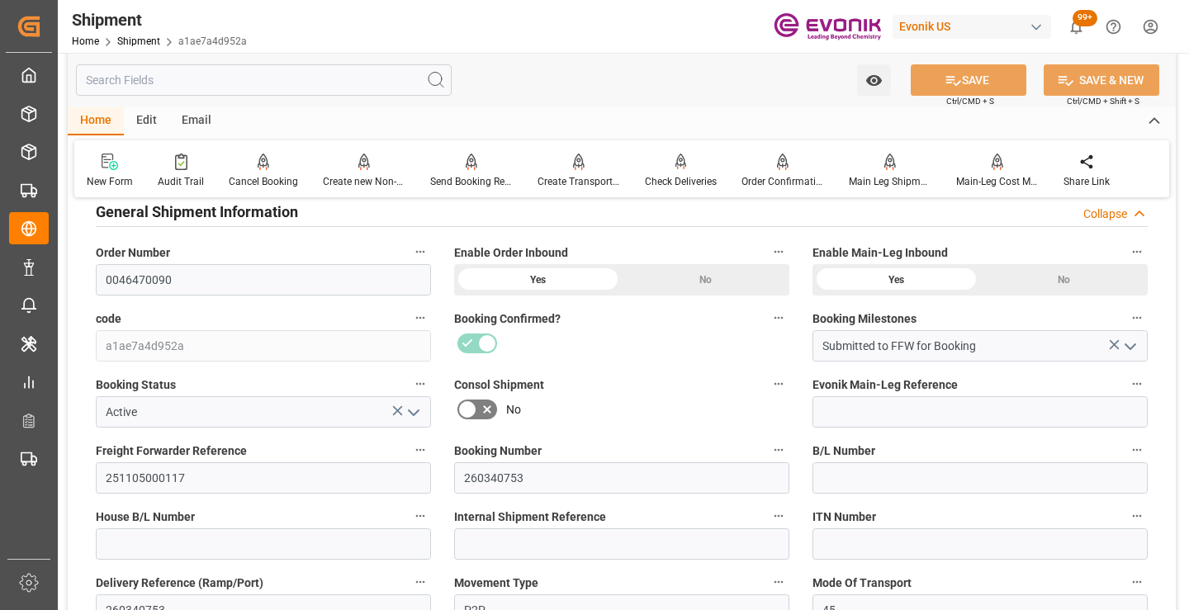
scroll to position [330, 0]
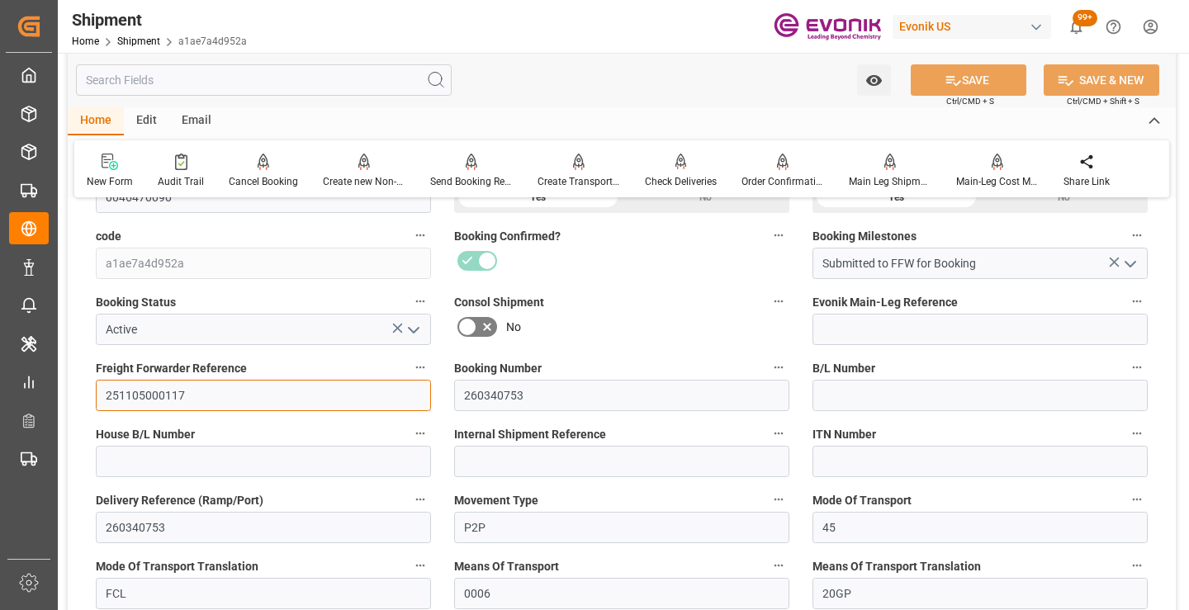
click at [162, 395] on input "251105000117" at bounding box center [263, 395] width 335 height 31
click at [348, 82] on input "text" at bounding box center [264, 79] width 376 height 31
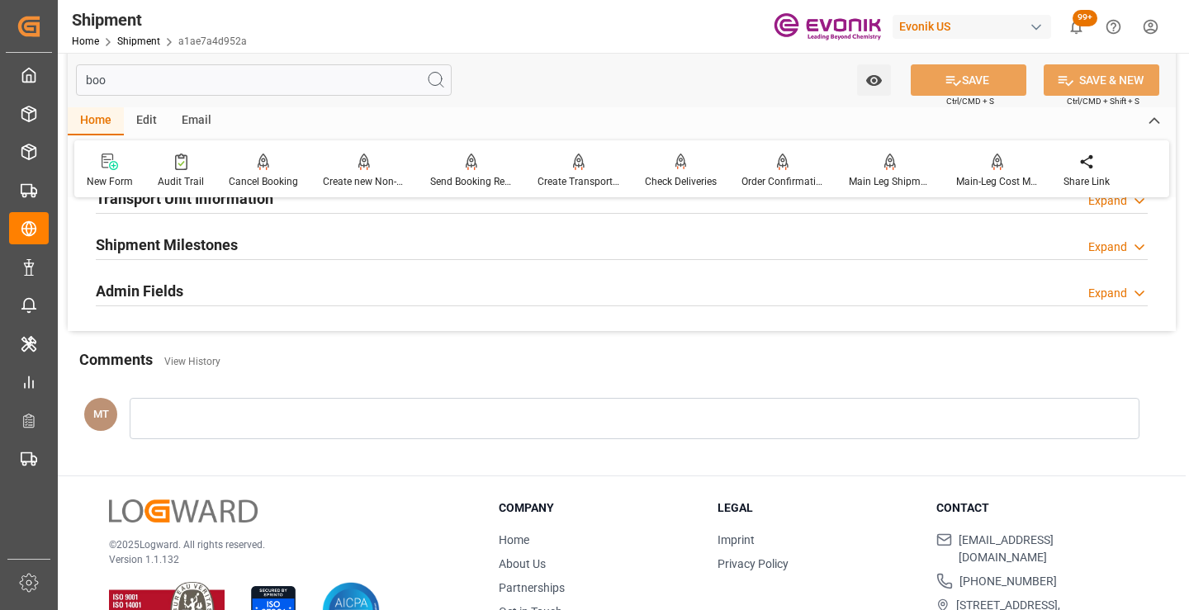
scroll to position [116, 0]
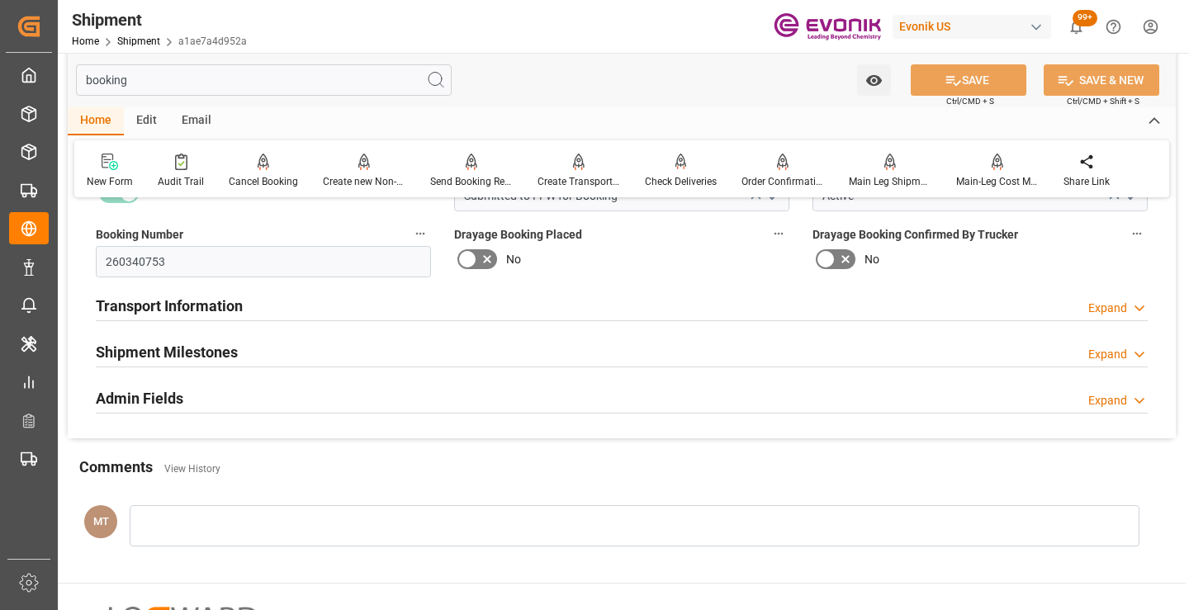
type input "booking"
click at [279, 331] on div "Shipment Milestones Expand" at bounding box center [621, 352] width 1075 height 46
click at [198, 349] on h2 "Shipment Milestones" at bounding box center [167, 352] width 142 height 22
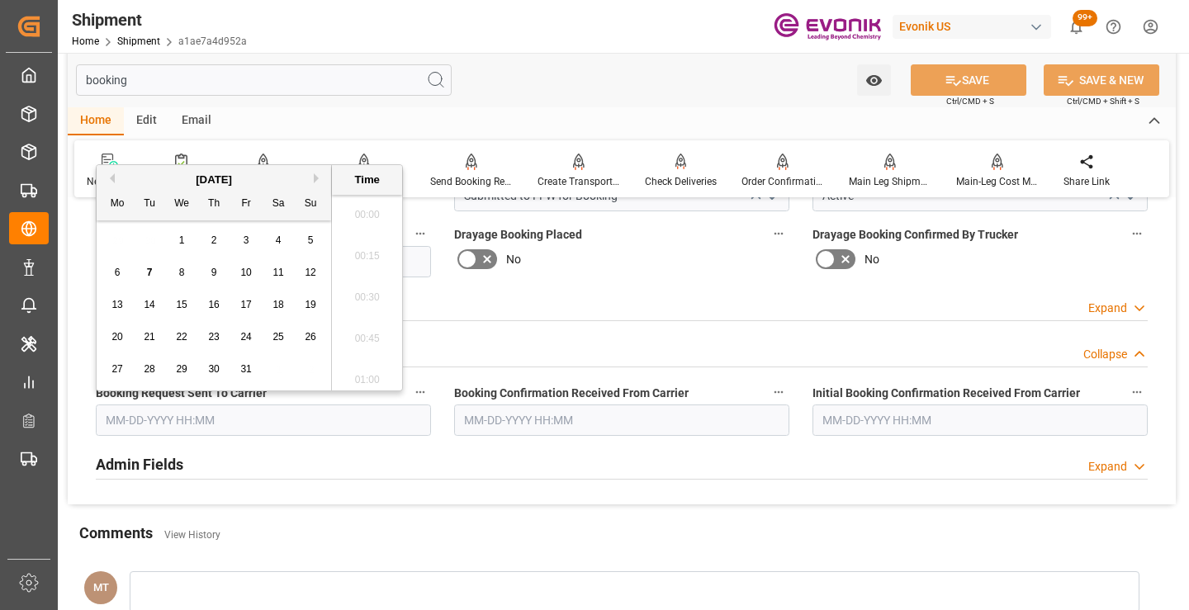
click at [202, 418] on input "text" at bounding box center [263, 420] width 335 height 31
click at [149, 271] on span "7" at bounding box center [150, 273] width 6 height 12
type input "10-07-2025 00:00"
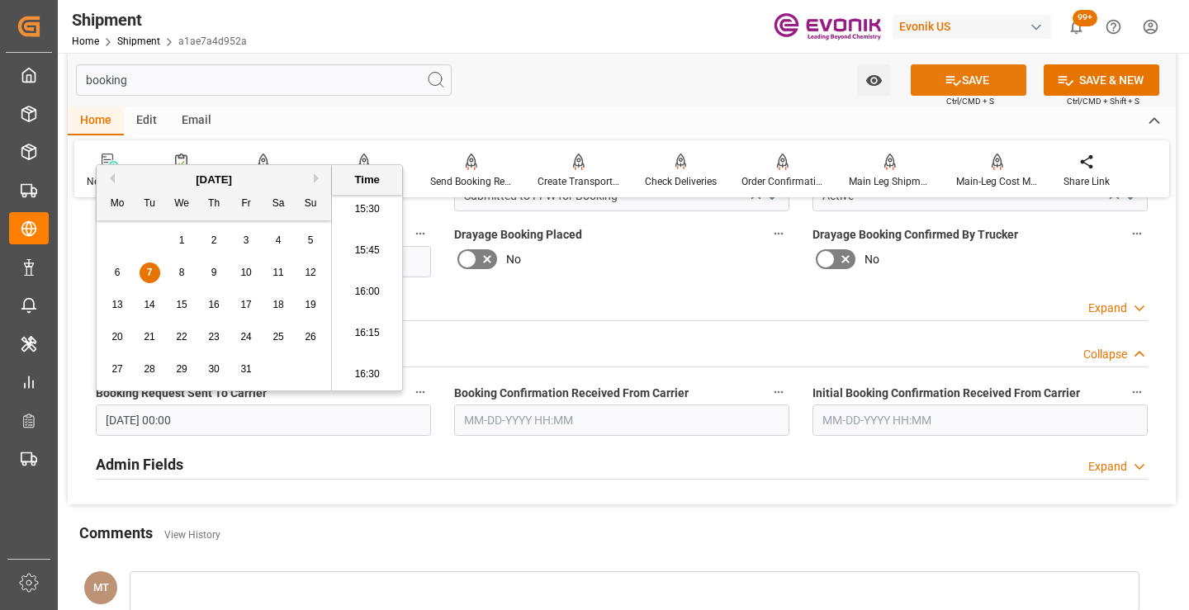
click at [986, 71] on button "SAVE" at bounding box center [969, 79] width 116 height 31
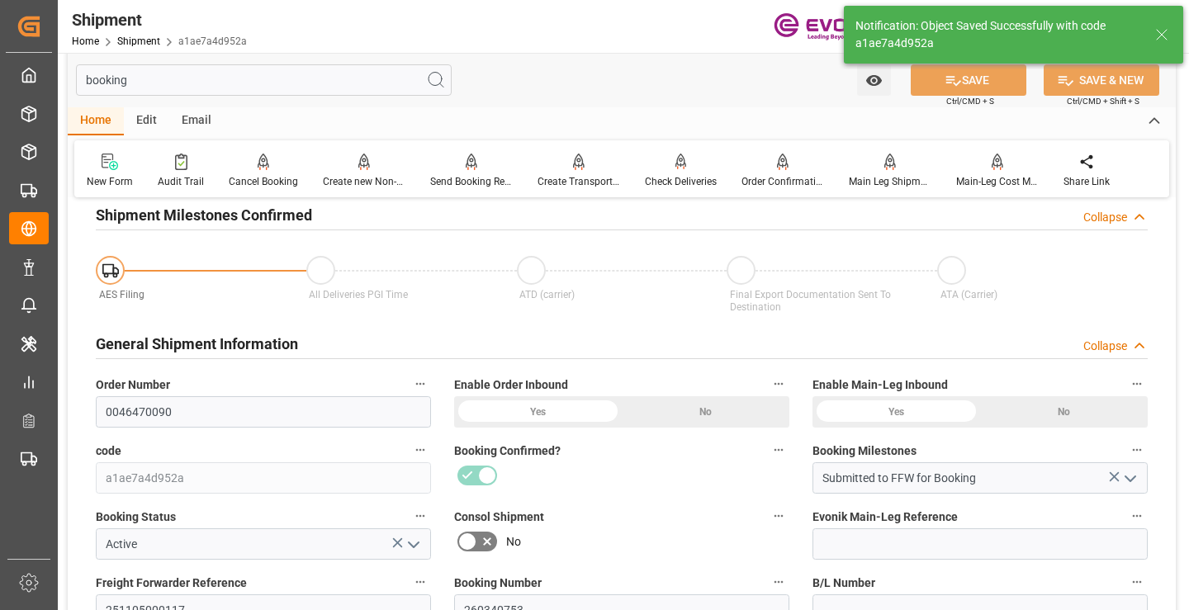
type input "Booking Request Submitted to Ocean Carrier"
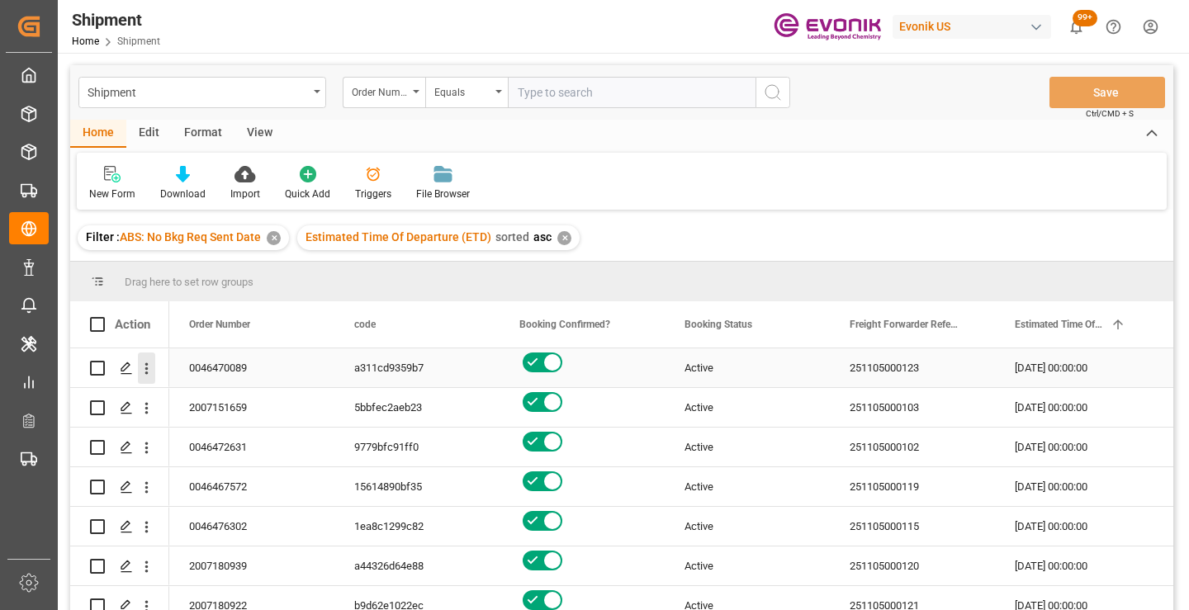
click at [145, 371] on icon "open menu" at bounding box center [146, 368] width 17 height 17
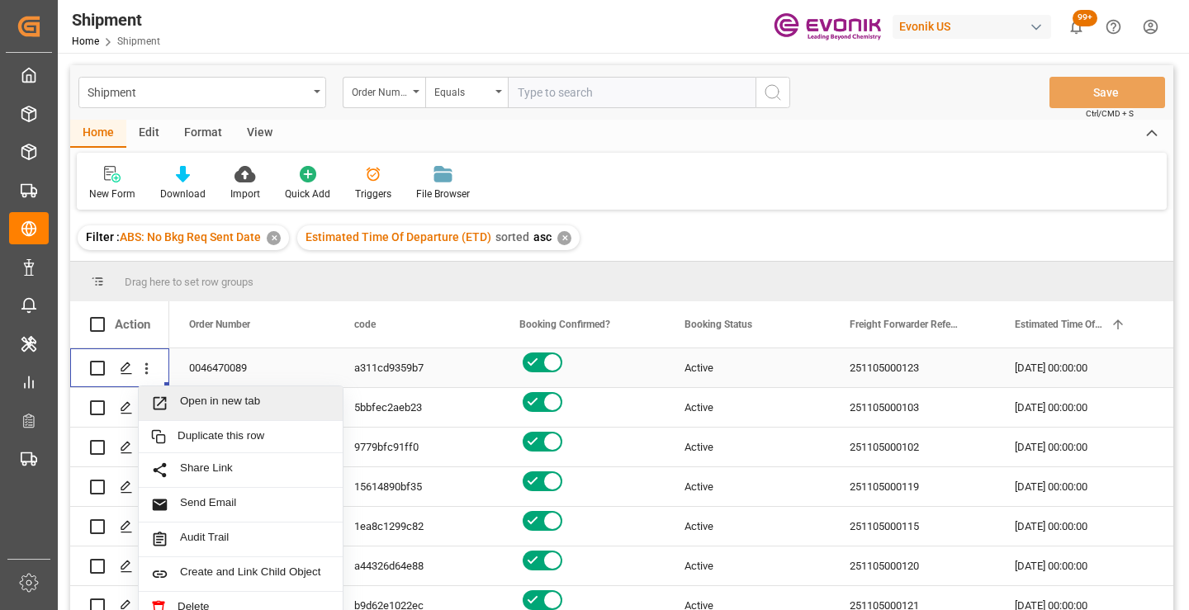
click at [214, 405] on span "Open in new tab" at bounding box center [255, 403] width 150 height 17
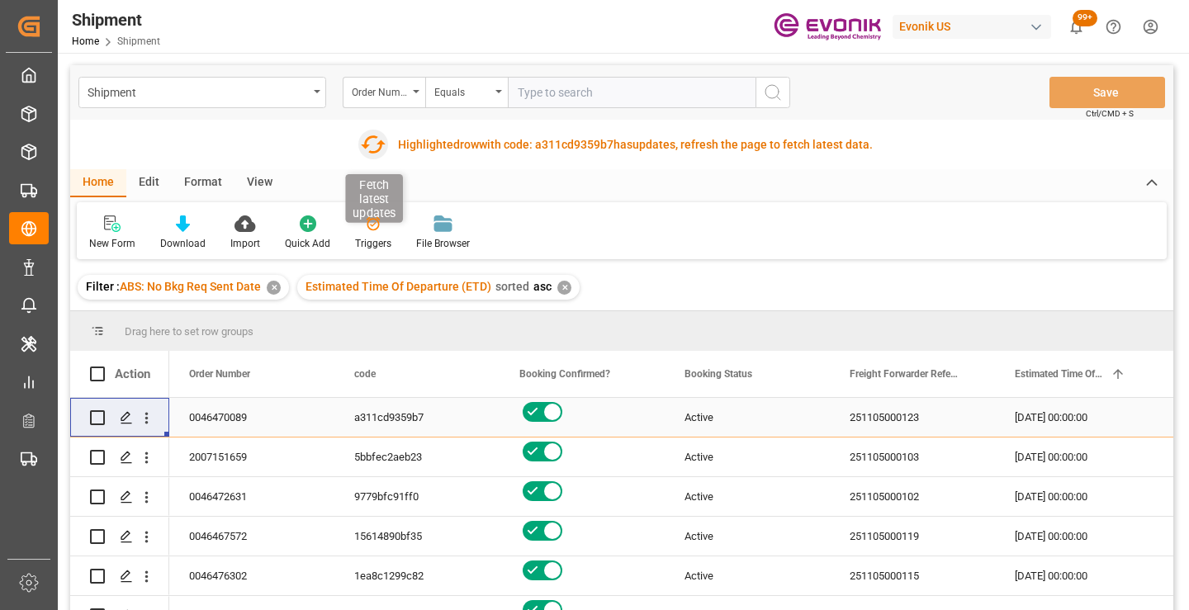
click at [367, 140] on icon "button" at bounding box center [372, 144] width 26 height 26
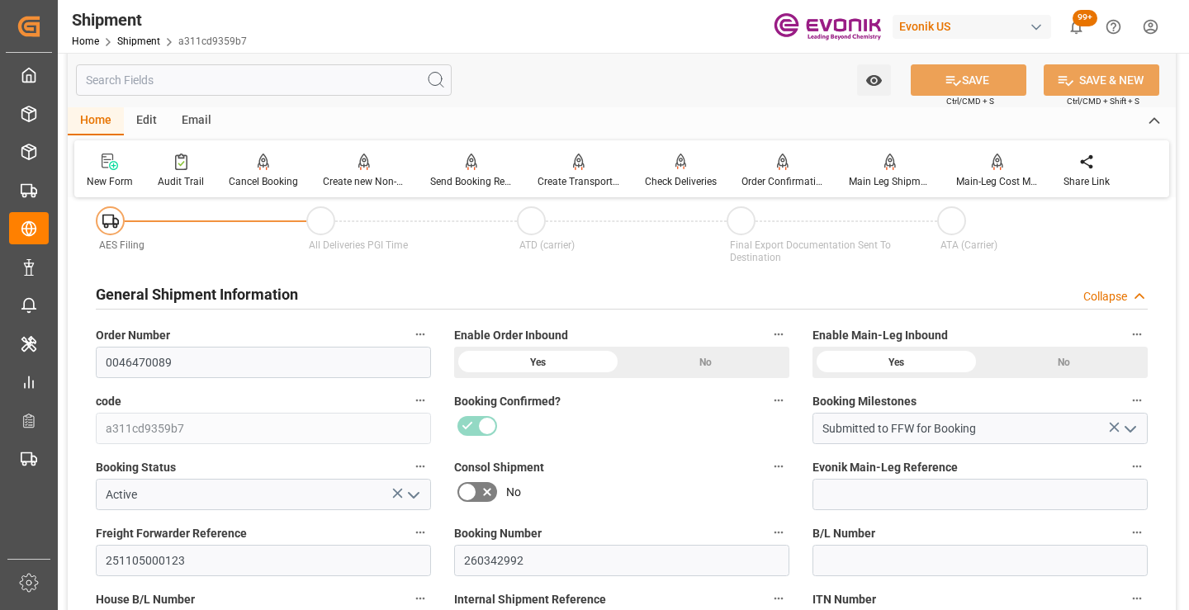
scroll to position [248, 0]
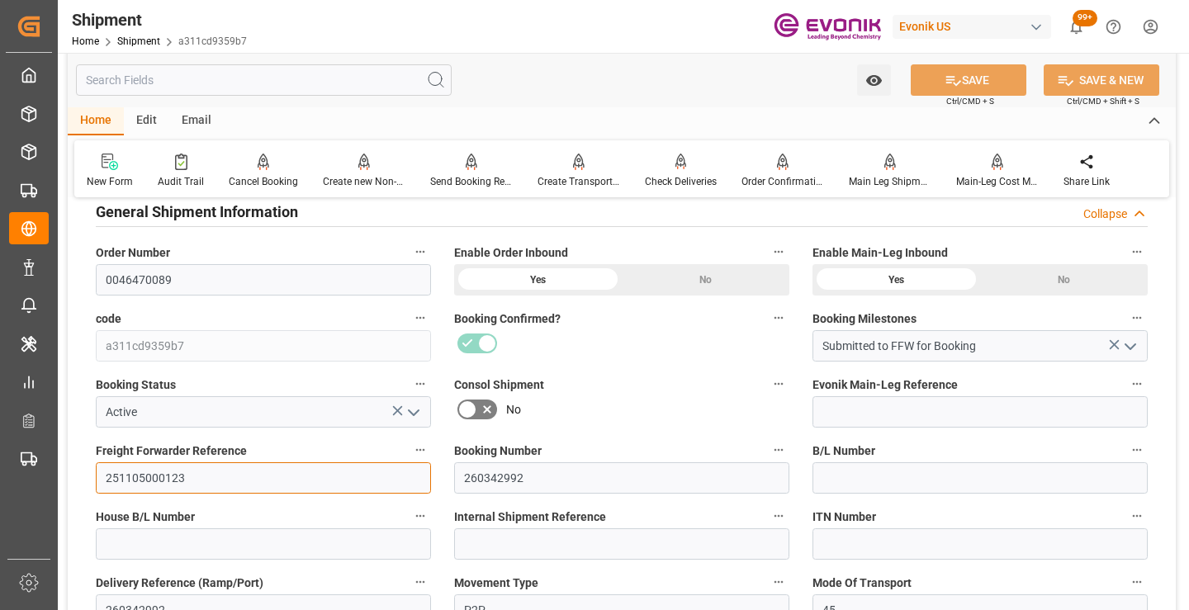
click at [154, 479] on input "251105000123" at bounding box center [263, 477] width 335 height 31
click at [313, 91] on input "text" at bounding box center [264, 79] width 376 height 31
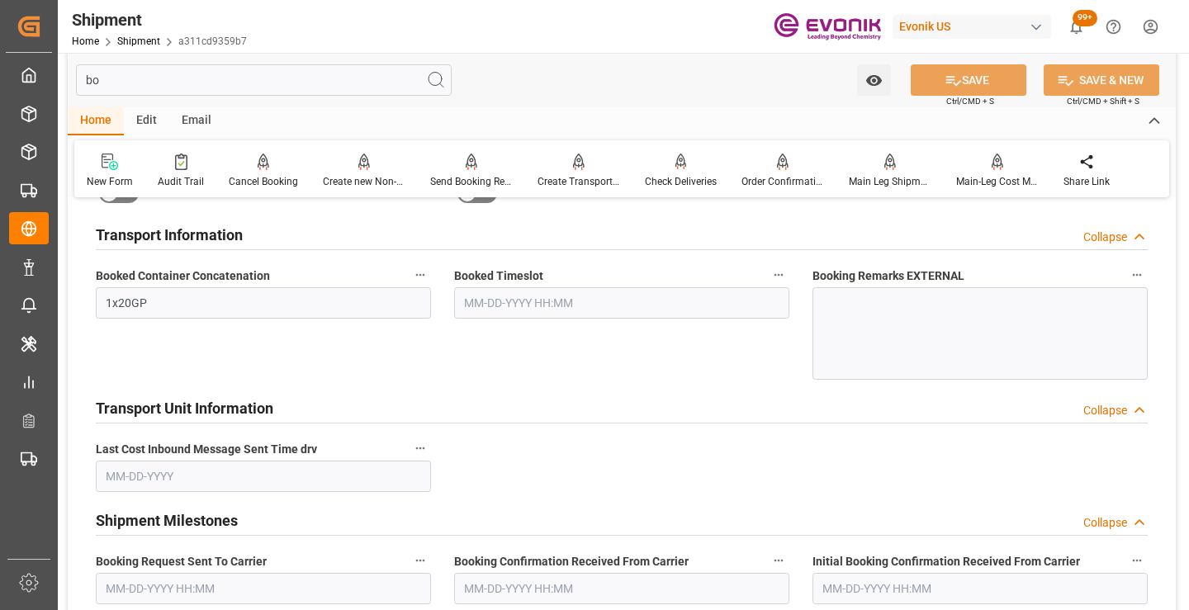
scroll to position [33, 0]
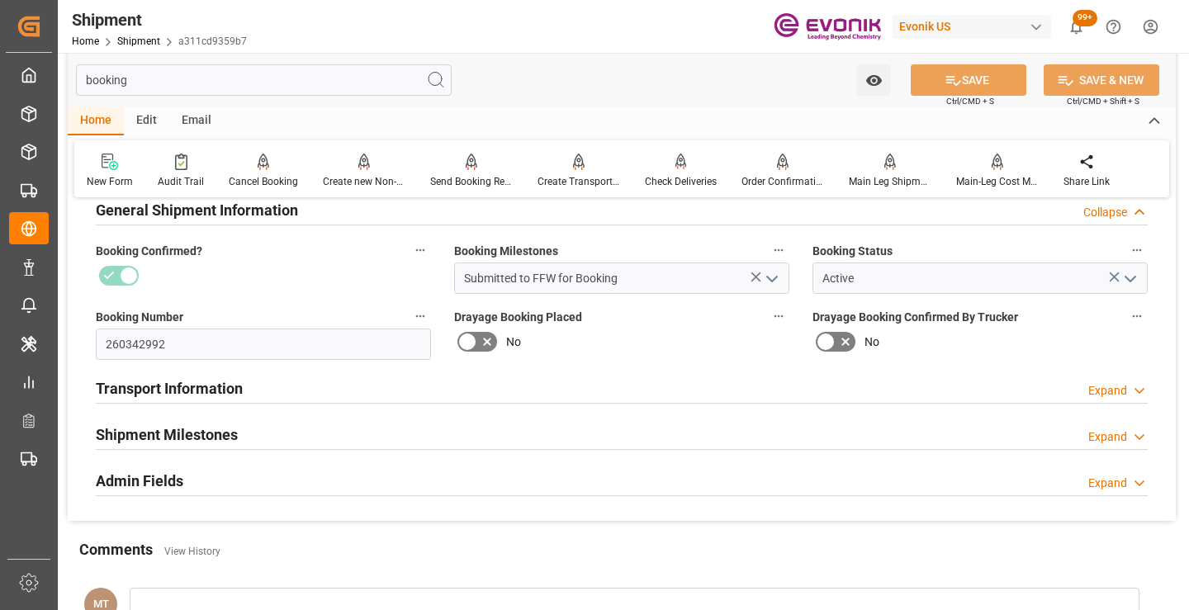
type input "booking"
click at [244, 419] on div "Shipment Milestones Expand" at bounding box center [622, 433] width 1052 height 31
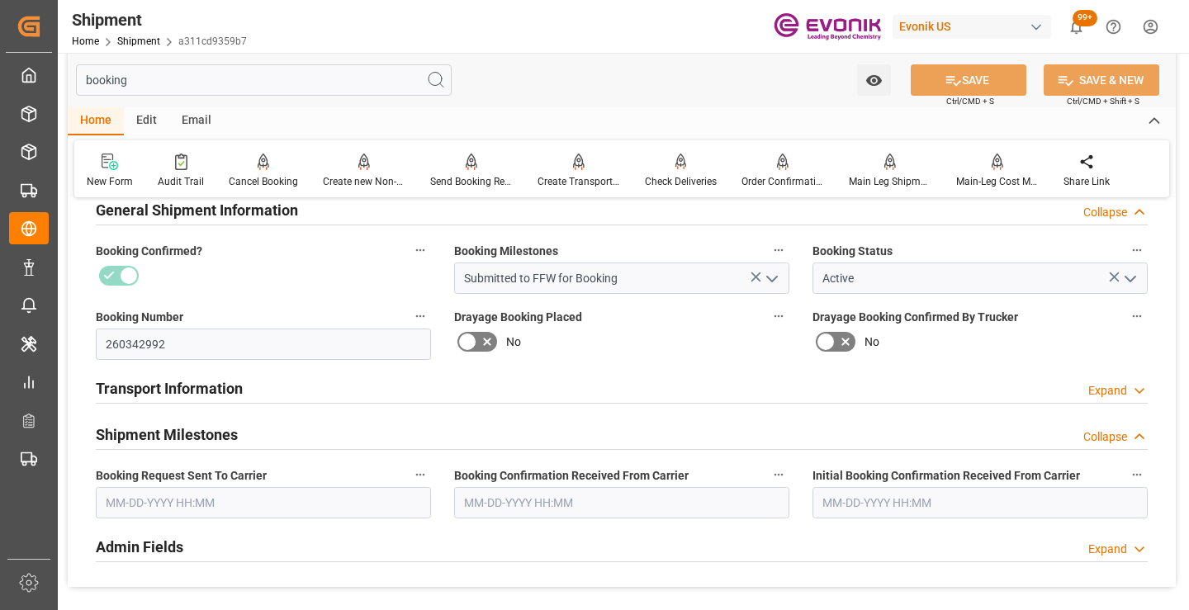
click at [215, 507] on input "text" at bounding box center [263, 502] width 335 height 31
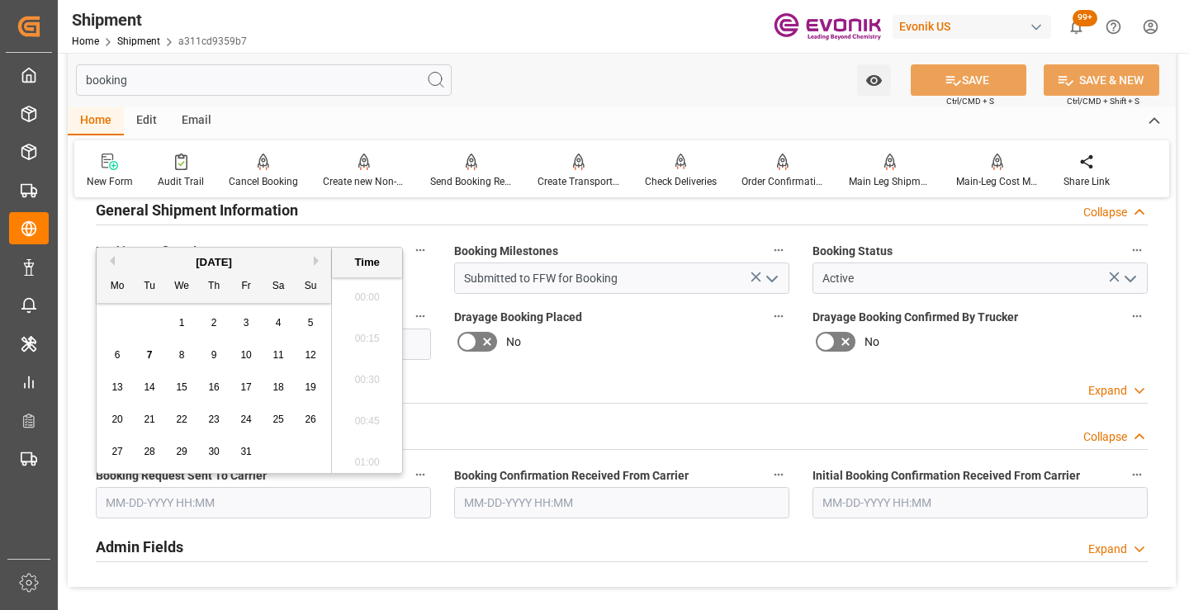
scroll to position [2565, 0]
click at [151, 358] on span "7" at bounding box center [150, 355] width 6 height 12
type input "10-07-2025 00:00"
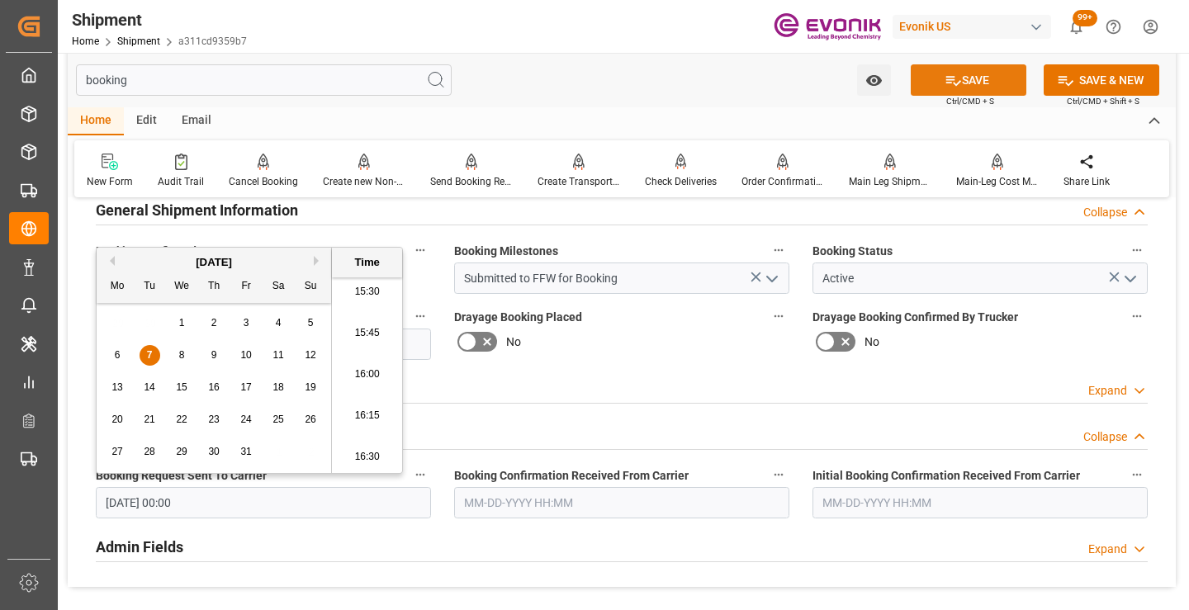
click at [949, 72] on icon at bounding box center [952, 80] width 17 height 17
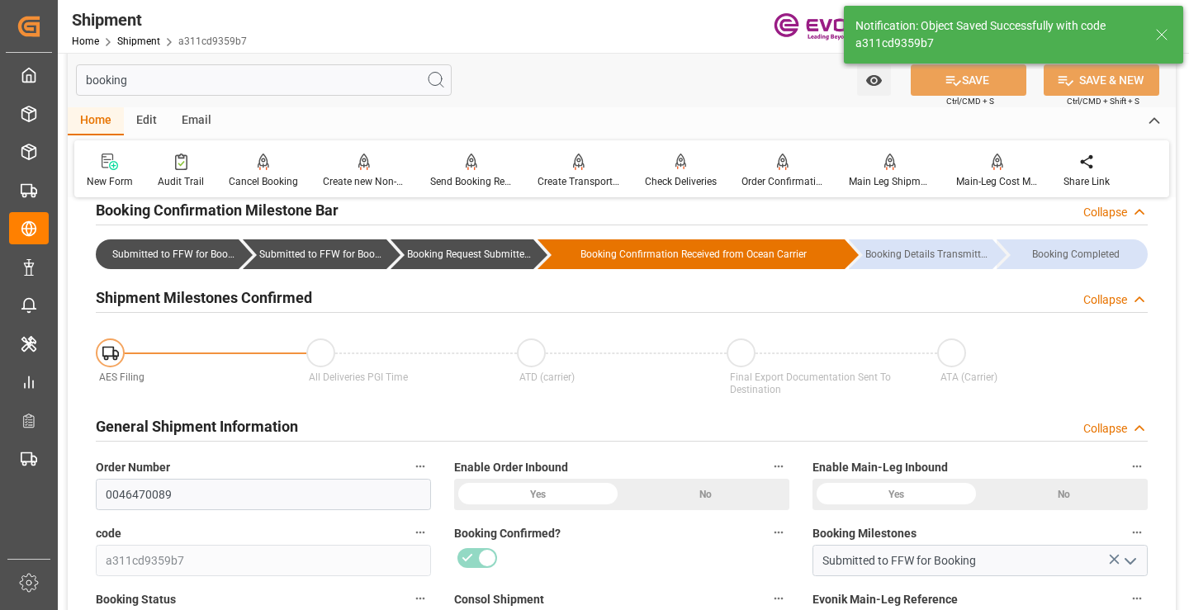
type input "Booking Request Submitted to Ocean Carrier"
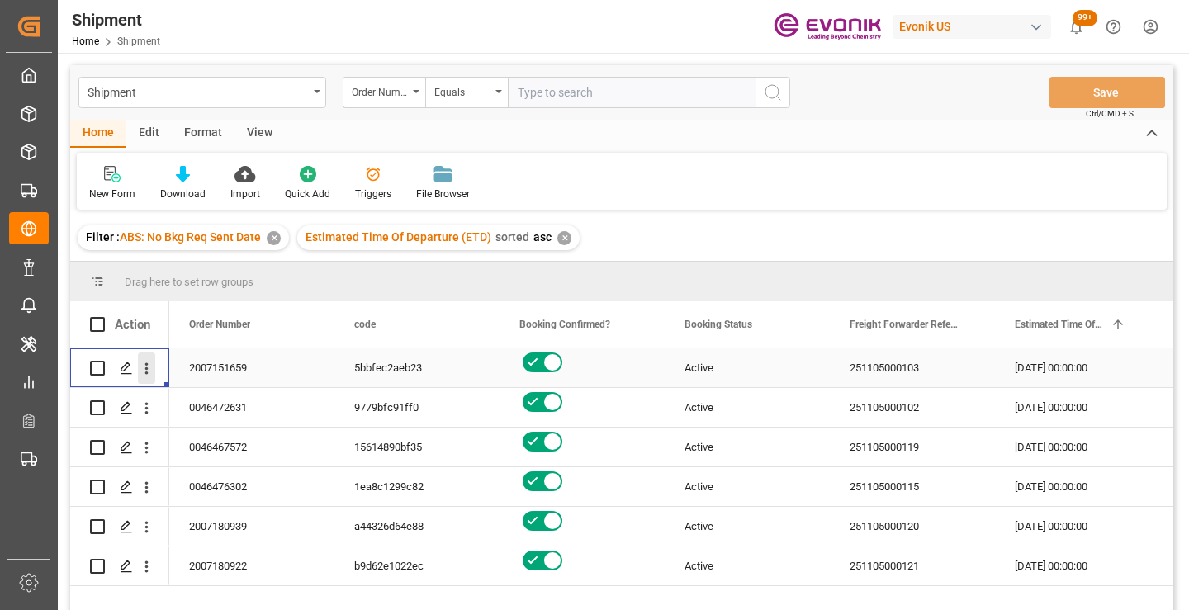
click at [146, 369] on icon "open menu" at bounding box center [146, 369] width 3 height 12
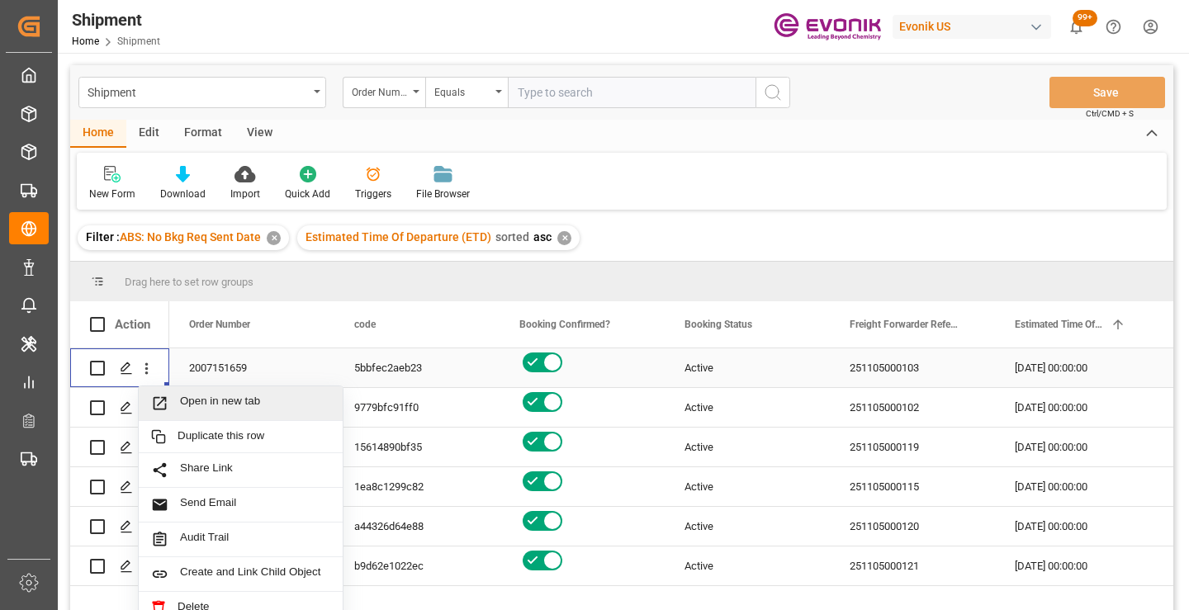
click at [211, 401] on span "Open in new tab" at bounding box center [255, 403] width 150 height 17
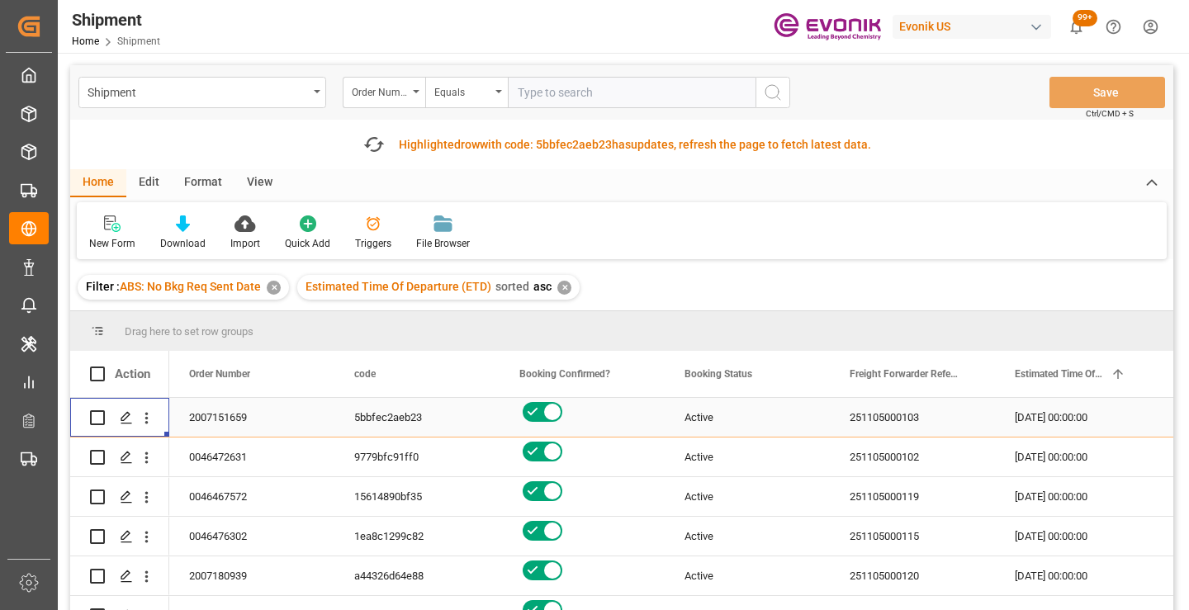
click at [378, 156] on div "Fetch latest updates Highlighted row with code: 5bbfec2aeb23 5bbfec2aeb23 has u…" at bounding box center [617, 144] width 523 height 33
click at [375, 144] on icon "button" at bounding box center [374, 144] width 26 height 26
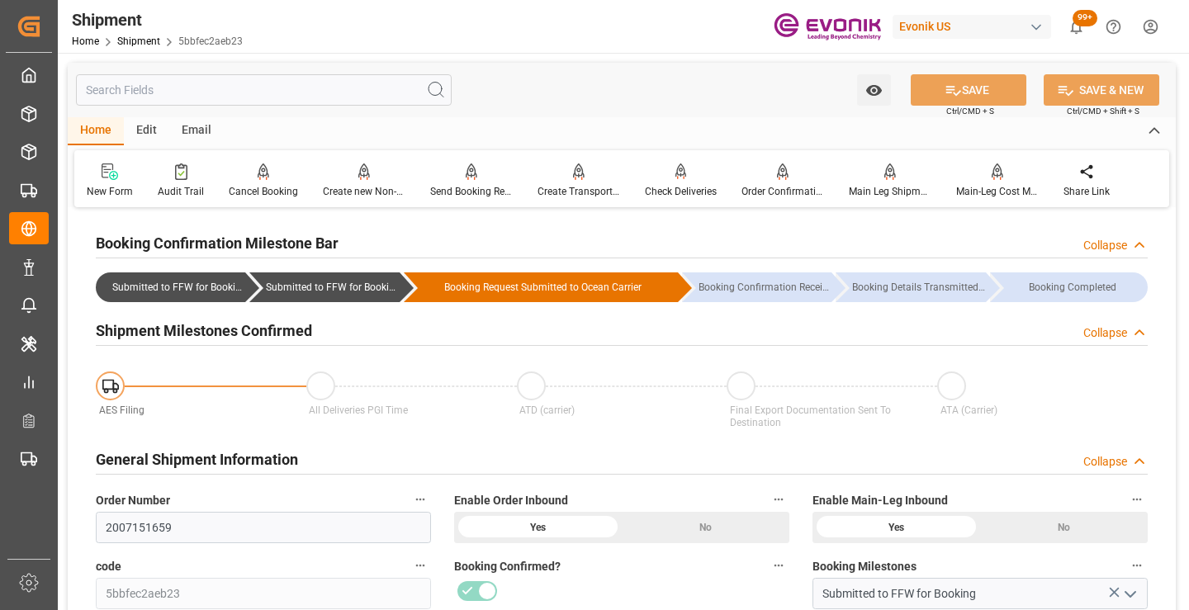
scroll to position [248, 0]
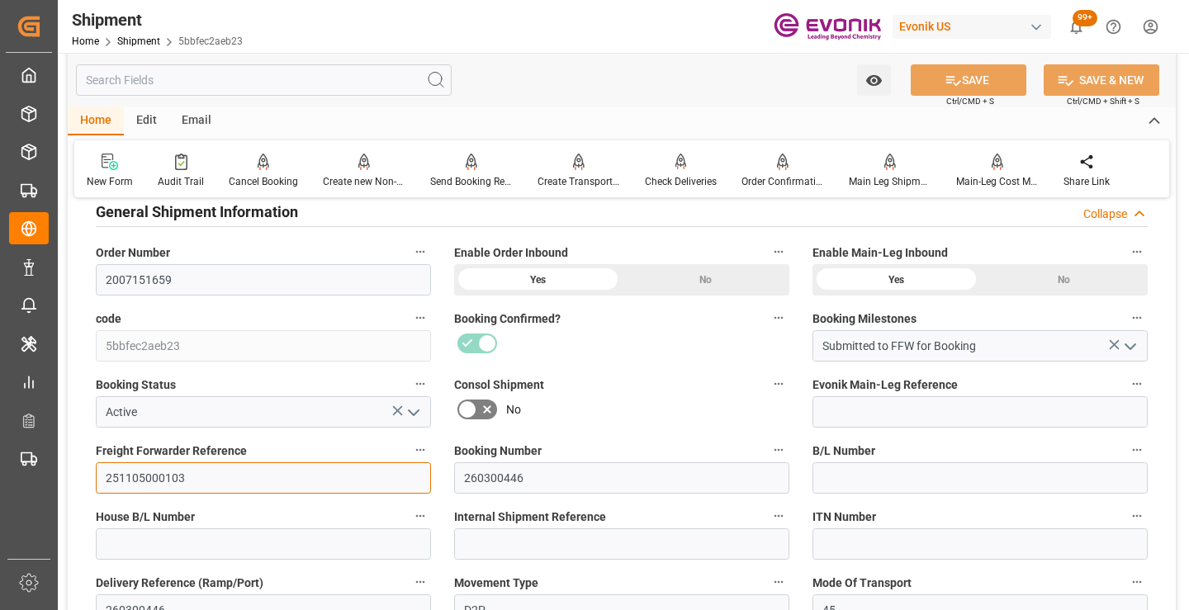
click at [163, 481] on input "251105000103" at bounding box center [263, 477] width 335 height 31
click at [334, 77] on input "text" at bounding box center [264, 79] width 376 height 31
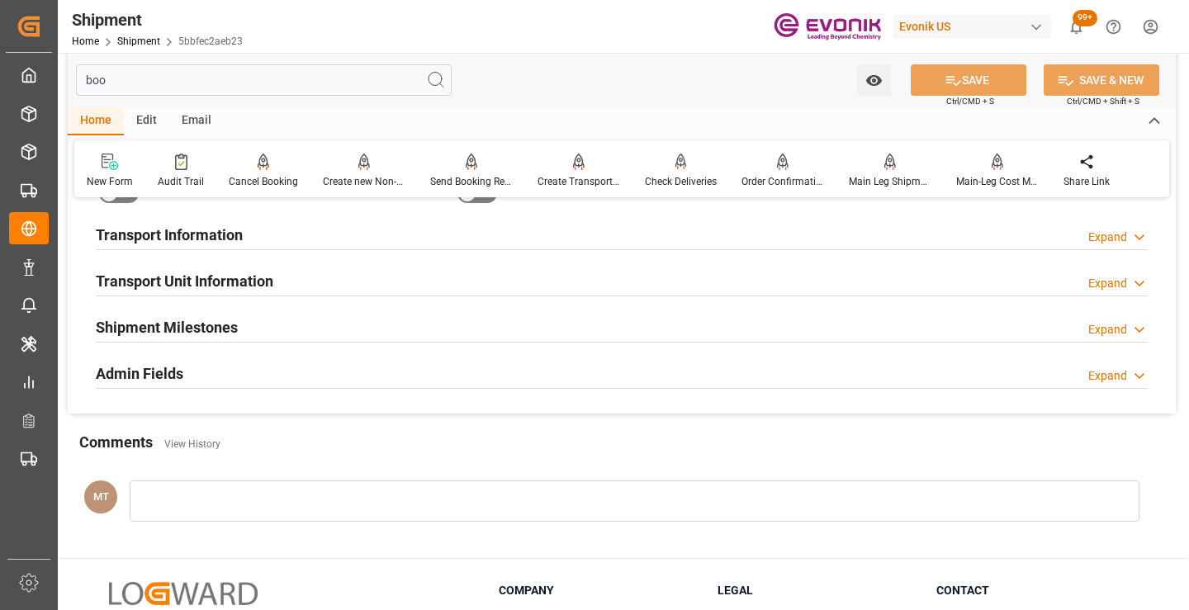
scroll to position [33, 0]
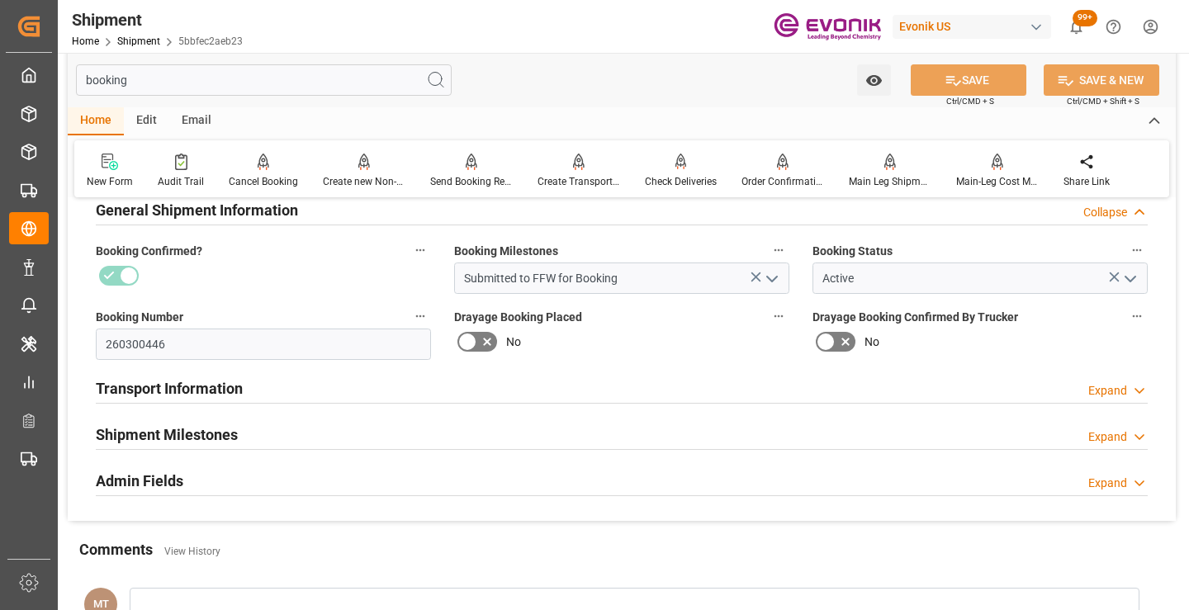
type input "booking"
click at [258, 449] on div at bounding box center [622, 449] width 1052 height 1
click at [253, 433] on div "Shipment Milestones Expand" at bounding box center [622, 433] width 1052 height 31
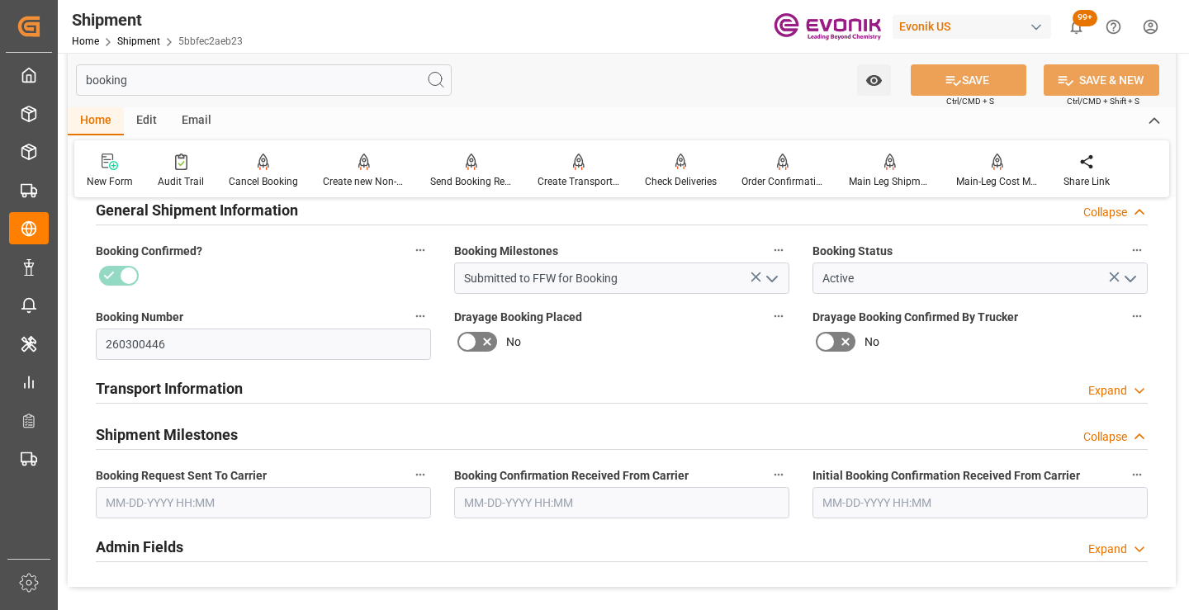
click at [192, 515] on input "text" at bounding box center [263, 502] width 335 height 31
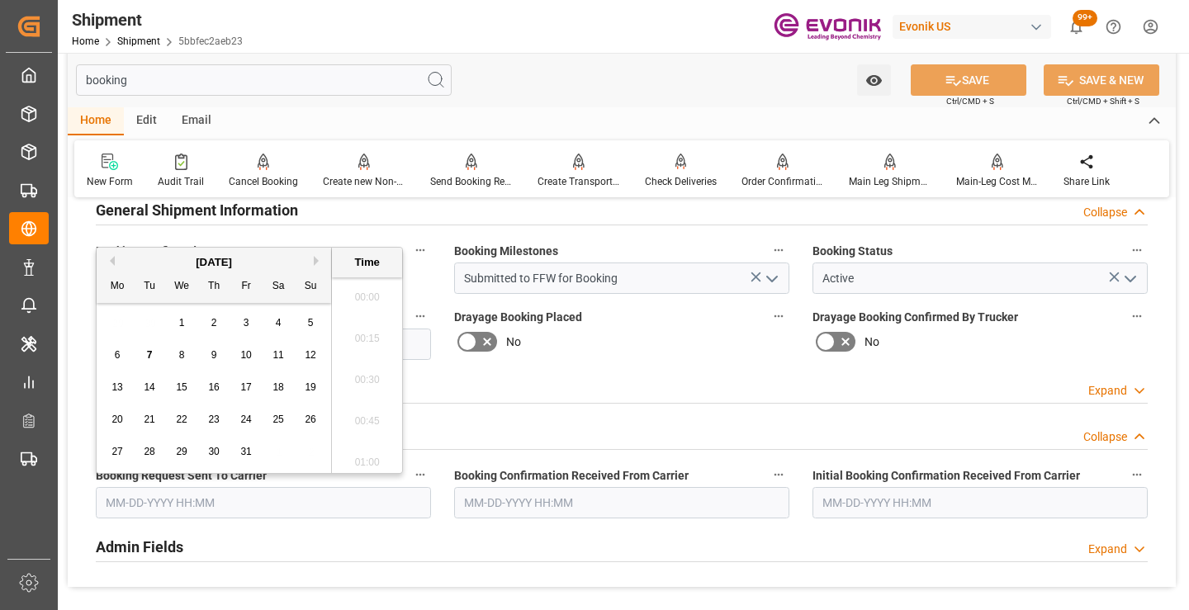
scroll to position [2565, 0]
click at [119, 356] on span "6" at bounding box center [118, 355] width 6 height 12
type input "10-06-2025 00:00"
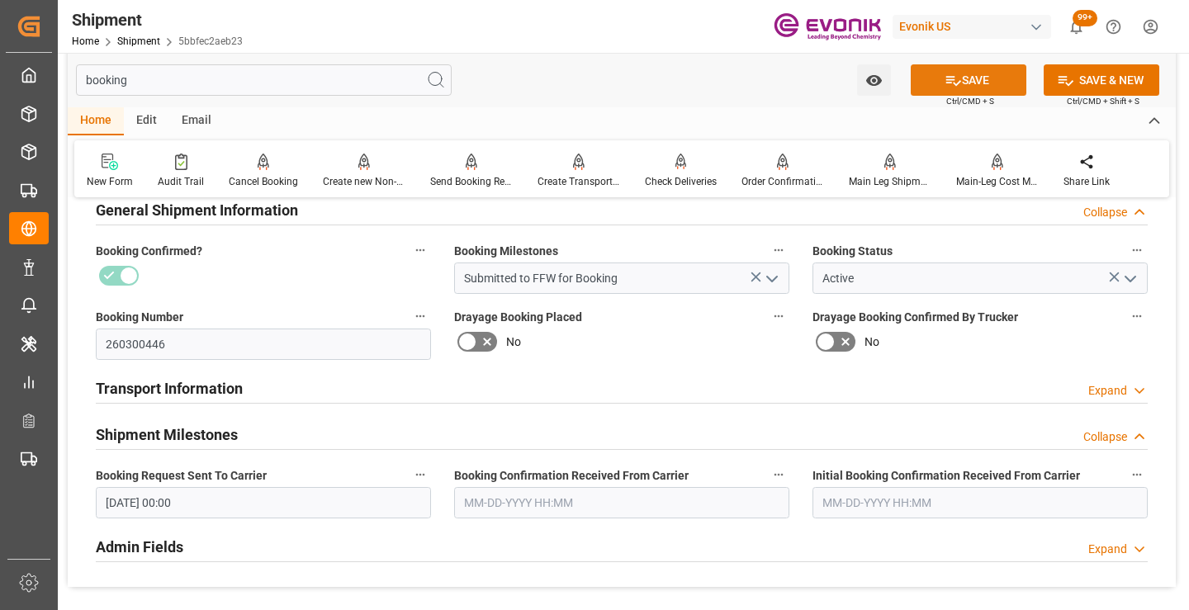
click at [936, 77] on button "SAVE" at bounding box center [969, 79] width 116 height 31
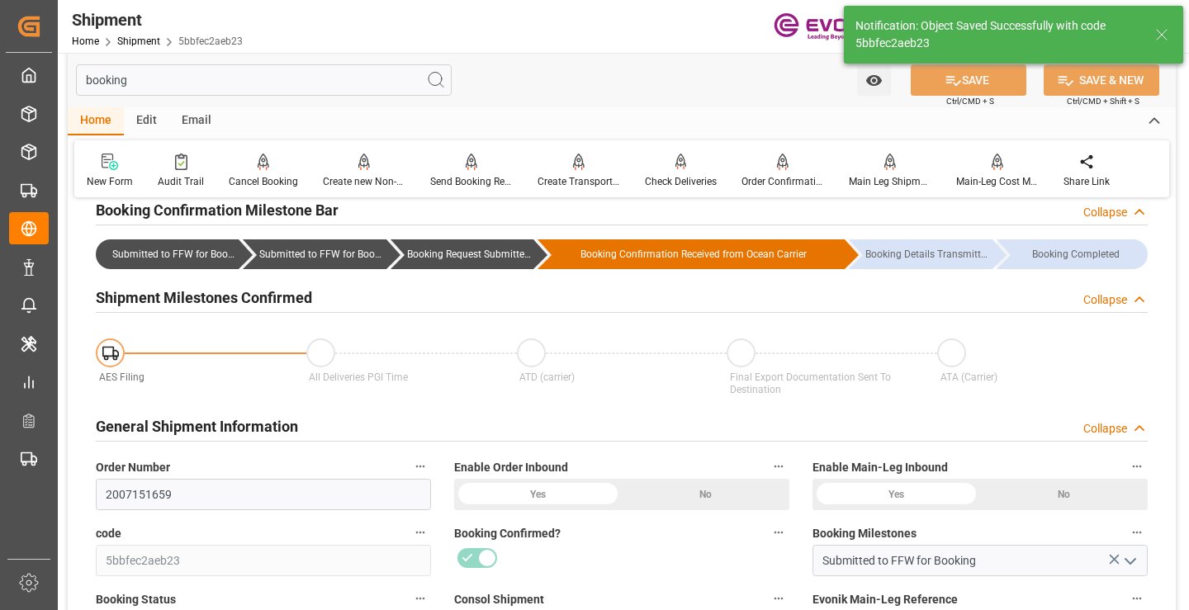
type input "Booking Request Submitted to Ocean Carrier"
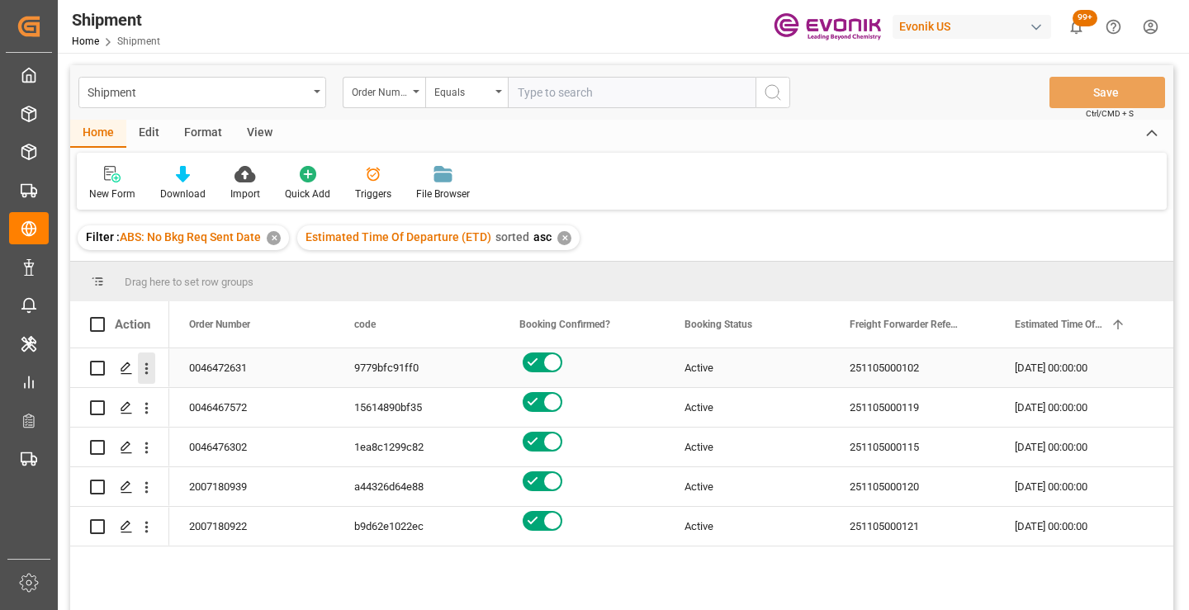
click at [142, 371] on icon "open menu" at bounding box center [146, 368] width 17 height 17
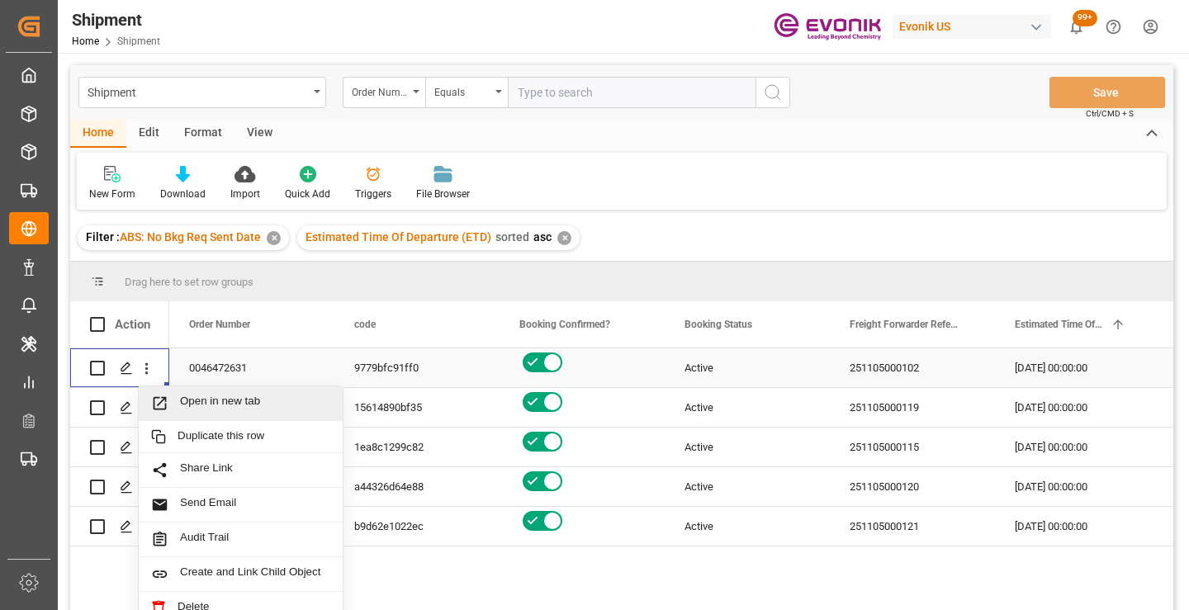
click at [267, 402] on span "Open in new tab" at bounding box center [255, 403] width 150 height 17
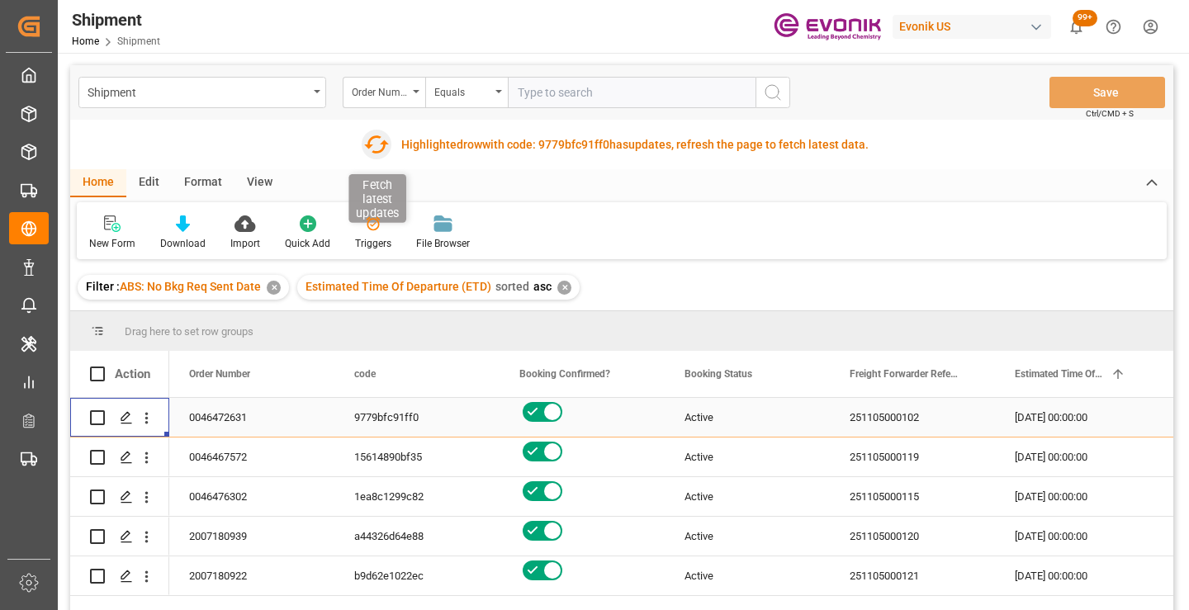
click at [373, 144] on icon "button" at bounding box center [376, 144] width 26 height 26
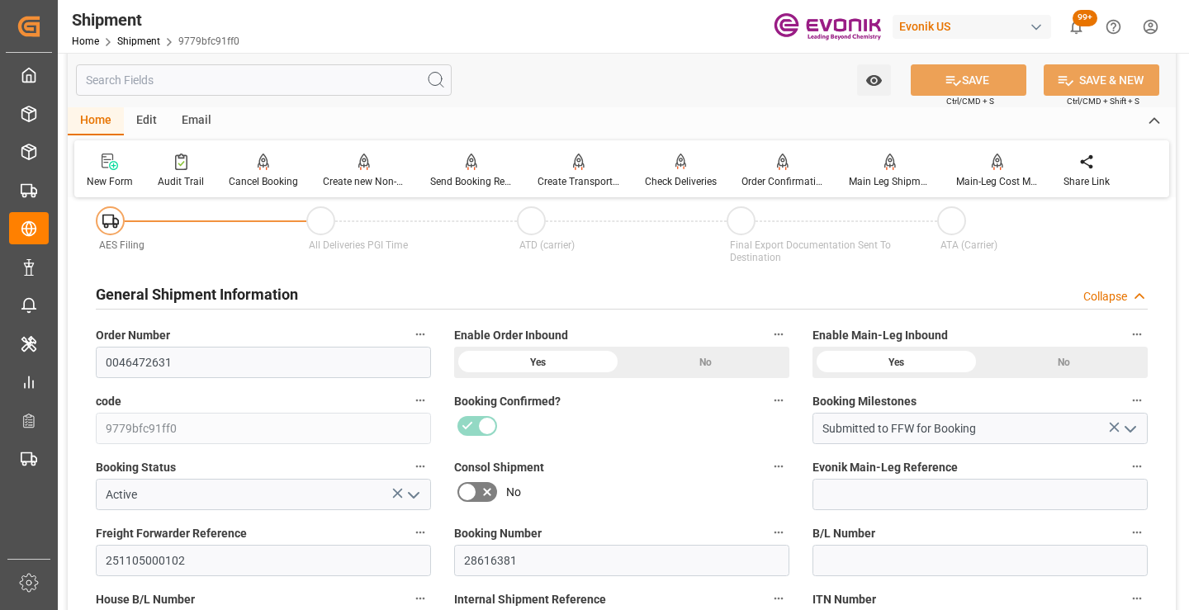
scroll to position [248, 0]
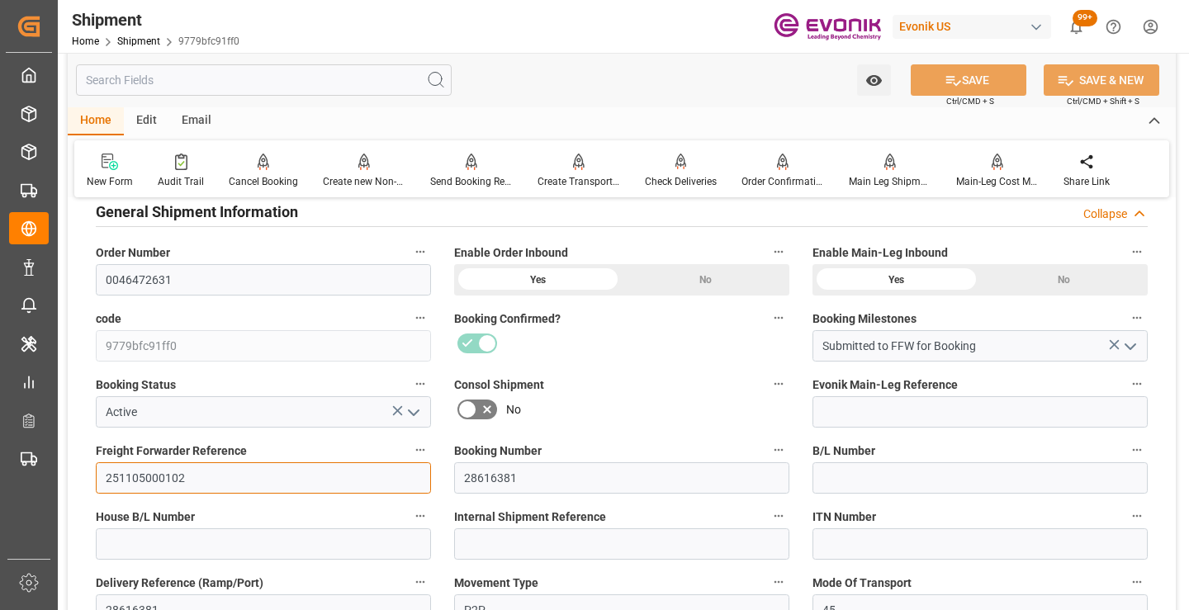
click at [168, 473] on input "251105000102" at bounding box center [263, 477] width 335 height 31
click at [357, 83] on input "text" at bounding box center [264, 79] width 376 height 31
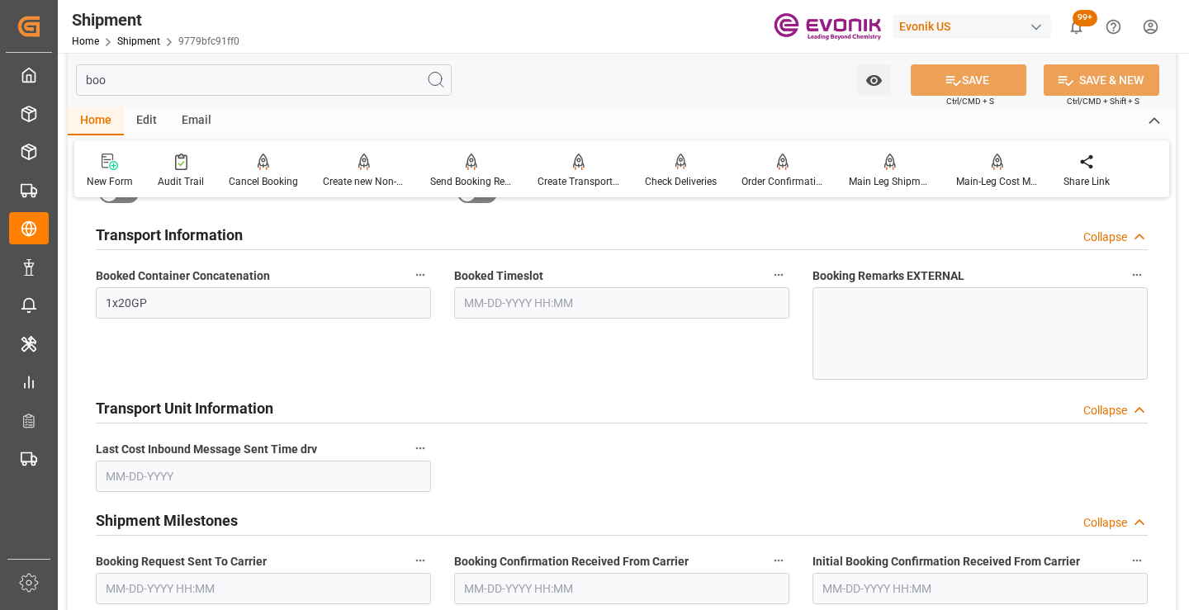
scroll to position [33, 0]
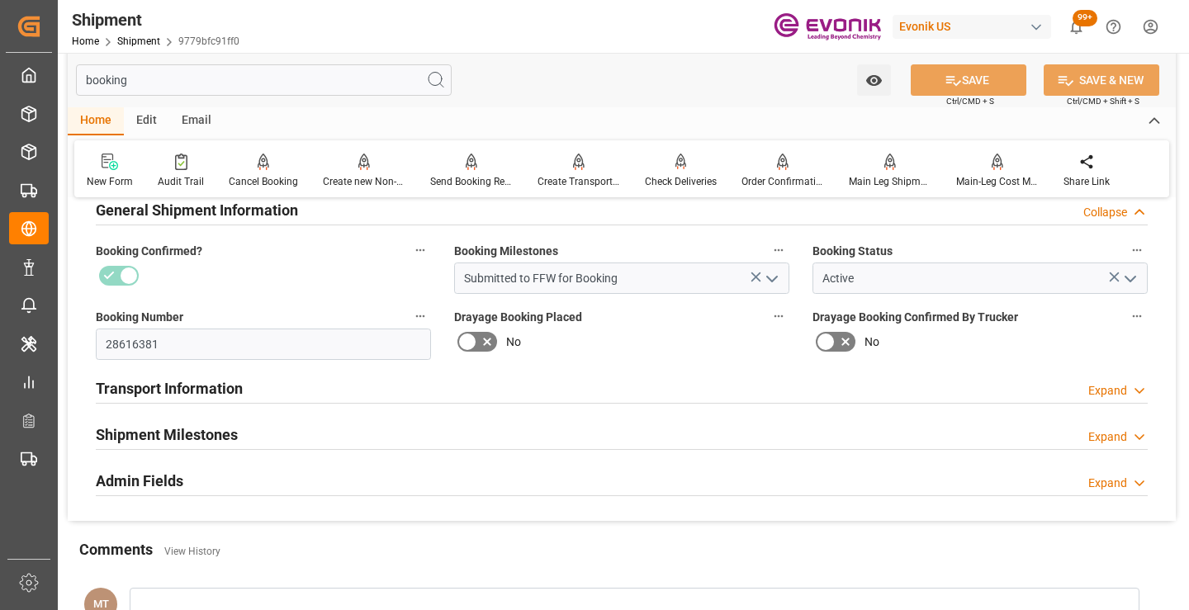
type input "booking"
click at [288, 438] on div "Shipment Milestones Expand" at bounding box center [622, 433] width 1052 height 31
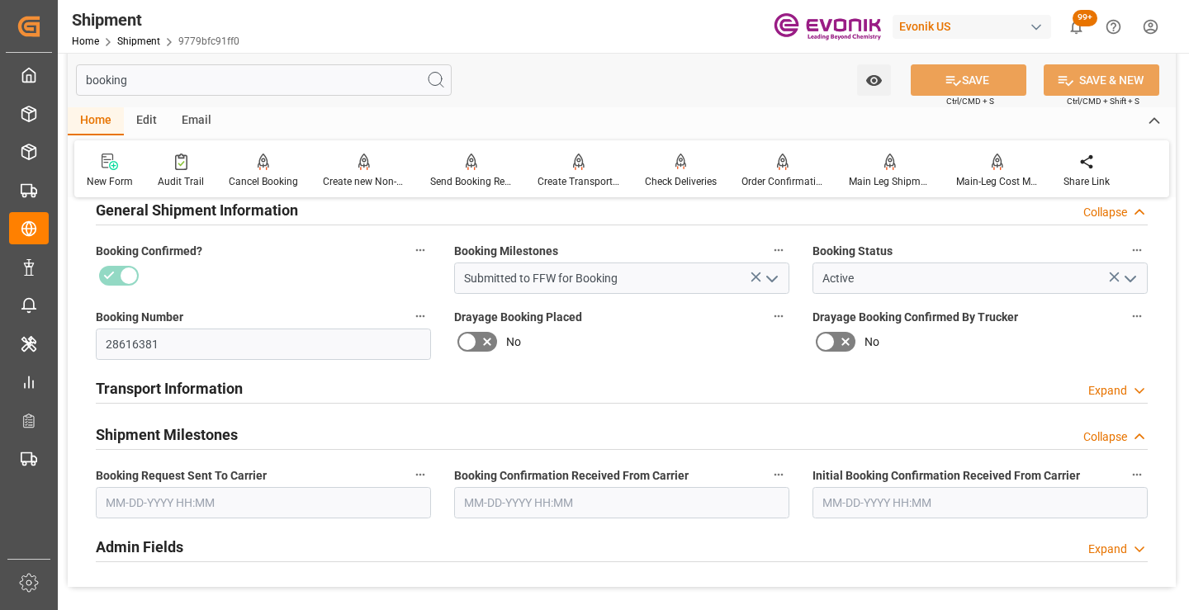
click at [263, 505] on input "text" at bounding box center [263, 502] width 335 height 31
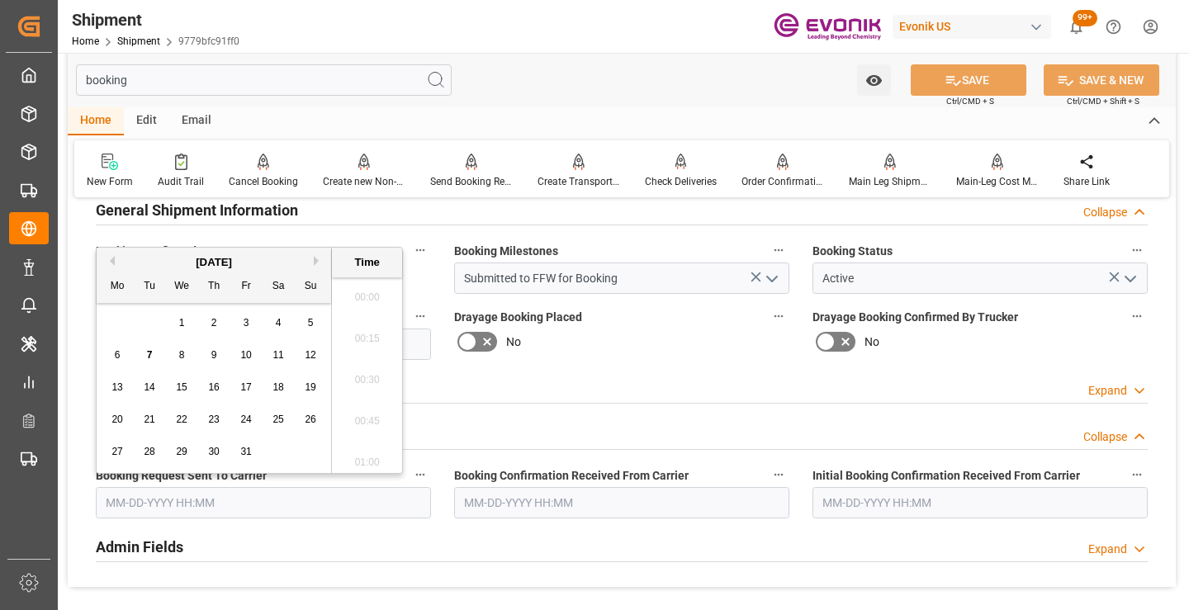
scroll to position [2565, 0]
click at [115, 357] on span "6" at bounding box center [118, 355] width 6 height 12
type input "10-06-2025 00:00"
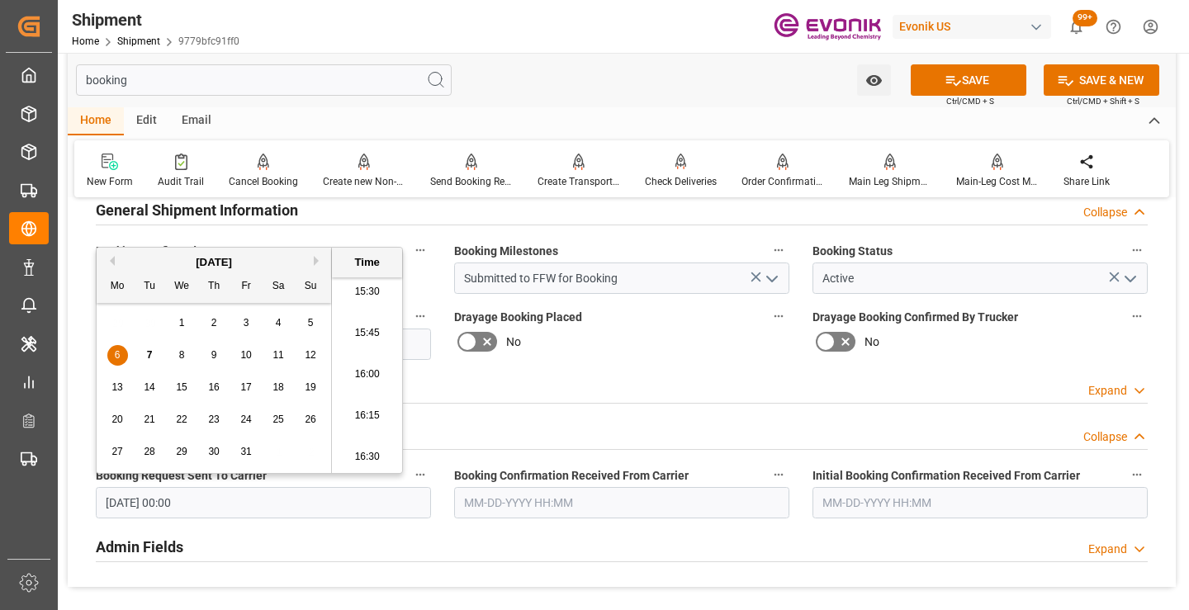
click at [529, 509] on input "text" at bounding box center [621, 502] width 335 height 31
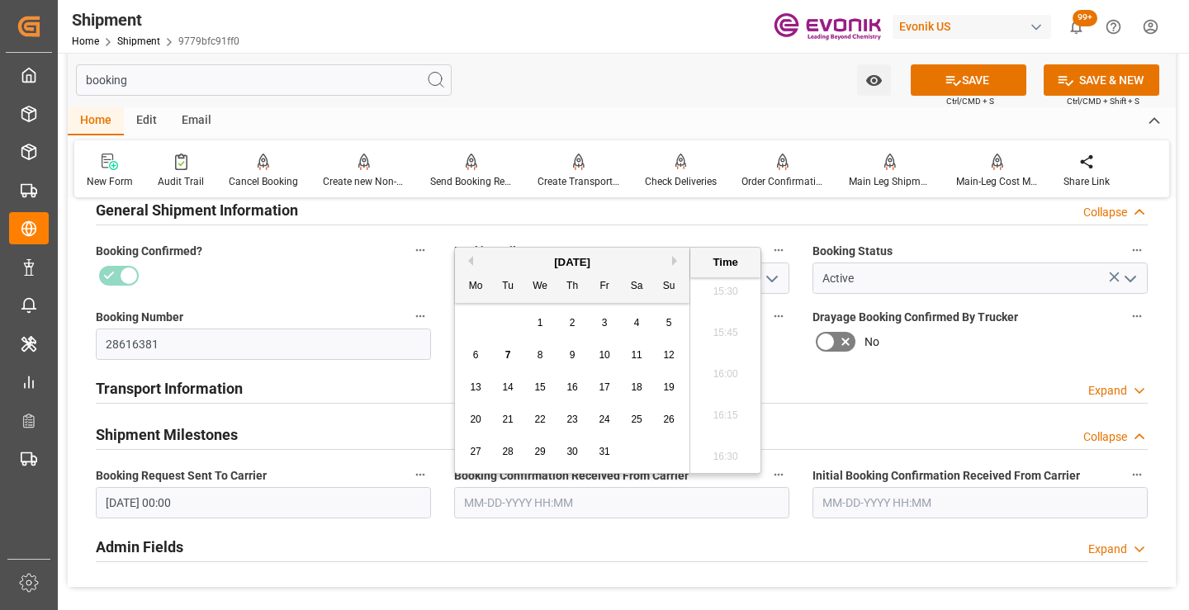
click at [473, 353] on span "6" at bounding box center [476, 355] width 6 height 12
type input "10-06-2025 00:00"
click at [961, 76] on button "SAVE" at bounding box center [969, 79] width 116 height 31
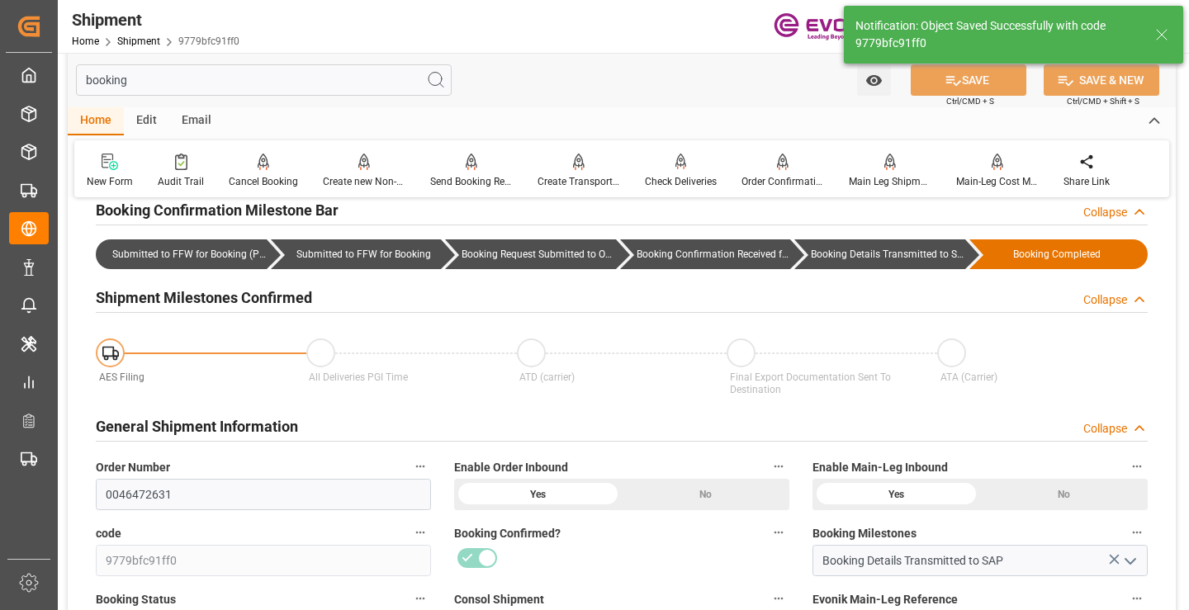
type input "Booking Details Transmitted to SAP"
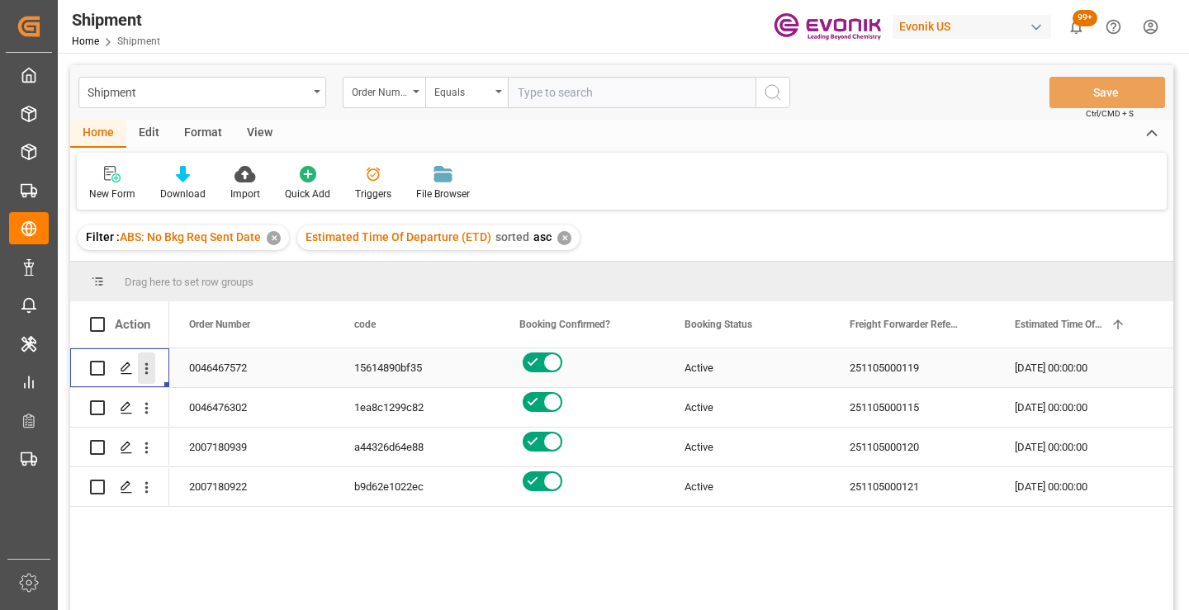
click at [149, 366] on icon "open menu" at bounding box center [146, 368] width 17 height 17
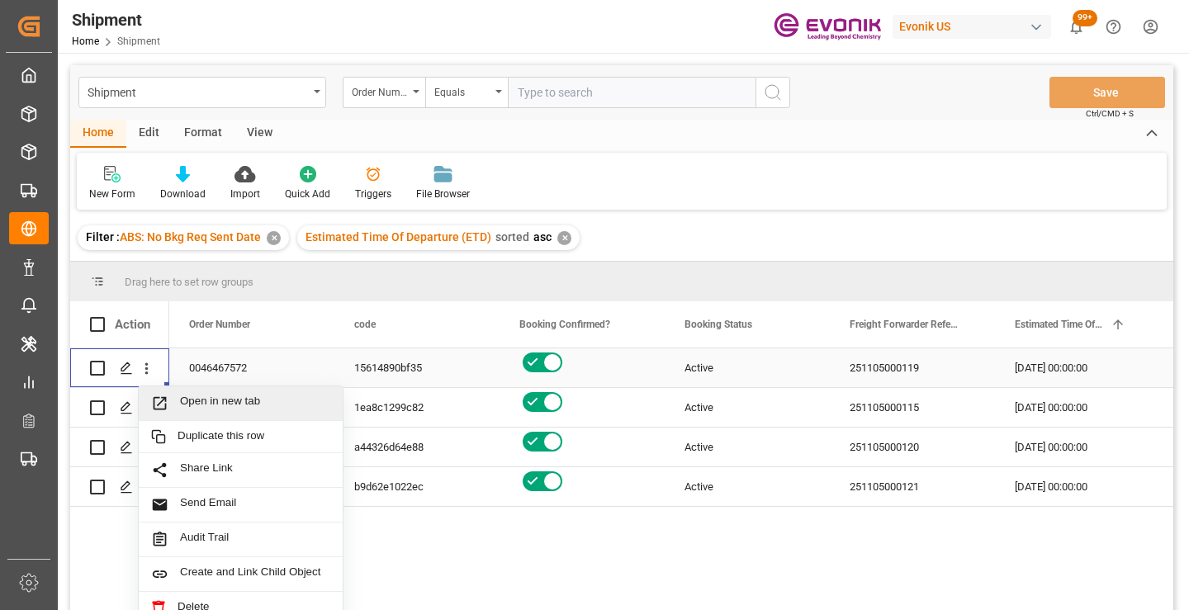
click at [231, 409] on span "Open in new tab" at bounding box center [255, 403] width 150 height 17
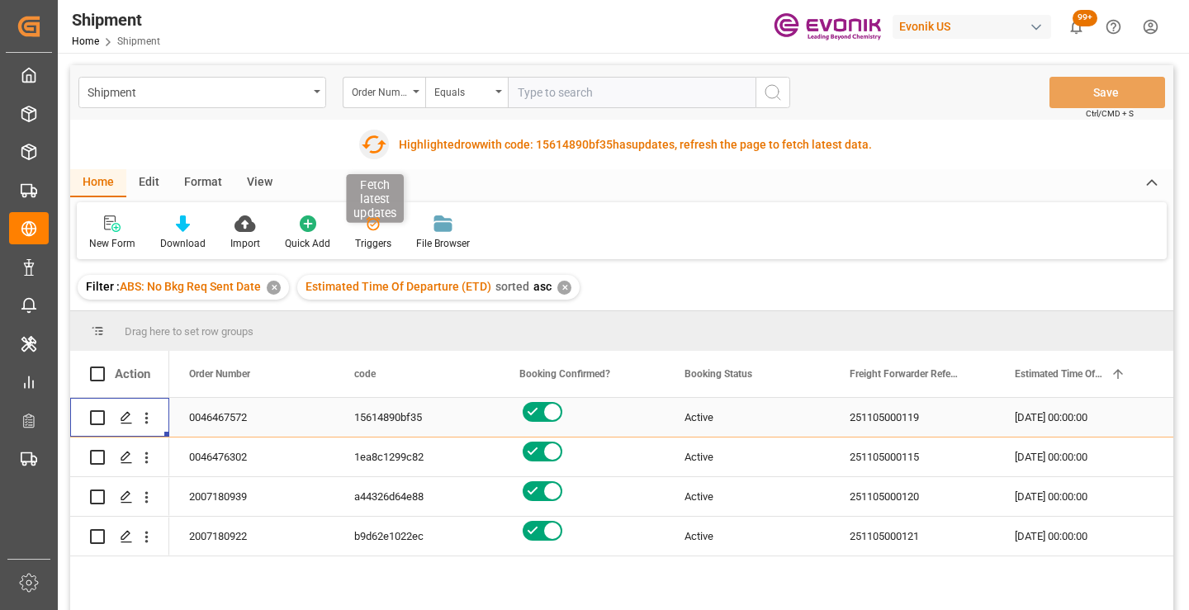
click at [372, 147] on icon "button" at bounding box center [373, 144] width 26 height 26
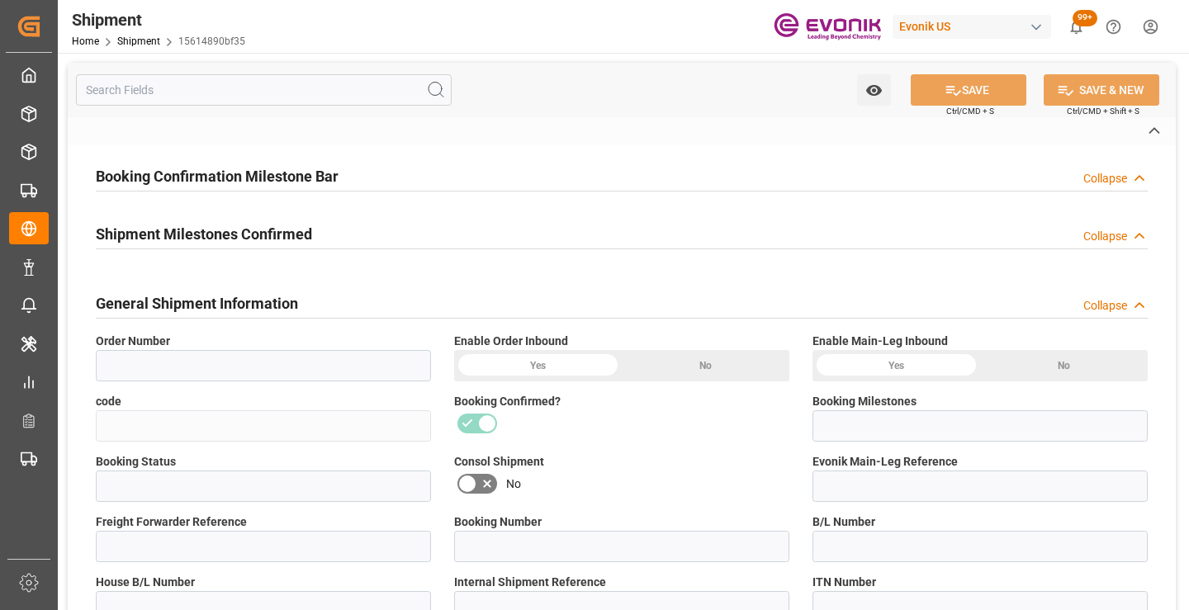
type input "0046467572"
type input "15614890bf35"
type input "Submitted to FFW for Booking"
type input "Active"
type input "251105000119"
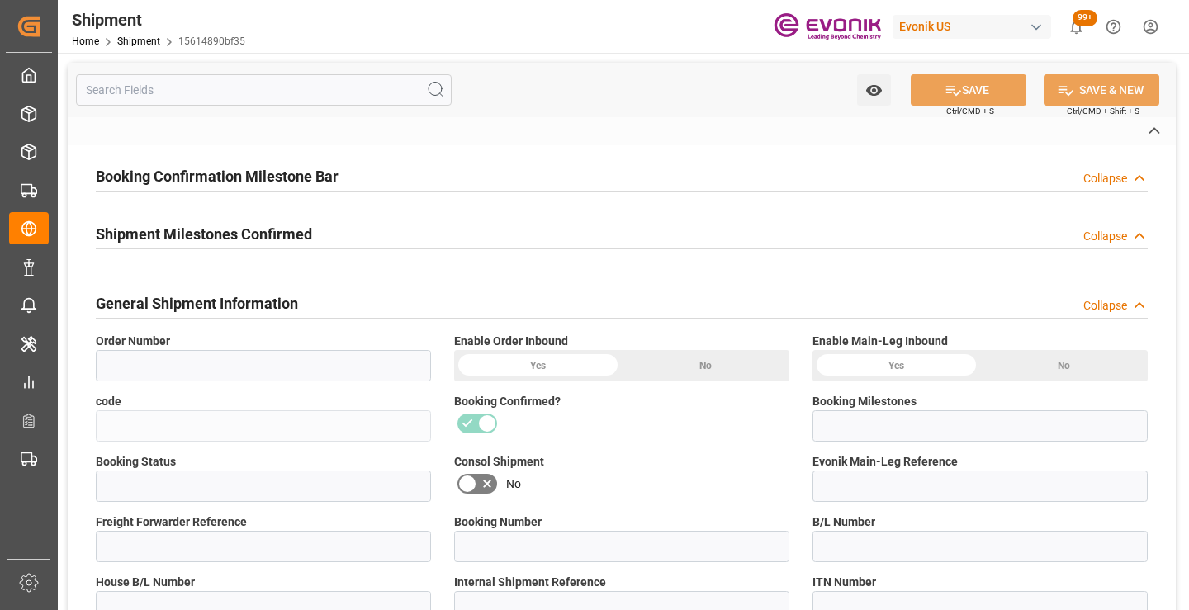
type input "260341741"
type input "P2P"
type input "45"
type input "FCL"
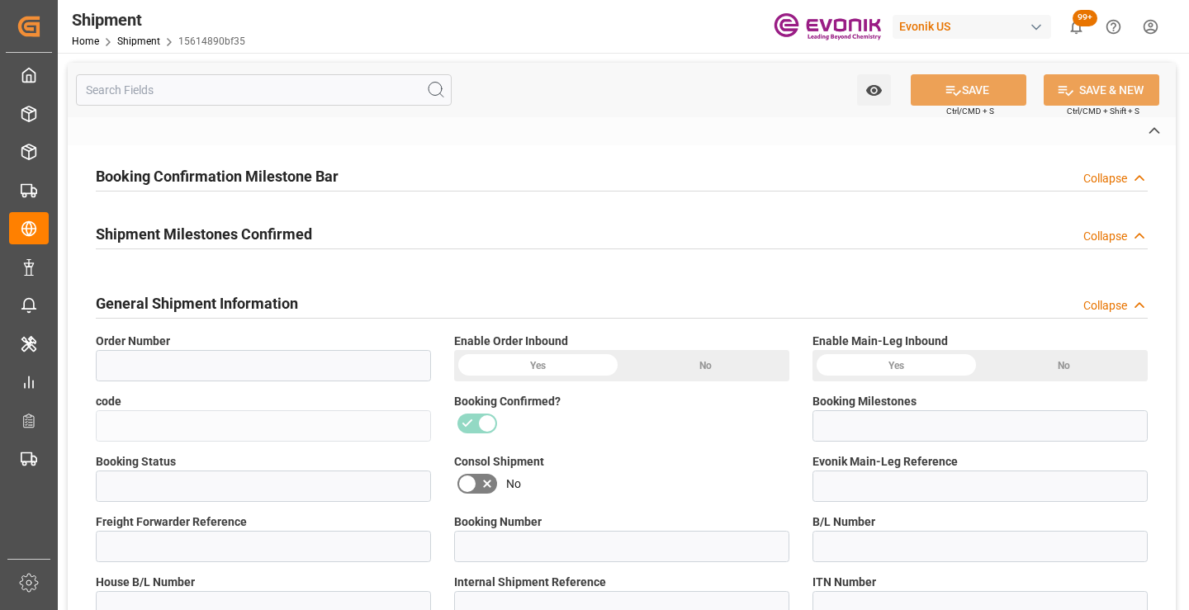
type input "0006"
type input "20GP"
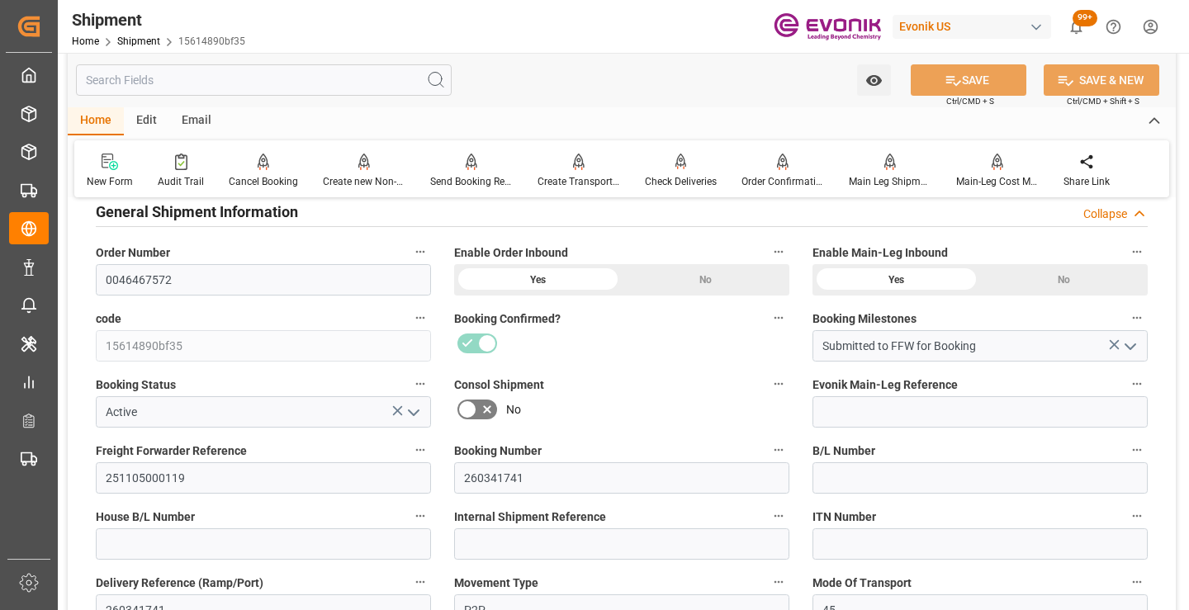
scroll to position [330, 0]
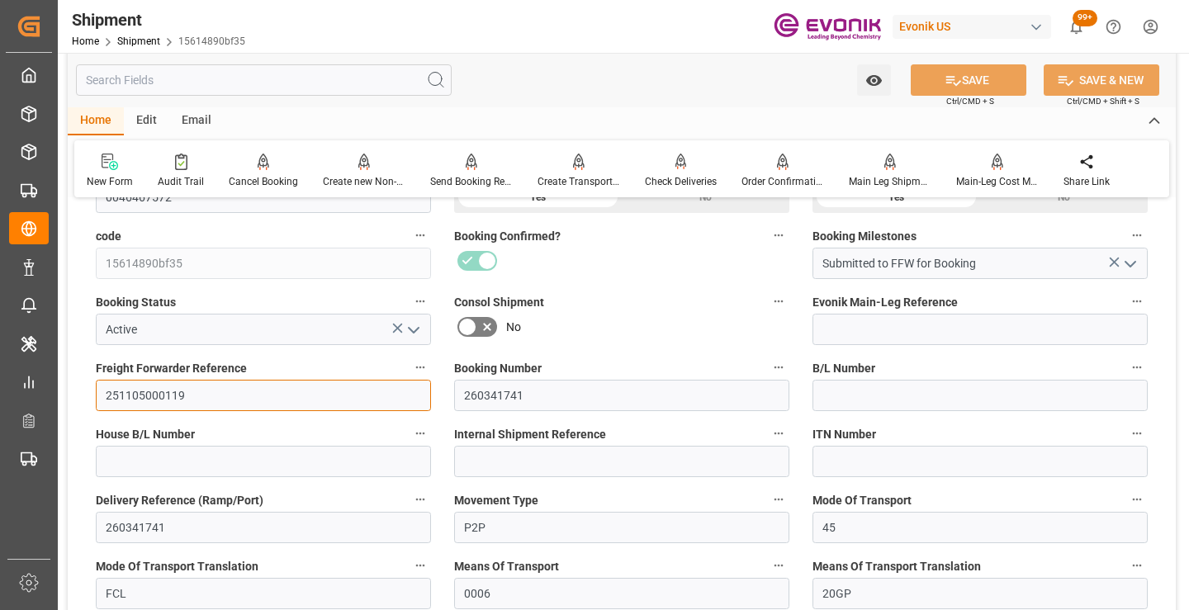
click at [173, 392] on input "251105000119" at bounding box center [263, 395] width 335 height 31
click at [327, 75] on input "text" at bounding box center [264, 79] width 376 height 31
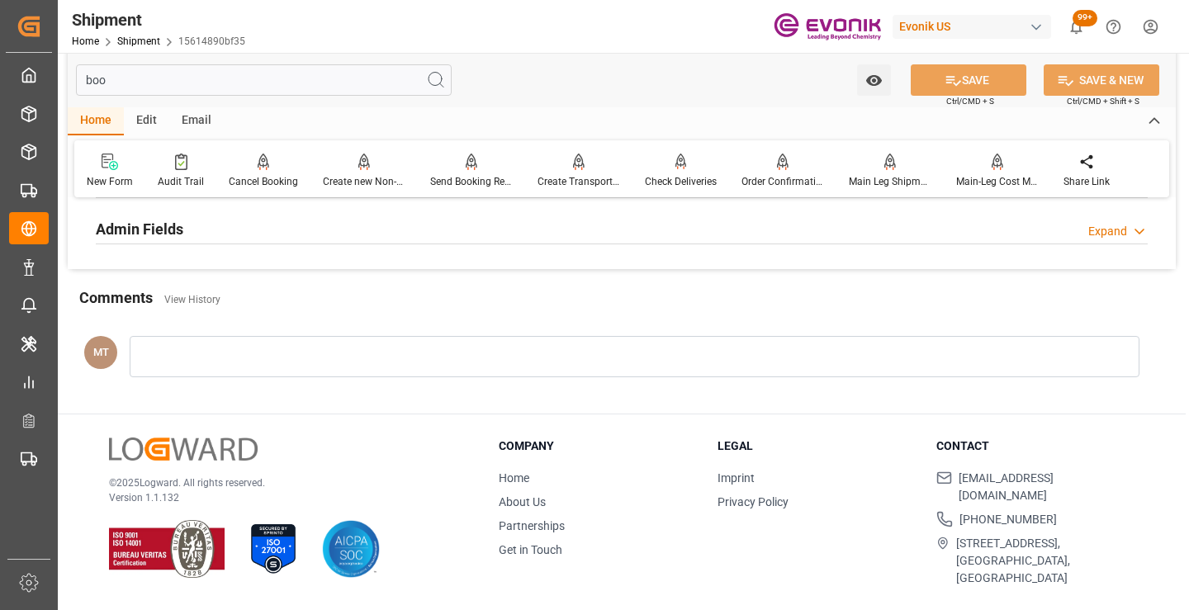
scroll to position [116, 0]
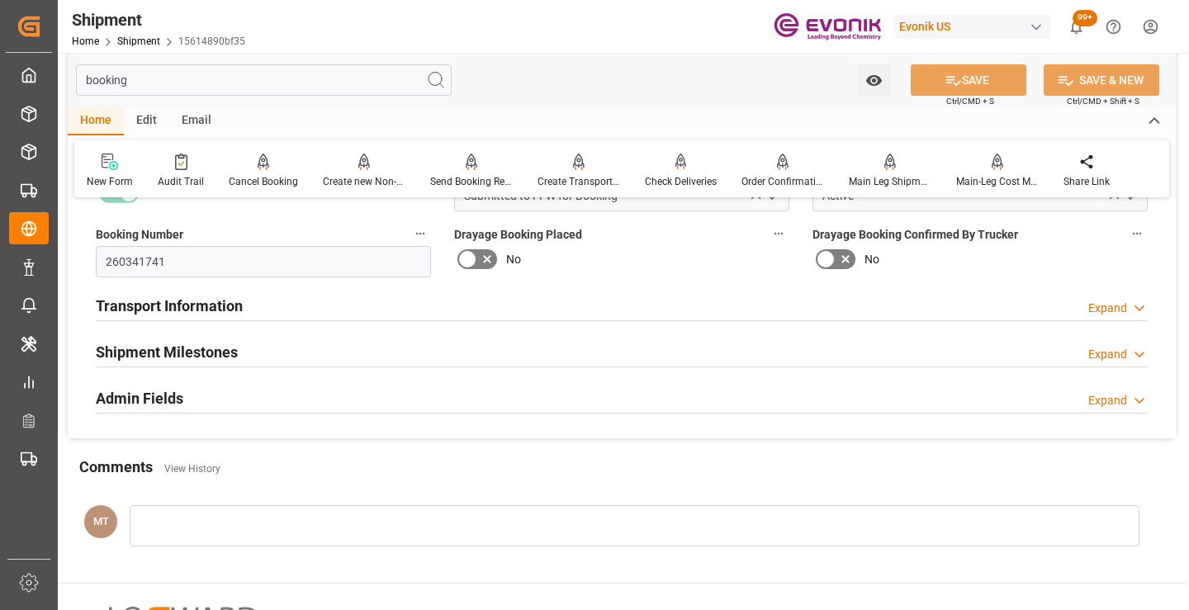
type input "booking"
click at [259, 347] on div "Shipment Milestones Expand" at bounding box center [622, 350] width 1052 height 31
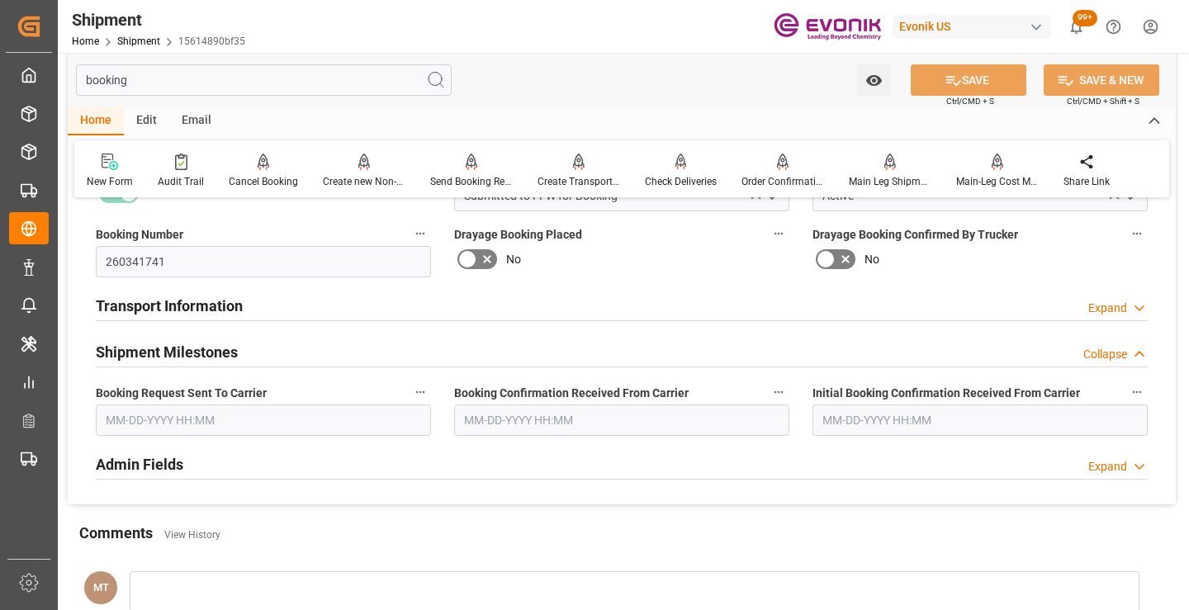
click at [223, 431] on input "text" at bounding box center [263, 420] width 335 height 31
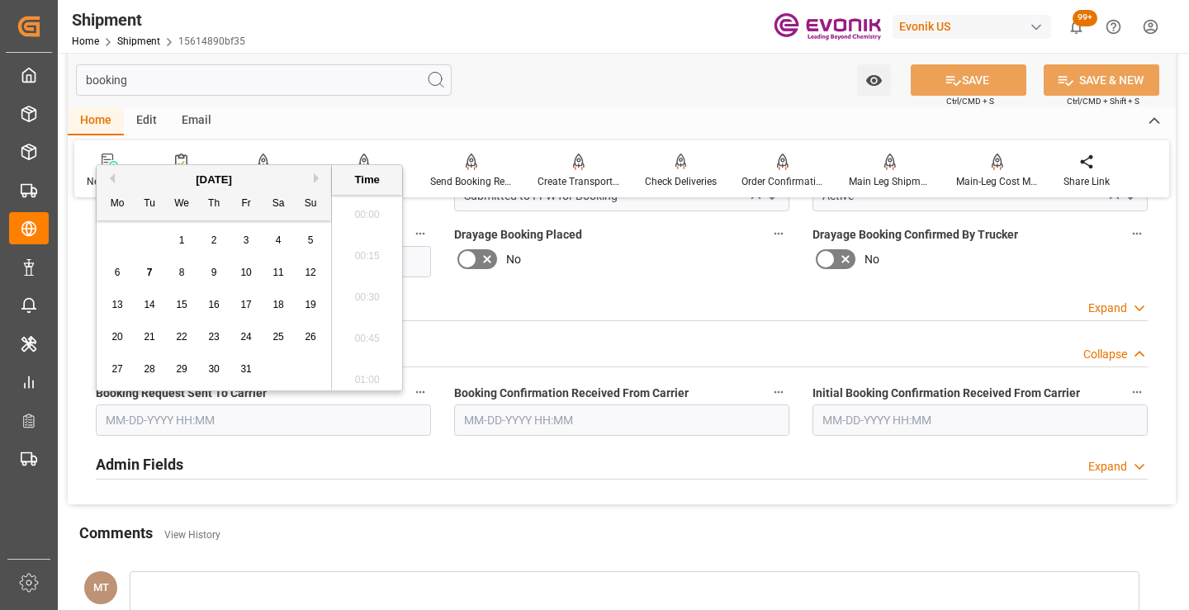
scroll to position [2565, 0]
click at [151, 272] on span "7" at bounding box center [150, 273] width 6 height 12
type input "[DATE] 00:00"
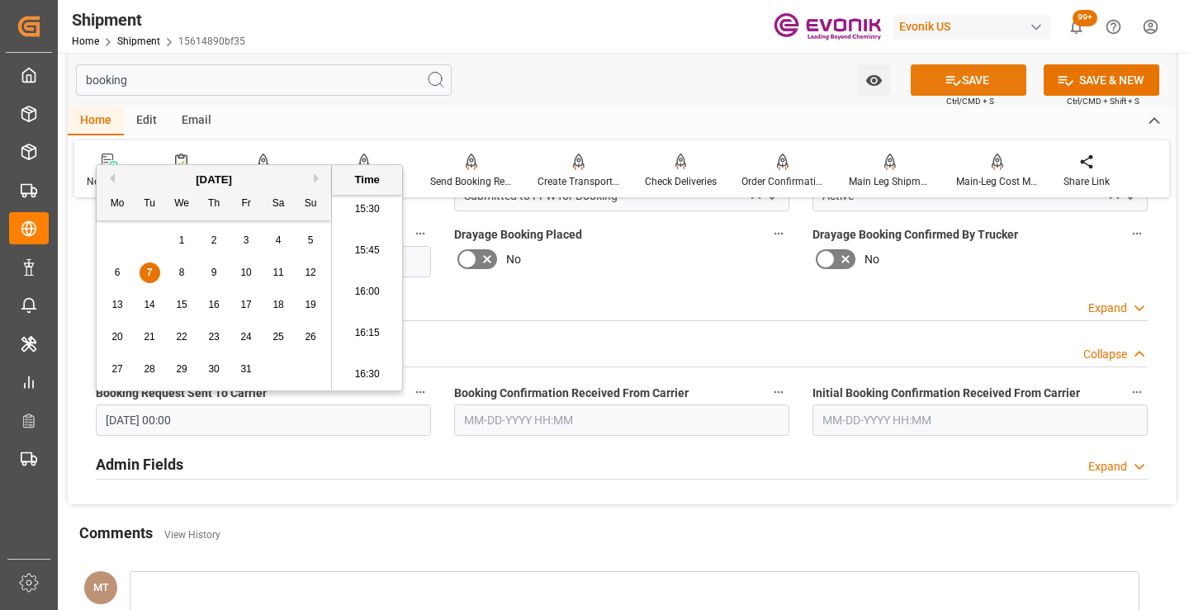
click at [932, 85] on button "SAVE" at bounding box center [969, 79] width 116 height 31
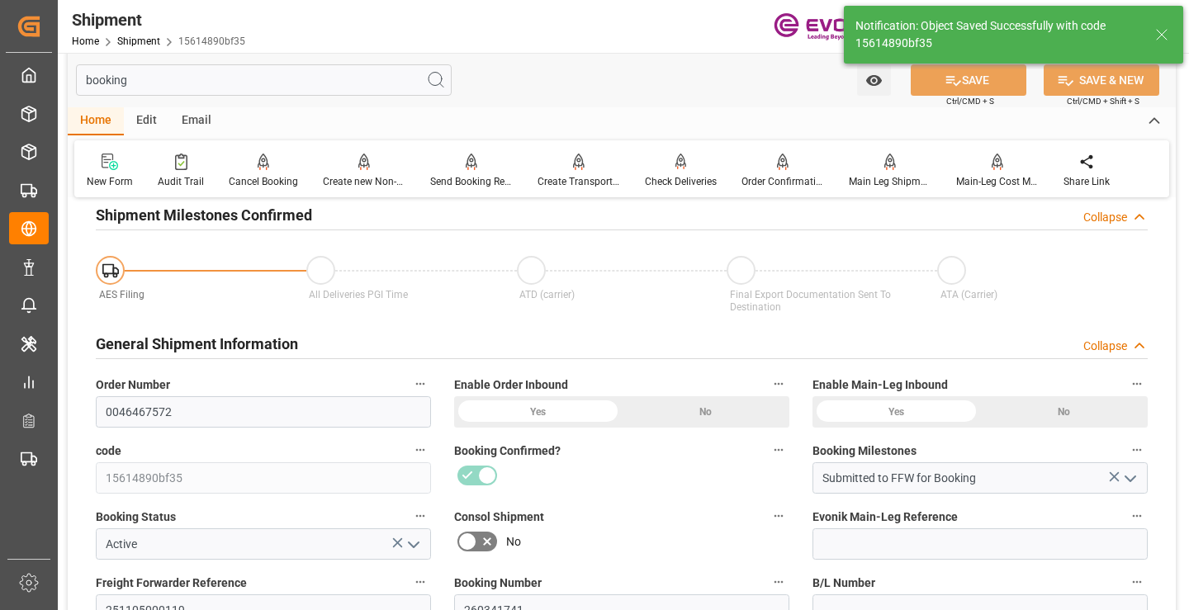
type input "Booking Request Submitted to Ocean Carrier"
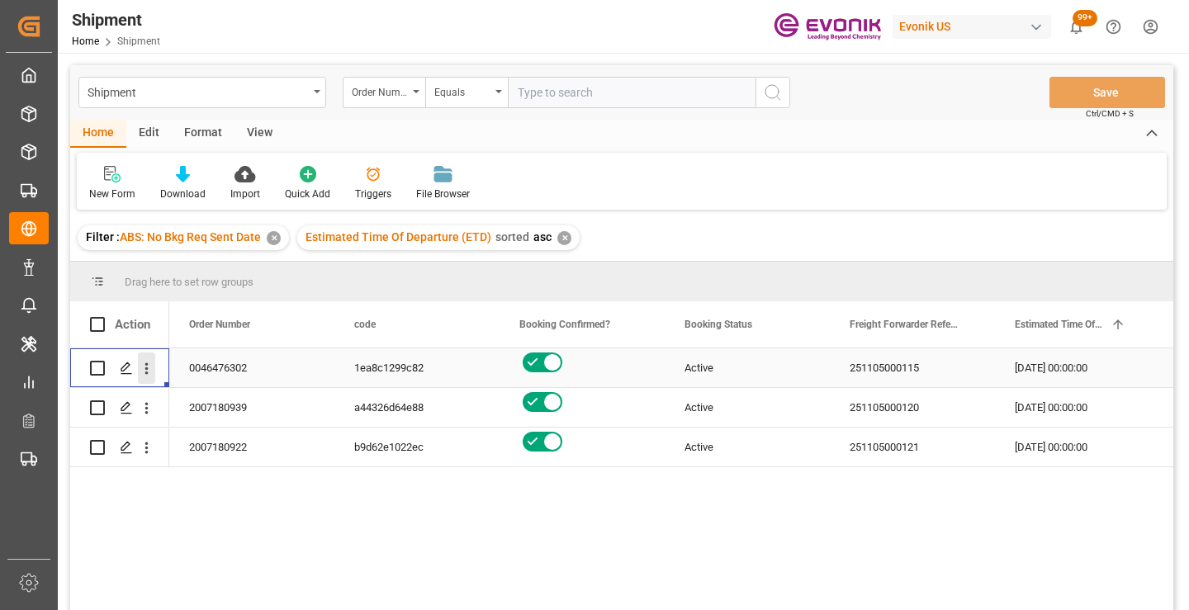
click at [146, 367] on icon "open menu" at bounding box center [146, 368] width 17 height 17
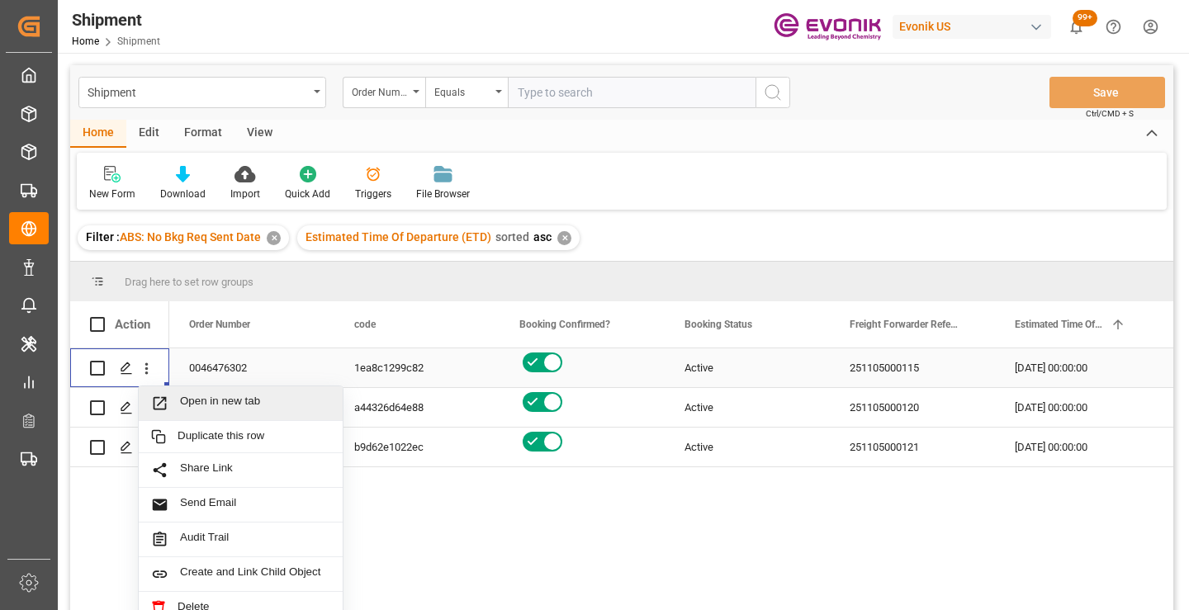
click at [238, 395] on span "Open in new tab" at bounding box center [255, 403] width 150 height 17
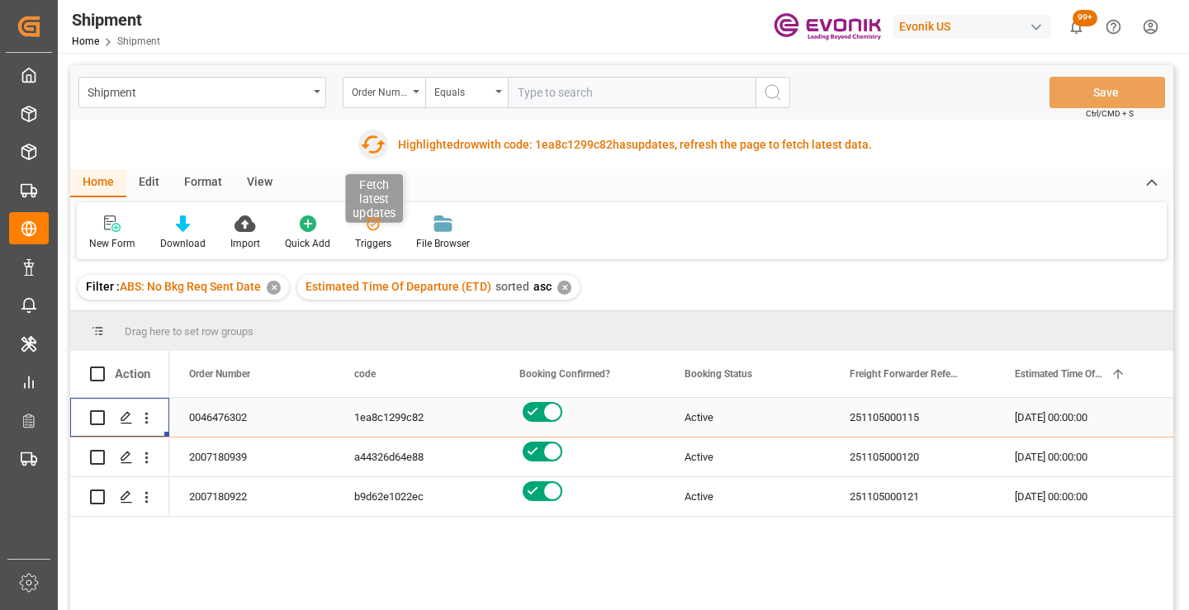
click at [374, 143] on icon "button" at bounding box center [373, 144] width 26 height 26
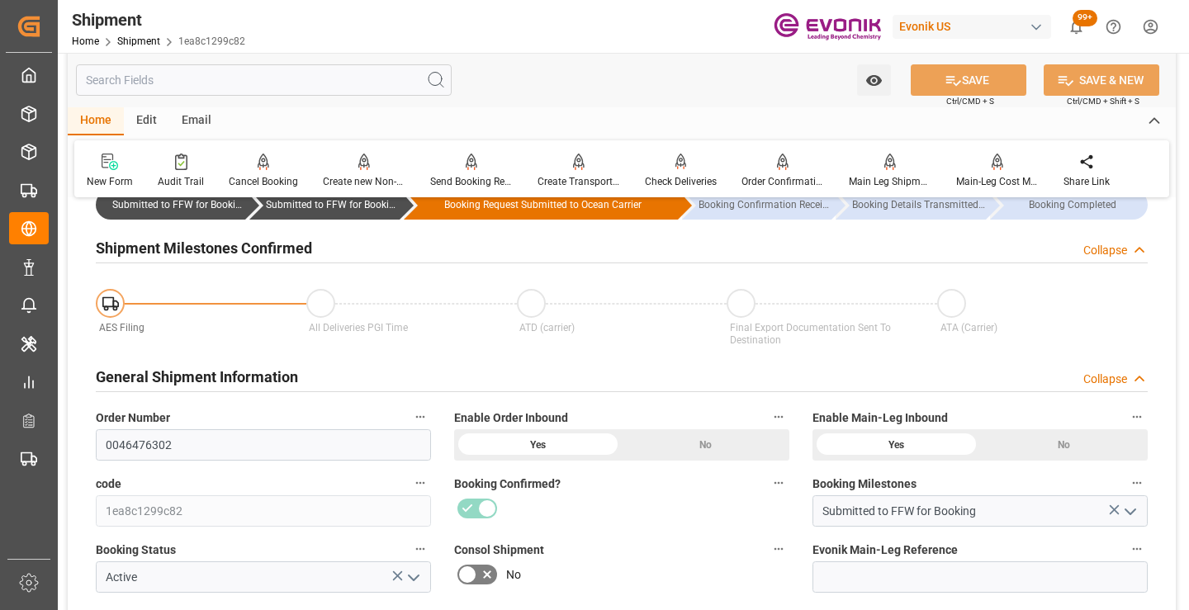
scroll to position [165, 0]
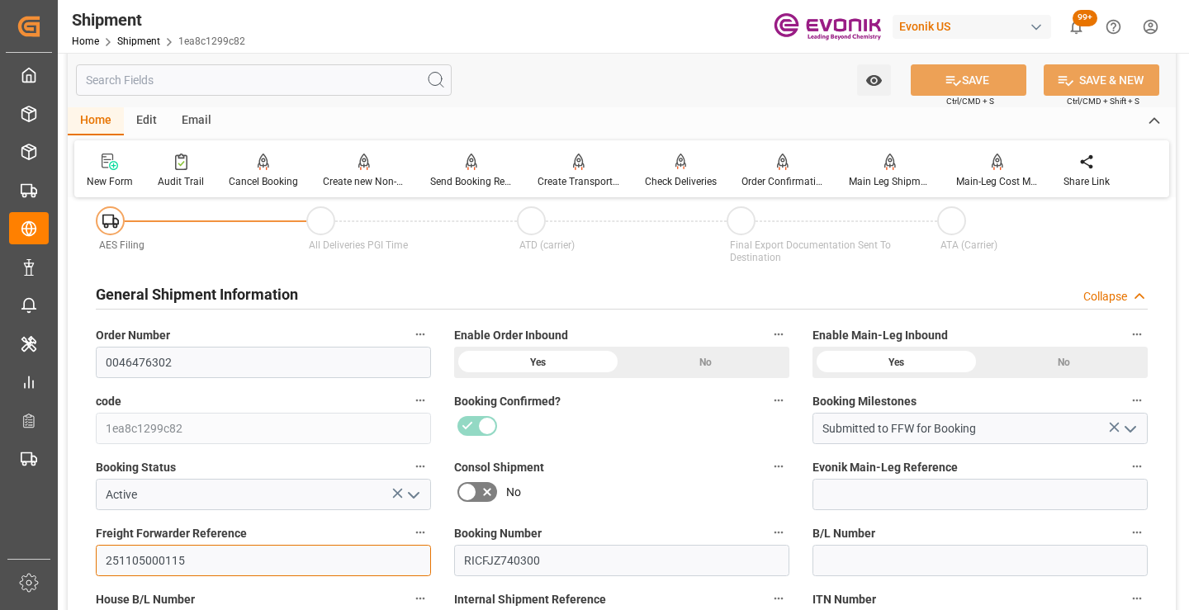
click at [155, 559] on input "251105000115" at bounding box center [263, 560] width 335 height 31
click at [334, 79] on input "text" at bounding box center [264, 79] width 376 height 31
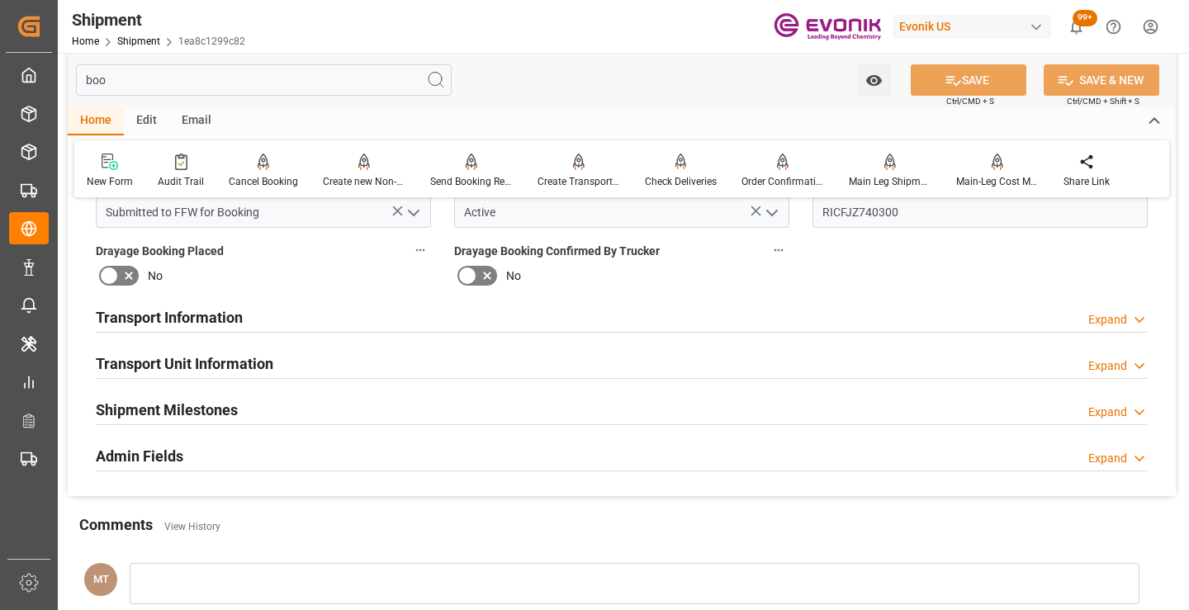
scroll to position [0, 0]
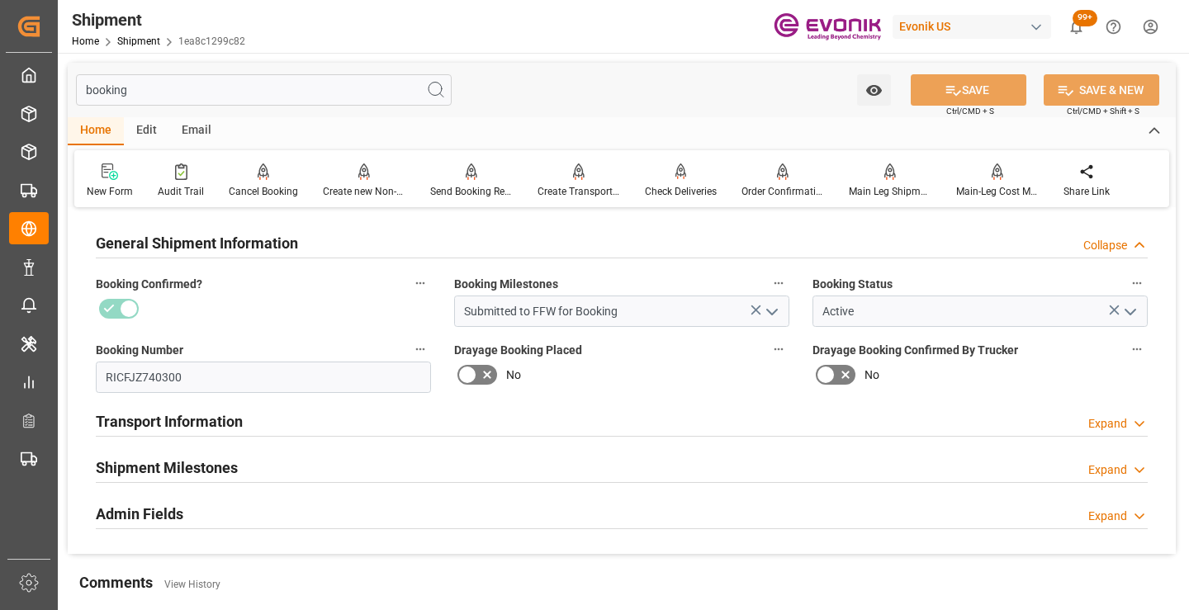
type input "booking"
click at [271, 456] on div "Shipment Milestones Expand" at bounding box center [622, 466] width 1052 height 31
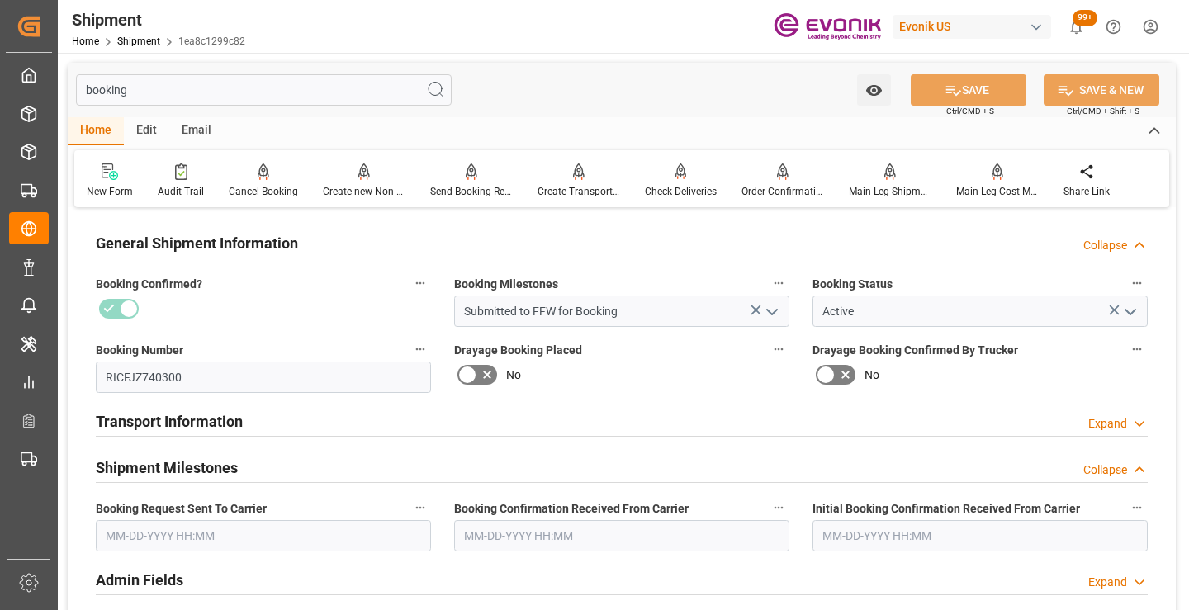
click at [215, 527] on input "text" at bounding box center [263, 535] width 335 height 31
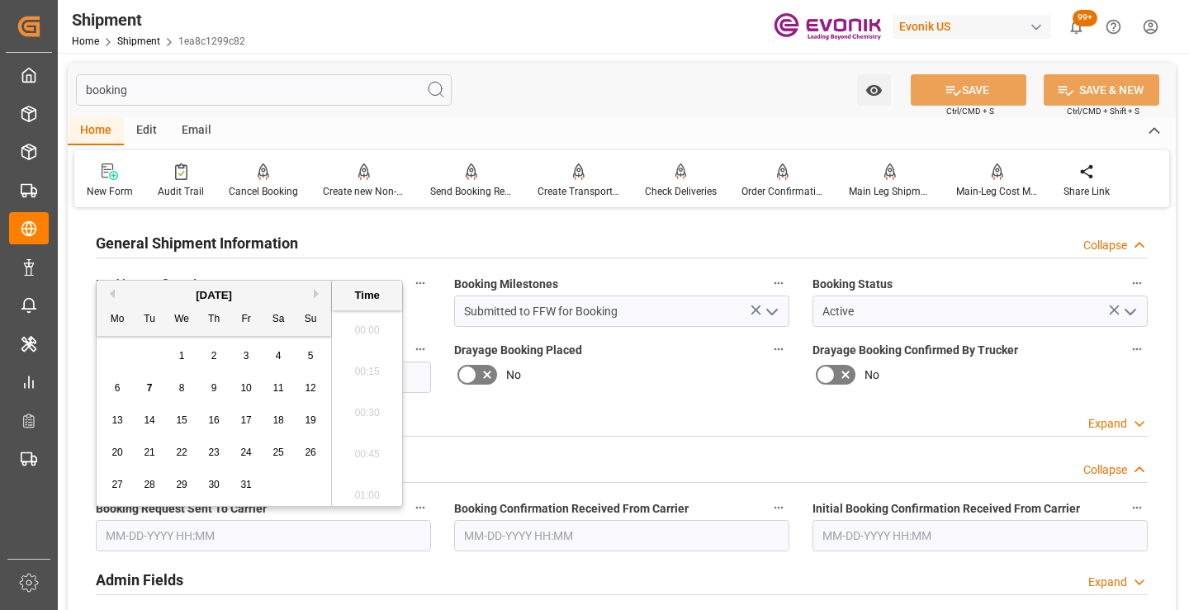
scroll to position [2565, 0]
click at [144, 396] on div "7" at bounding box center [150, 389] width 21 height 20
type input "[DATE] 00:00"
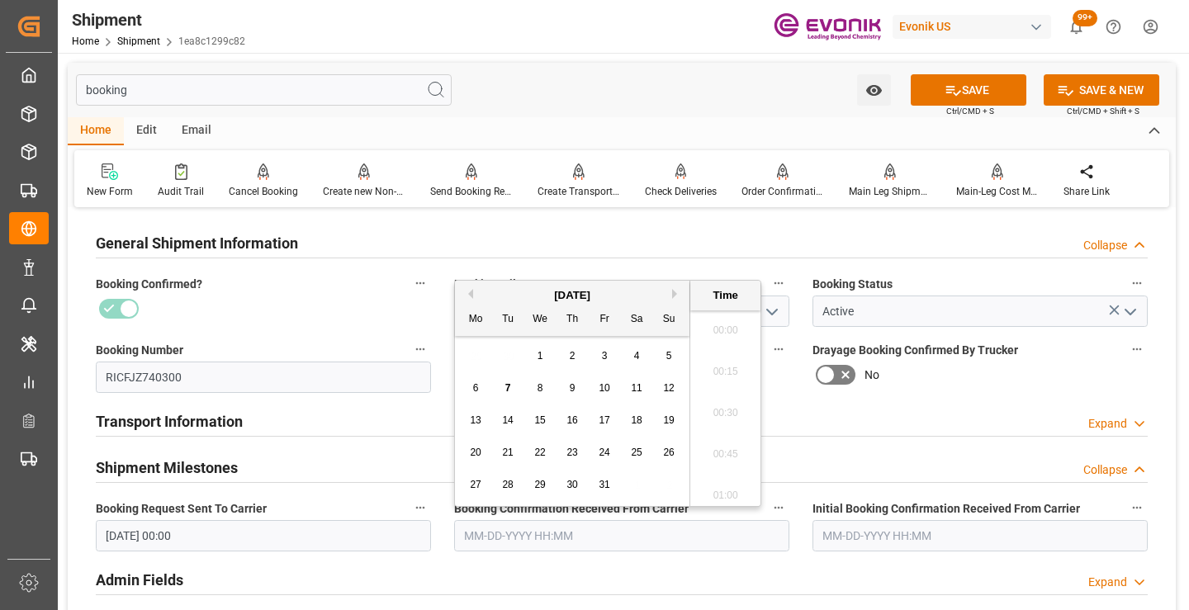
click at [533, 526] on input "text" at bounding box center [621, 535] width 335 height 31
click at [511, 383] on div "7" at bounding box center [508, 389] width 21 height 20
type input "10-07-2025 00:00"
click at [949, 82] on icon at bounding box center [952, 90] width 17 height 17
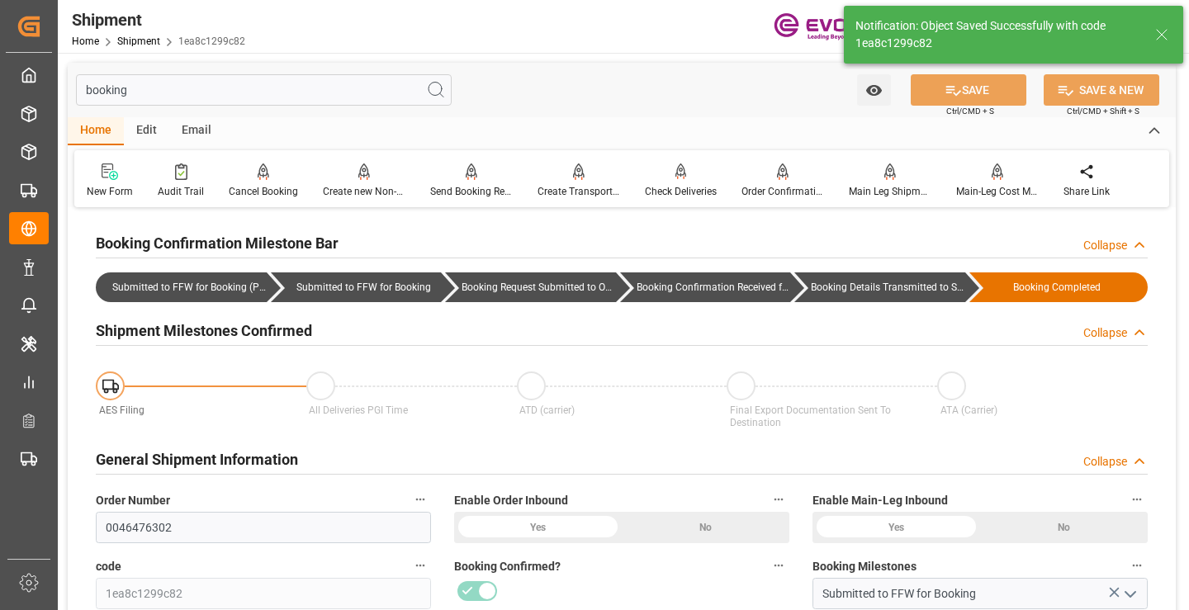
type input "Booking Details Transmitted to SAP"
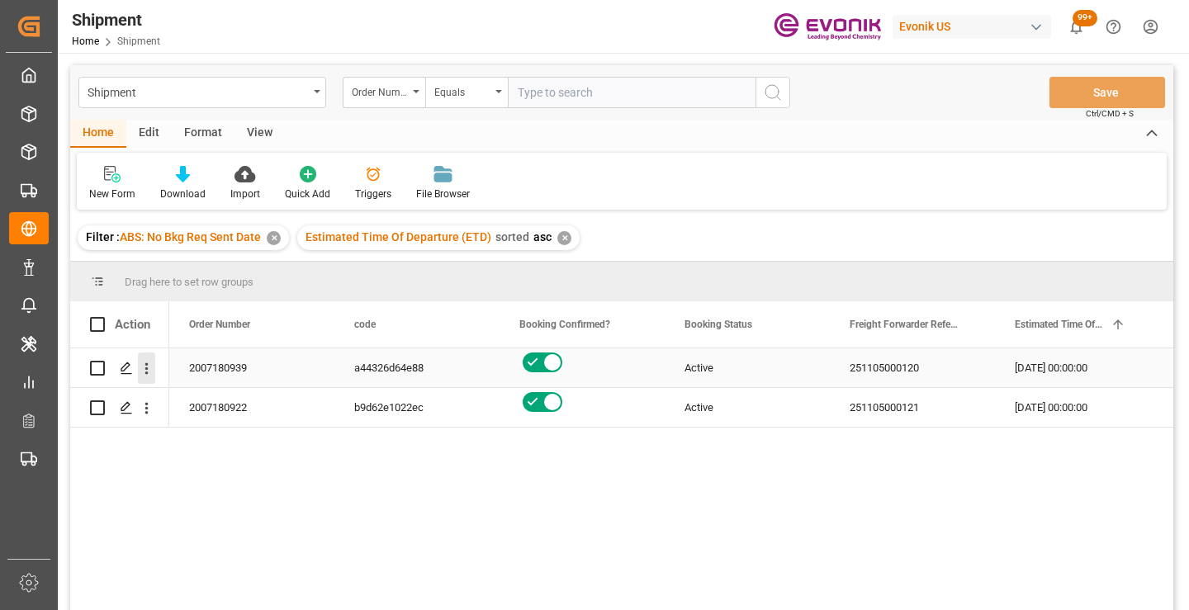
click at [145, 367] on icon "open menu" at bounding box center [146, 368] width 17 height 17
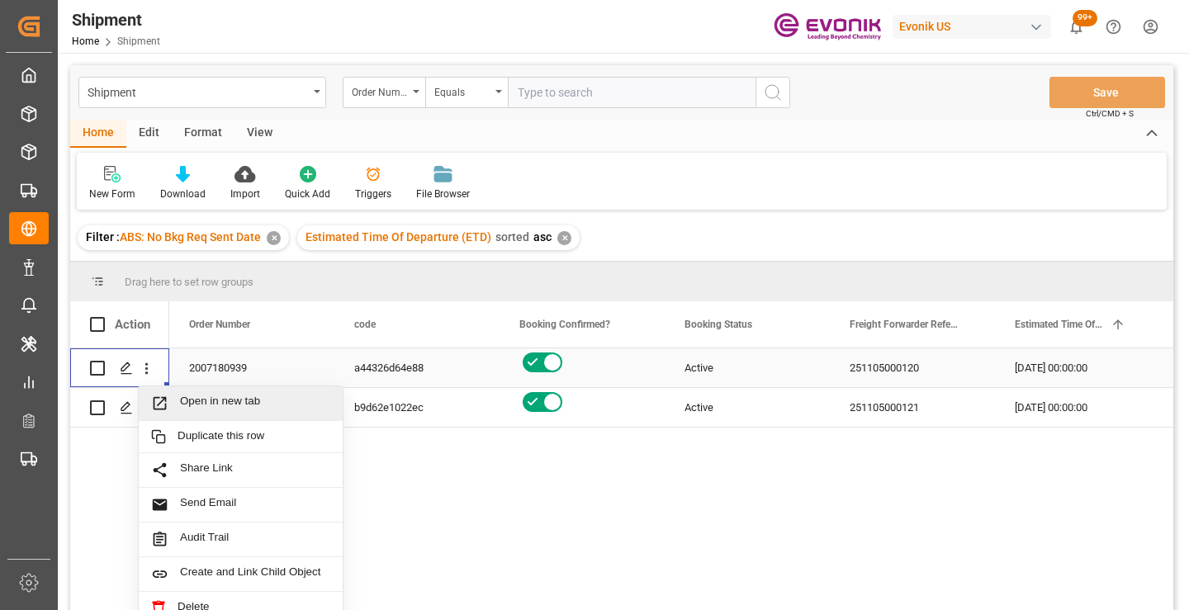
click at [206, 397] on span "Open in new tab" at bounding box center [255, 403] width 150 height 17
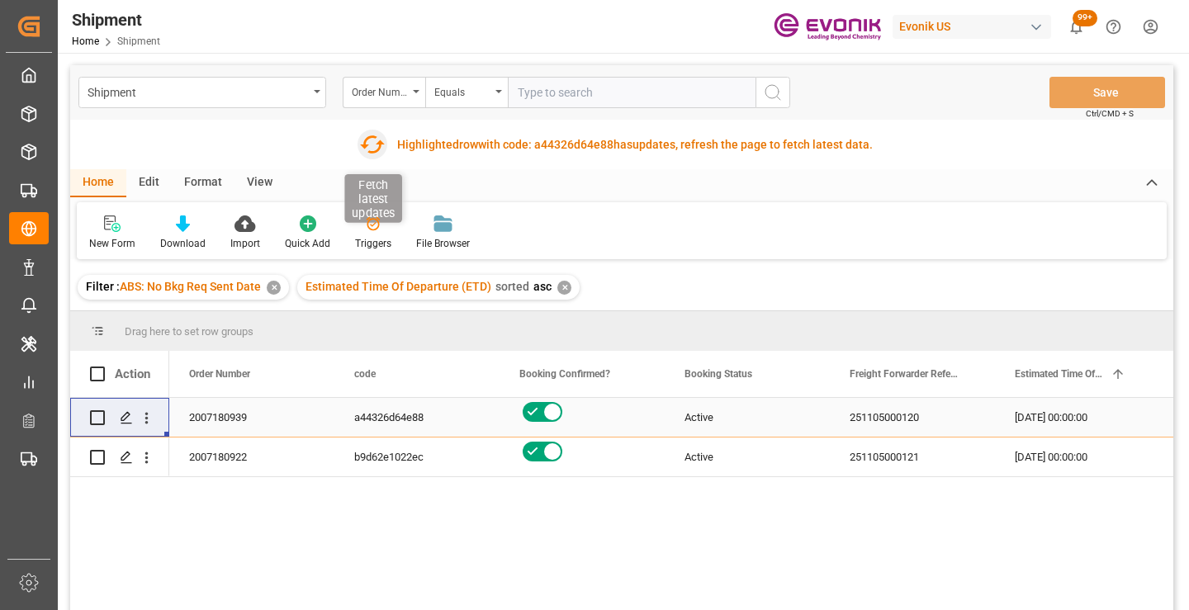
click at [369, 154] on icon "button" at bounding box center [372, 144] width 26 height 26
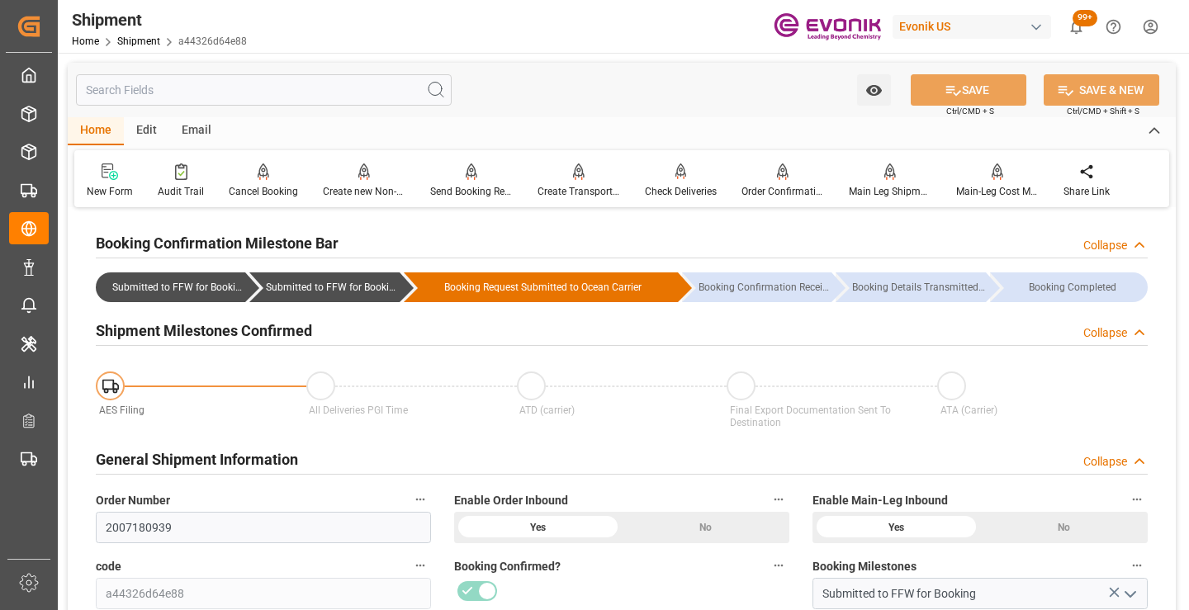
scroll to position [330, 0]
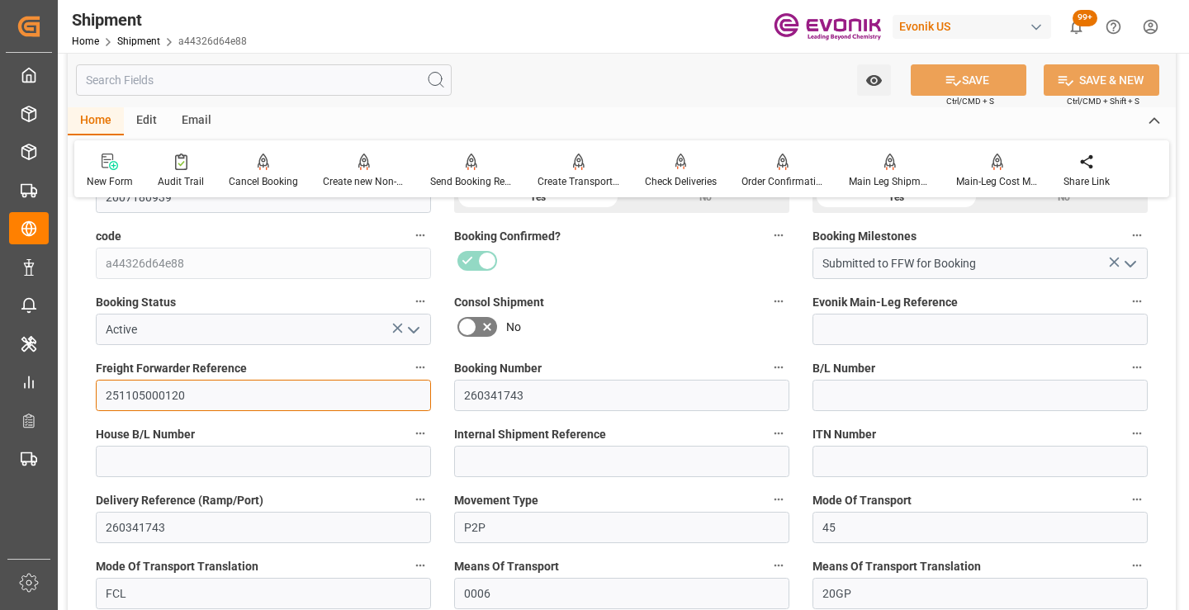
click at [150, 392] on input "251105000120" at bounding box center [263, 395] width 335 height 31
click at [294, 82] on input "text" at bounding box center [264, 79] width 376 height 31
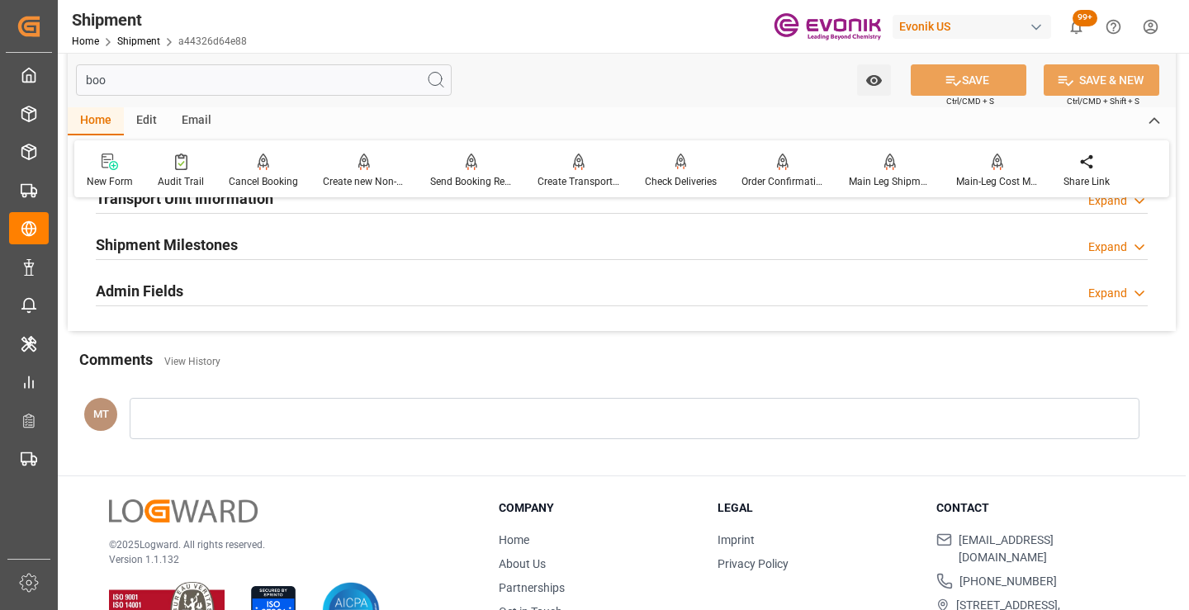
scroll to position [116, 0]
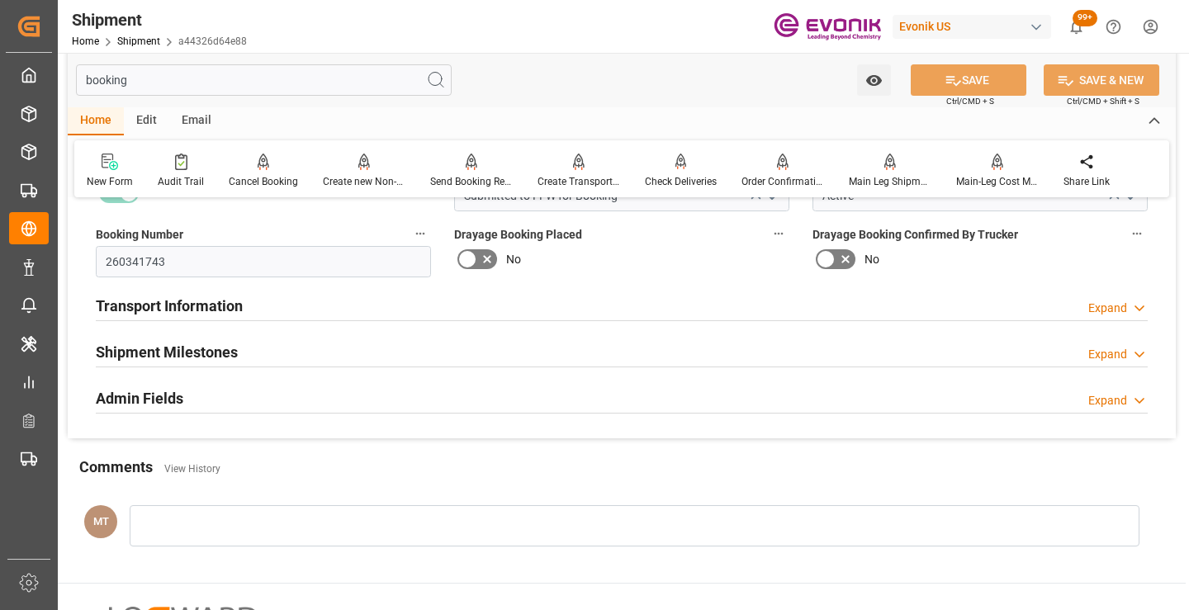
type input "booking"
click at [199, 348] on h2 "Shipment Milestones" at bounding box center [167, 352] width 142 height 22
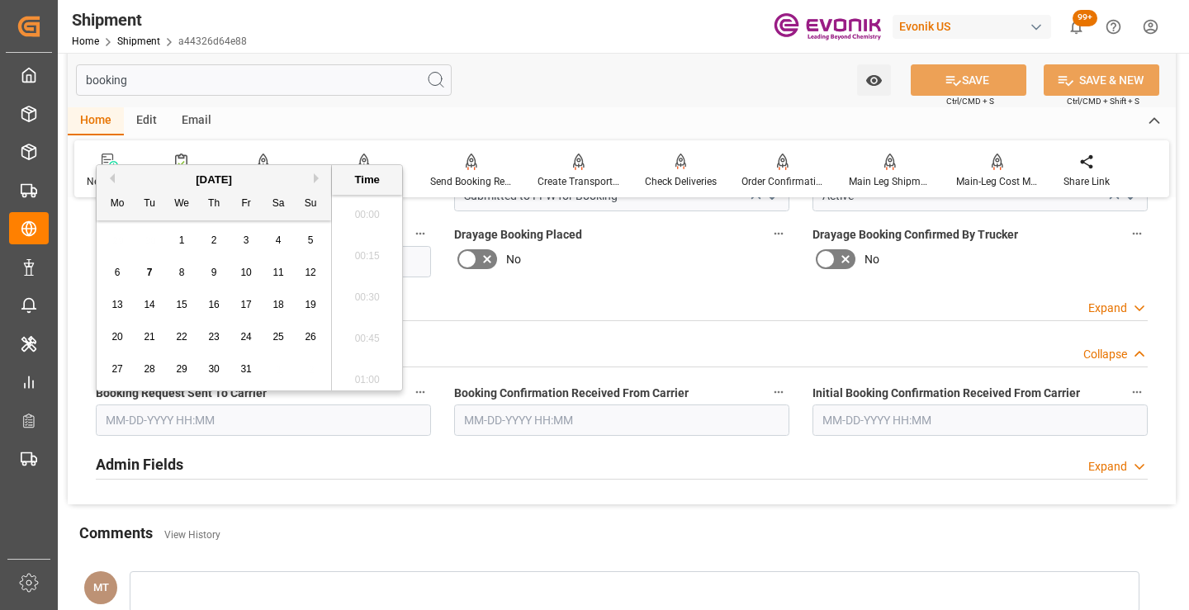
click at [215, 419] on input "text" at bounding box center [263, 420] width 335 height 31
click at [149, 263] on div "7" at bounding box center [150, 273] width 21 height 20
type input "[DATE] 00:00"
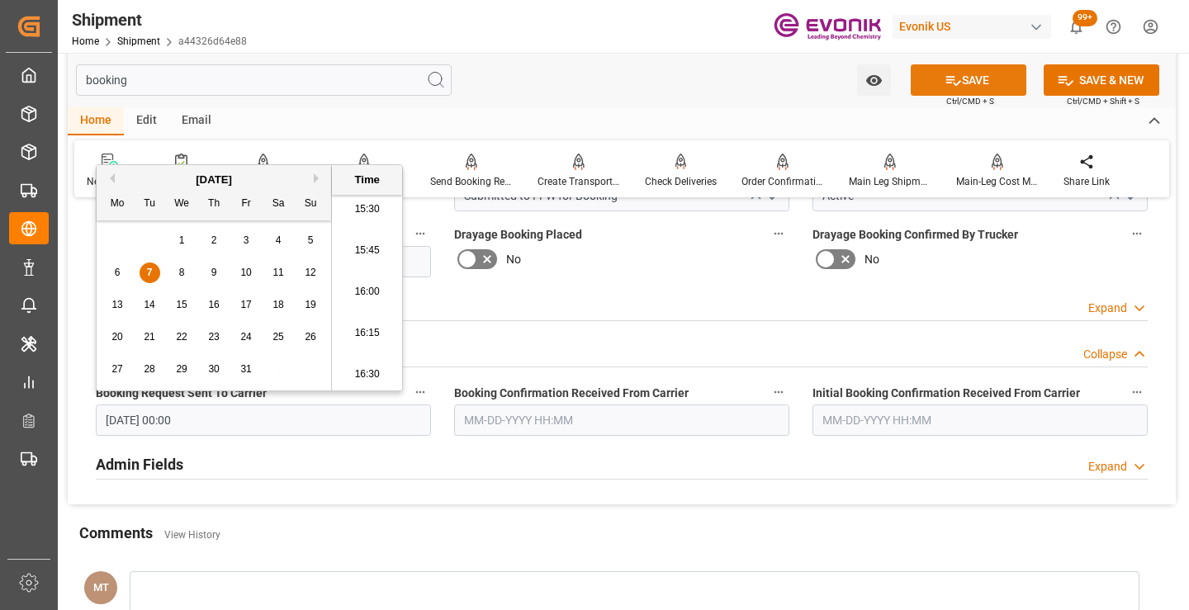
click at [935, 82] on button "SAVE" at bounding box center [969, 79] width 116 height 31
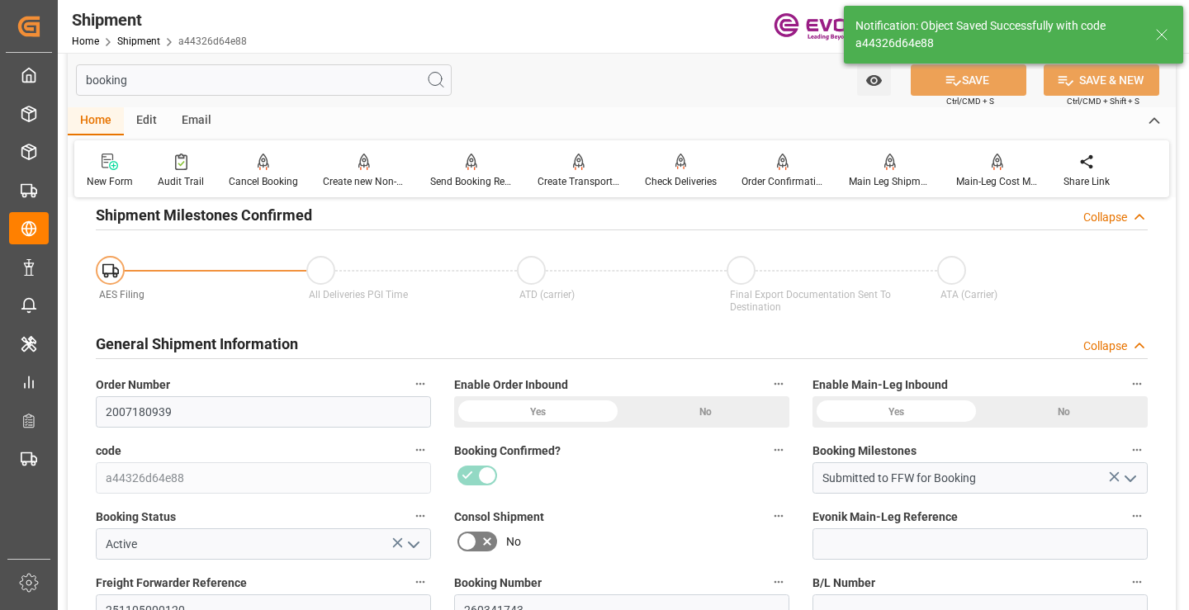
type input "Booking Request Submitted to Ocean Carrier"
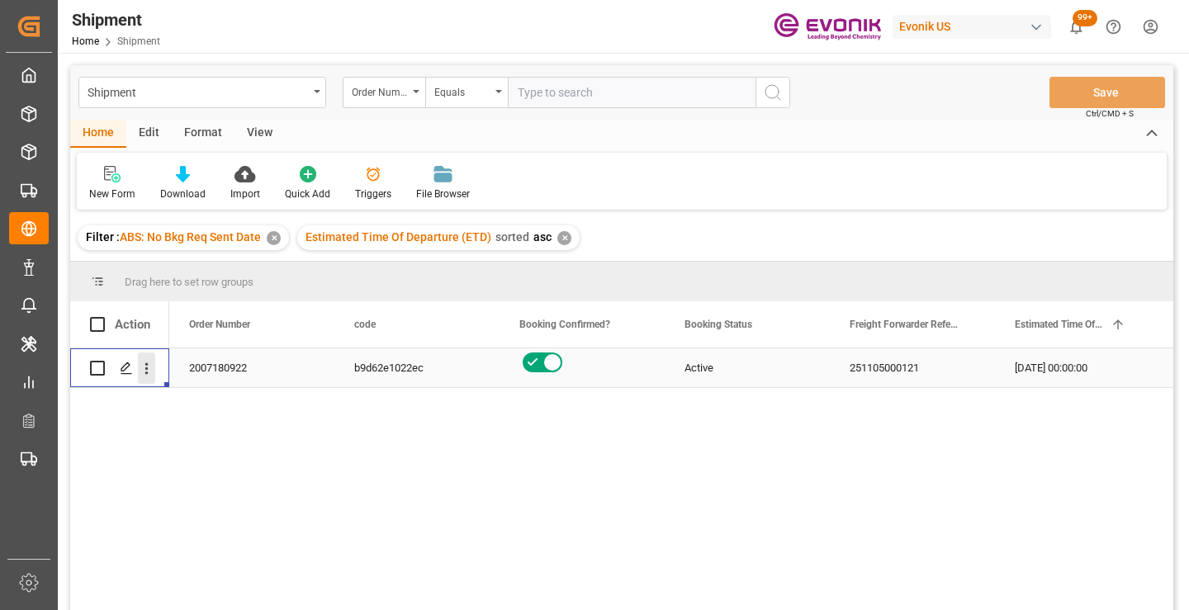
click at [144, 363] on icon "open menu" at bounding box center [146, 368] width 17 height 17
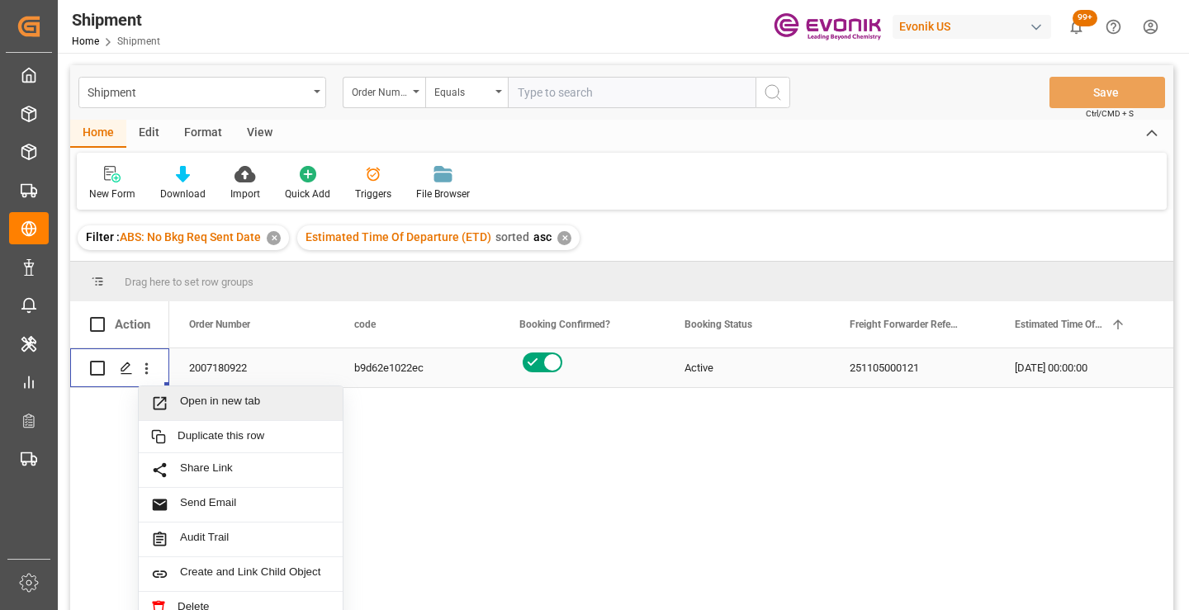
click at [220, 406] on span "Open in new tab" at bounding box center [255, 403] width 150 height 17
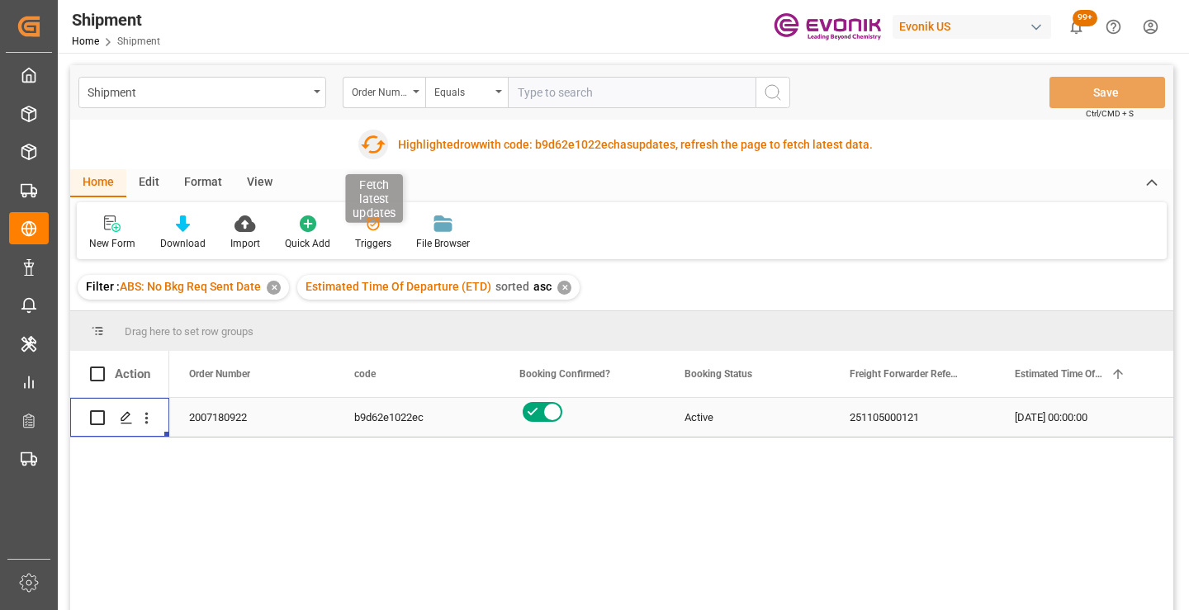
click at [376, 147] on icon "button" at bounding box center [372, 144] width 26 height 26
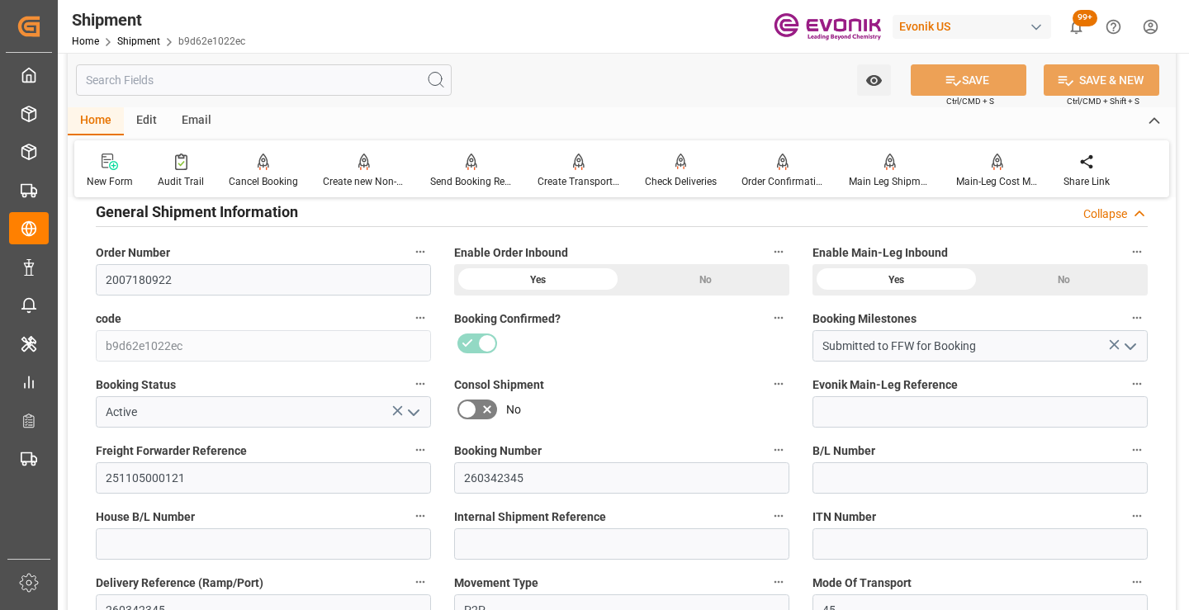
scroll to position [330, 0]
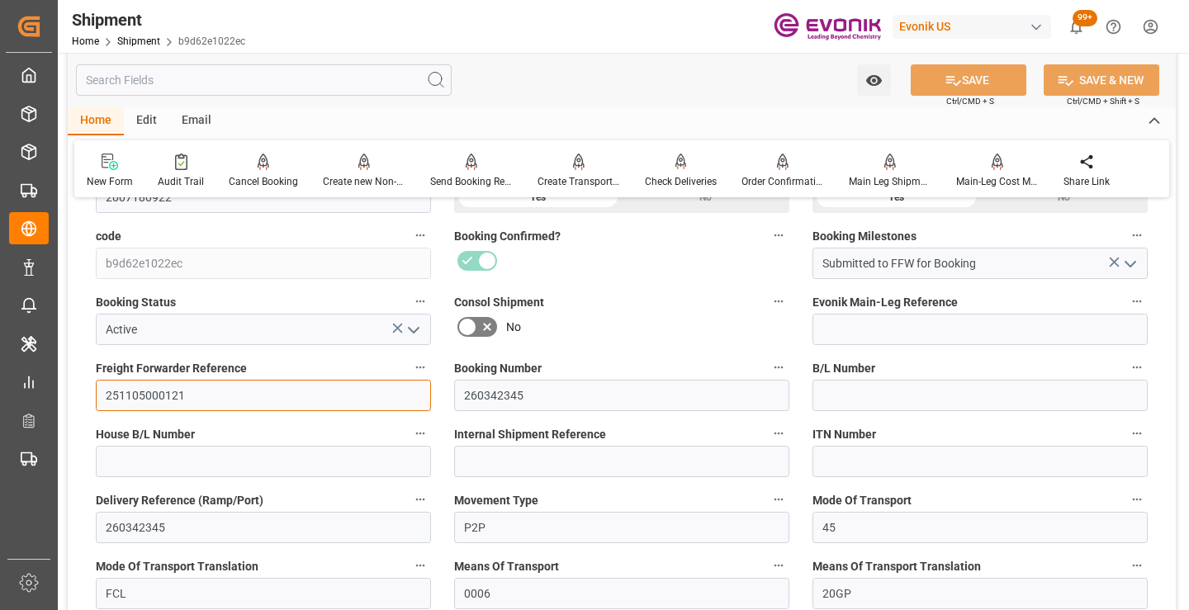
click at [154, 392] on input "251105000121" at bounding box center [263, 395] width 335 height 31
click at [343, 74] on input "text" at bounding box center [264, 79] width 376 height 31
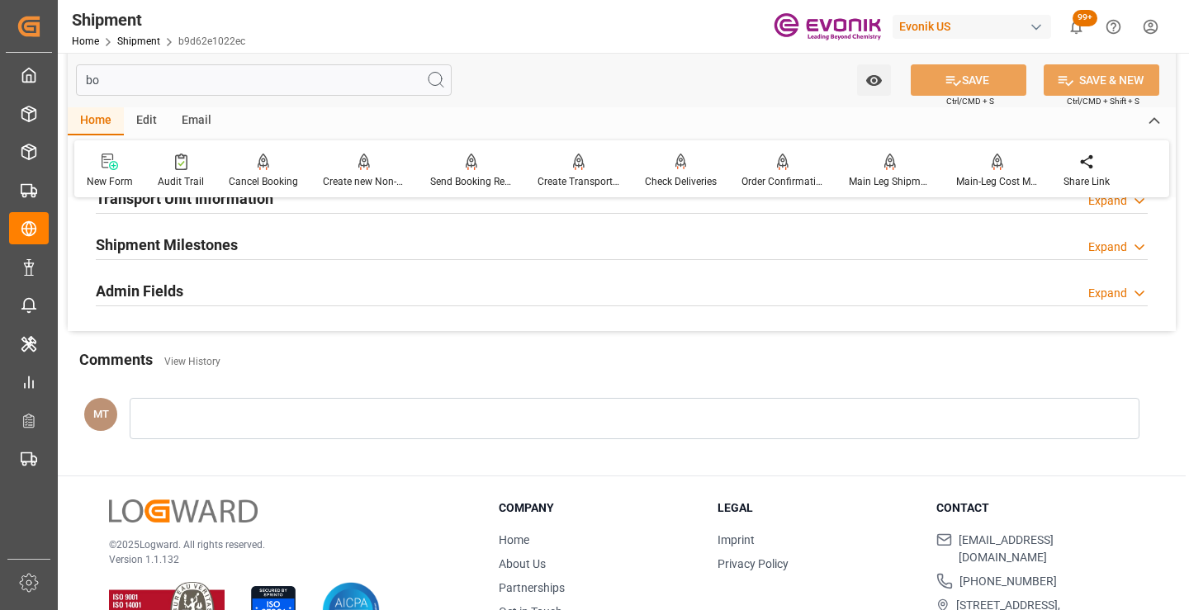
scroll to position [116, 0]
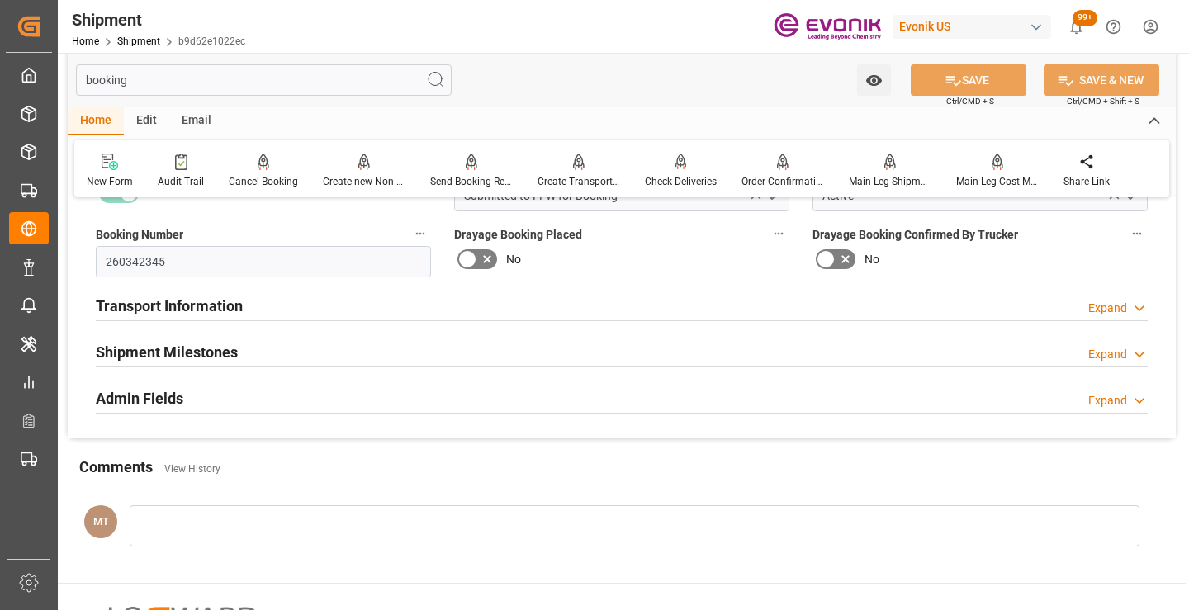
type input "booking"
click at [267, 346] on div "Shipment Milestones Expand" at bounding box center [622, 350] width 1052 height 31
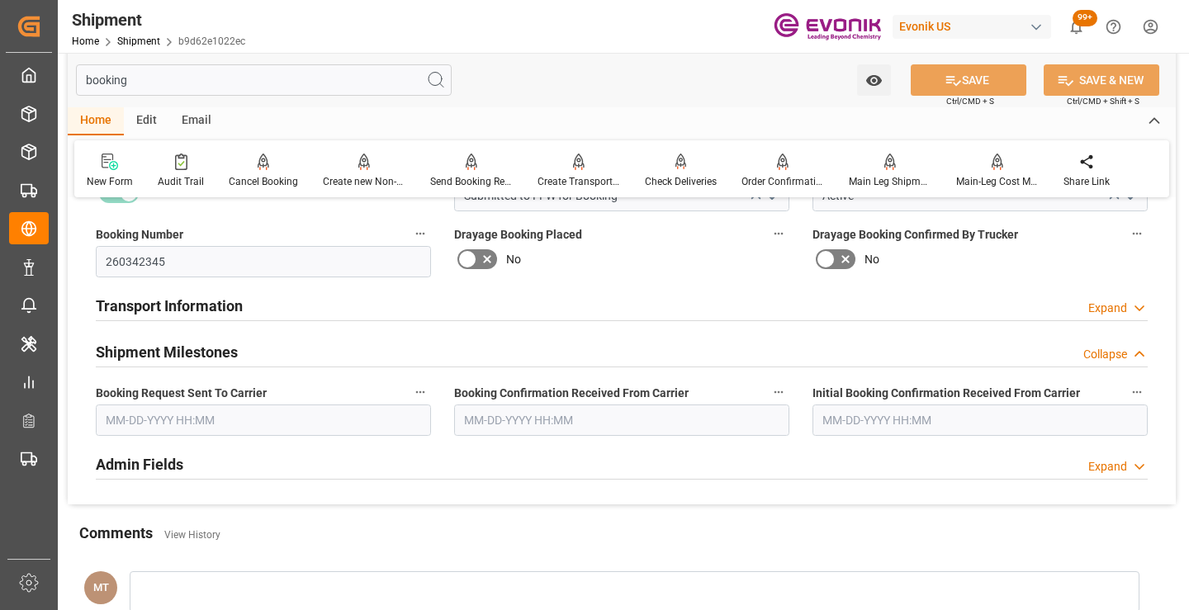
click at [263, 411] on input "text" at bounding box center [263, 420] width 335 height 31
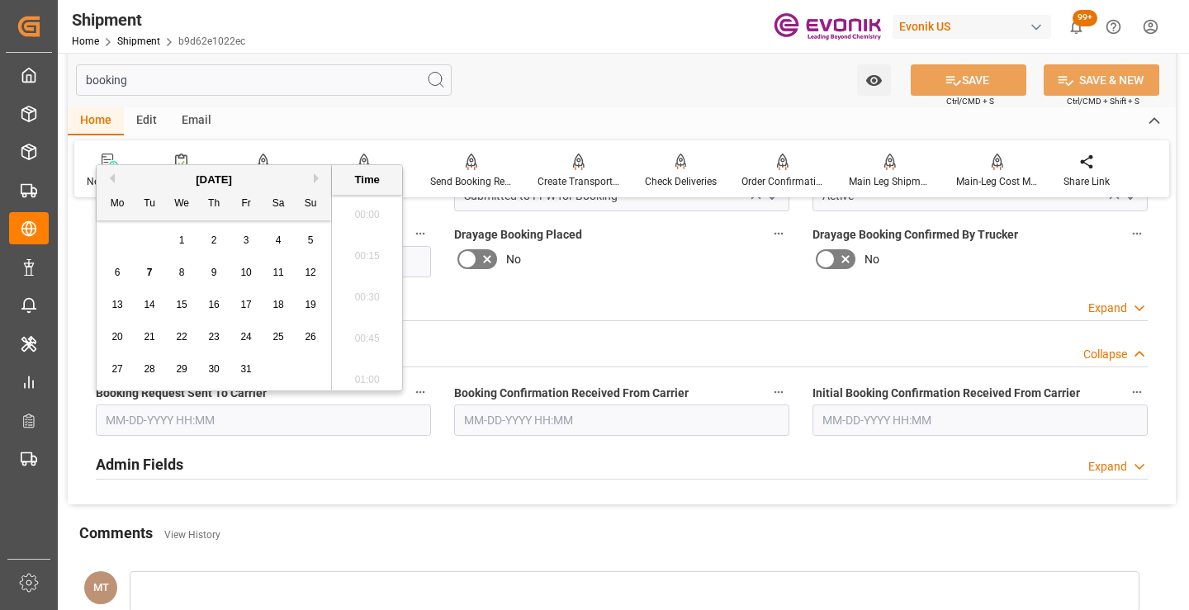
scroll to position [2565, 0]
click at [147, 274] on span "7" at bounding box center [150, 273] width 6 height 12
type input "[DATE] 00:00"
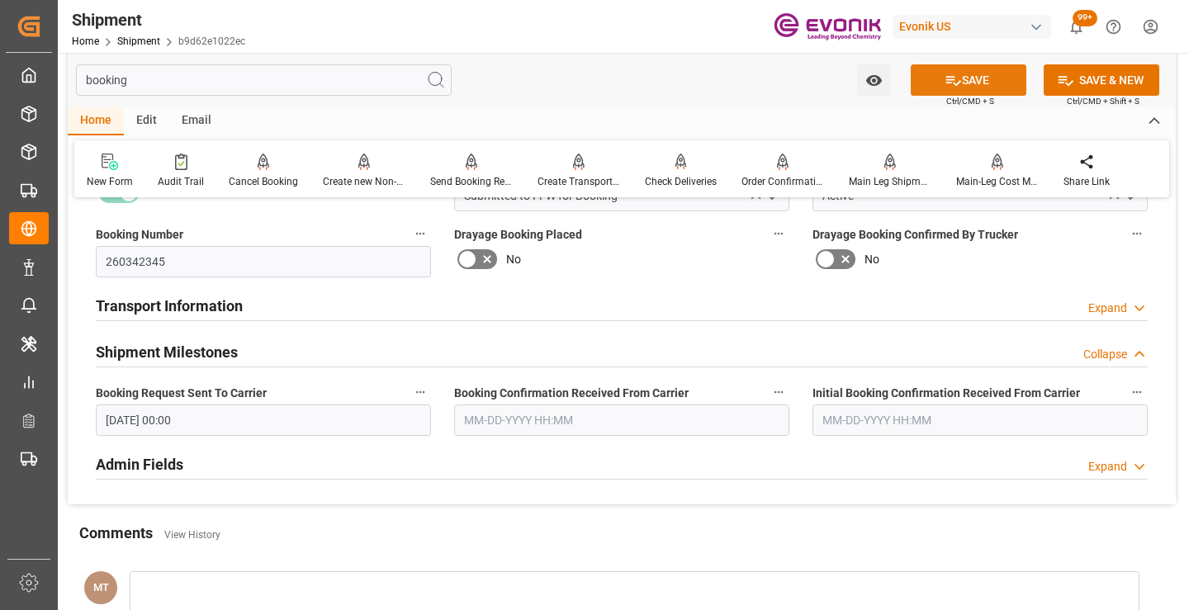
click at [938, 86] on button "SAVE" at bounding box center [969, 79] width 116 height 31
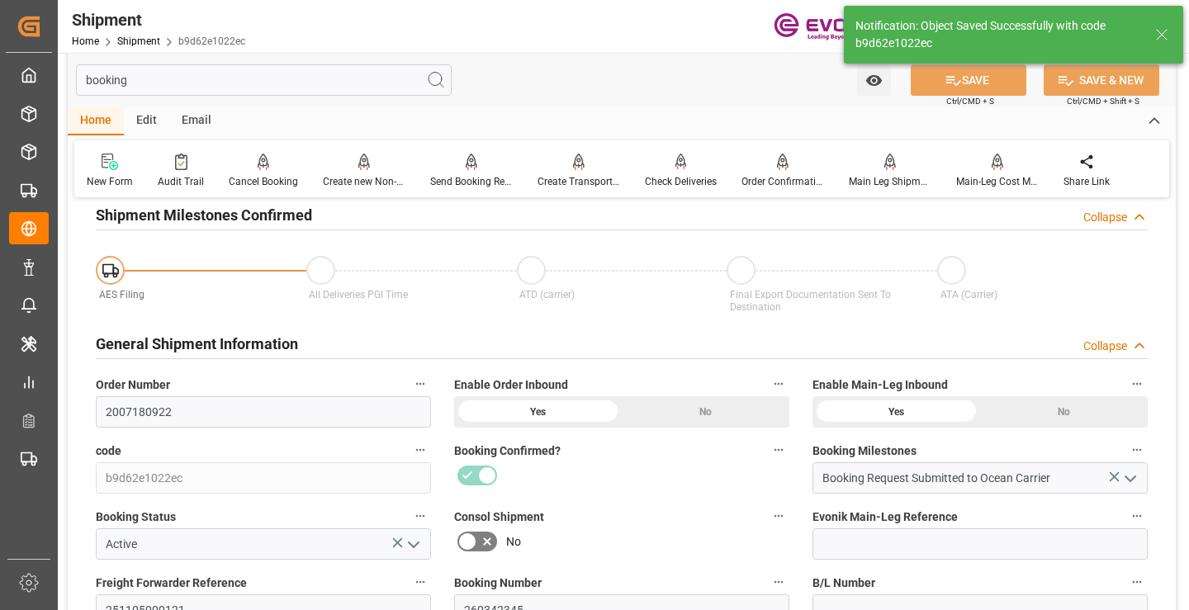
type input "Booking Request Submitted to Ocean Carrier"
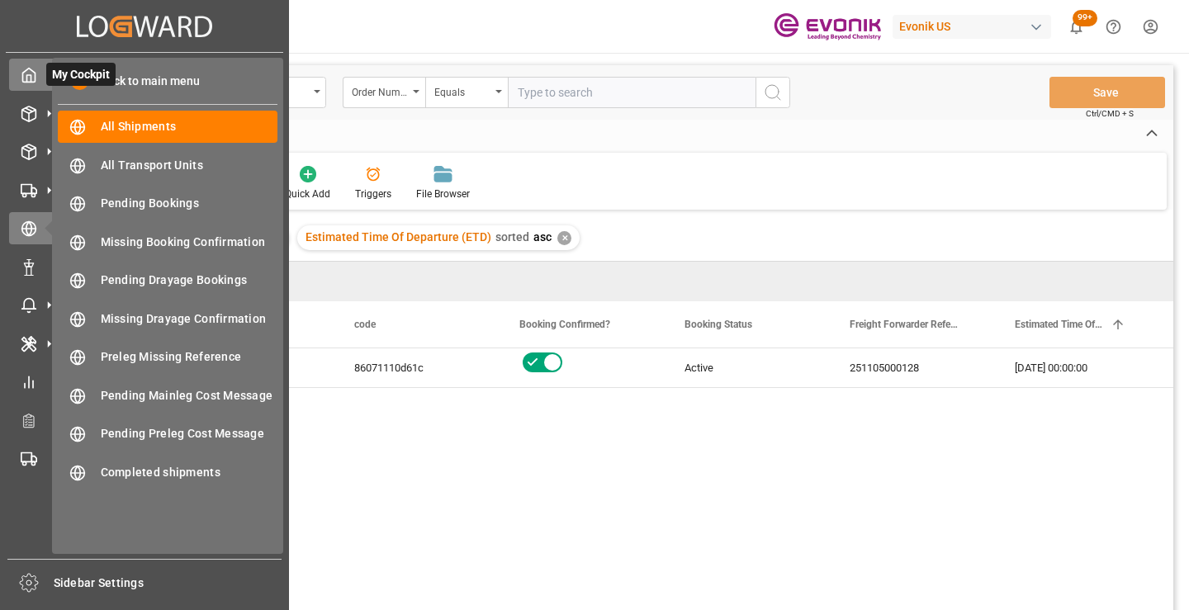
click at [35, 78] on icon at bounding box center [29, 76] width 12 height 14
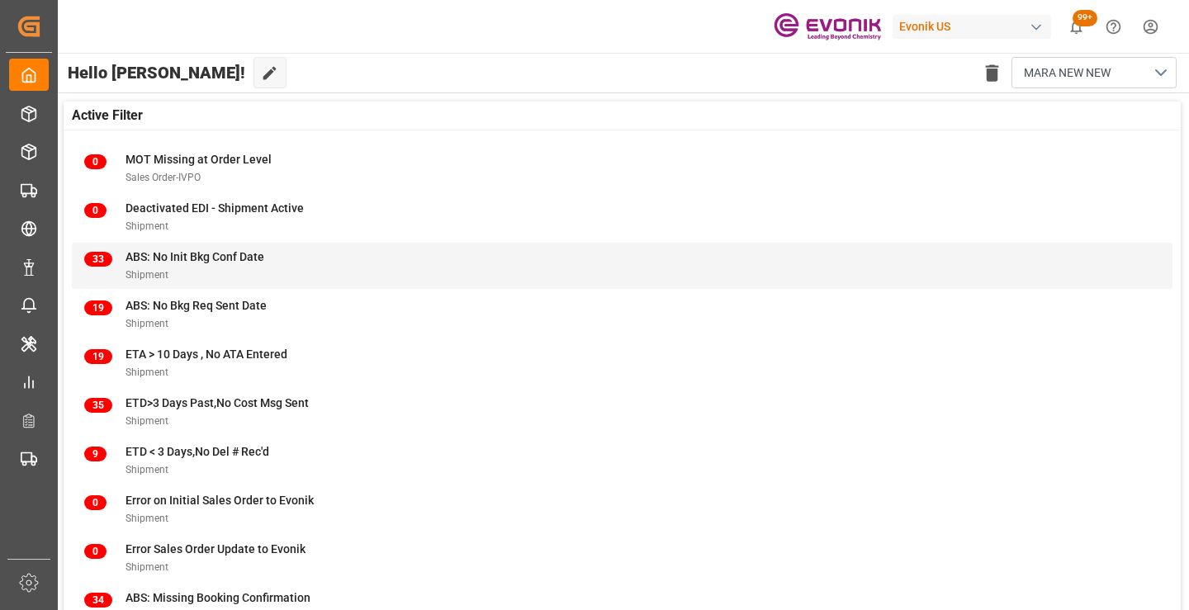
click at [135, 253] on span "ABS: No Init Bkg Conf Date" at bounding box center [194, 256] width 139 height 13
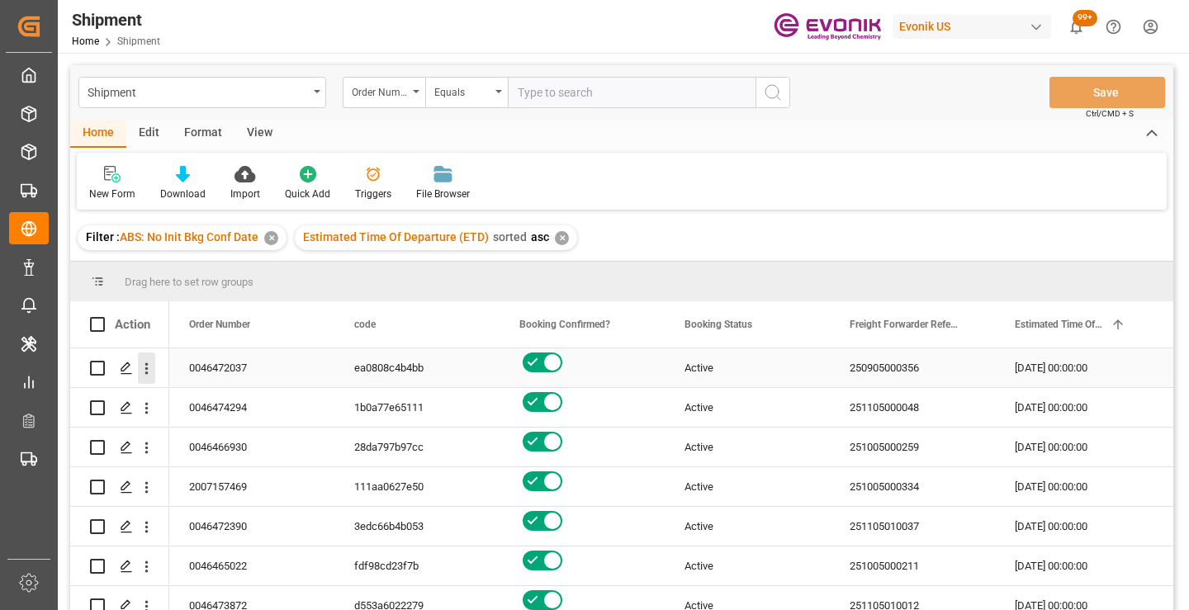
click at [144, 370] on icon "open menu" at bounding box center [146, 368] width 17 height 17
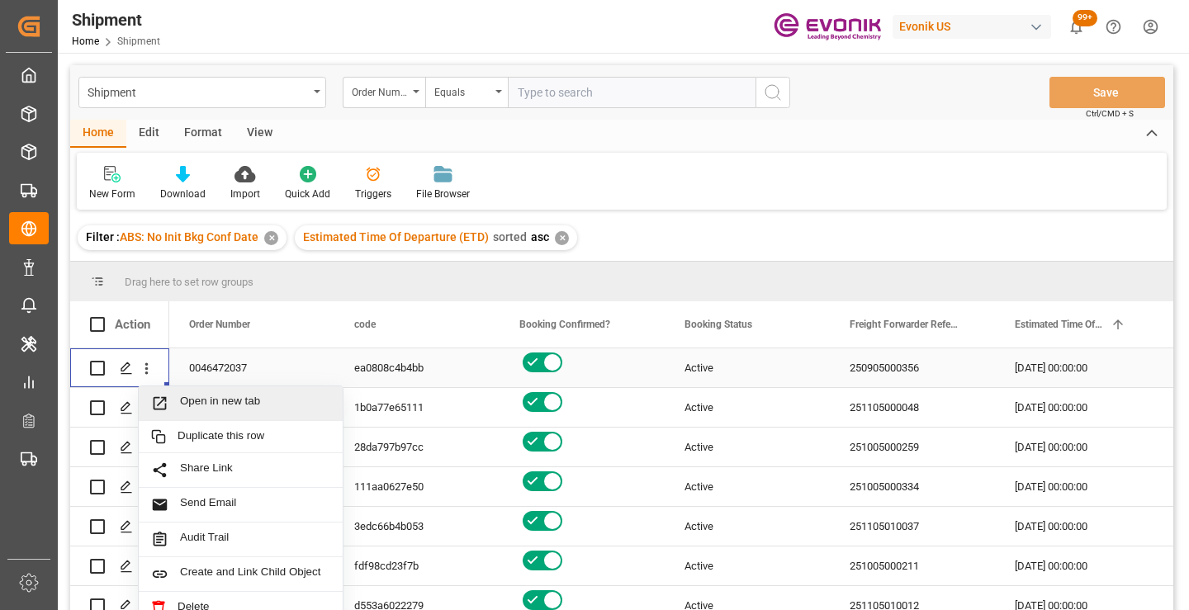
click at [216, 405] on span "Open in new tab" at bounding box center [255, 403] width 150 height 17
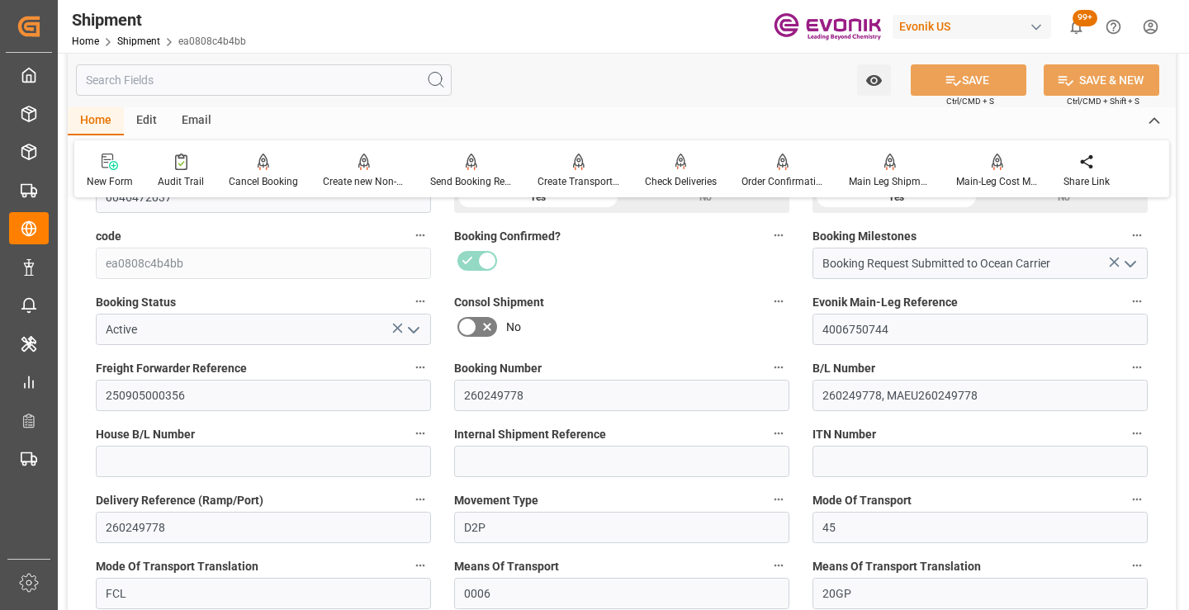
scroll to position [413, 0]
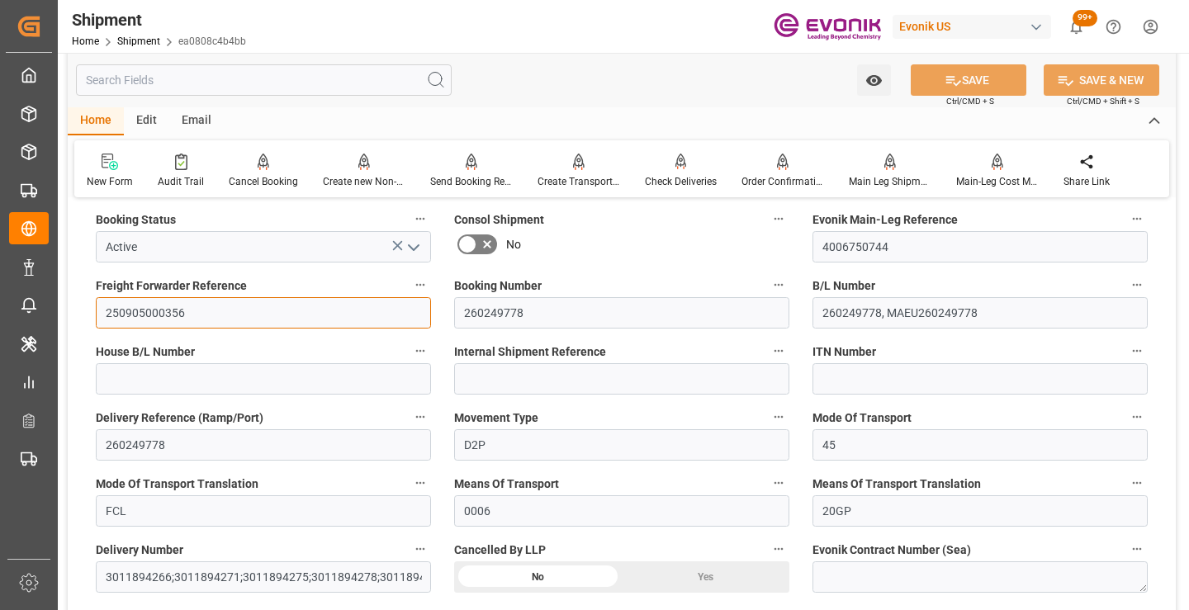
click at [163, 307] on input "250905000356" at bounding box center [263, 312] width 335 height 31
click at [235, 88] on input "text" at bounding box center [264, 79] width 376 height 31
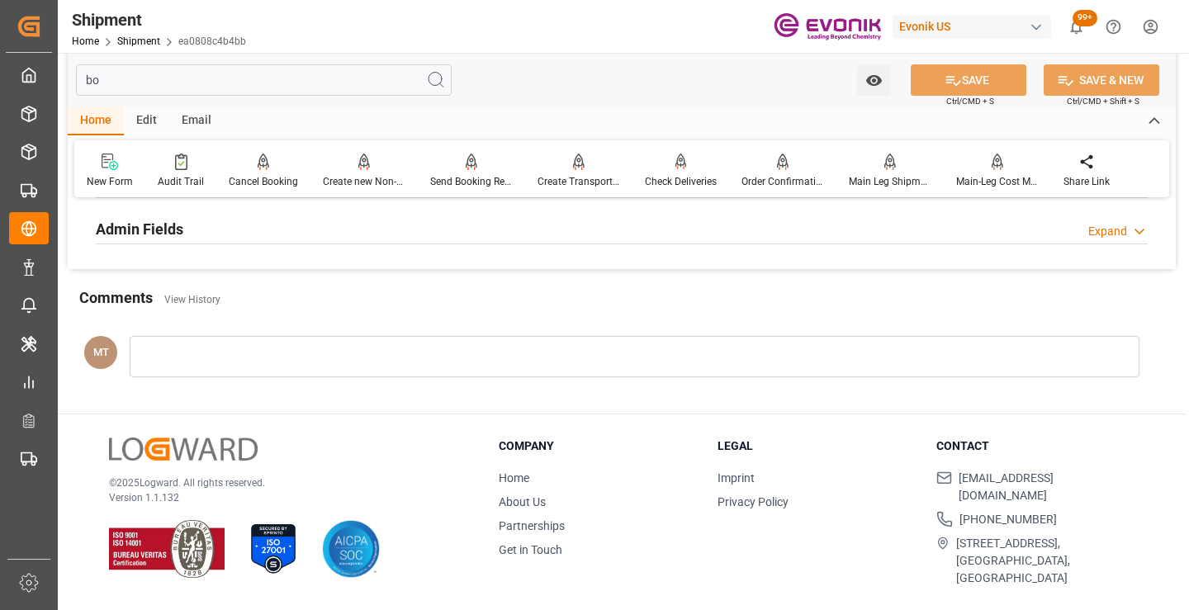
scroll to position [198, 0]
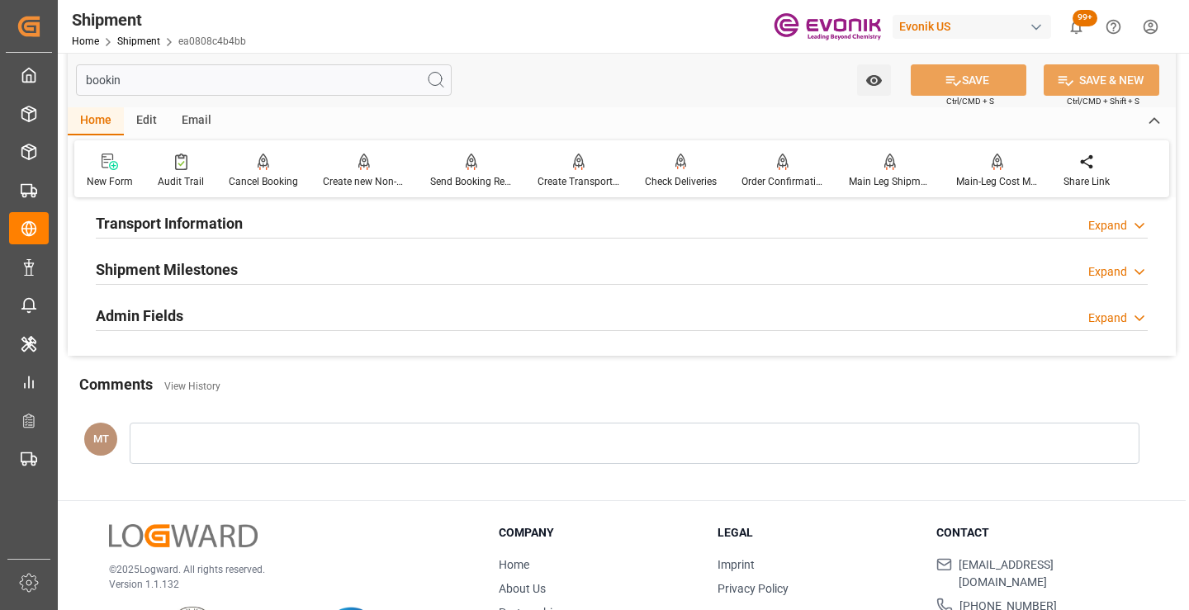
type input "bookin"
click at [236, 272] on h2 "Shipment Milestones" at bounding box center [167, 269] width 142 height 22
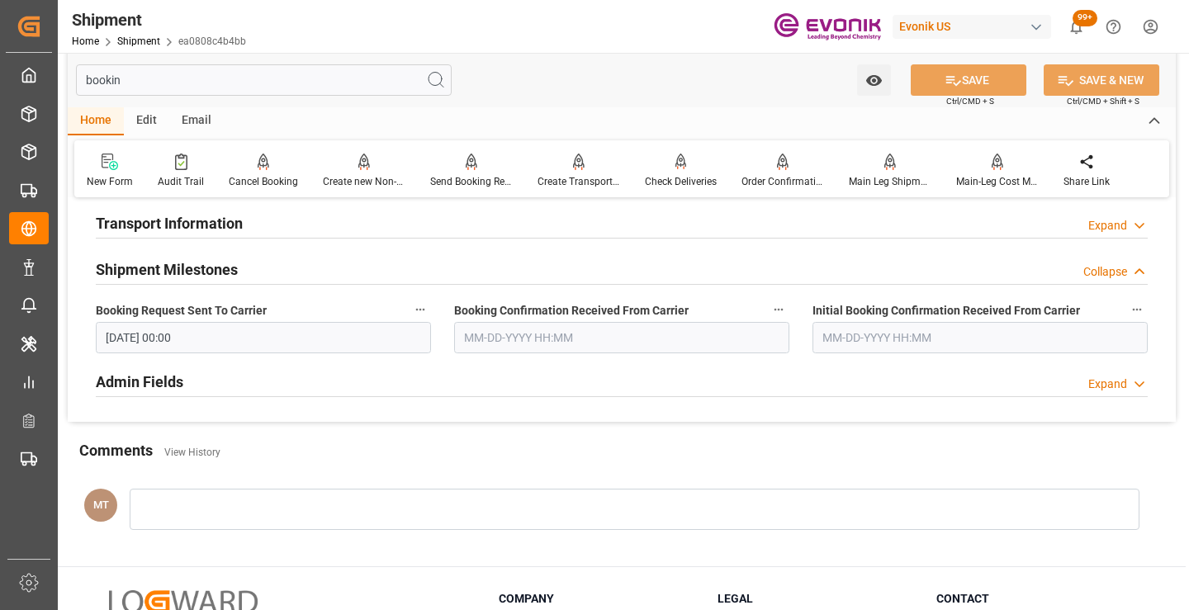
click at [293, 330] on input "09-10-2025 00:00" at bounding box center [263, 337] width 335 height 31
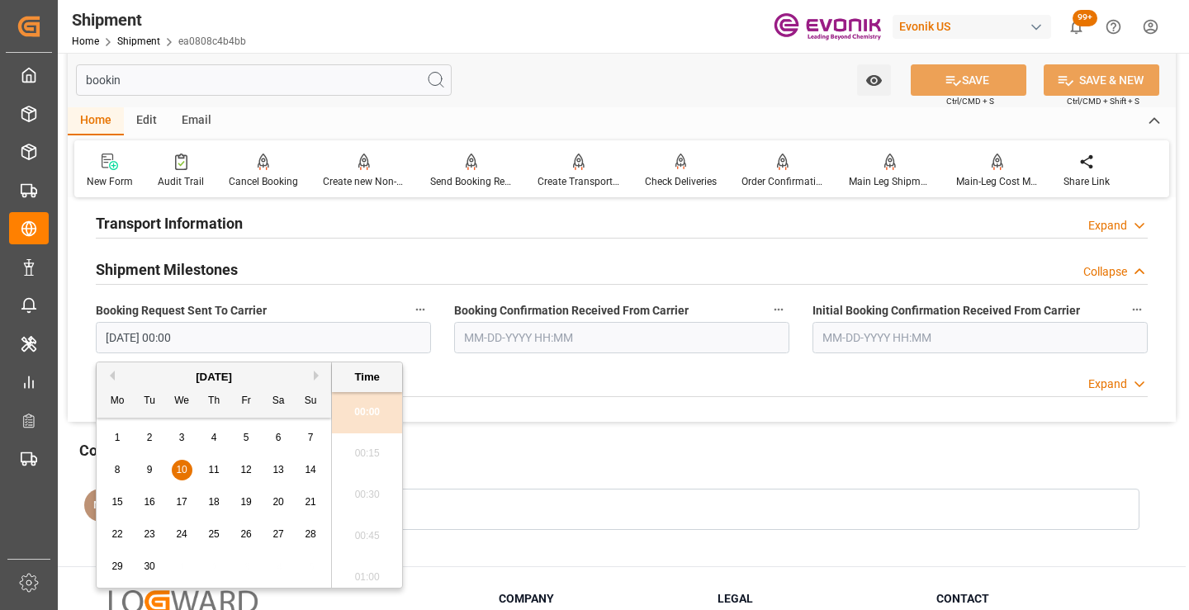
click at [315, 378] on button "Next Month" at bounding box center [319, 376] width 10 height 10
click at [112, 381] on div "November 2025" at bounding box center [214, 377] width 234 height 17
click at [114, 374] on button "Previous Month" at bounding box center [110, 376] width 10 height 10
click at [244, 438] on span "3" at bounding box center [247, 438] width 6 height 12
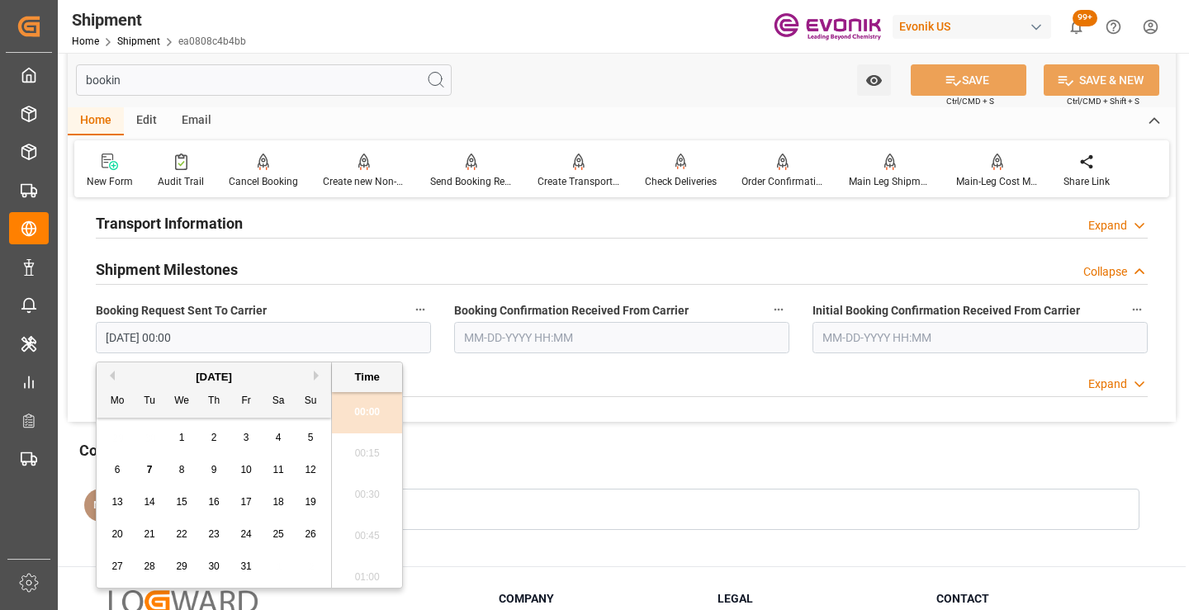
type input "10-03-2025 00:00"
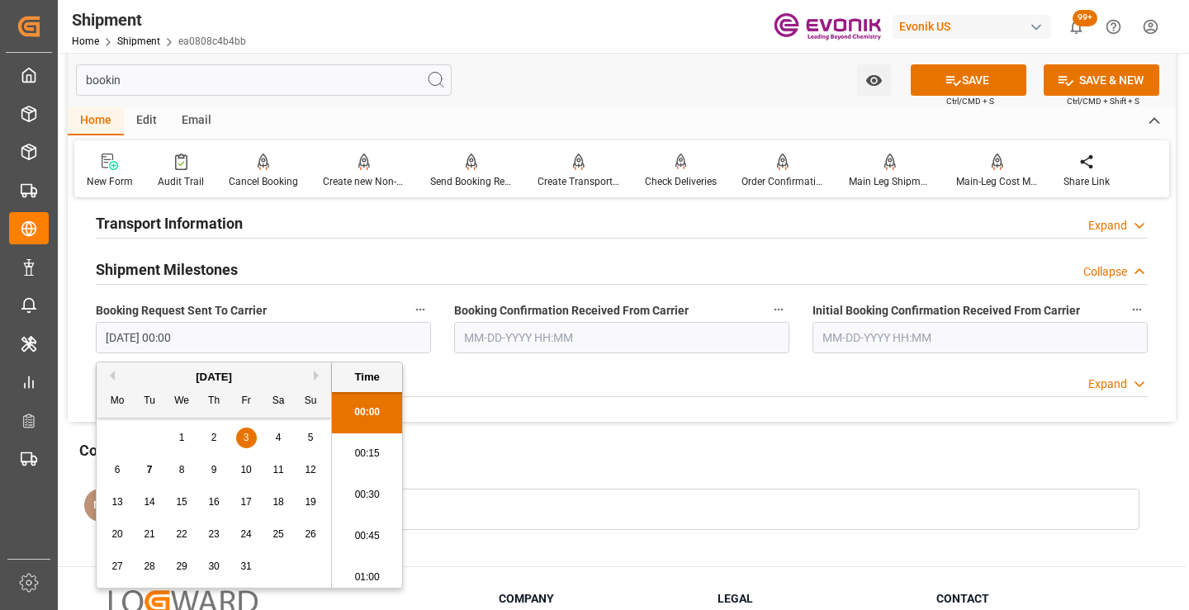
click at [509, 324] on input "text" at bounding box center [621, 337] width 335 height 31
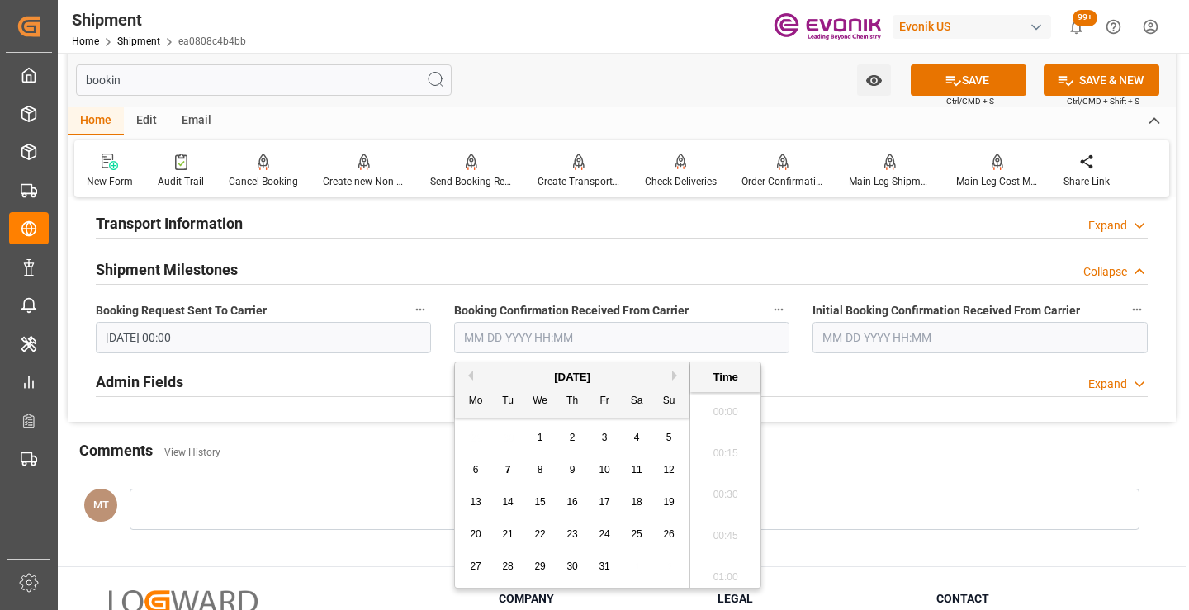
scroll to position [2648, 0]
click at [473, 467] on span "6" at bounding box center [476, 470] width 6 height 12
type input "[DATE] 00:00"
click at [936, 79] on button "SAVE" at bounding box center [969, 79] width 116 height 31
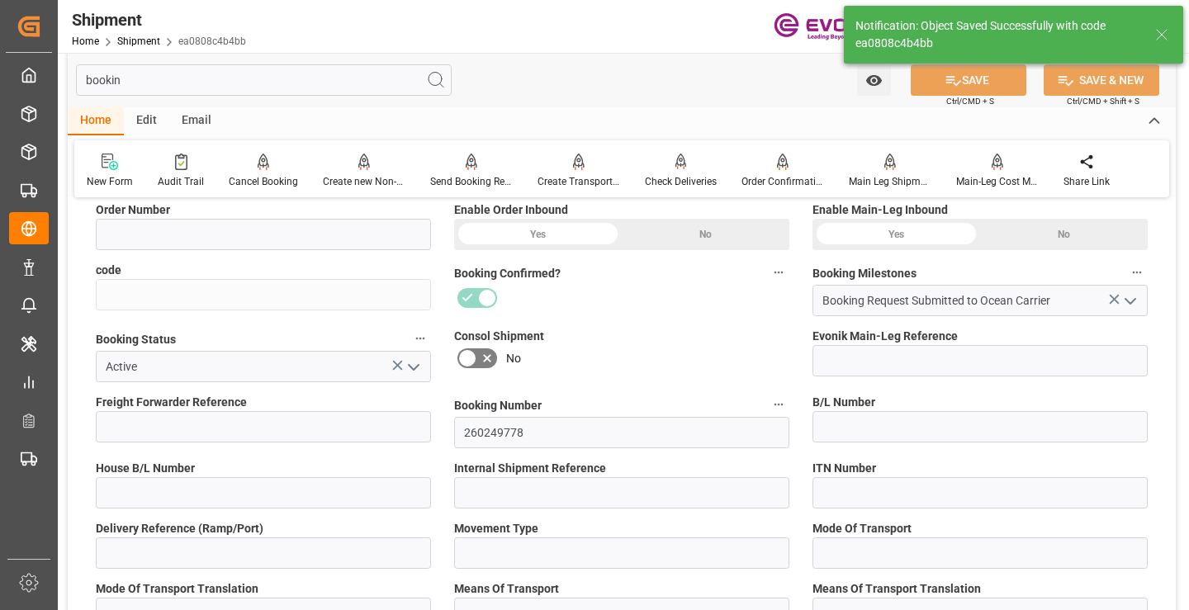
type input "0046472037"
type input "ea0808c4b4bb"
type input "4006750744"
type input "250905000356"
type input "260249778, MAEU260249778"
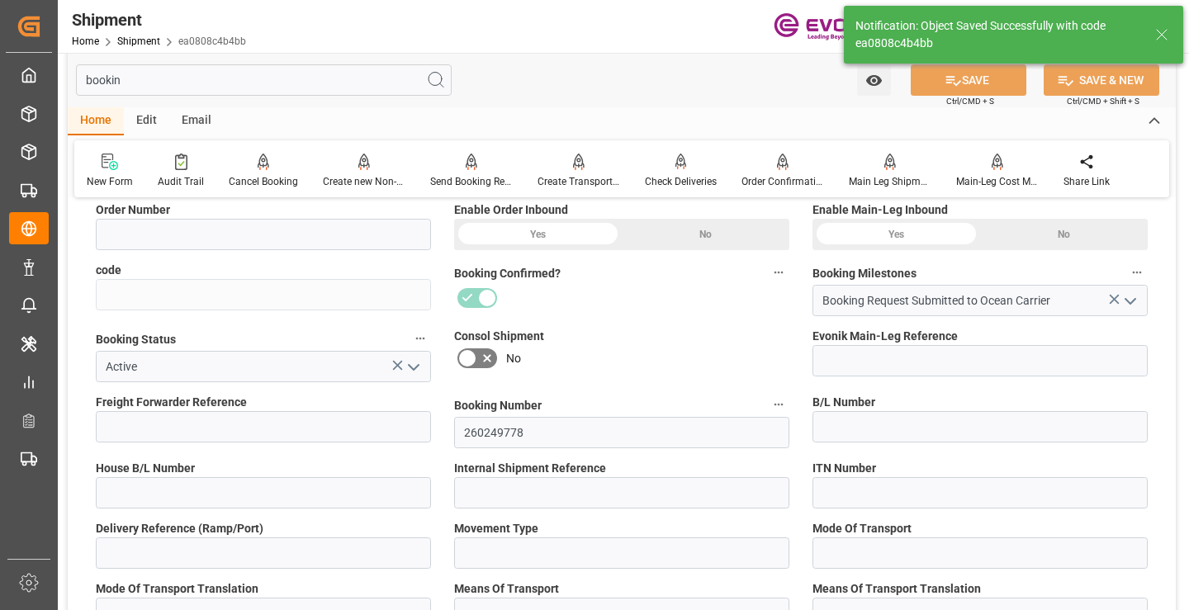
type input "260249778"
type input "D2P"
type input "45"
type input "FCL"
type input "0006"
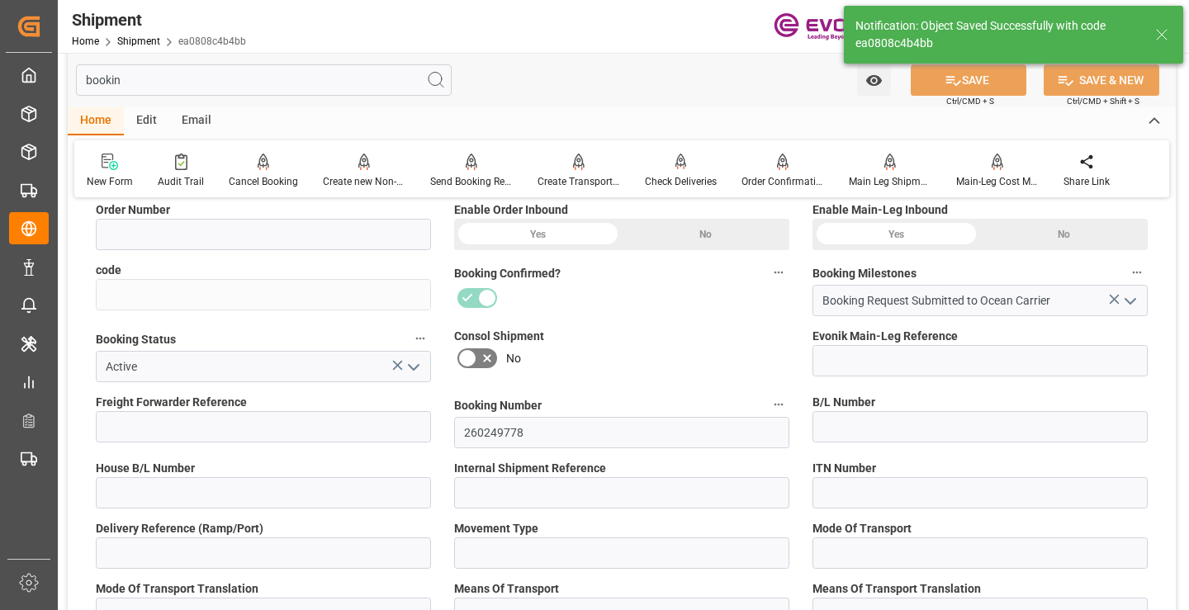
type input "20GP"
type input "3011894266;3011894271;3011894275;3011894278;3011894283;3011894285;3011894289;30…"
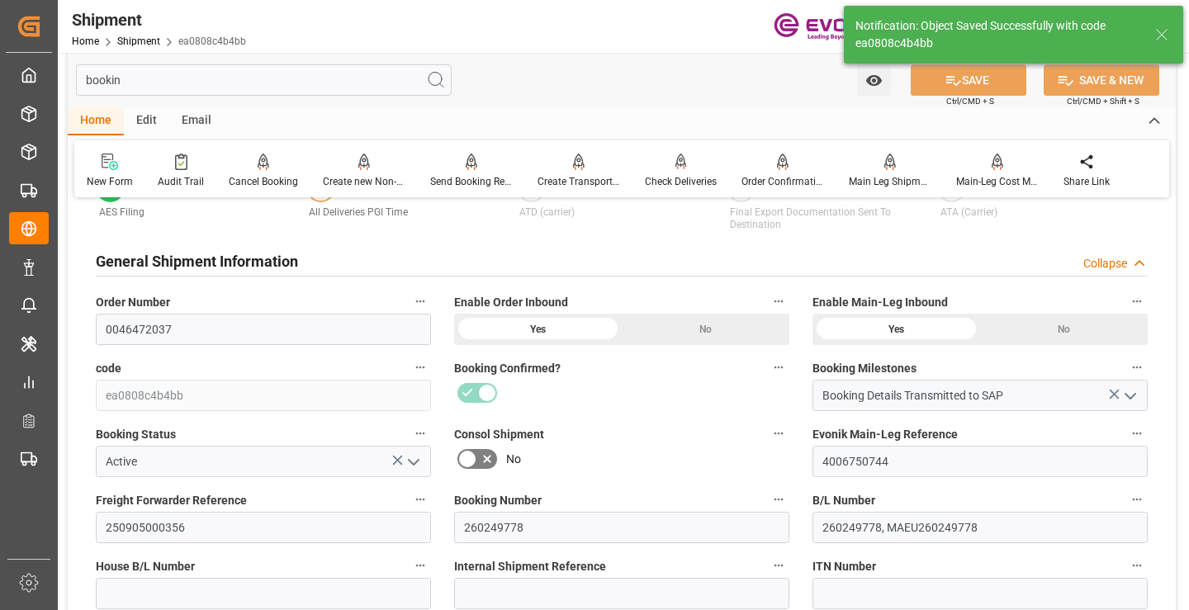
type input "Booking Details Transmitted to SAP"
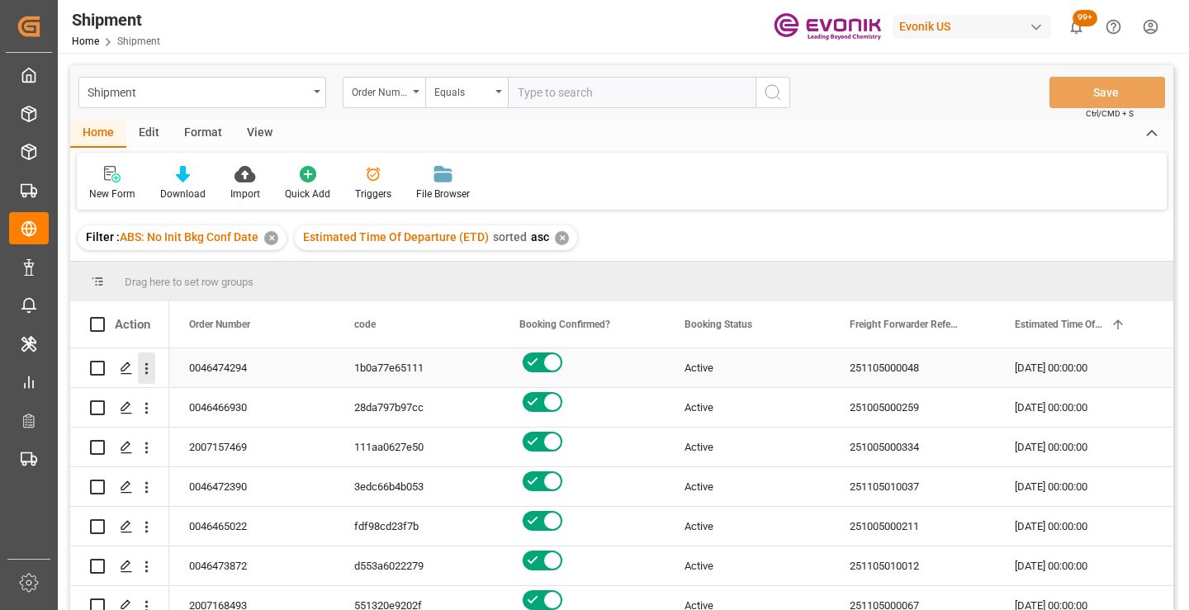
click at [144, 372] on icon "open menu" at bounding box center [146, 368] width 17 height 17
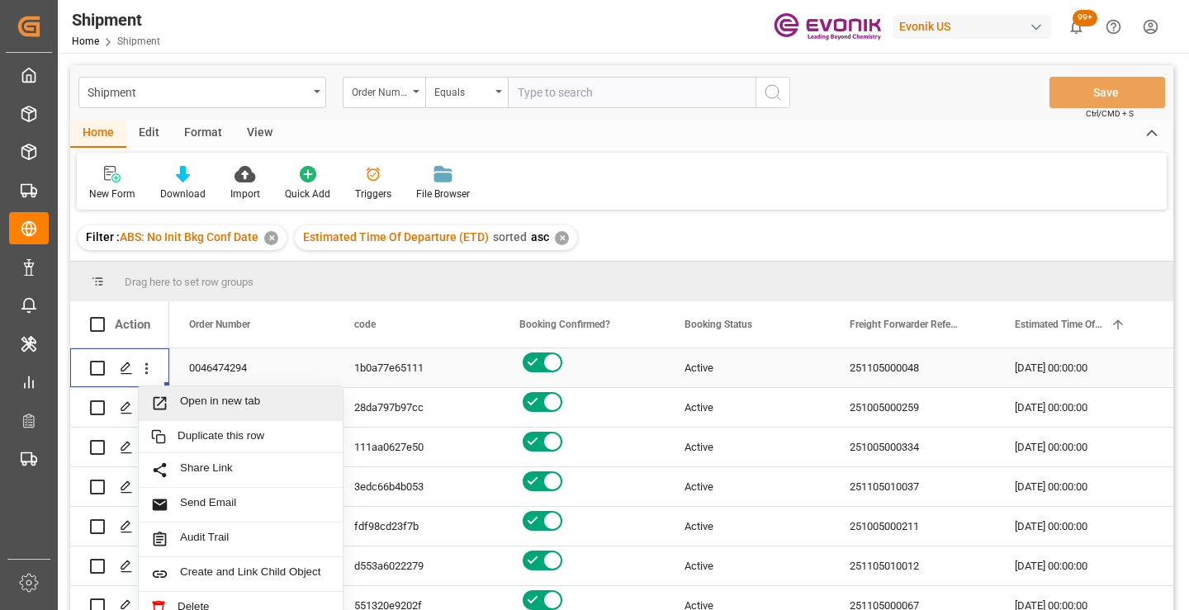
click at [225, 405] on span "Open in new tab" at bounding box center [255, 403] width 150 height 17
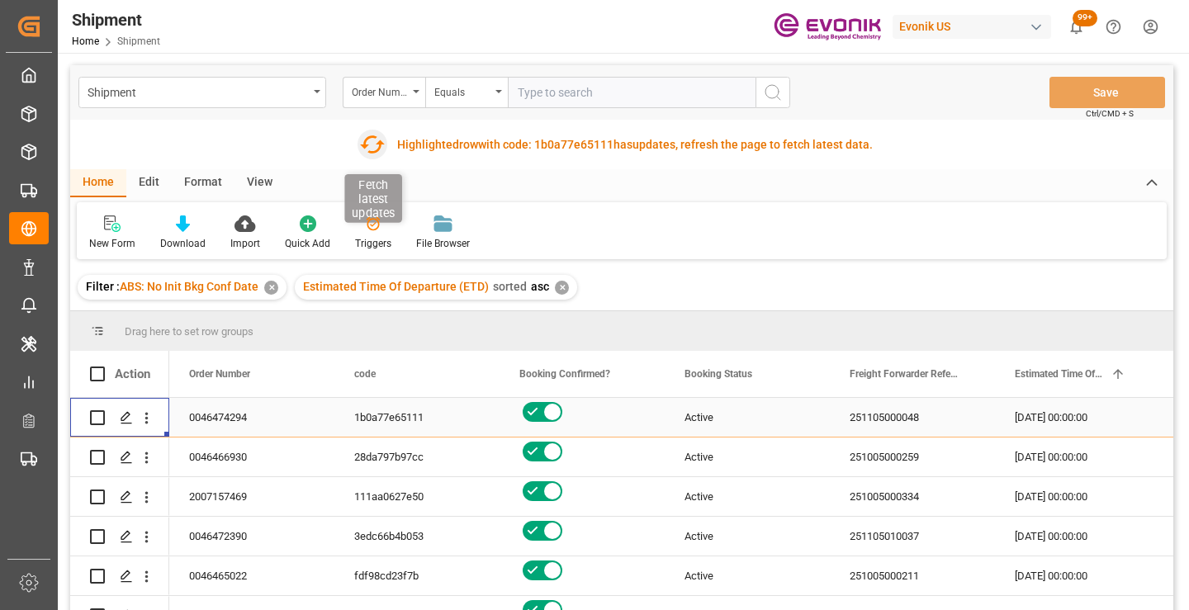
click at [368, 140] on icon "button" at bounding box center [372, 144] width 26 height 26
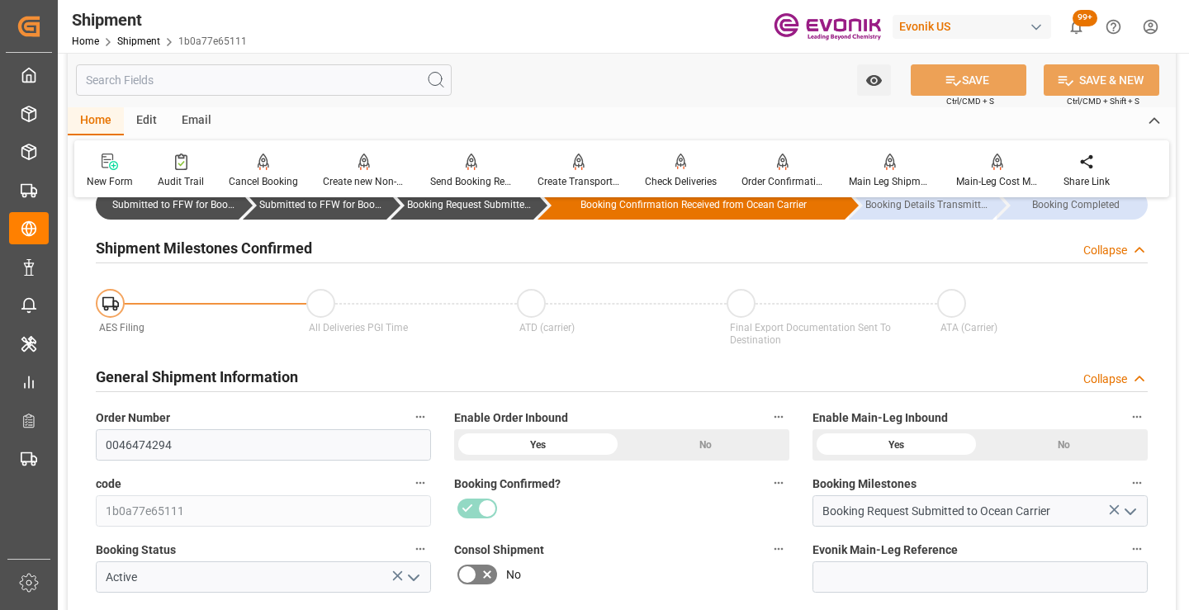
scroll to position [165, 0]
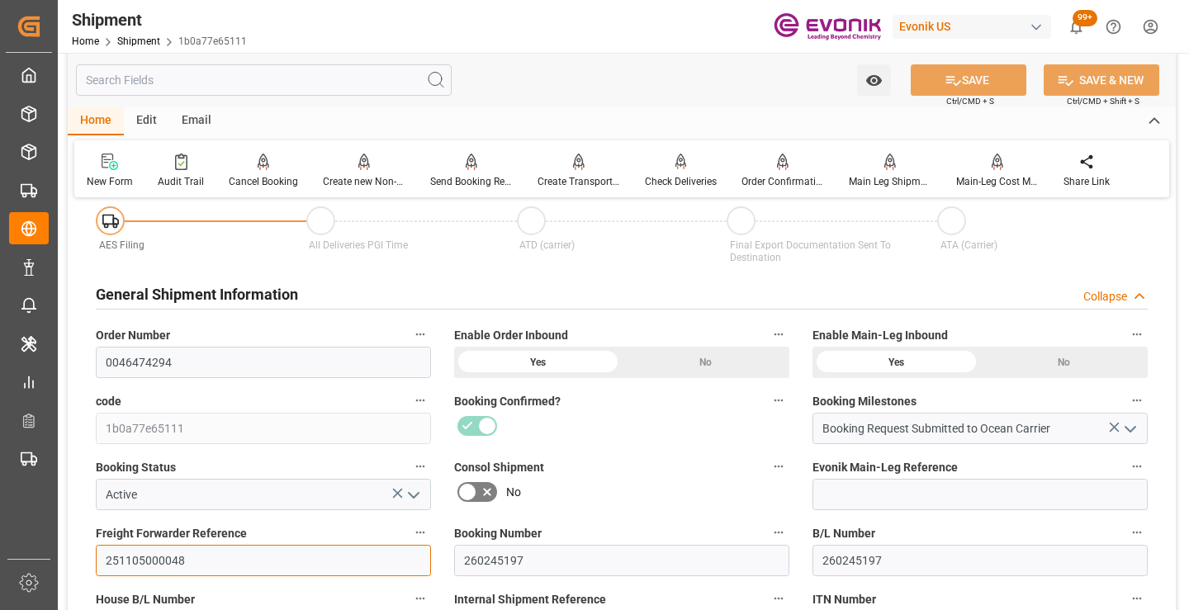
click at [150, 556] on input "251105000048" at bounding box center [263, 560] width 335 height 31
click at [333, 78] on input "text" at bounding box center [264, 79] width 376 height 31
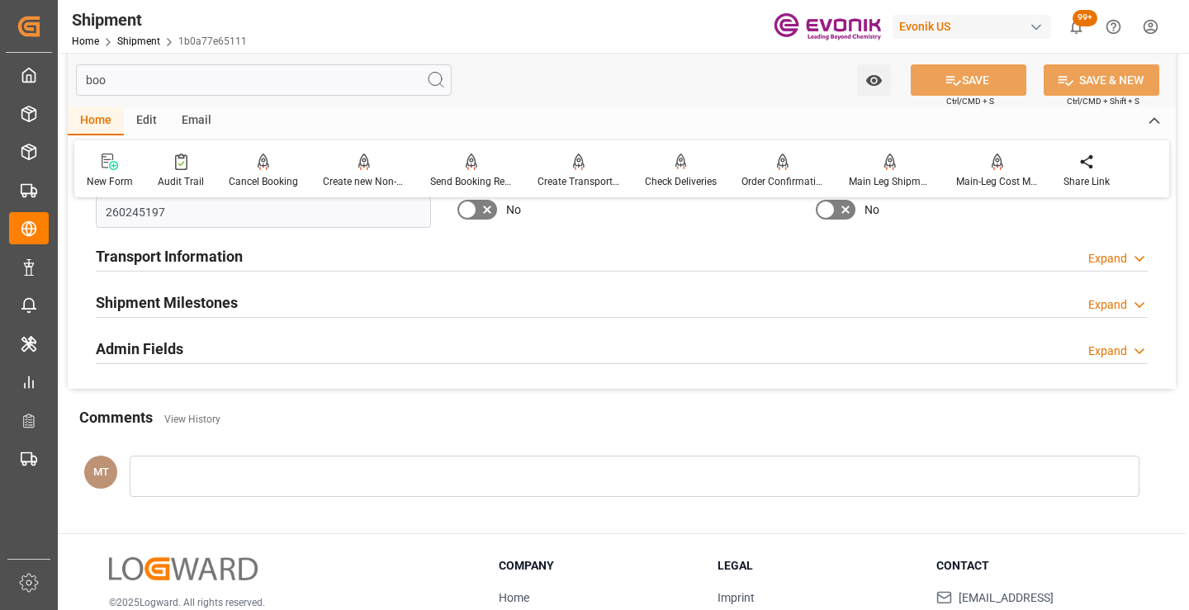
scroll to position [0, 0]
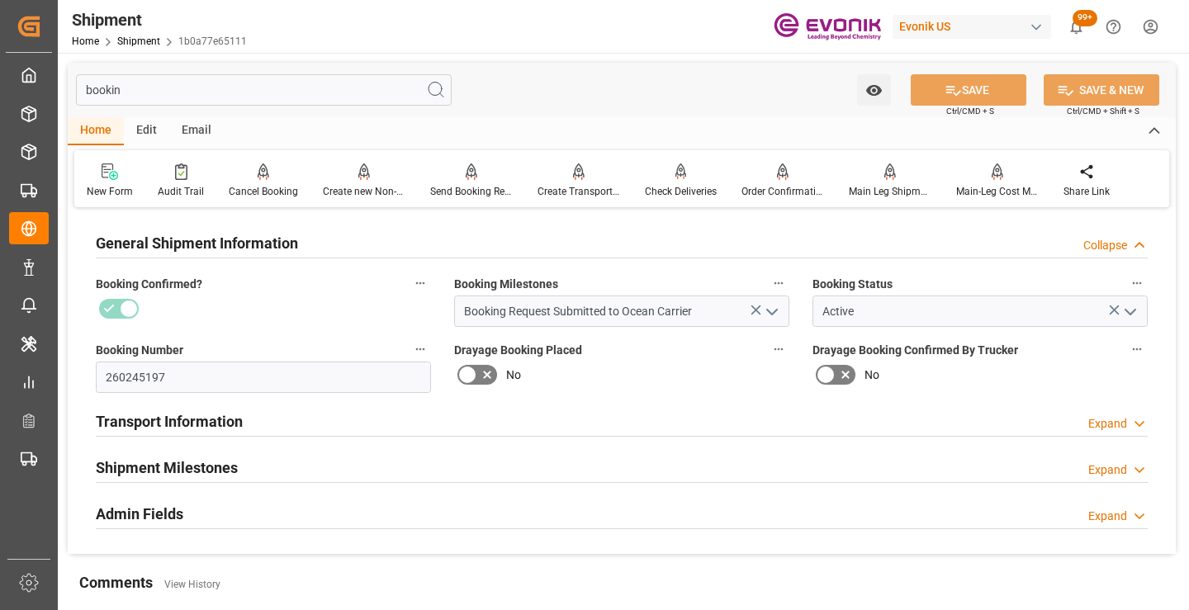
type input "bookin"
click at [253, 457] on div "Shipment Milestones Expand" at bounding box center [622, 466] width 1052 height 31
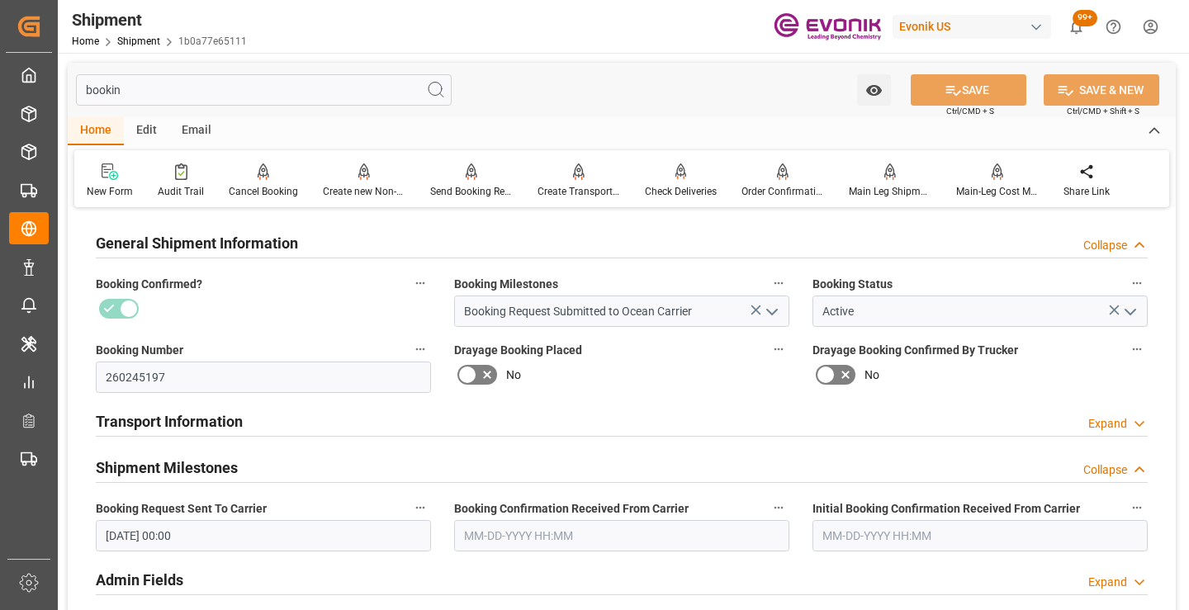
click at [500, 533] on input "text" at bounding box center [621, 535] width 335 height 31
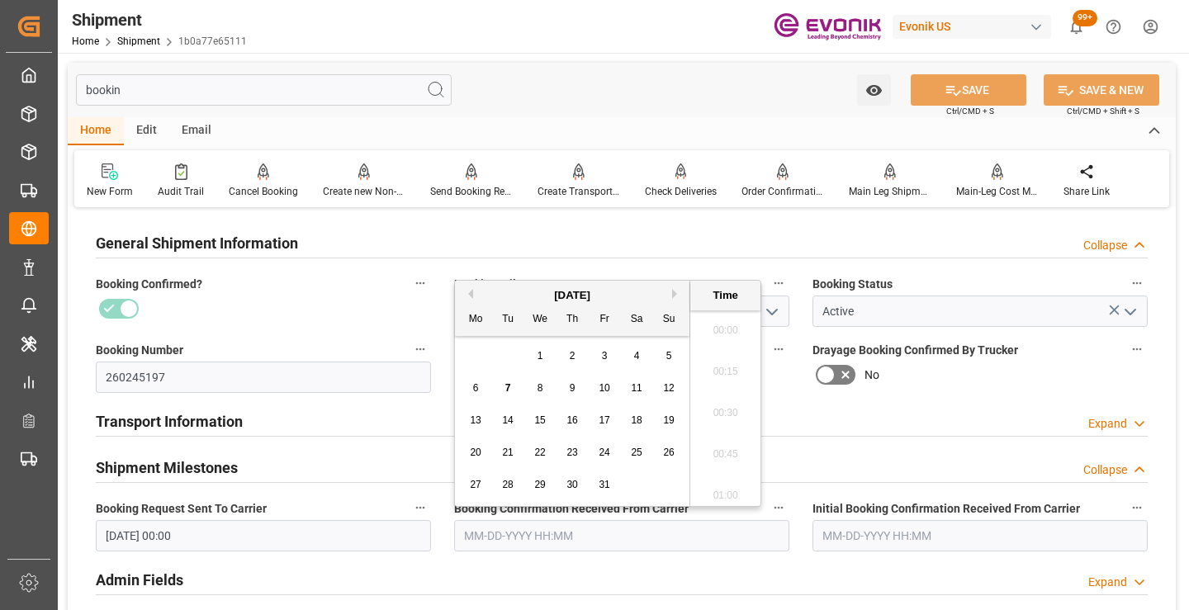
scroll to position [2648, 0]
click at [475, 390] on span "6" at bounding box center [476, 388] width 6 height 12
type input "10-06-2025 00:00"
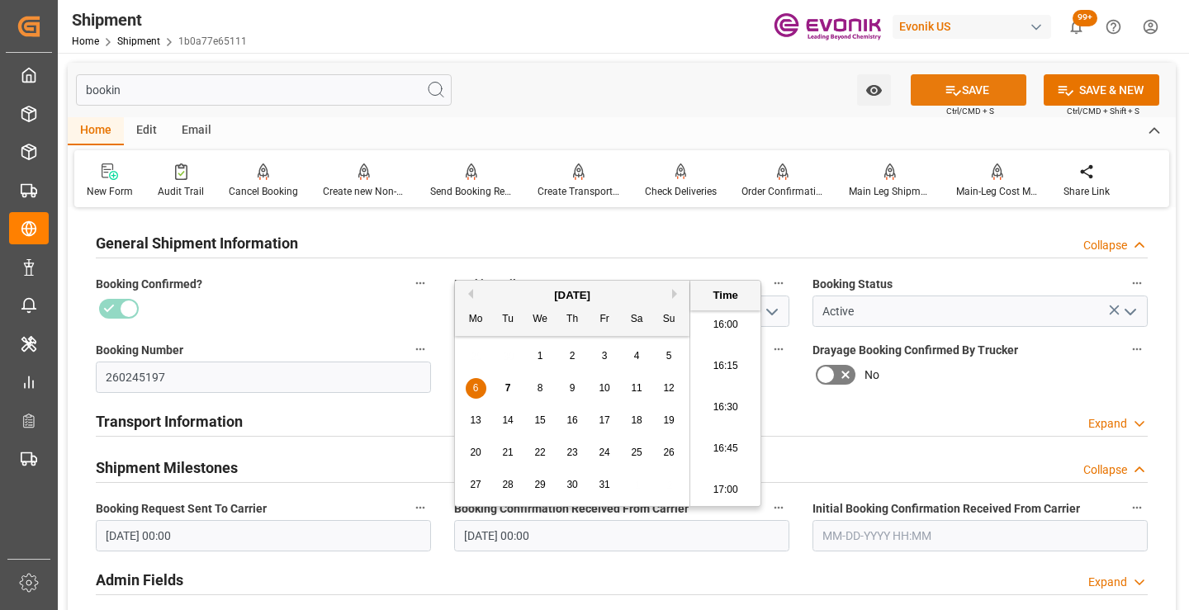
click at [950, 91] on icon at bounding box center [952, 90] width 17 height 17
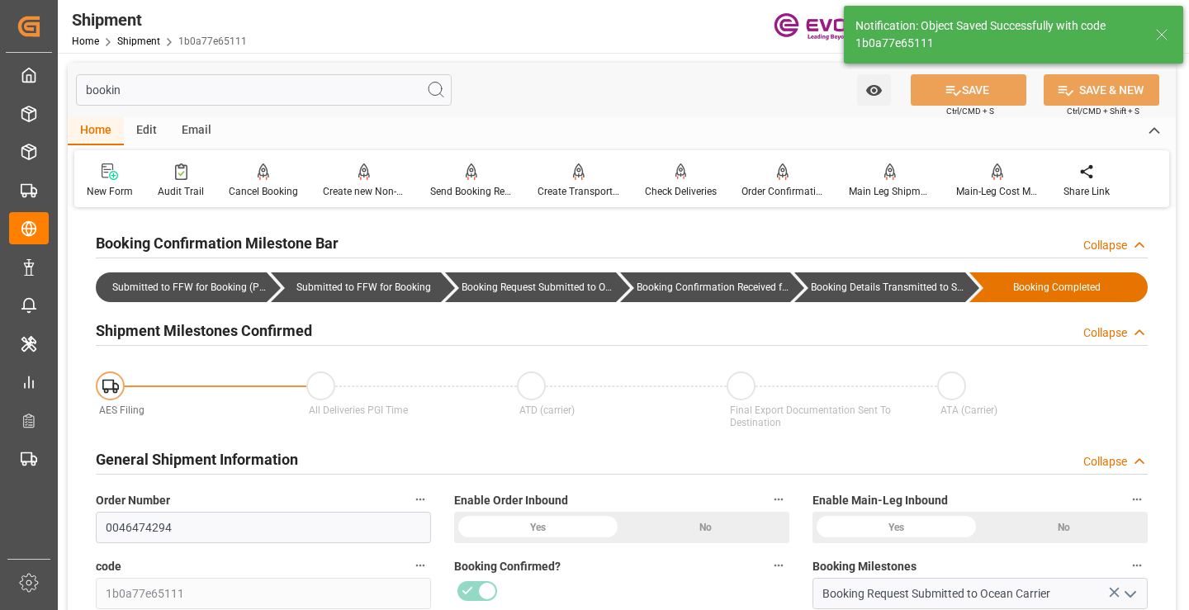
type input "Booking Details Transmitted to SAP"
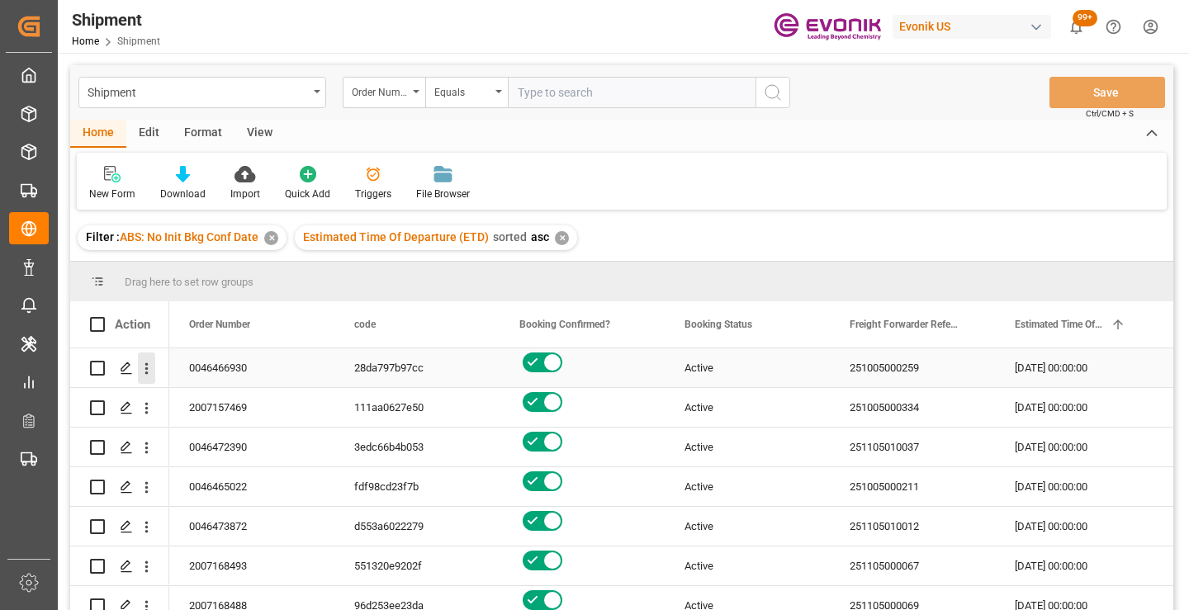
click at [145, 368] on icon "open menu" at bounding box center [146, 369] width 3 height 12
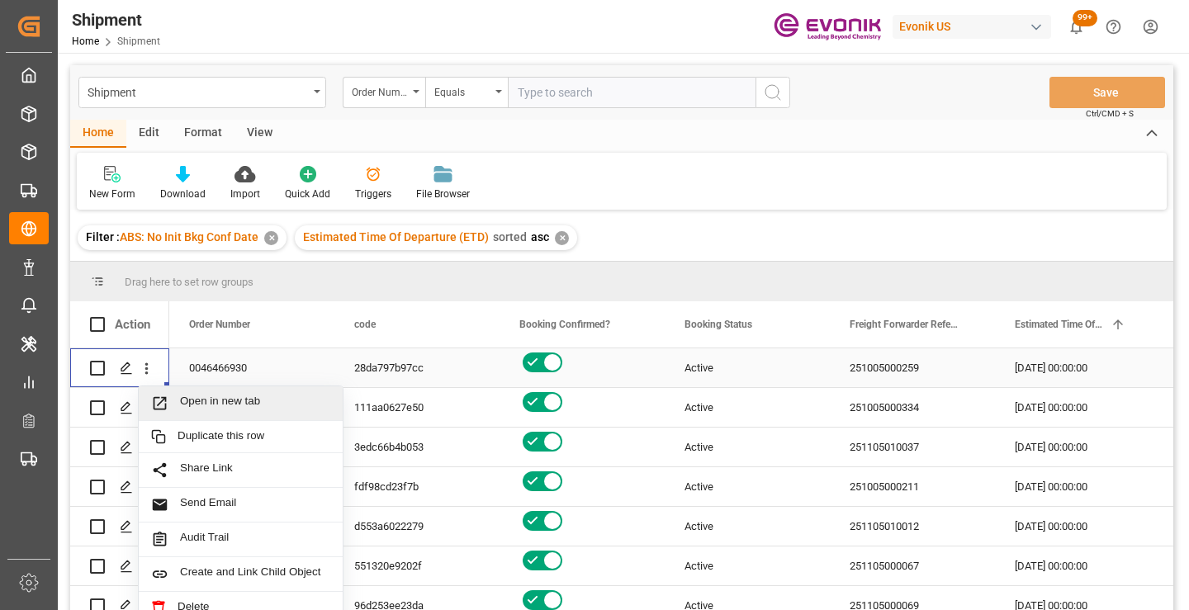
click at [227, 403] on span "Open in new tab" at bounding box center [255, 403] width 150 height 17
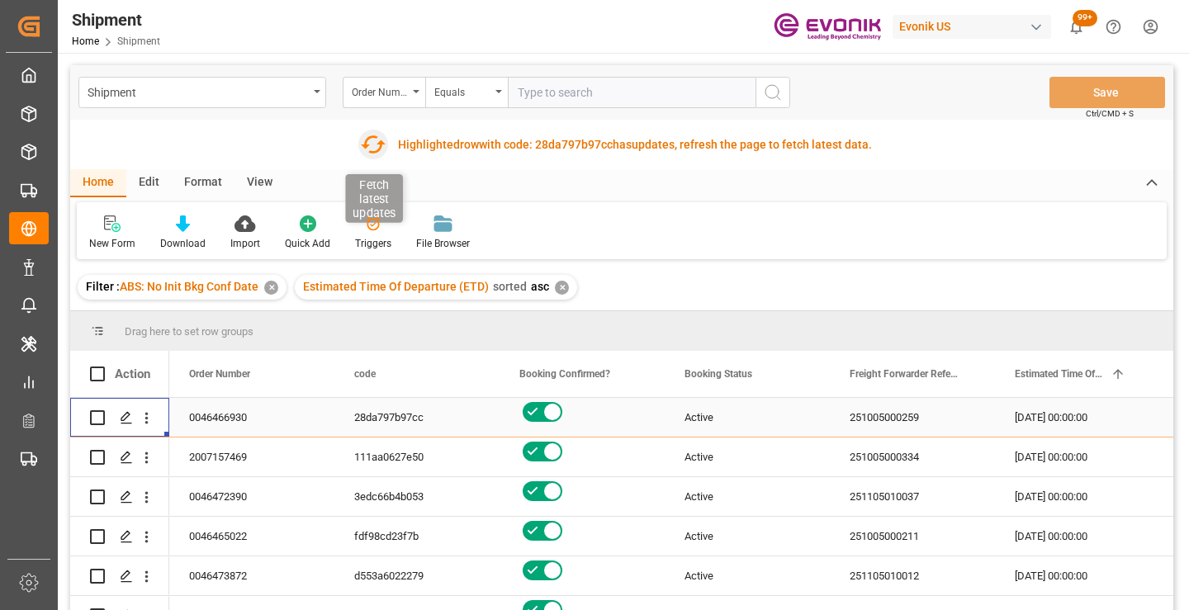
click at [374, 146] on icon "button" at bounding box center [373, 144] width 26 height 26
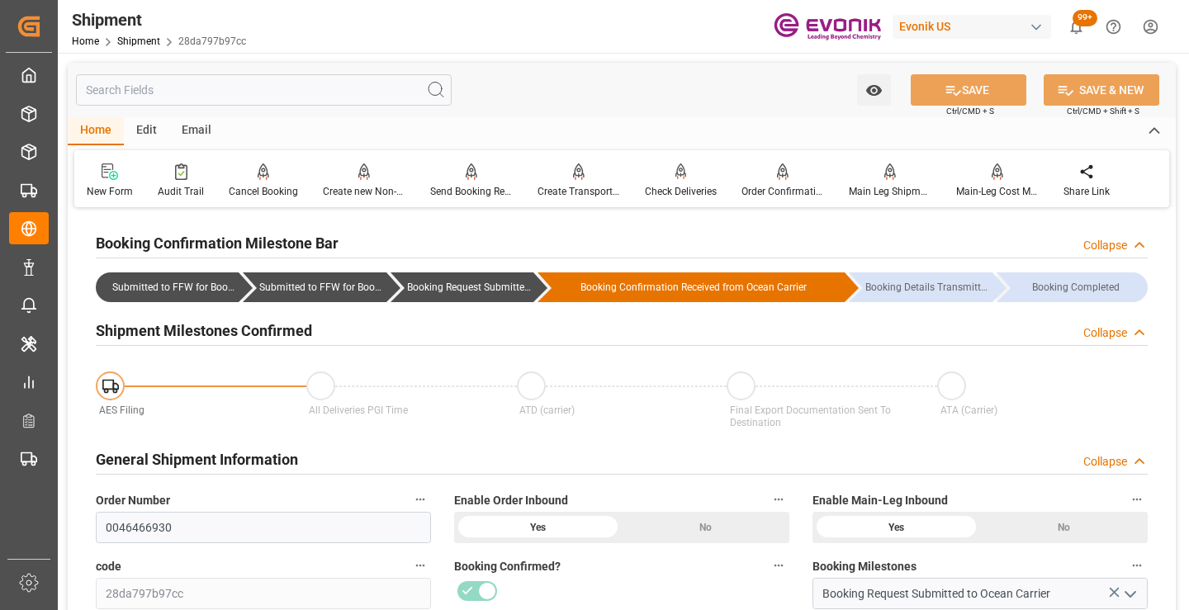
click at [230, 91] on input "text" at bounding box center [264, 89] width 376 height 31
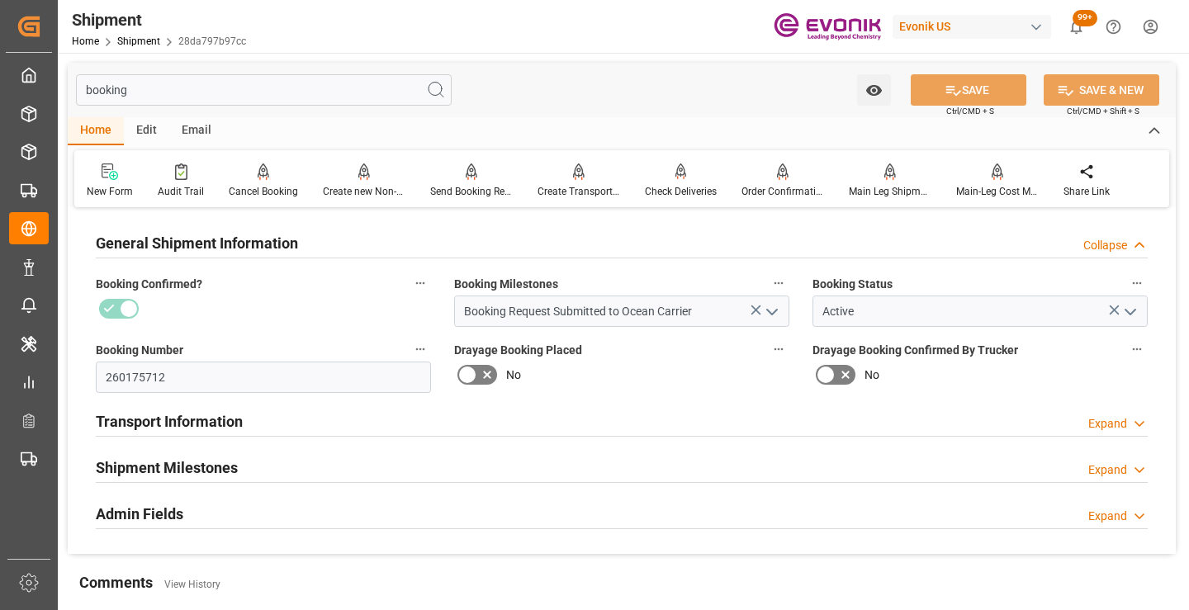
type input "booking"
click at [144, 373] on input "260175712" at bounding box center [263, 377] width 335 height 31
click at [252, 471] on div "Shipment Milestones Expand" at bounding box center [622, 466] width 1052 height 31
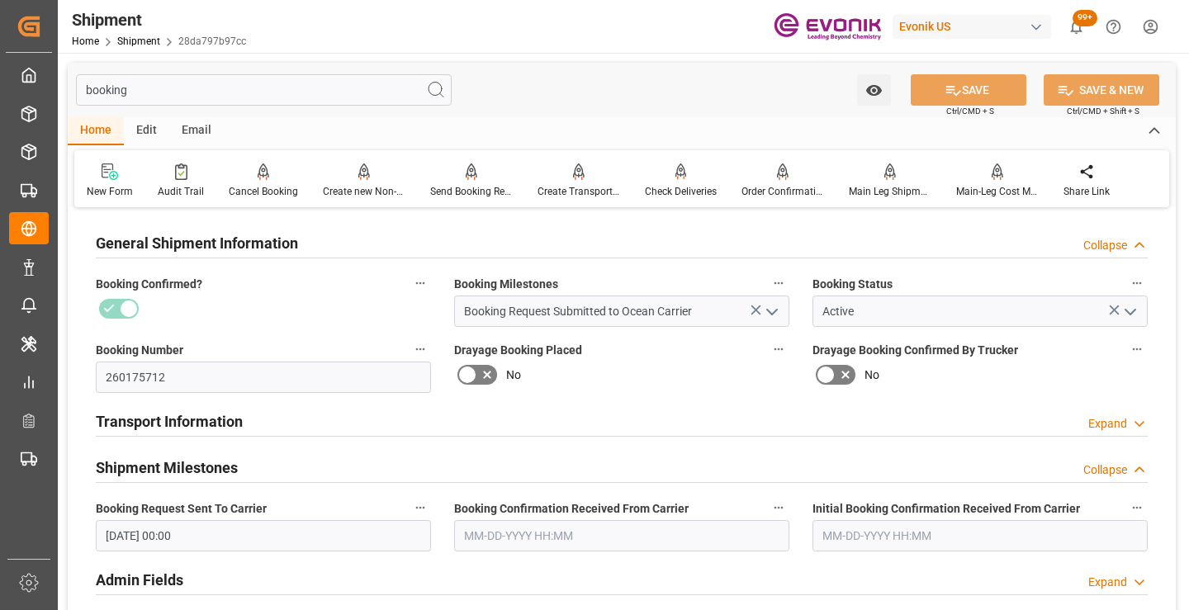
click at [298, 539] on input "09-22-2025 00:00" at bounding box center [263, 535] width 335 height 31
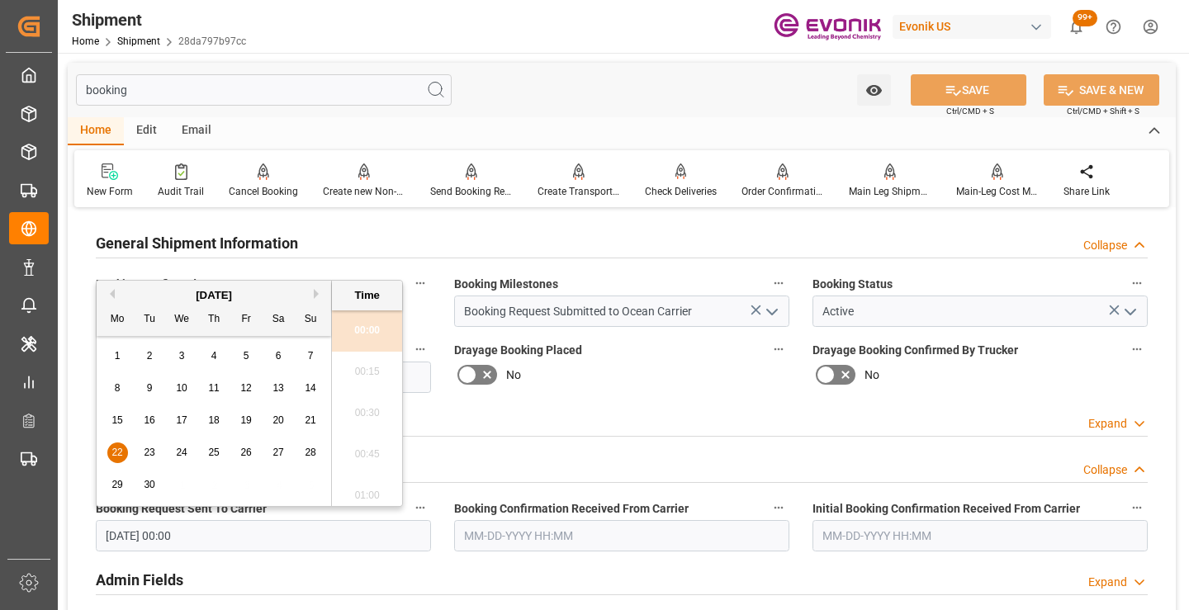
click at [116, 419] on span "15" at bounding box center [116, 420] width 11 height 12
type input "09-15-2025 00:00"
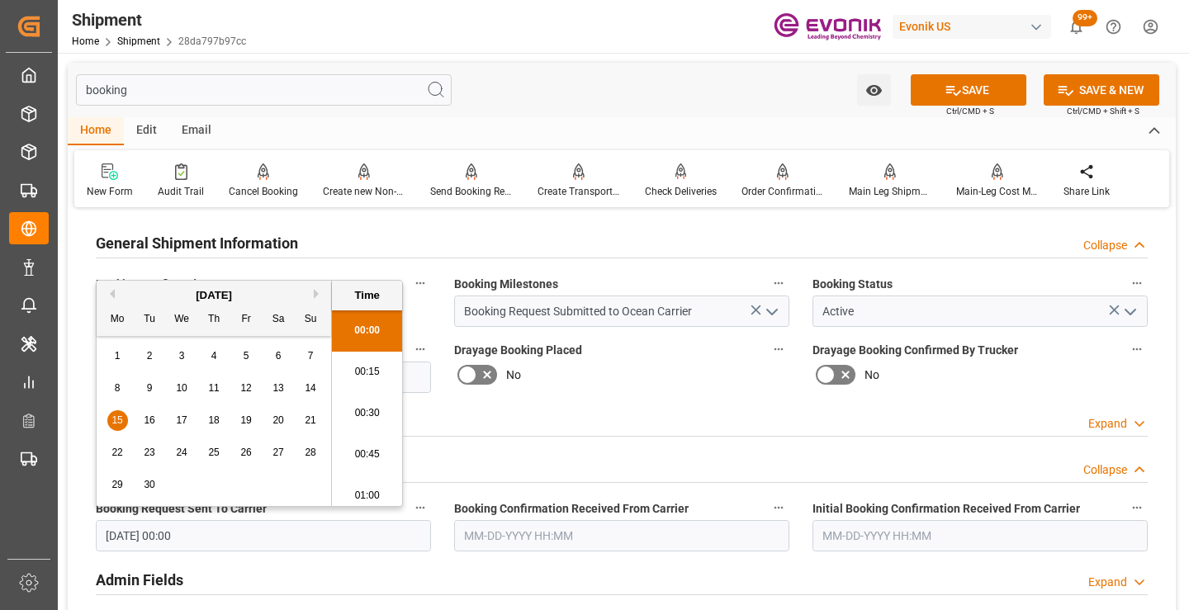
click at [517, 529] on input "text" at bounding box center [621, 535] width 335 height 31
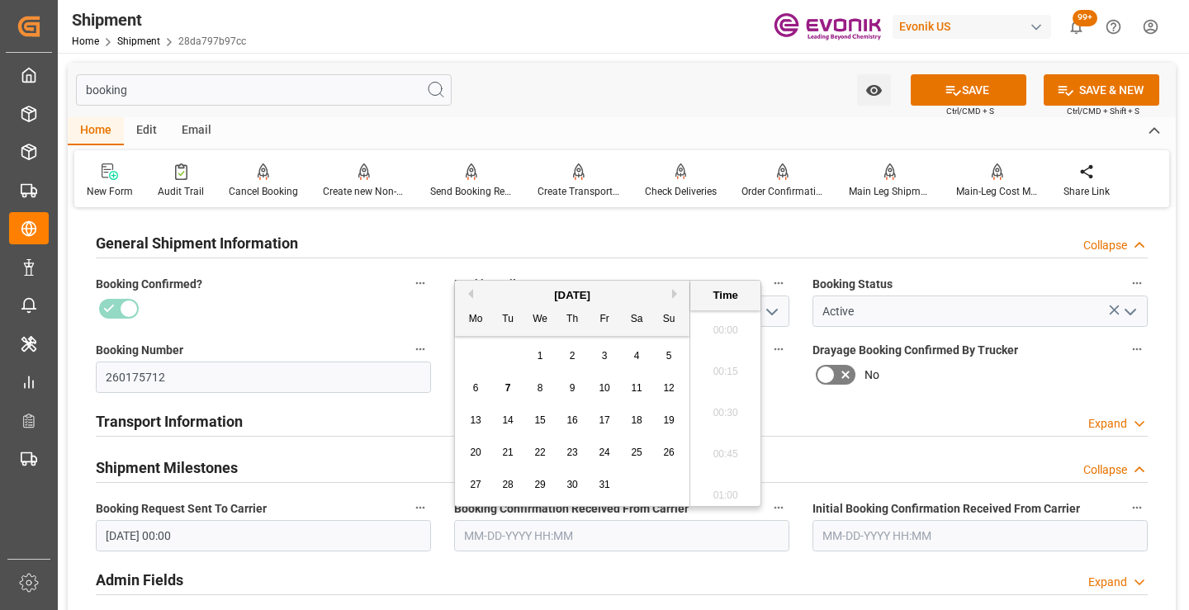
scroll to position [2648, 0]
click at [538, 354] on span "1" at bounding box center [540, 356] width 6 height 12
type input "10-01-2025 00:00"
click at [970, 95] on button "SAVE" at bounding box center [969, 89] width 116 height 31
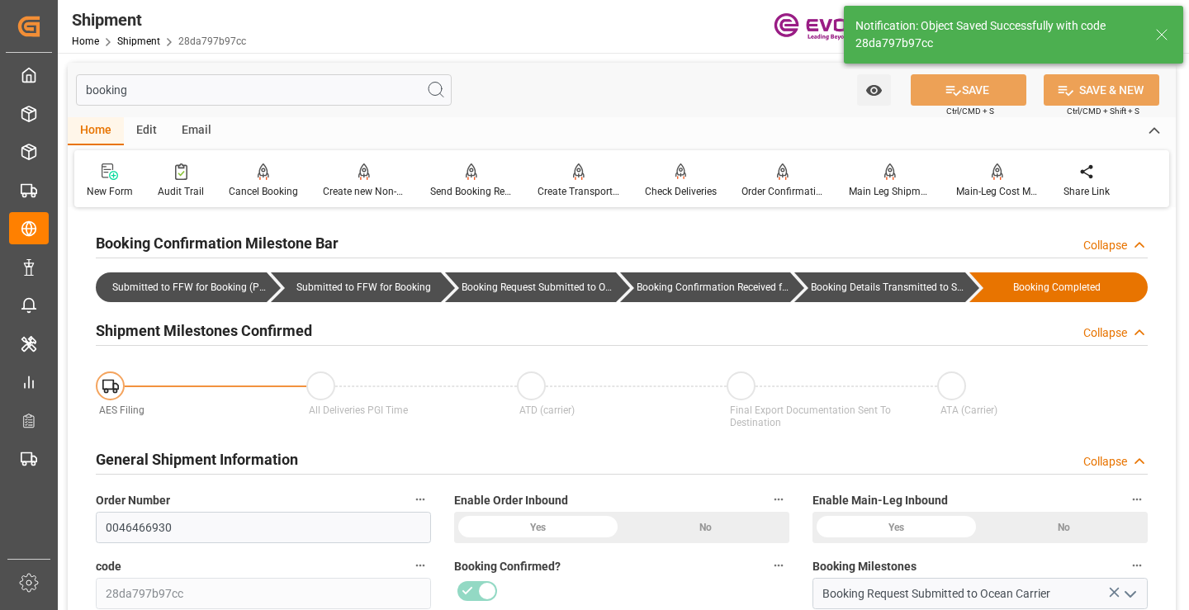
type input "Booking Details Transmitted to SAP"
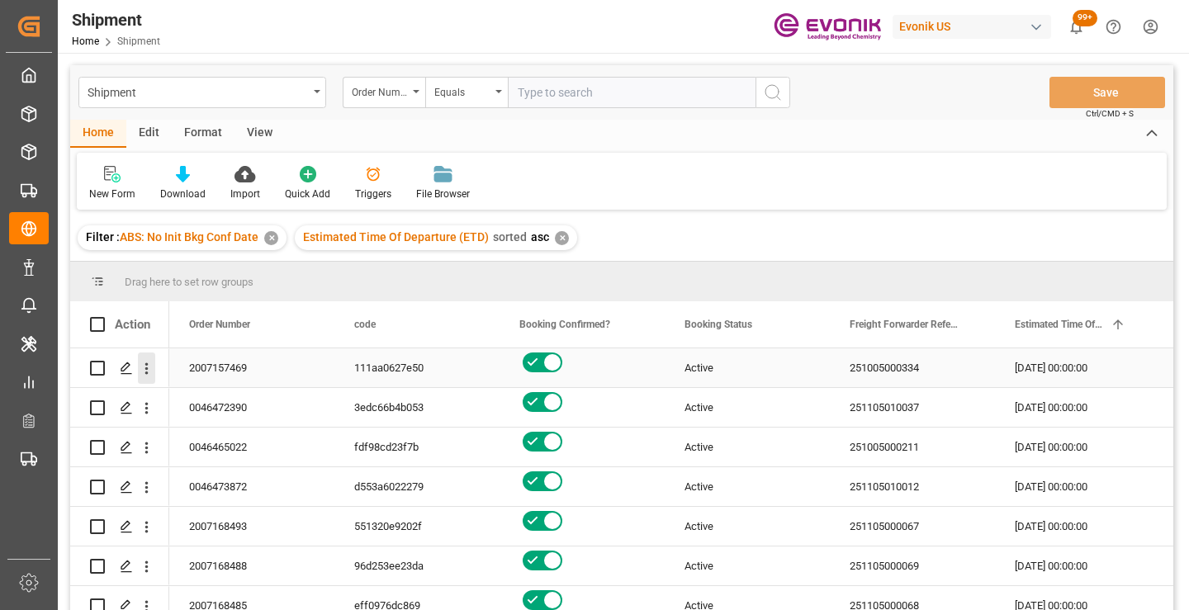
click at [145, 367] on icon "open menu" at bounding box center [146, 368] width 17 height 17
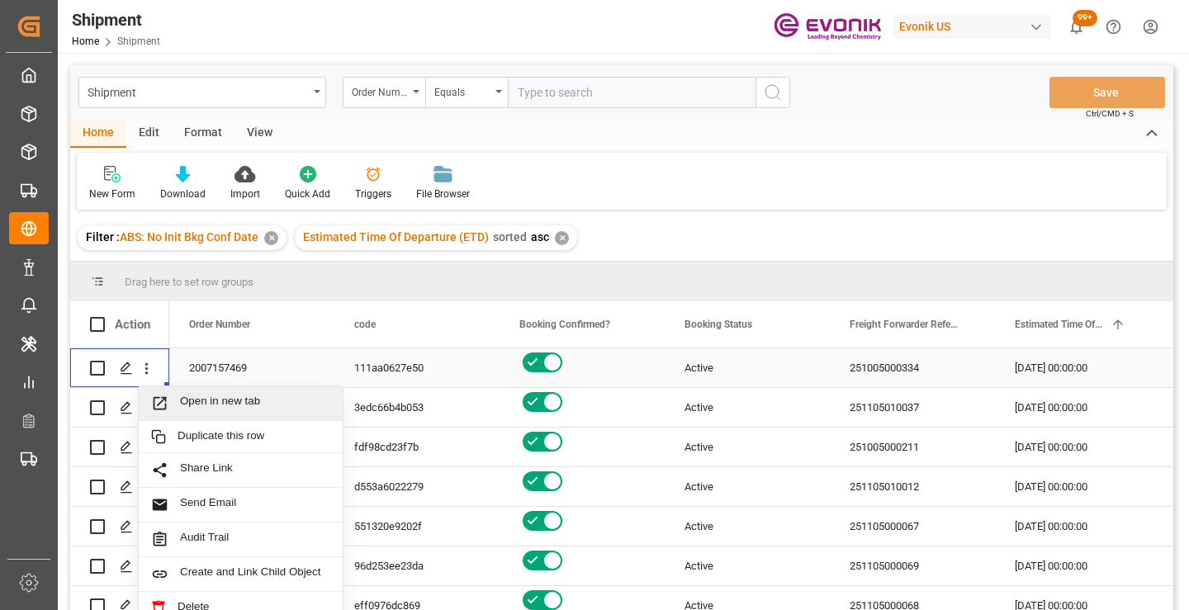
click at [215, 405] on span "Open in new tab" at bounding box center [255, 403] width 150 height 17
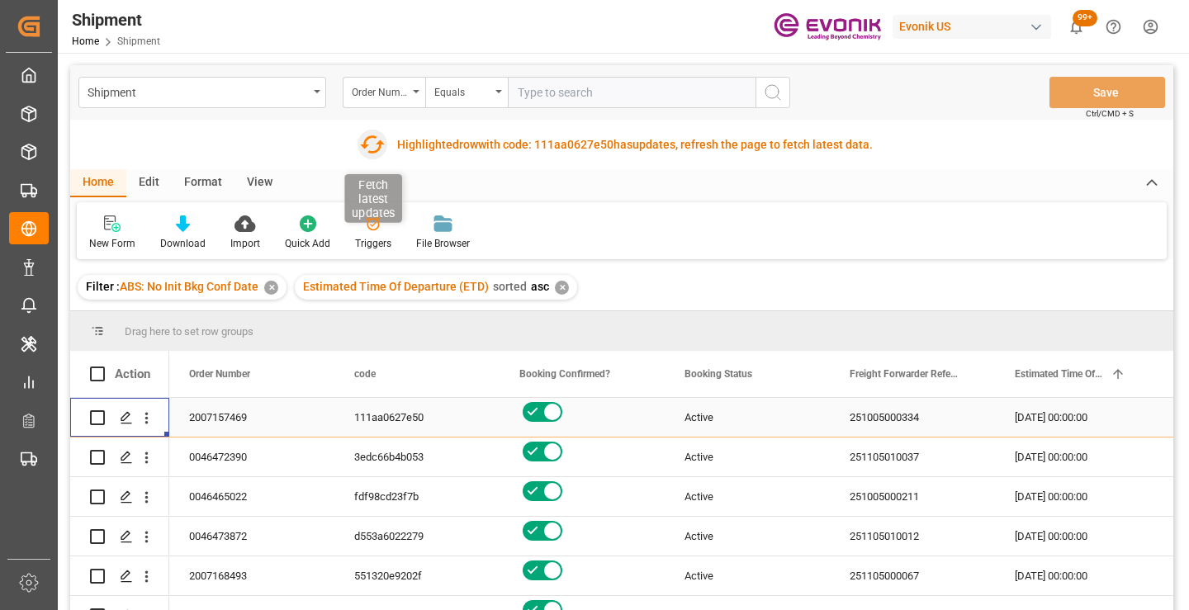
click at [371, 148] on icon "button" at bounding box center [372, 144] width 26 height 26
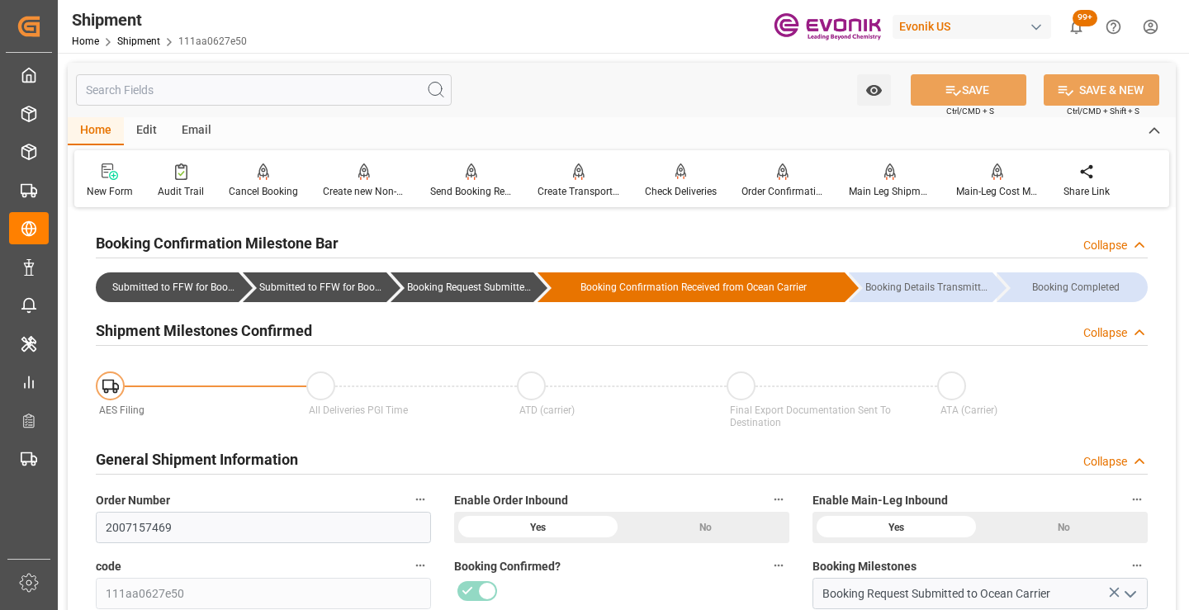
scroll to position [165, 0]
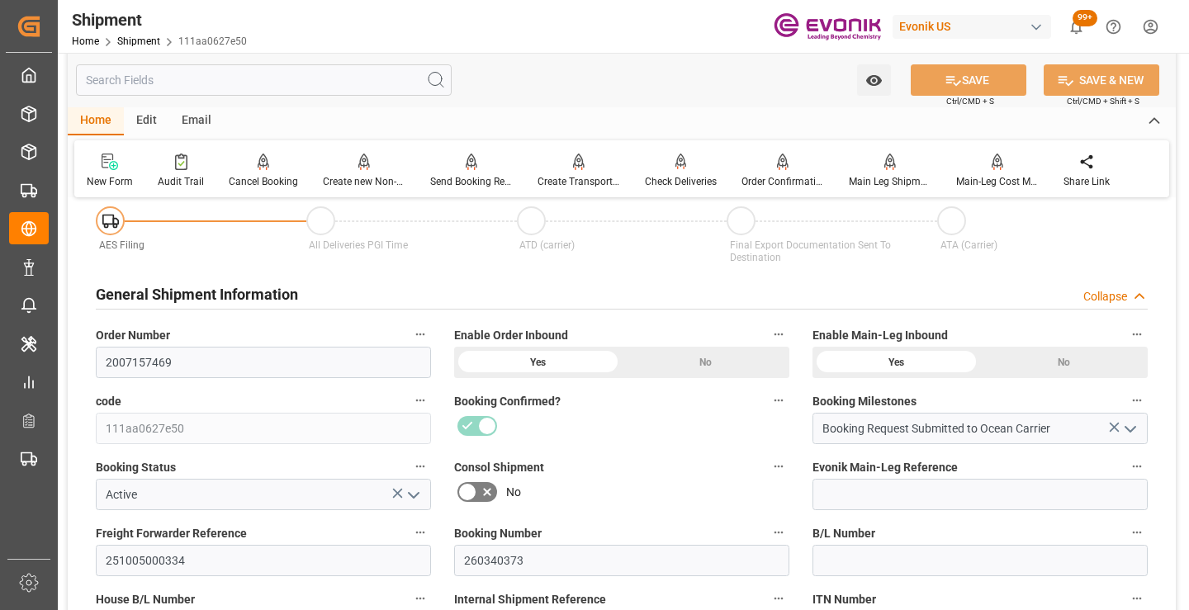
click at [239, 80] on input "text" at bounding box center [264, 79] width 376 height 31
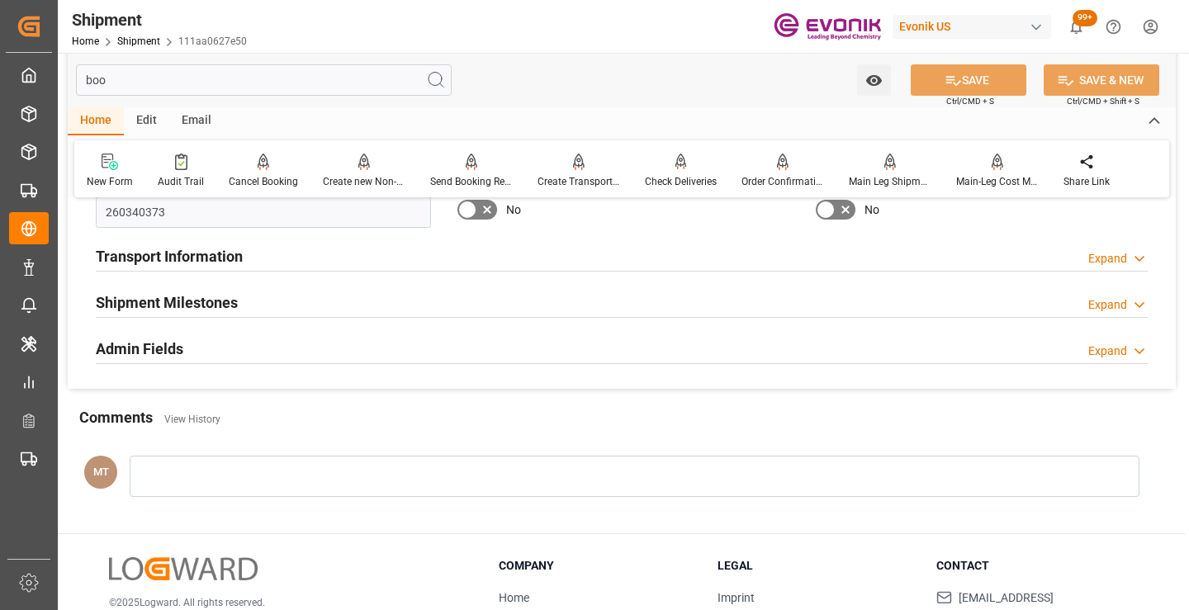
scroll to position [0, 0]
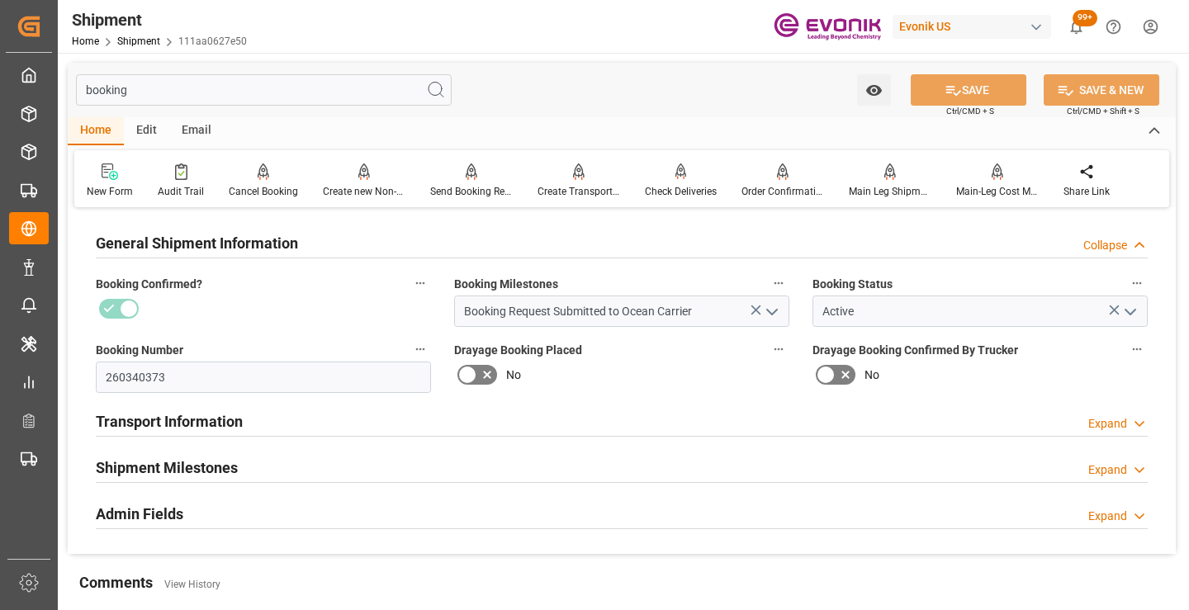
type input "booking"
click at [151, 374] on input "260340373" at bounding box center [263, 377] width 335 height 31
click at [243, 472] on div "Shipment Milestones Expand" at bounding box center [622, 466] width 1052 height 31
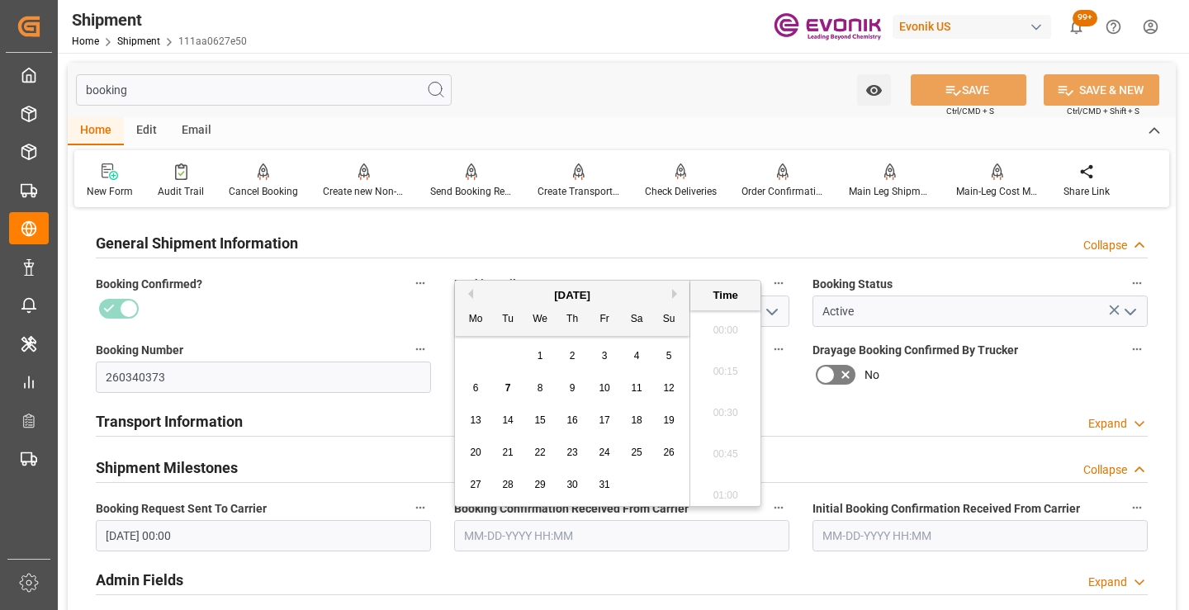
click at [517, 541] on input "text" at bounding box center [621, 535] width 335 height 31
click at [507, 392] on span "7" at bounding box center [508, 388] width 6 height 12
type input "[DATE] 00:00"
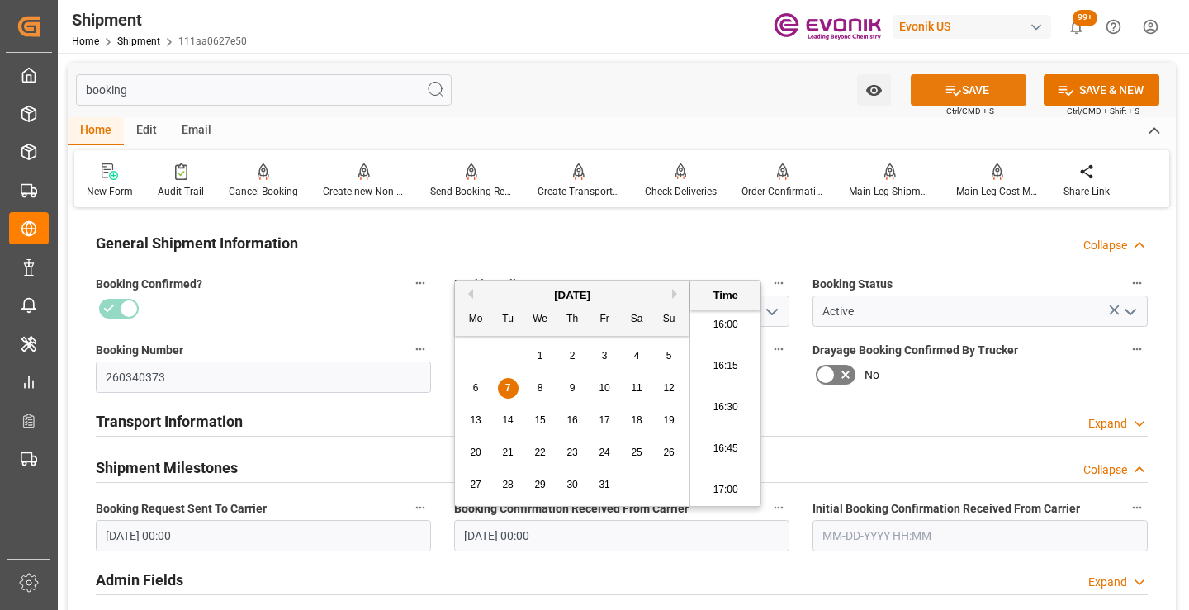
click at [973, 93] on button "SAVE" at bounding box center [969, 89] width 116 height 31
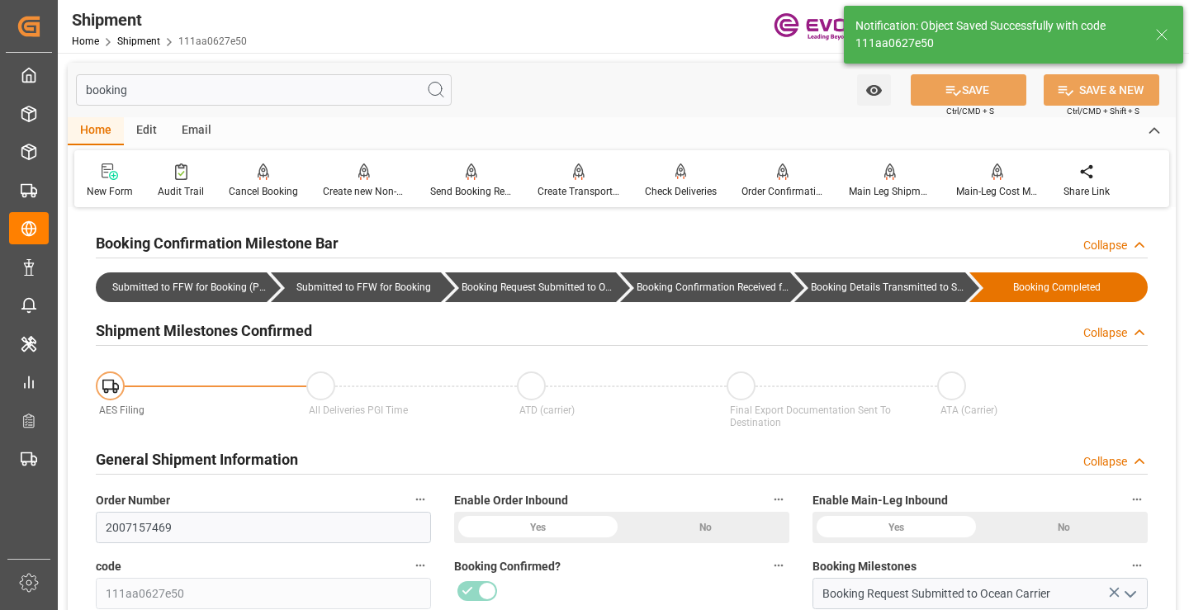
type input "Booking Details Transmitted to SAP"
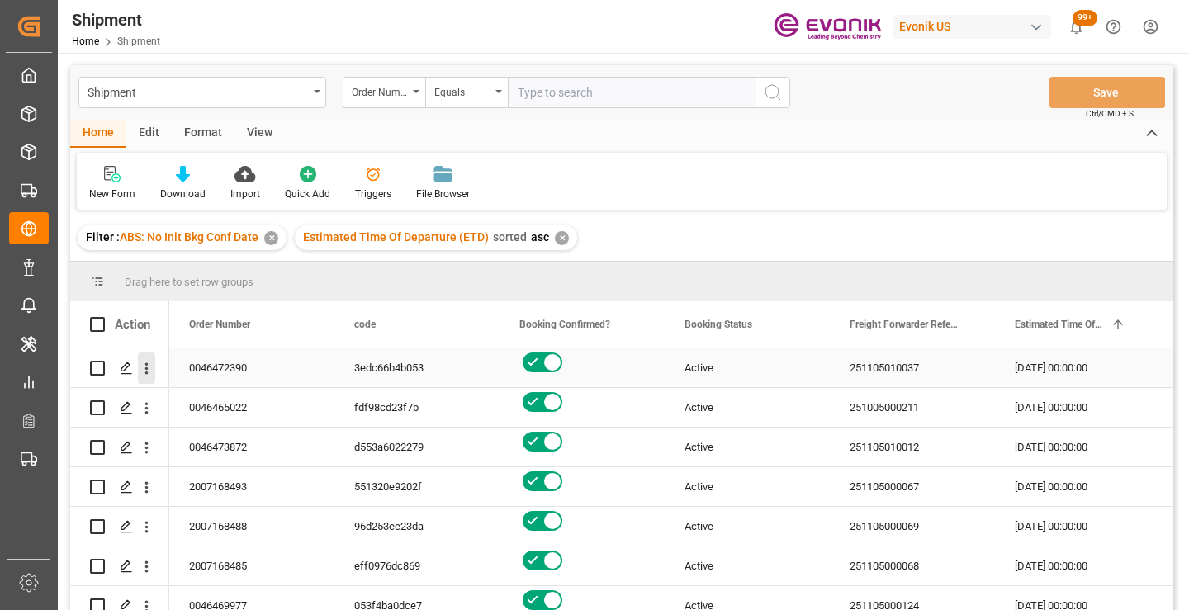
click at [142, 370] on icon "open menu" at bounding box center [146, 368] width 17 height 17
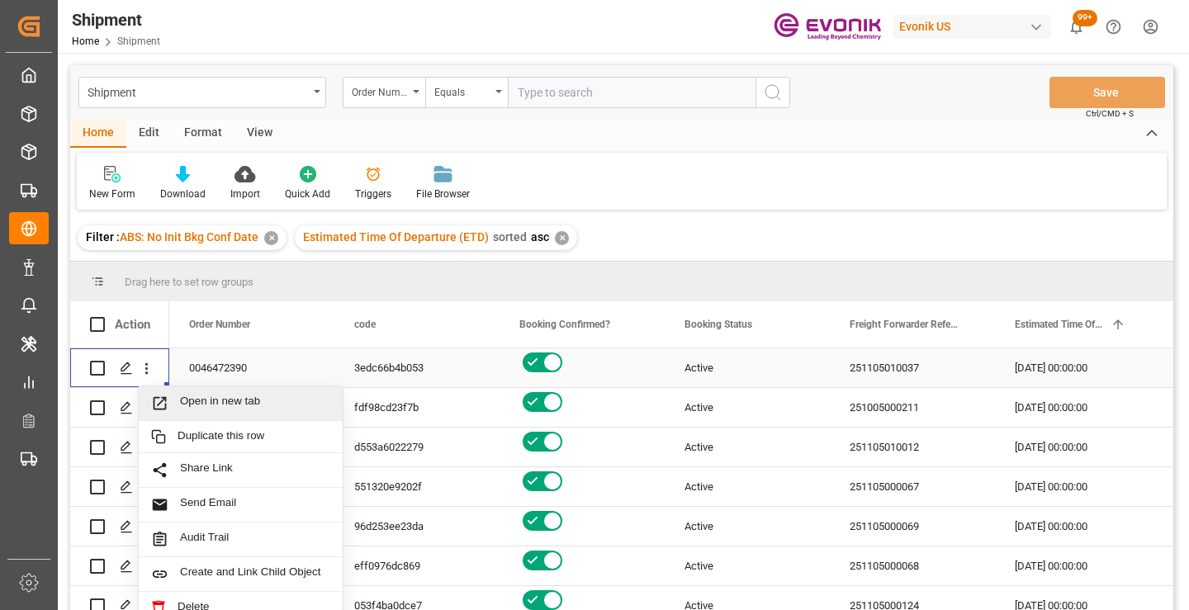
click at [221, 405] on span "Open in new tab" at bounding box center [255, 403] width 150 height 17
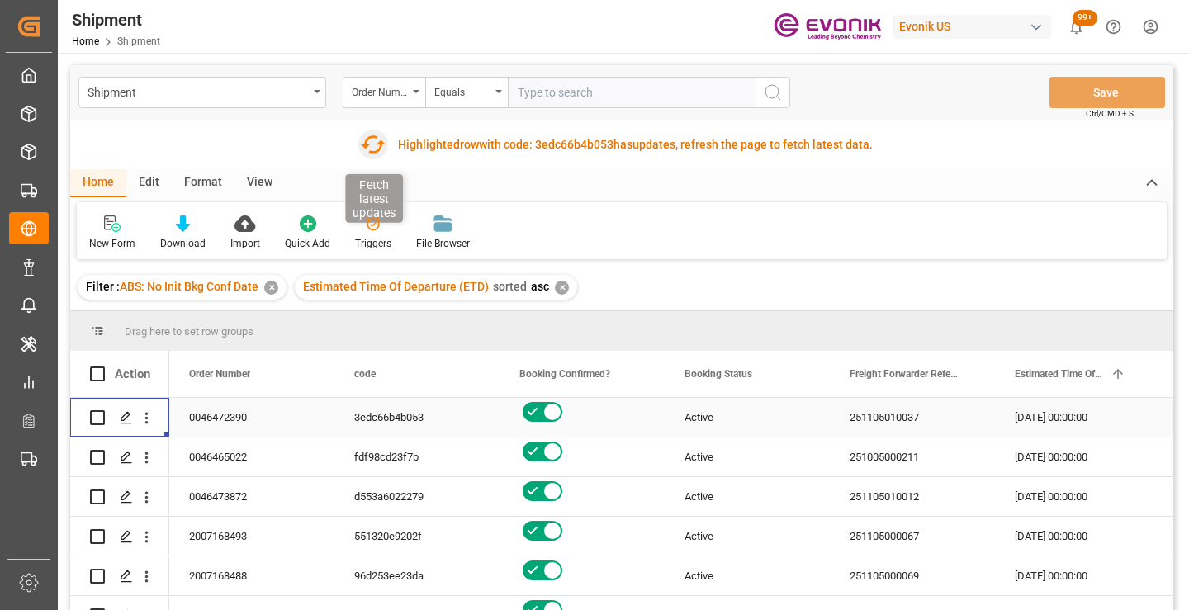
click at [376, 144] on icon "button" at bounding box center [373, 144] width 25 height 18
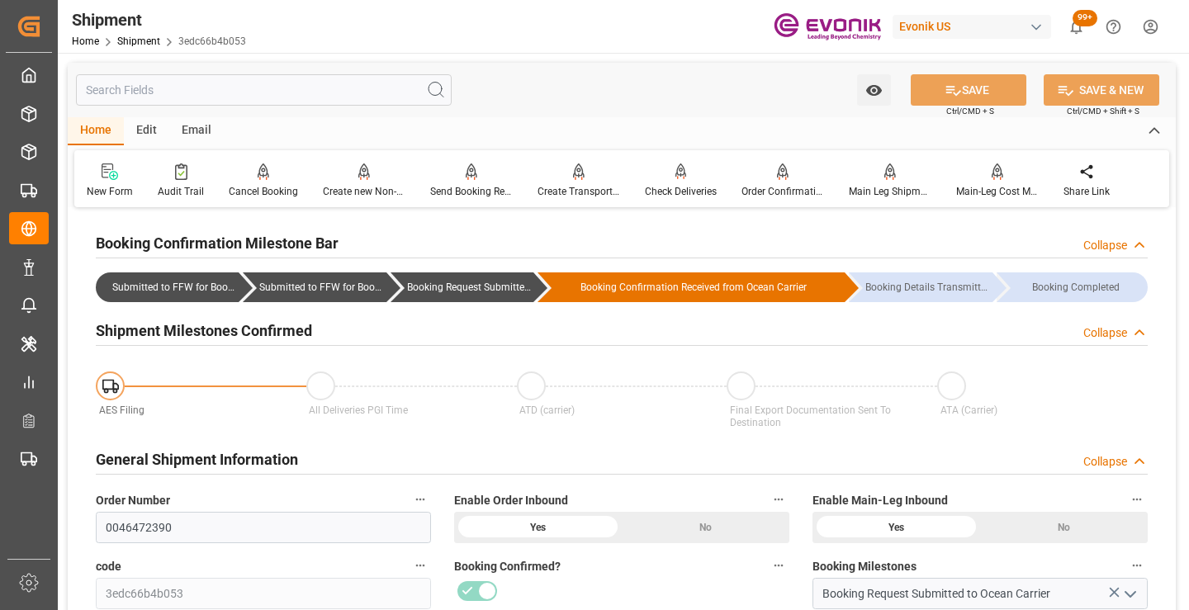
scroll to position [248, 0]
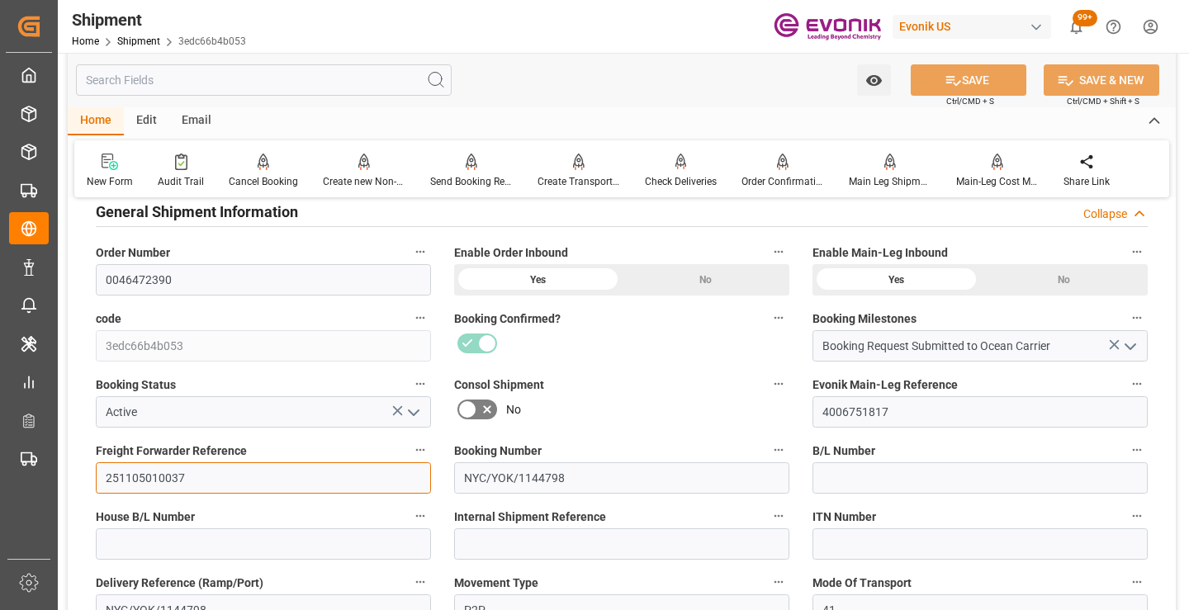
click at [140, 481] on input "251105010037" at bounding box center [263, 477] width 335 height 31
click at [226, 74] on input "text" at bounding box center [264, 79] width 376 height 31
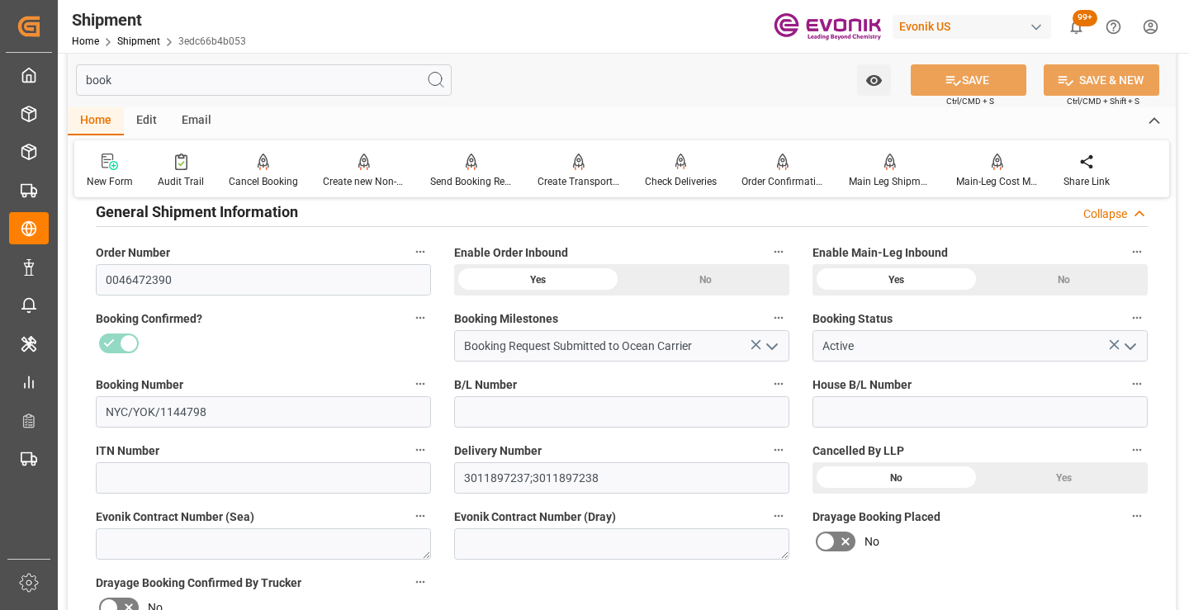
scroll to position [33, 0]
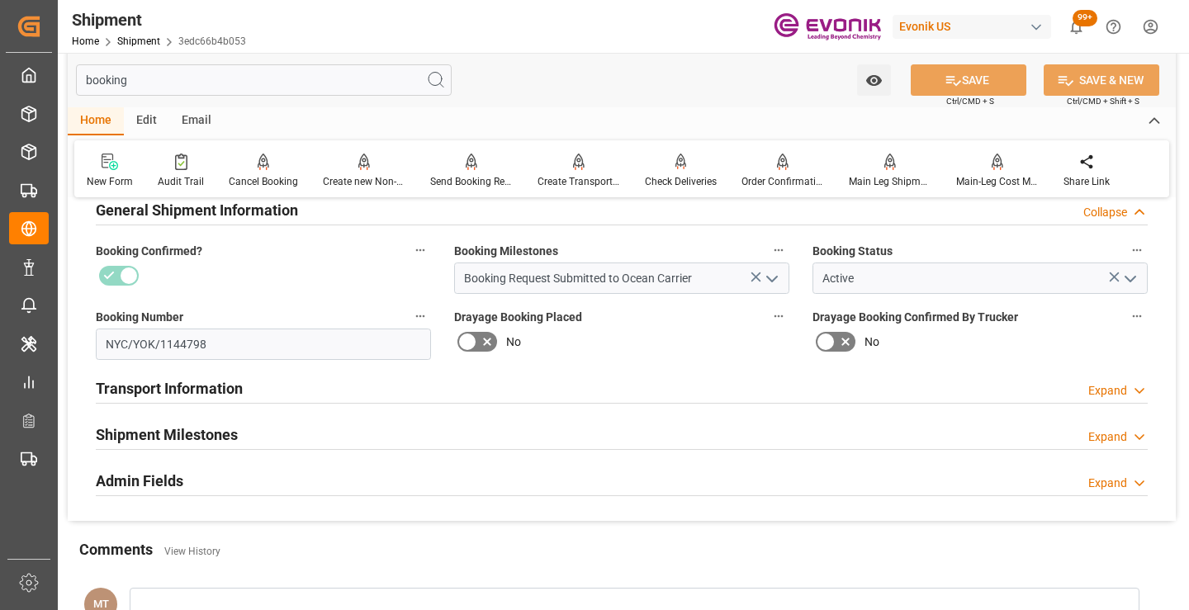
type input "booking"
drag, startPoint x: 216, startPoint y: 345, endPoint x: 76, endPoint y: 345, distance: 140.4
click at [76, 345] on div "General Shipment Information Collapse Booking Confirmed? Booking Milestones Boo…" at bounding box center [622, 350] width 1108 height 342
click at [215, 437] on h2 "Shipment Milestones" at bounding box center [167, 435] width 142 height 22
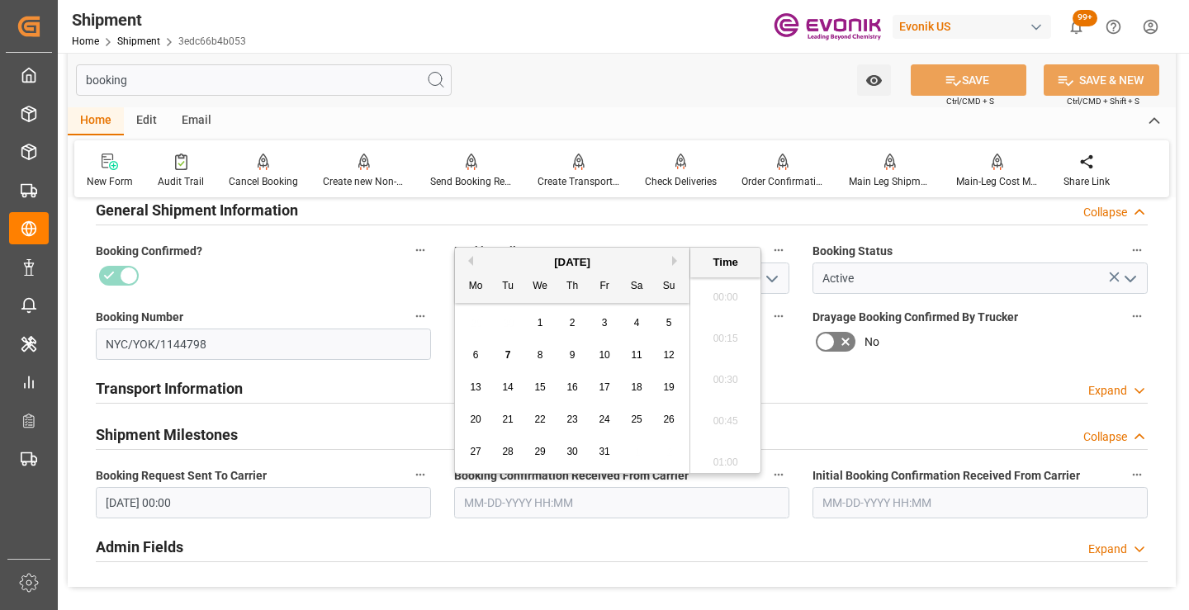
click at [476, 507] on input "text" at bounding box center [621, 502] width 335 height 31
click at [473, 352] on span "6" at bounding box center [476, 355] width 6 height 12
type input "10-06-2025 00:00"
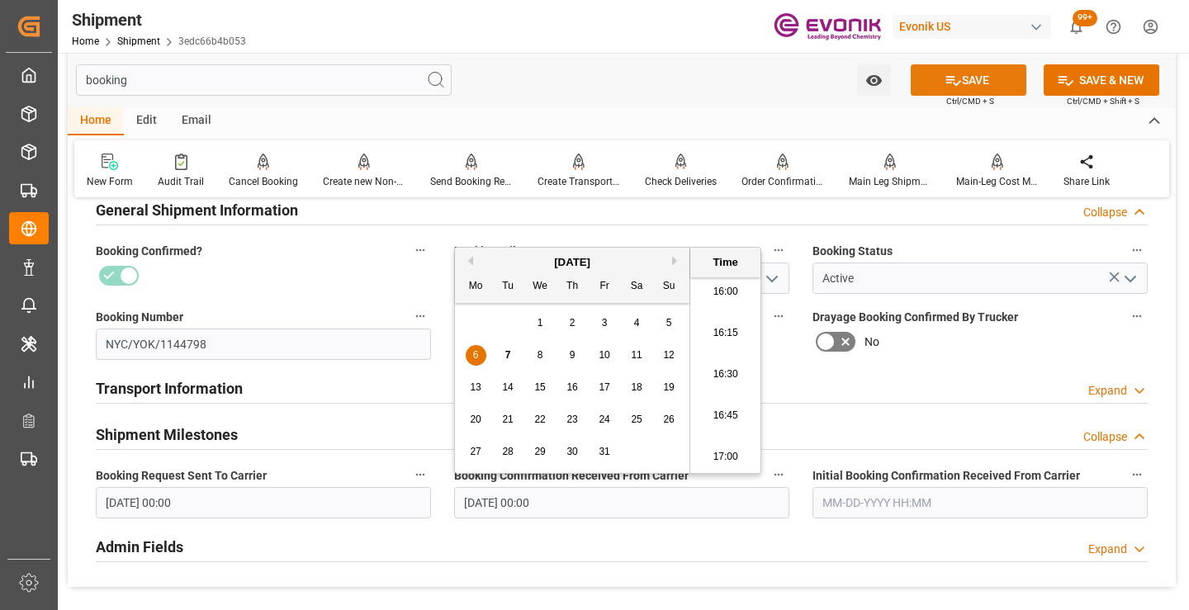
click at [963, 78] on button "SAVE" at bounding box center [969, 79] width 116 height 31
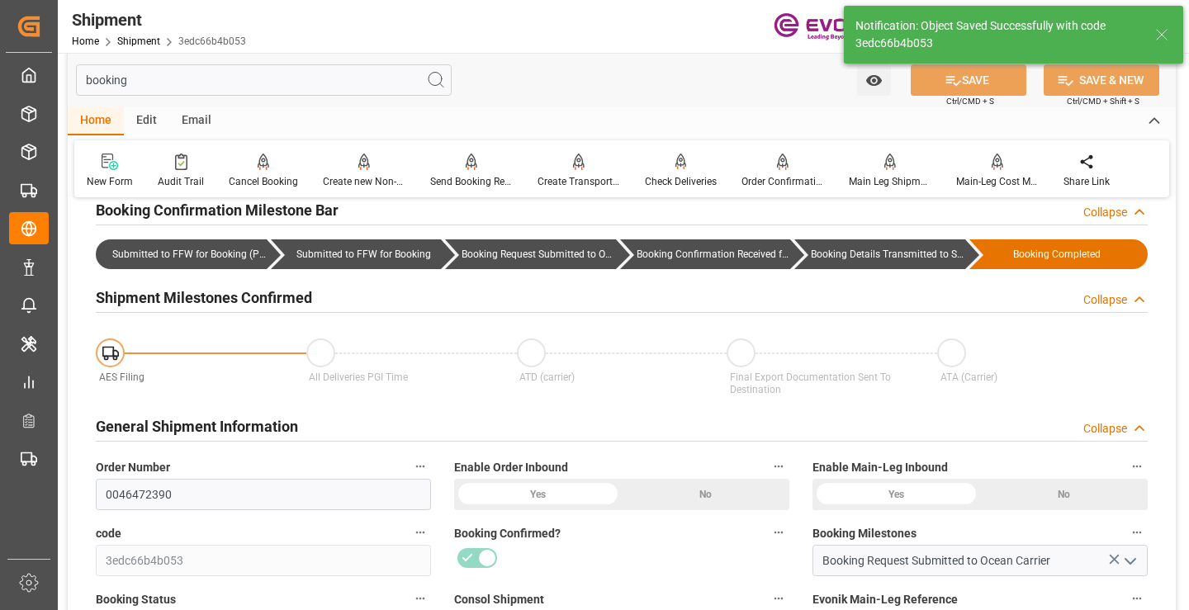
type input "Booking Details Transmitted to SAP"
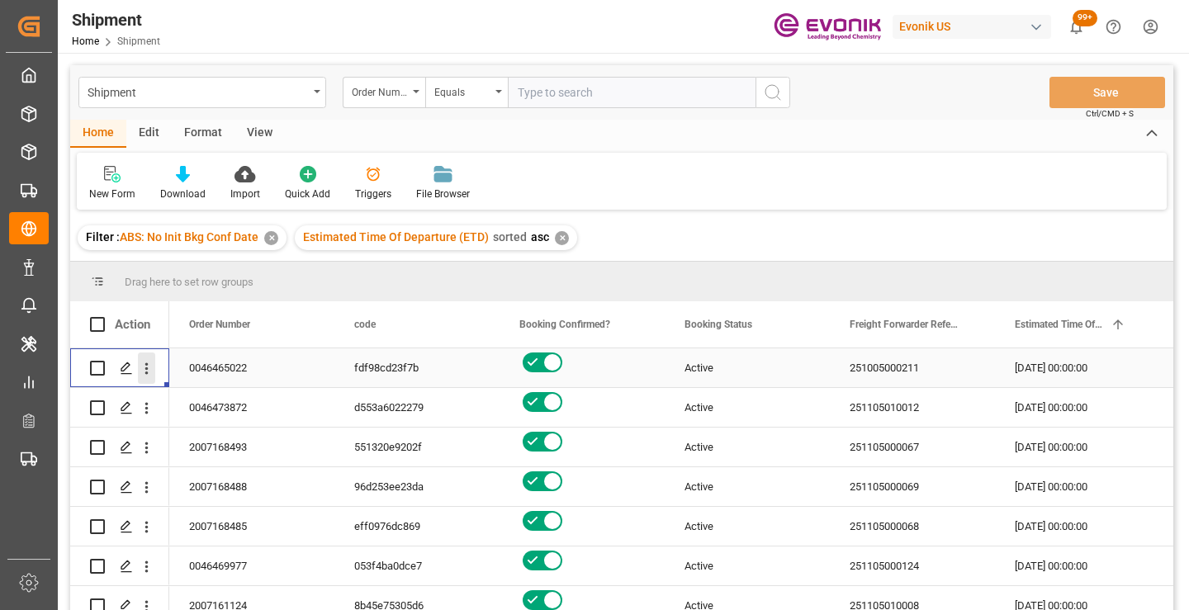
click at [144, 373] on icon "open menu" at bounding box center [146, 368] width 17 height 17
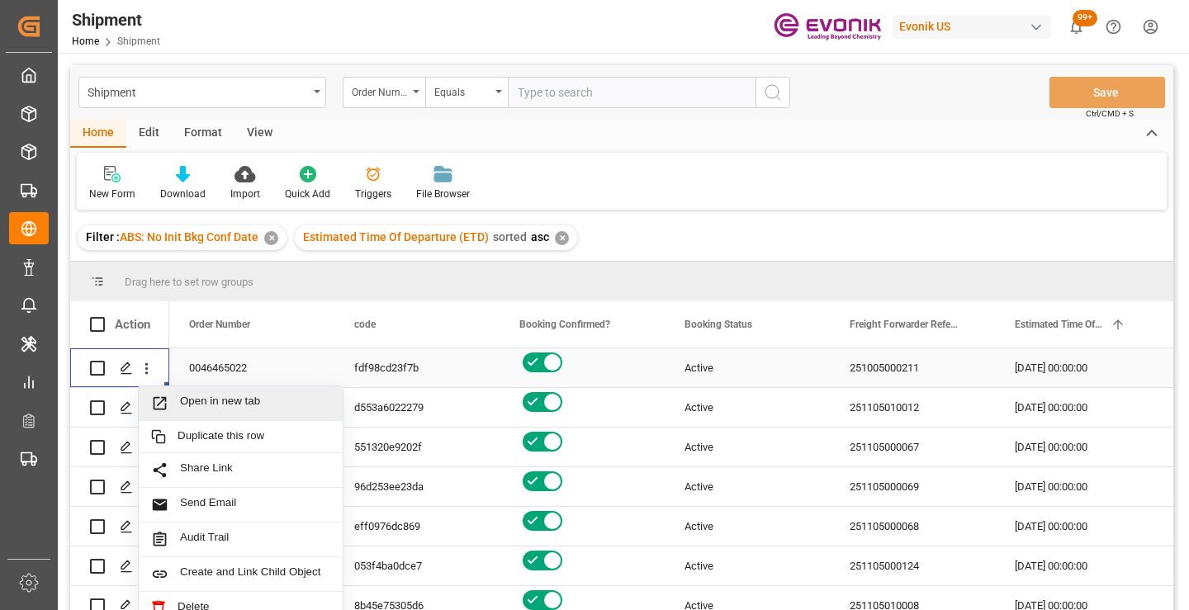
click at [217, 405] on span "Open in new tab" at bounding box center [255, 403] width 150 height 17
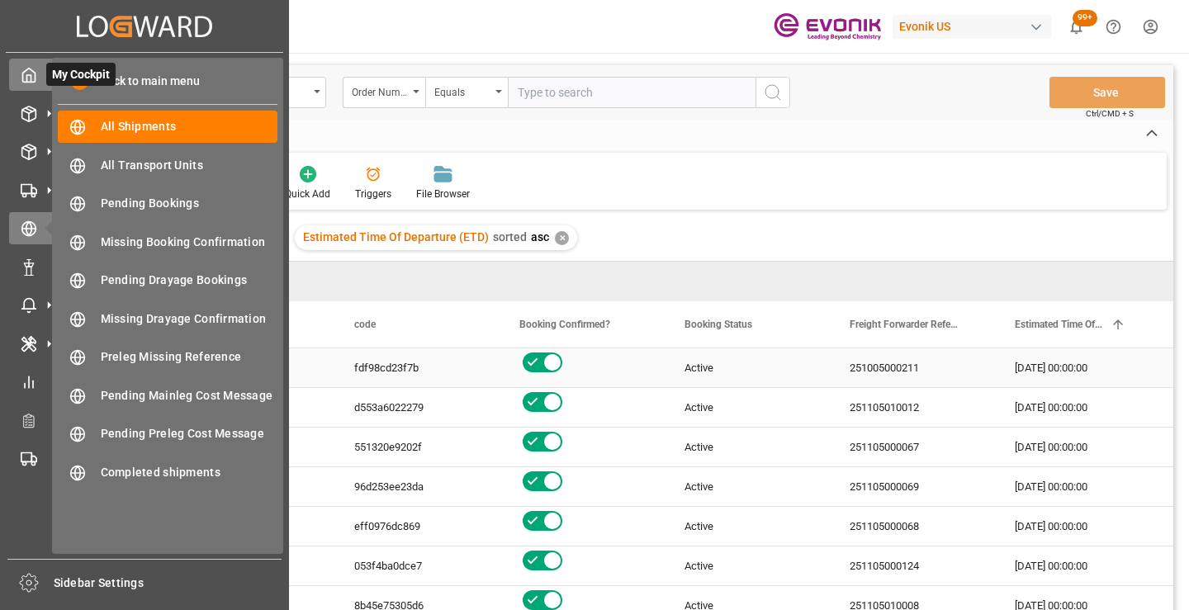
click at [25, 67] on icon at bounding box center [29, 75] width 17 height 17
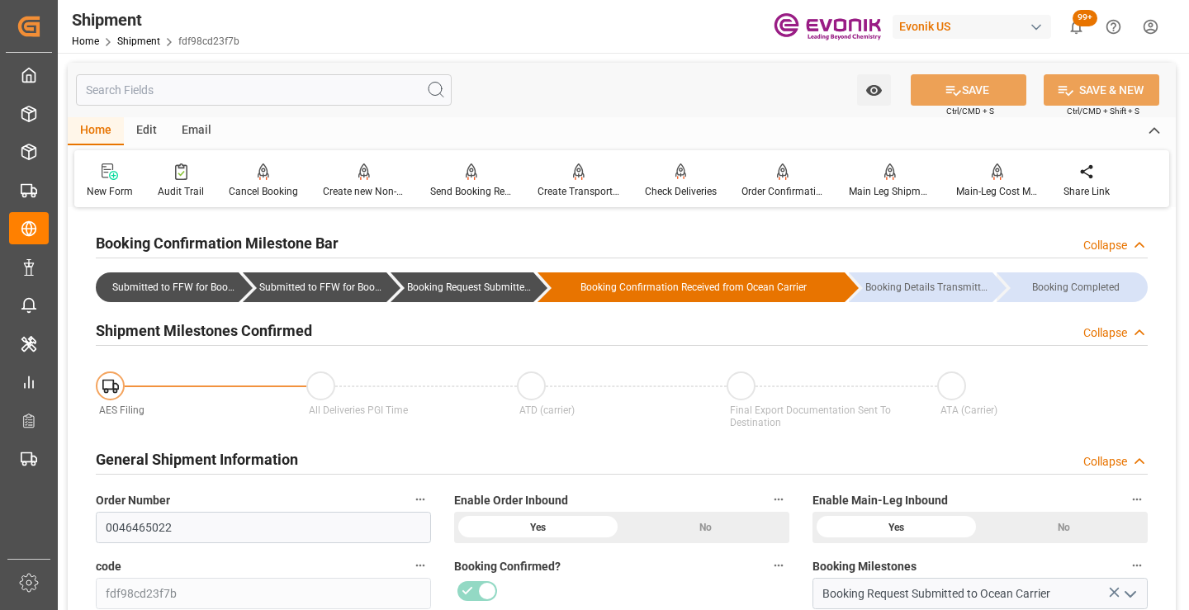
click at [244, 87] on input "text" at bounding box center [264, 89] width 376 height 31
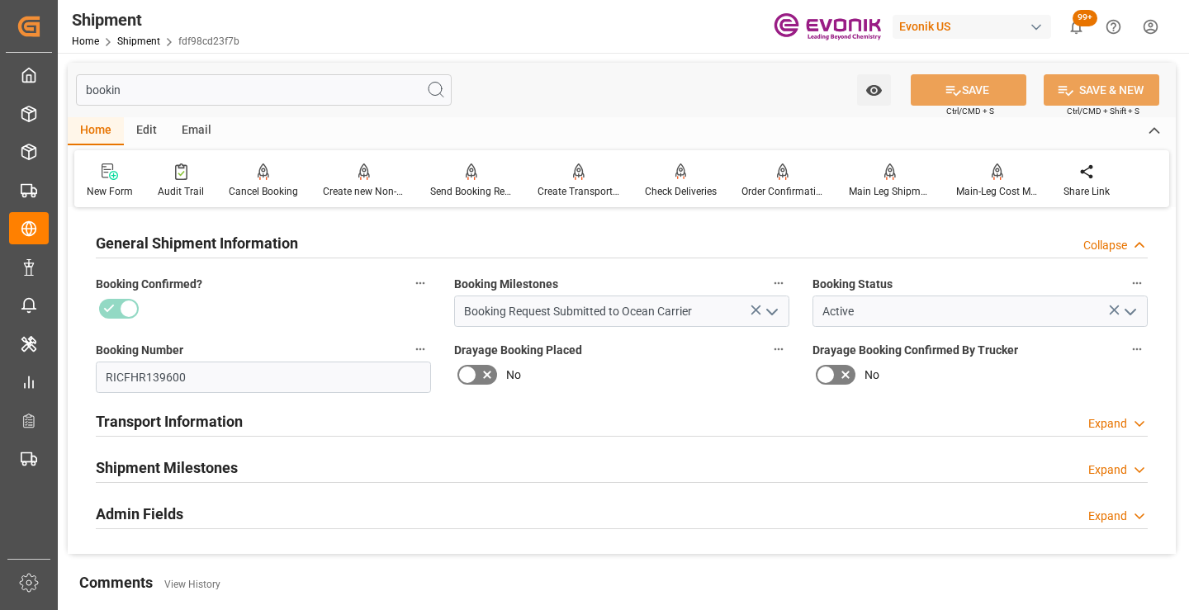
type input "bookin"
click at [165, 464] on h2 "Shipment Milestones" at bounding box center [167, 468] width 142 height 22
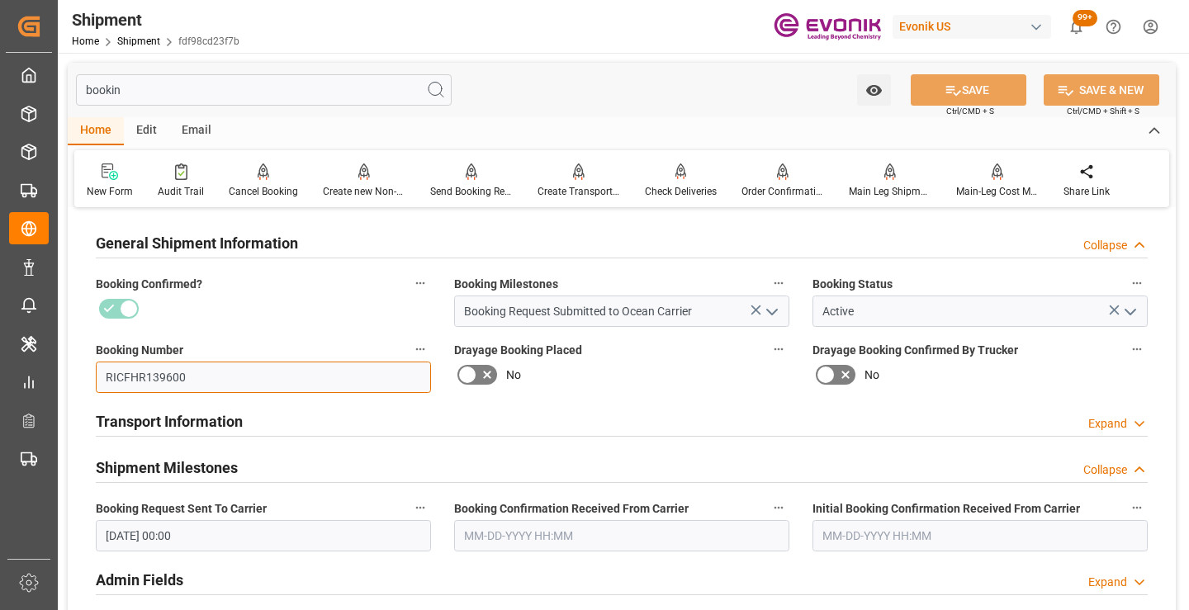
click at [159, 376] on input "RICFHR139600" at bounding box center [263, 377] width 335 height 31
drag, startPoint x: 166, startPoint y: 92, endPoint x: 63, endPoint y: 92, distance: 103.2
click at [63, 92] on div "bookin Watch Option SAVE Ctrl/CMD + S SAVE & NEW Ctrl/CMD + Shift + S Home Edit…" at bounding box center [622, 409] width 1128 height 712
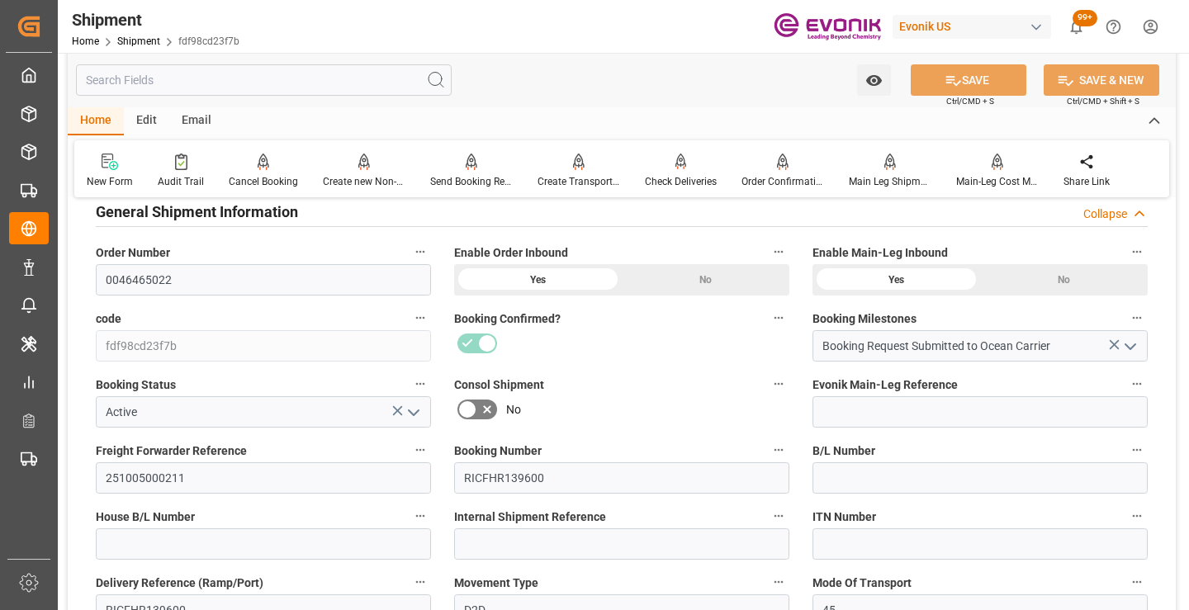
scroll to position [330, 0]
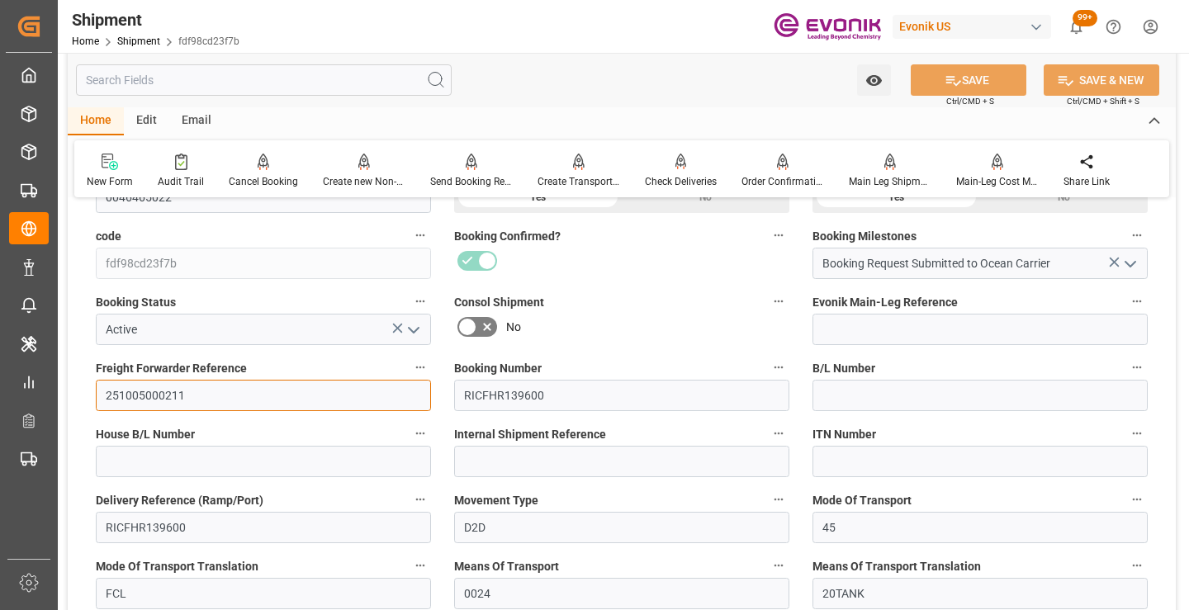
click at [163, 397] on input "251005000211" at bounding box center [263, 395] width 335 height 31
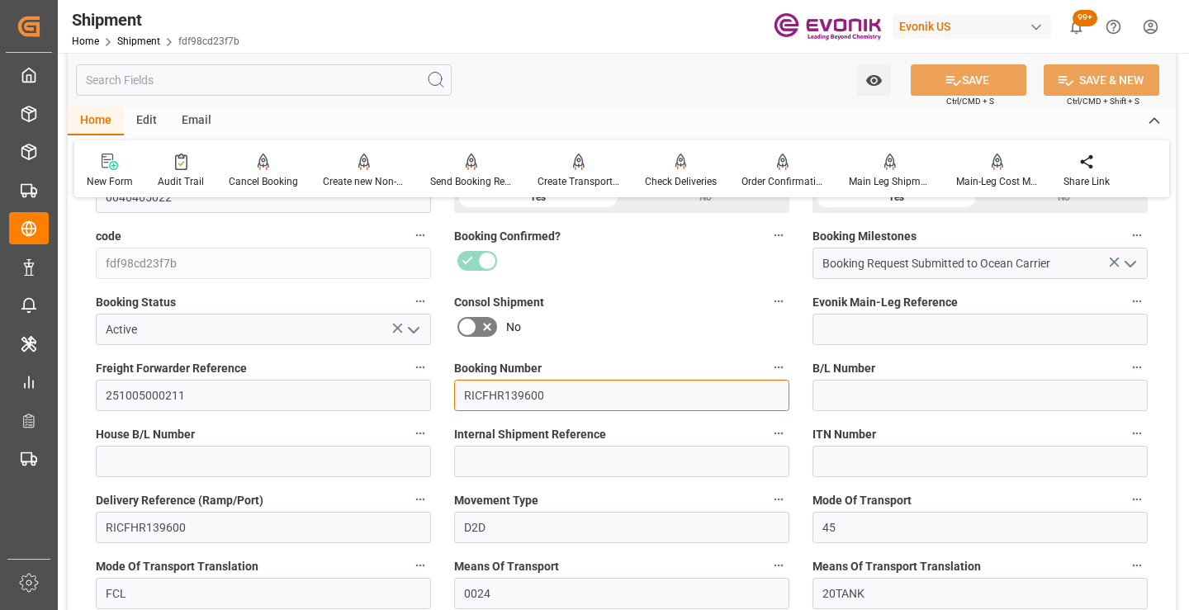
click at [509, 386] on input "RICFHR139600" at bounding box center [621, 395] width 335 height 31
